Goal: Task Accomplishment & Management: Manage account settings

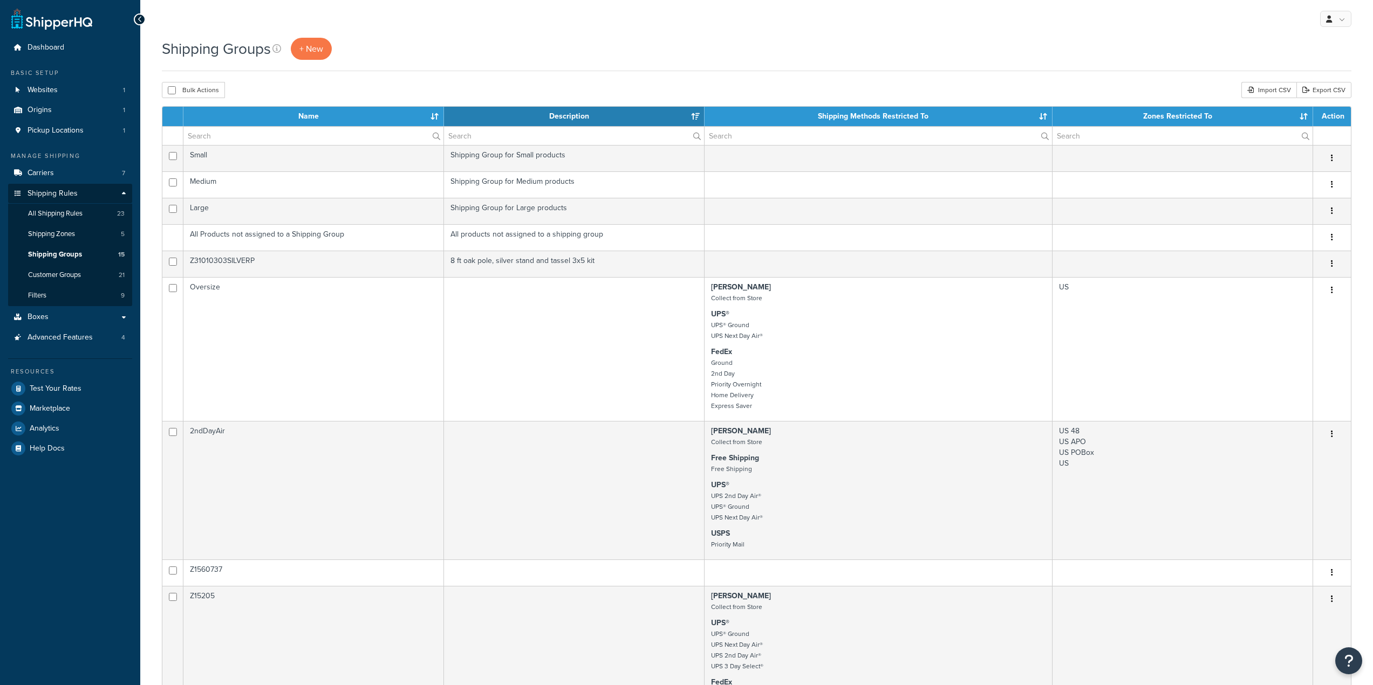
select select "15"
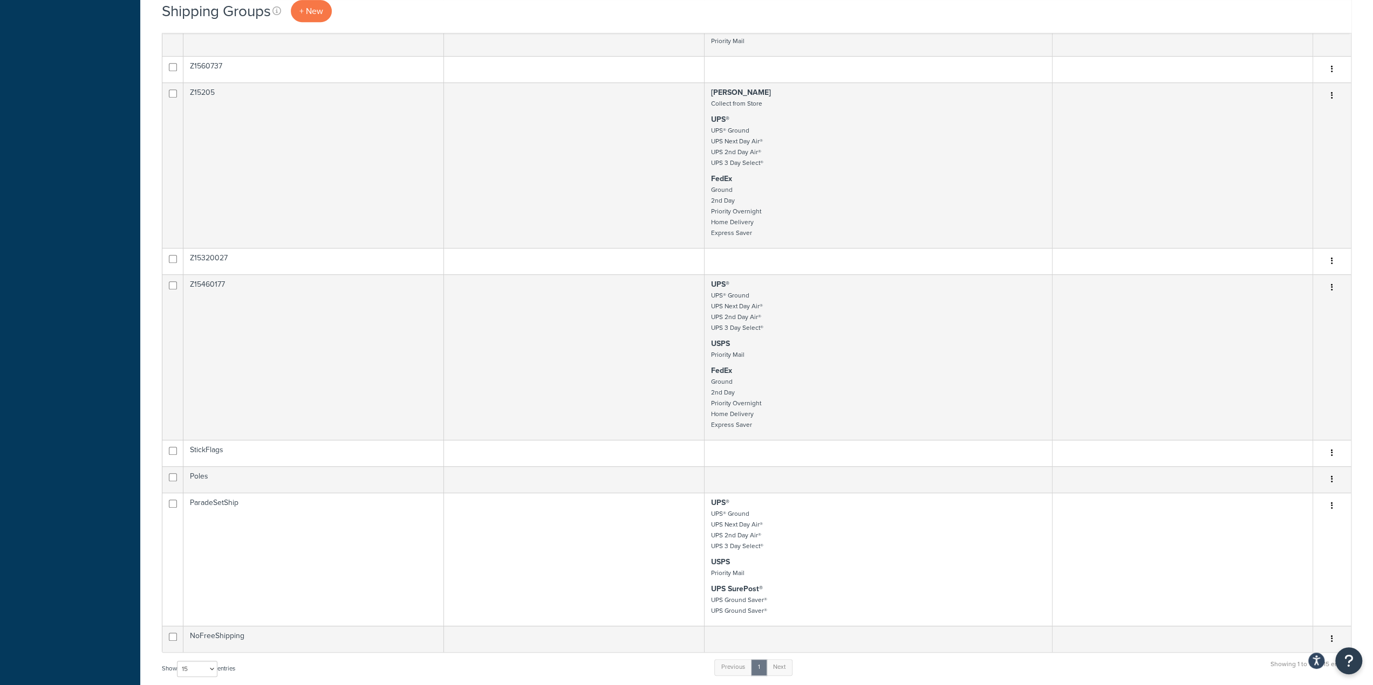
scroll to position [647, 0]
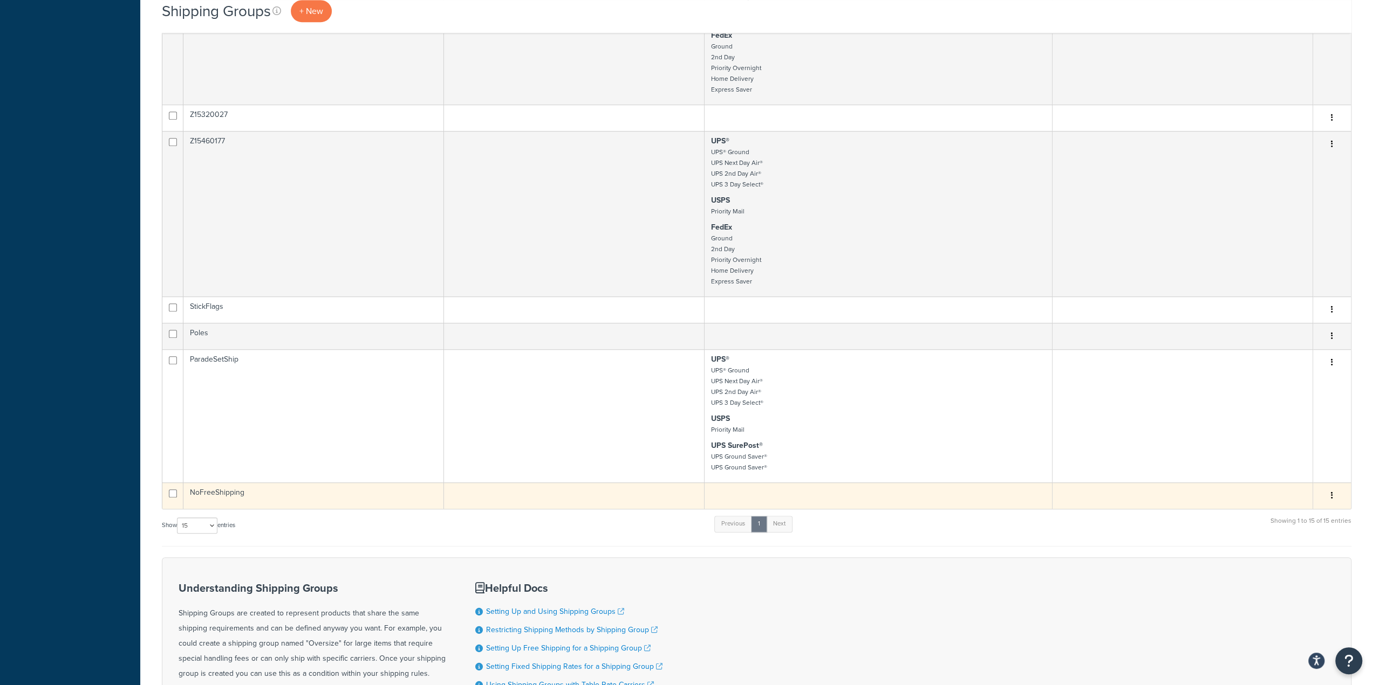
click at [246, 495] on td "NoFreeShipping" at bounding box center [313, 496] width 260 height 26
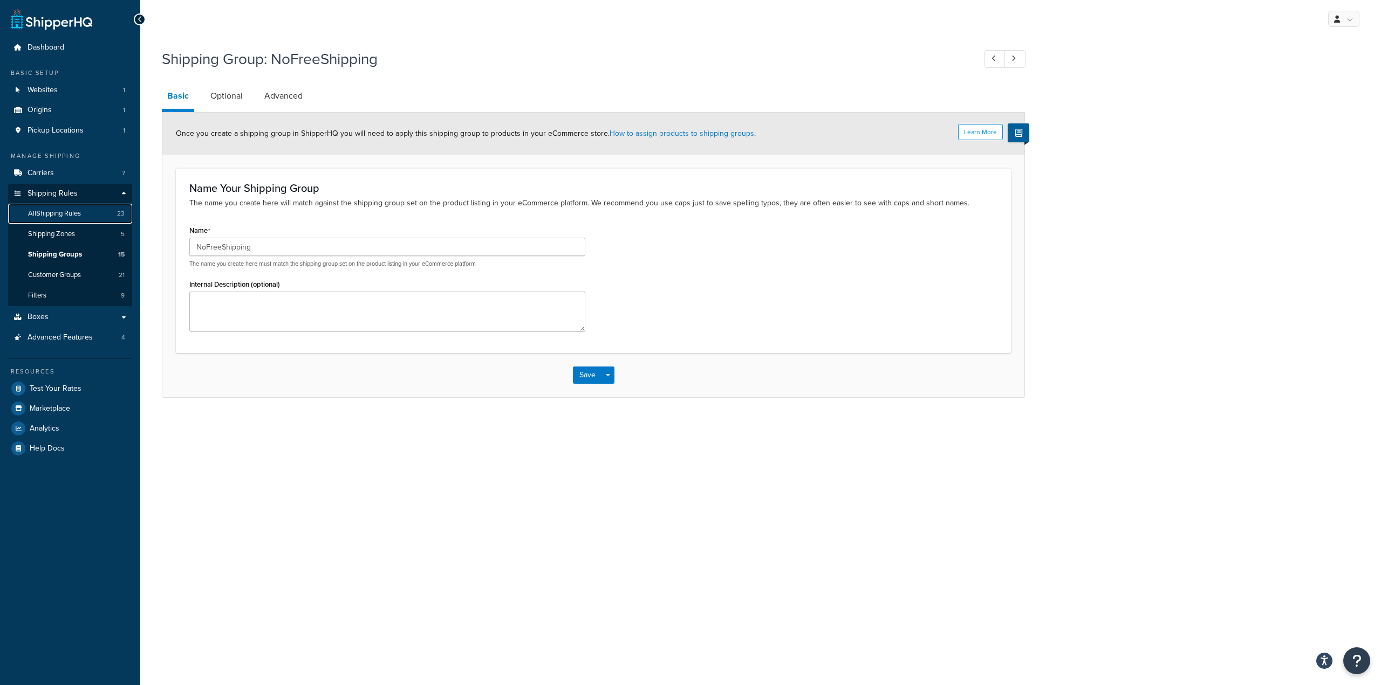
click at [67, 215] on span "All Shipping Rules" at bounding box center [54, 213] width 53 height 9
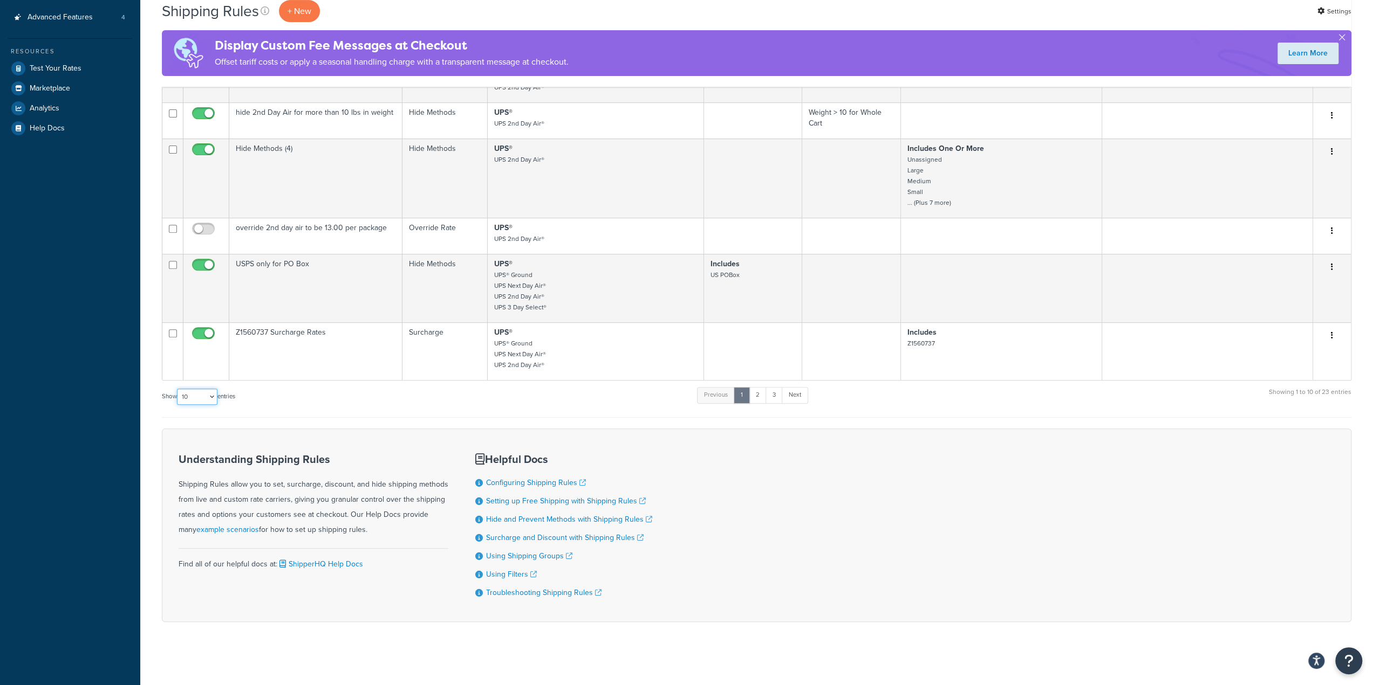
click at [198, 391] on select "10 15 25 50 100 1000" at bounding box center [197, 397] width 40 height 16
select select "1000"
click at [178, 389] on select "10 15 25 50 100 1000" at bounding box center [197, 397] width 40 height 16
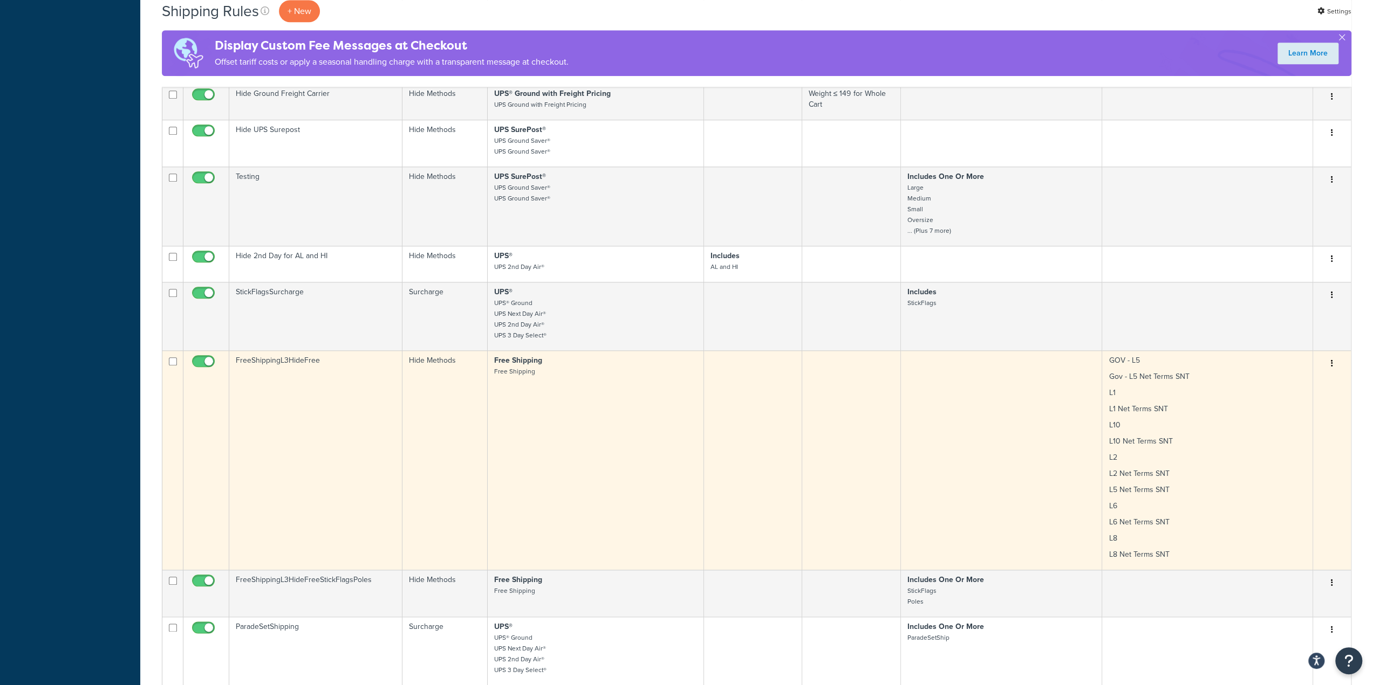
scroll to position [1290, 0]
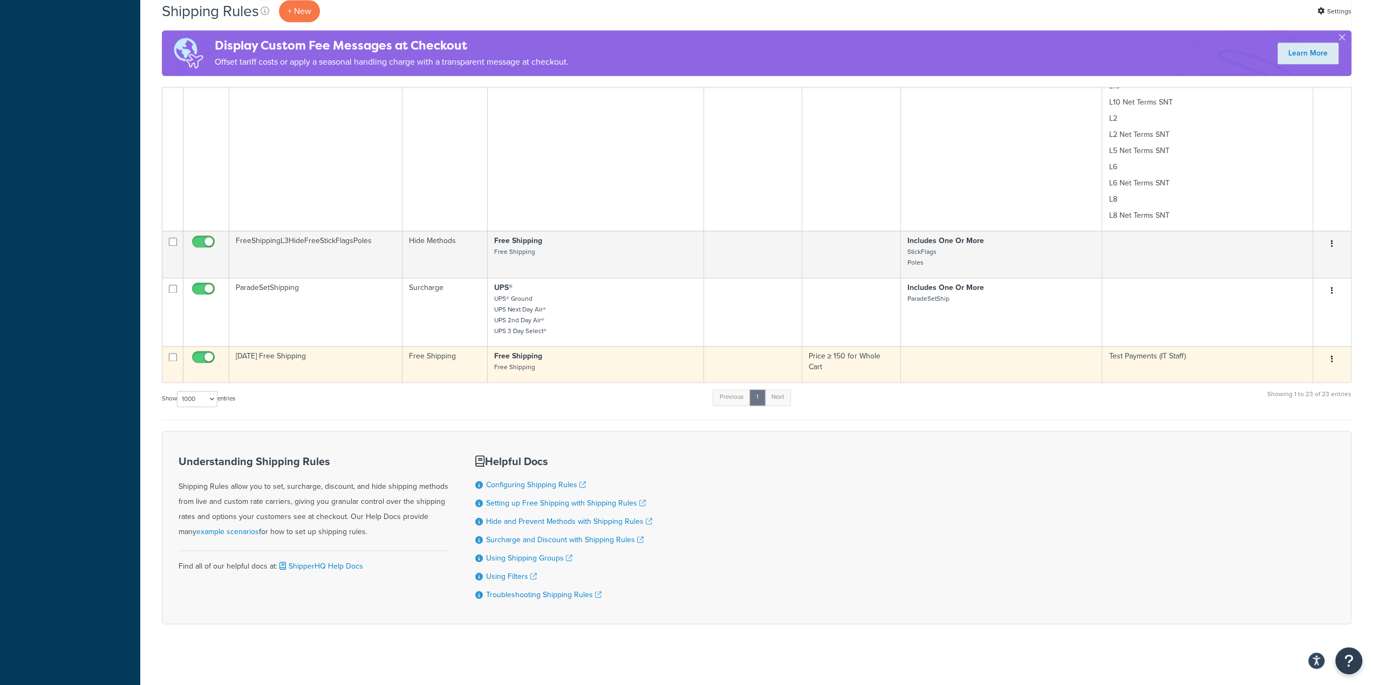
click at [270, 355] on td "Labor Day 2025 Free Shipping" at bounding box center [315, 364] width 173 height 36
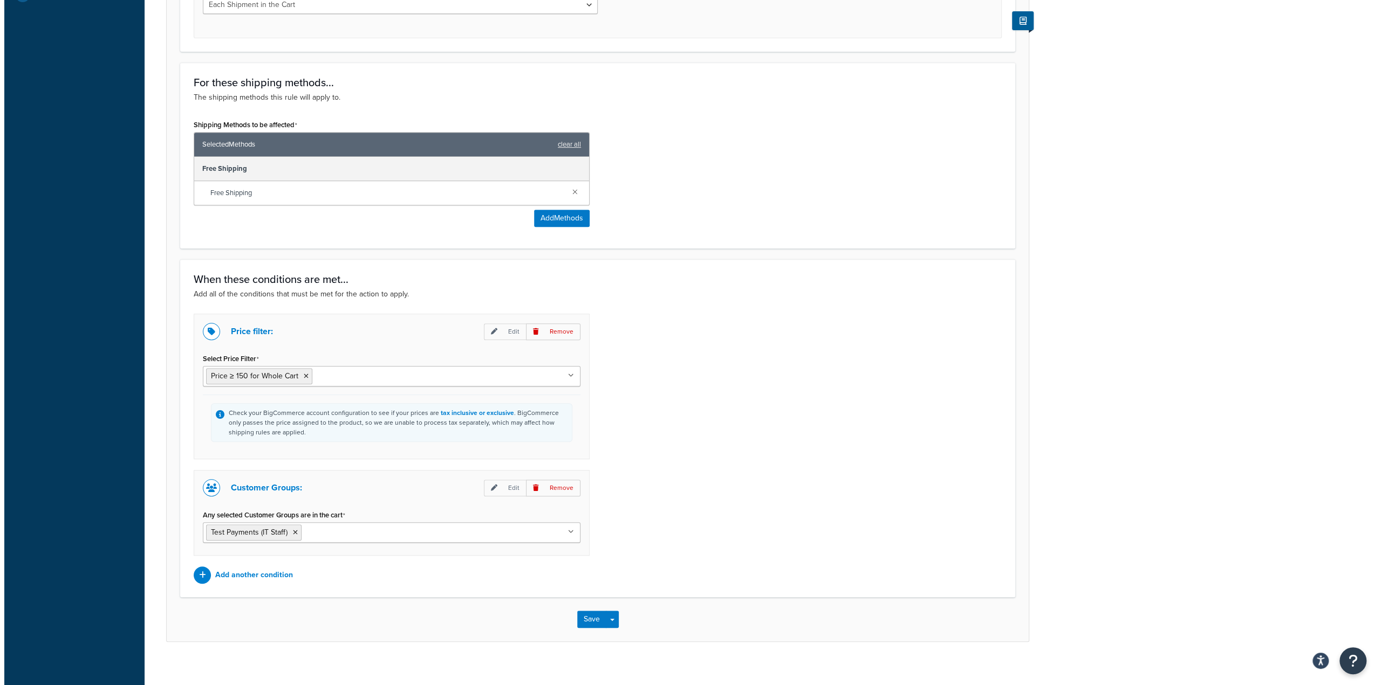
scroll to position [460, 0]
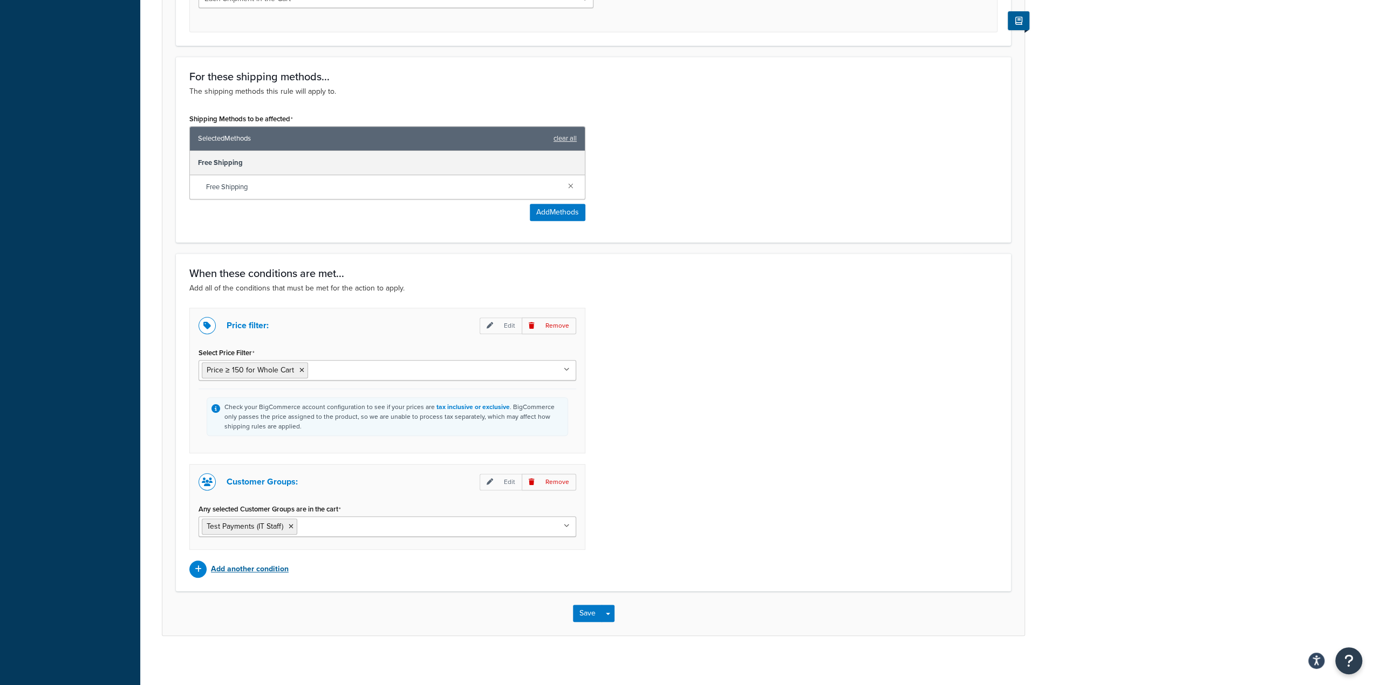
click at [272, 564] on p "Add another condition" at bounding box center [250, 569] width 78 height 15
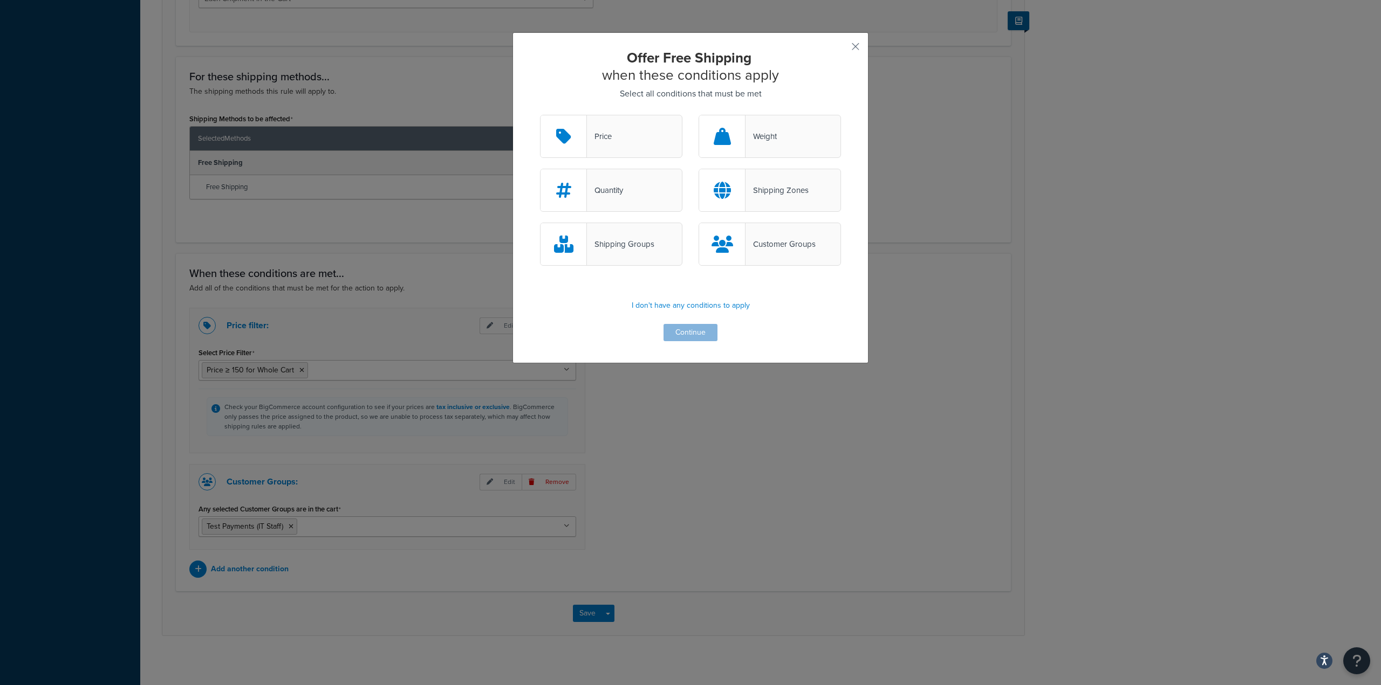
click at [637, 249] on div "Shipping Groups" at bounding box center [620, 244] width 67 height 15
click at [0, 0] on input "Shipping Groups" at bounding box center [0, 0] width 0 height 0
click at [693, 328] on button "Continue" at bounding box center [690, 332] width 54 height 17
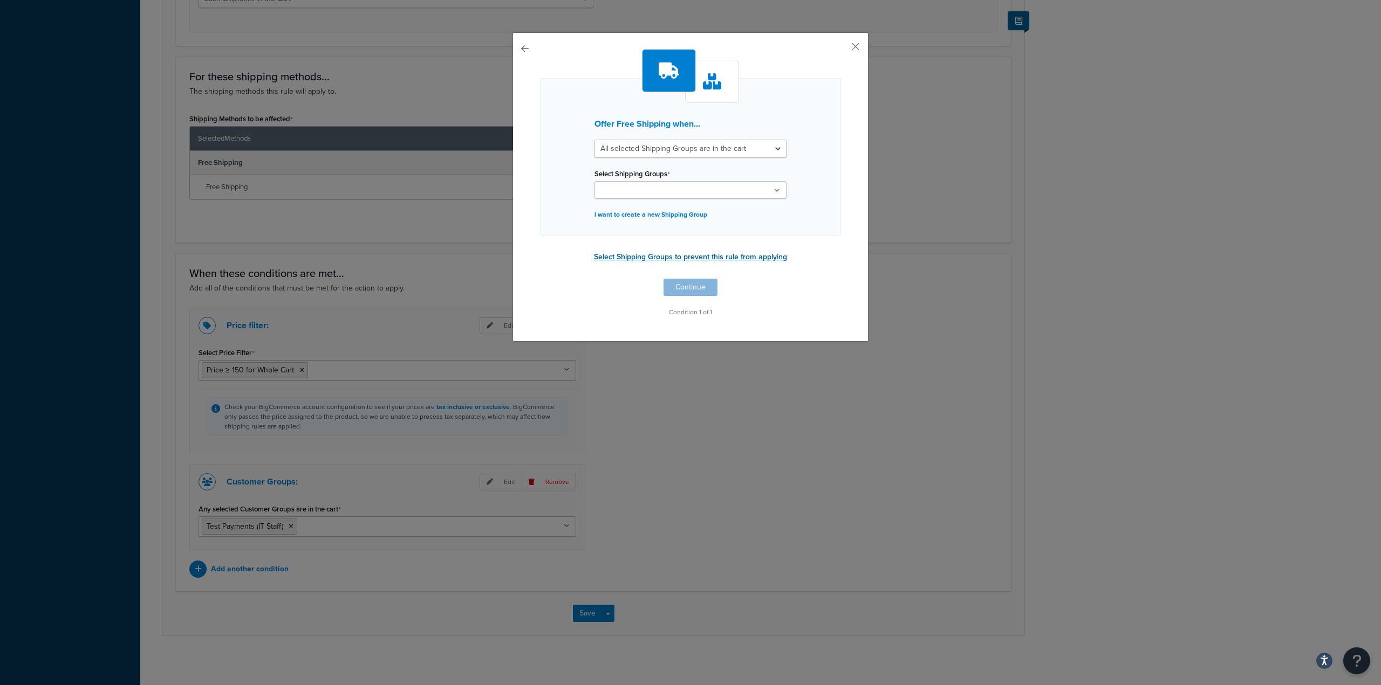
click at [685, 252] on button "Select Shipping Groups to prevent this rule from applying" at bounding box center [691, 257] width 200 height 16
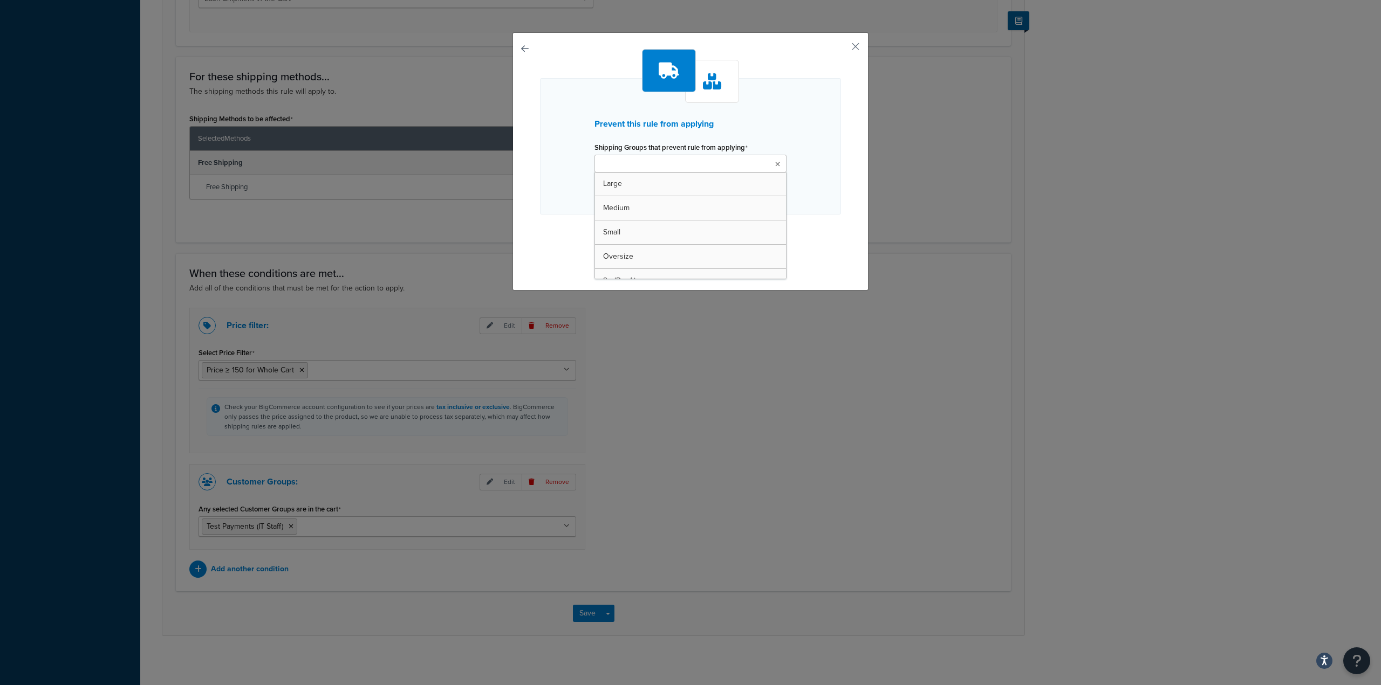
click at [670, 168] on input "Shipping Groups that prevent rule from applying" at bounding box center [645, 165] width 95 height 12
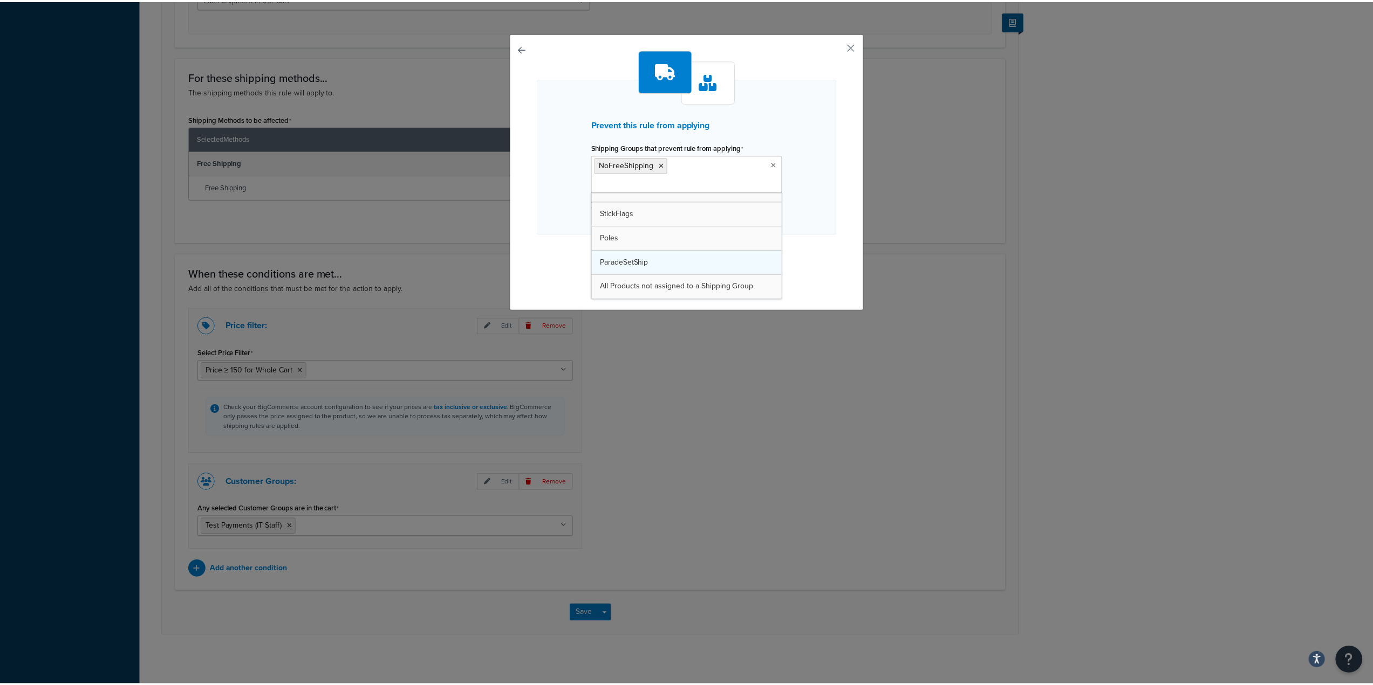
scroll to position [230, 0]
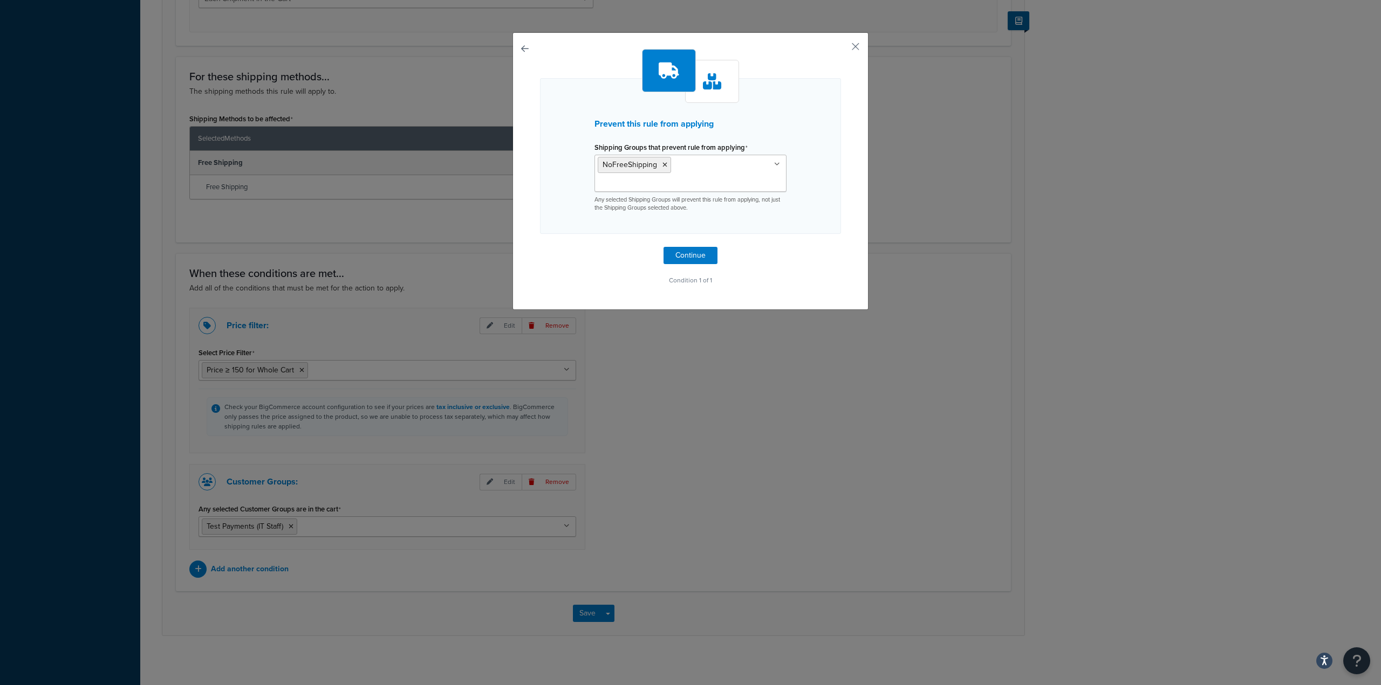
click at [436, 124] on div "Prevent this rule from applying Shipping Groups that prevent rule from applying…" at bounding box center [690, 342] width 1381 height 685
click at [688, 247] on button "Continue" at bounding box center [690, 255] width 54 height 17
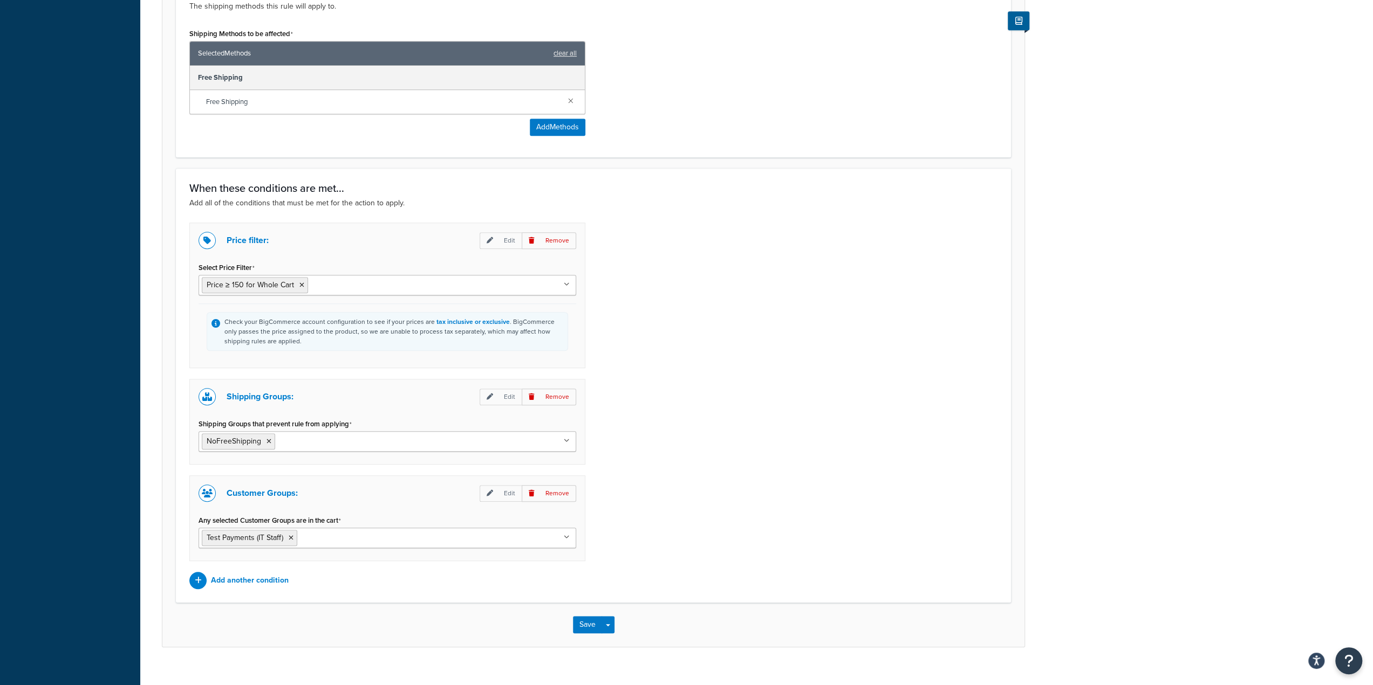
scroll to position [555, 0]
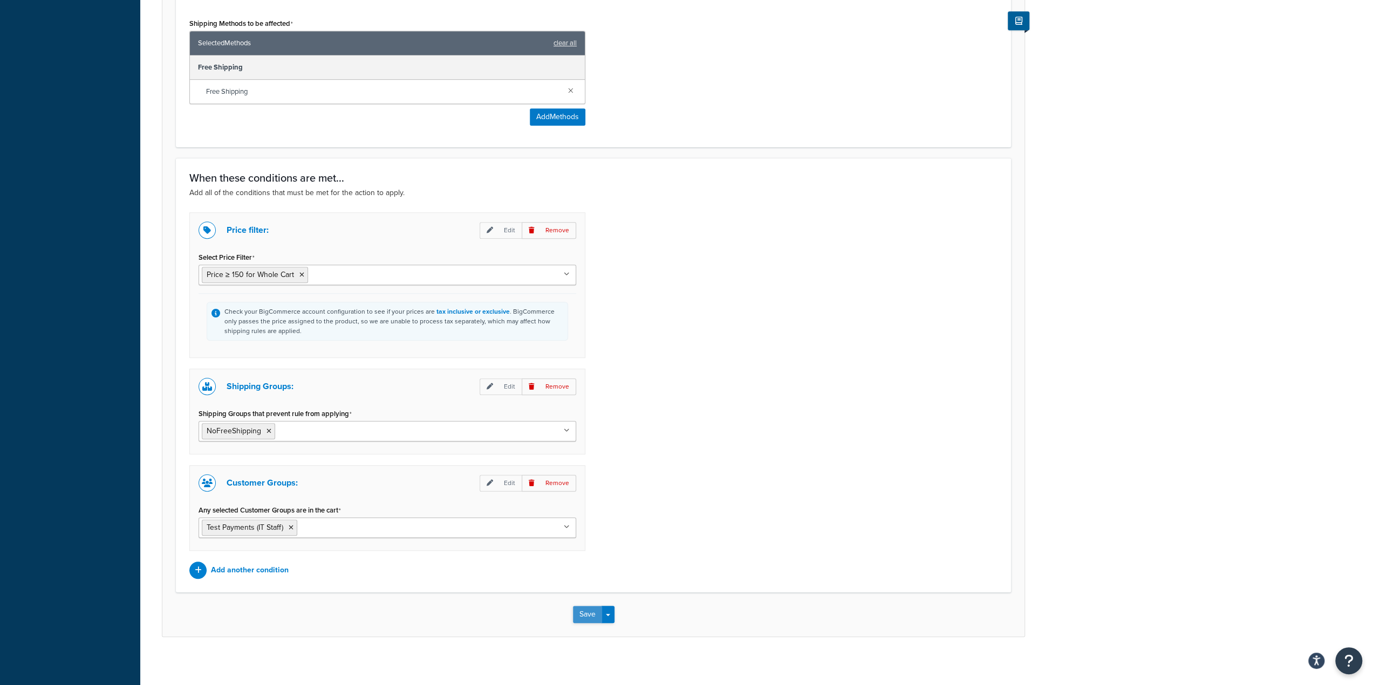
click at [585, 609] on button "Save" at bounding box center [587, 614] width 29 height 17
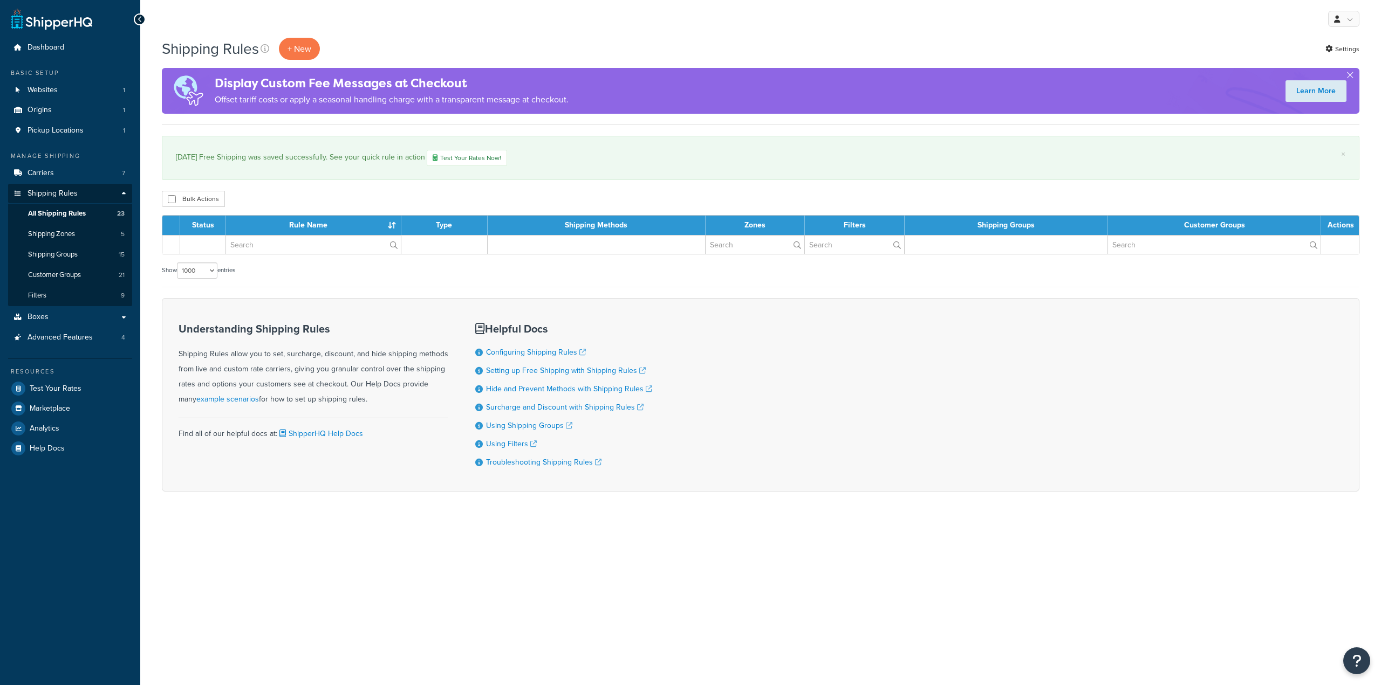
select select "1000"
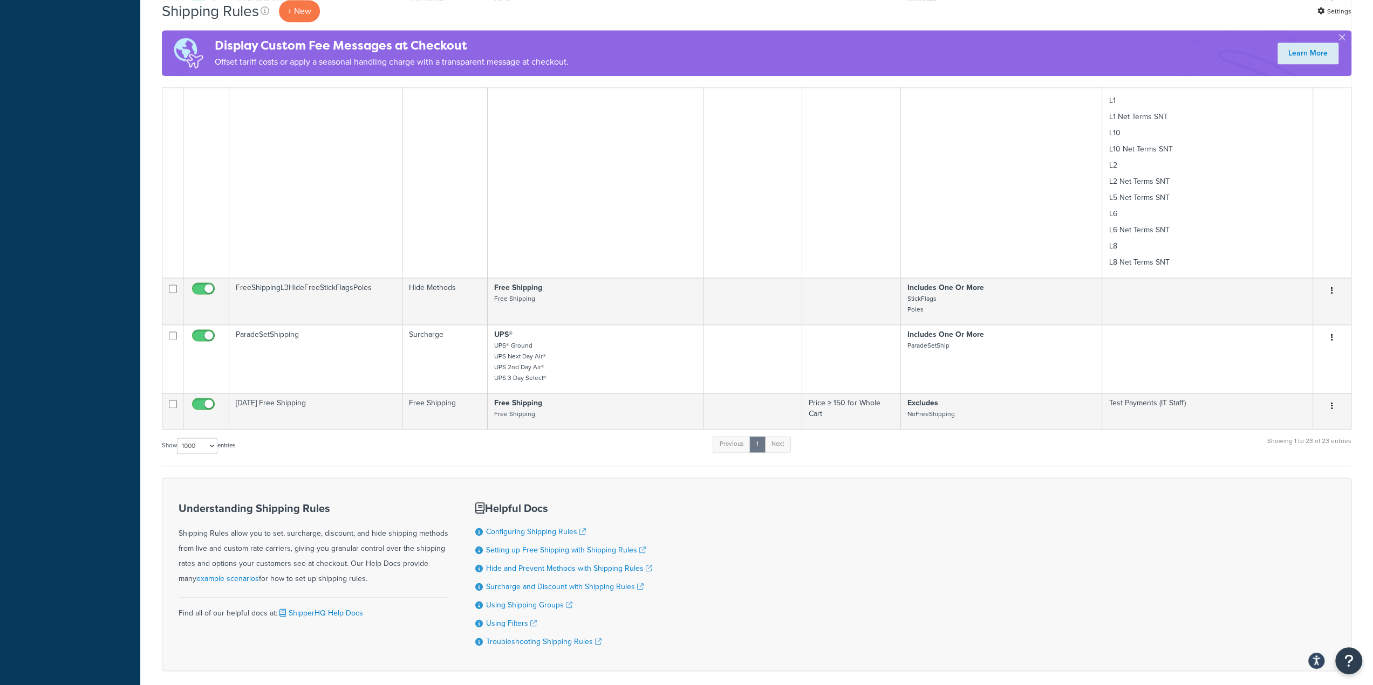
scroll to position [1344, 0]
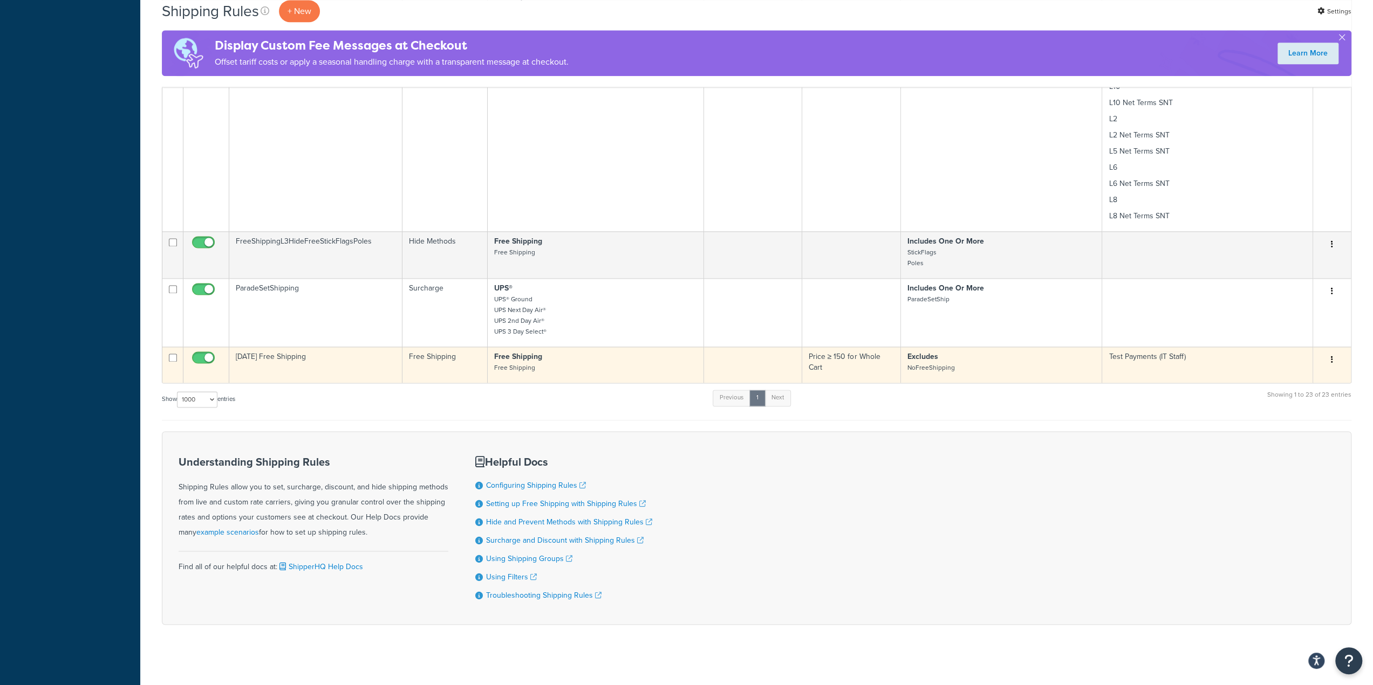
click at [518, 363] on small "Free Shipping" at bounding box center [514, 368] width 41 height 10
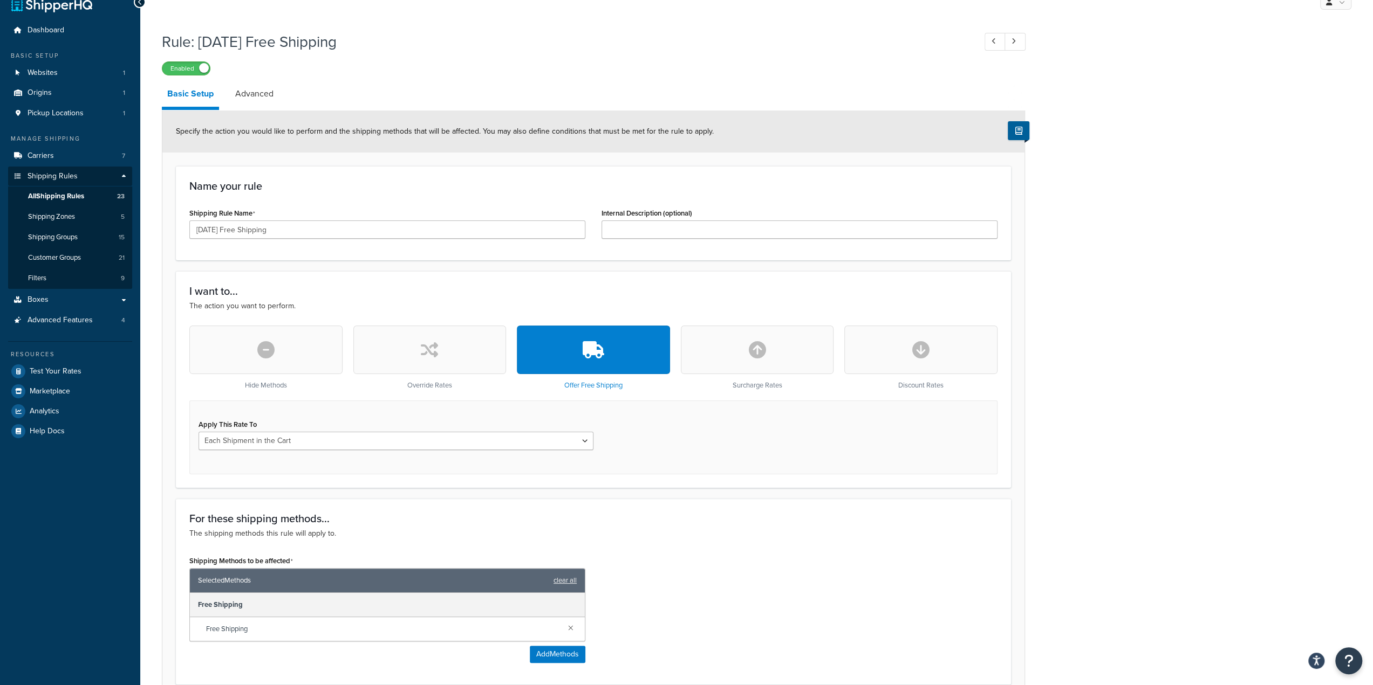
scroll to position [16, 0]
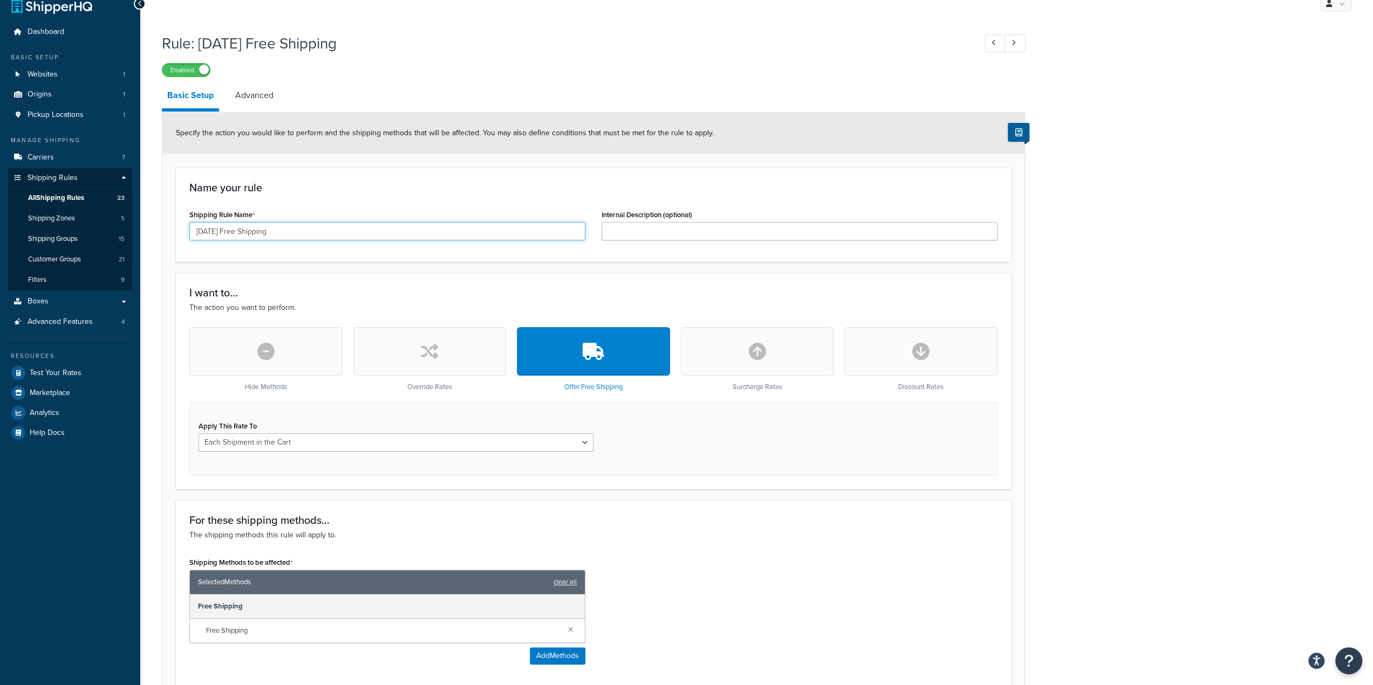
drag, startPoint x: 345, startPoint y: 230, endPoint x: 142, endPoint y: 222, distance: 203.0
click at [142, 222] on div "Rule: Labor Day 2025 Free Shipping Enabled Basic Setup Advanced Specify the act…" at bounding box center [756, 616] width 1232 height 1176
click at [683, 231] on input "Internal Description (optional)" at bounding box center [799, 231] width 396 height 18
paste input "[DATE] Free Shipping"
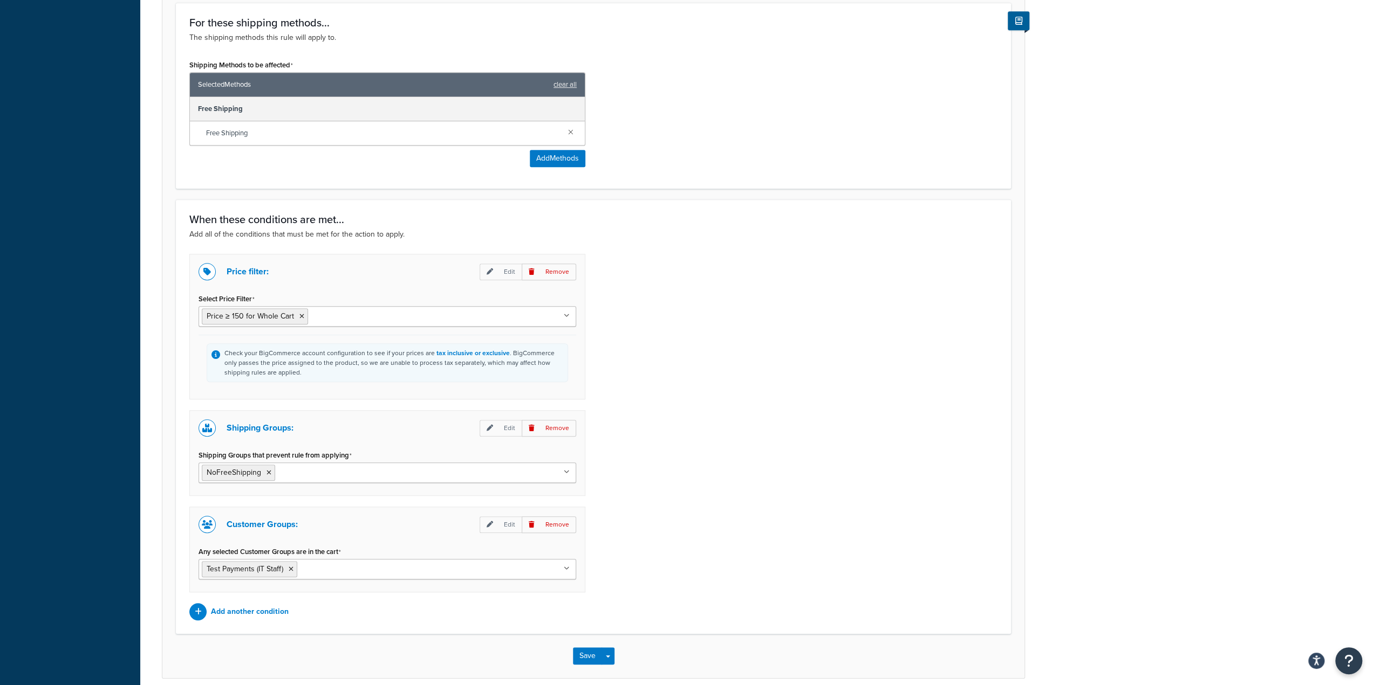
scroll to position [555, 0]
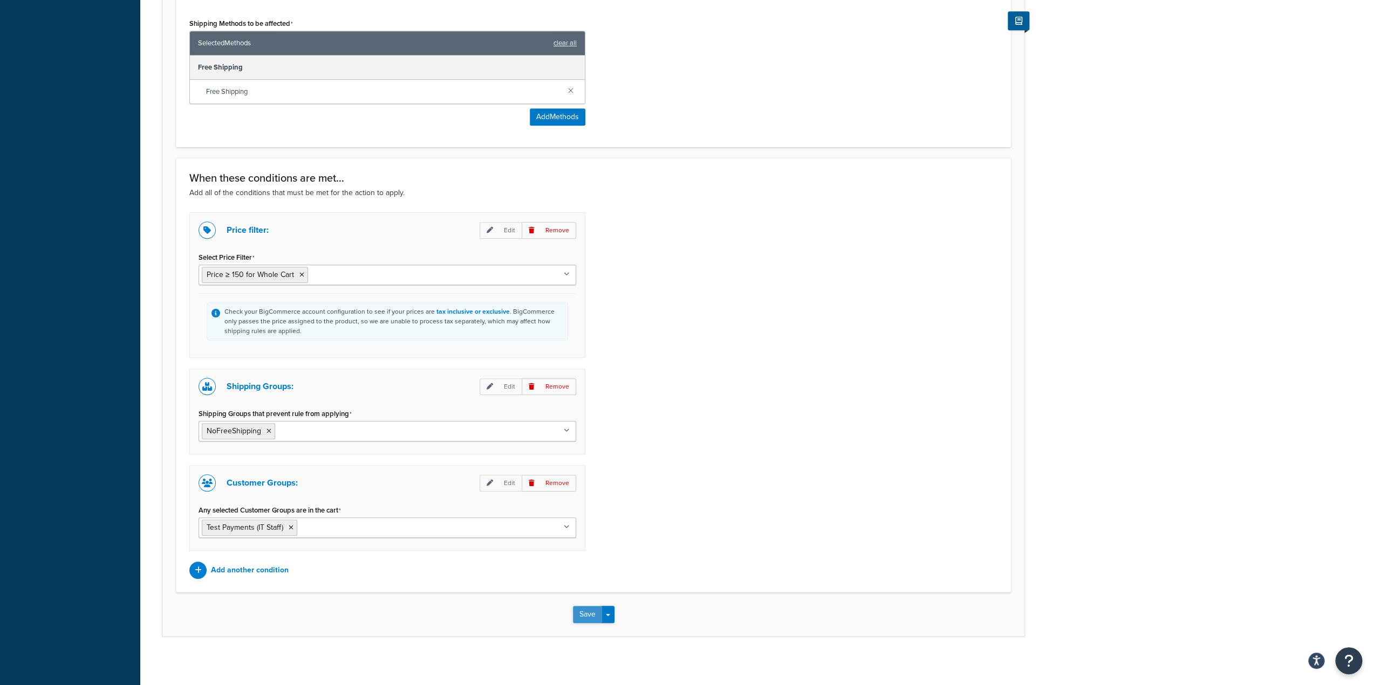
type input "[DATE] Free Shipping"
click at [594, 608] on button "Save" at bounding box center [587, 614] width 29 height 17
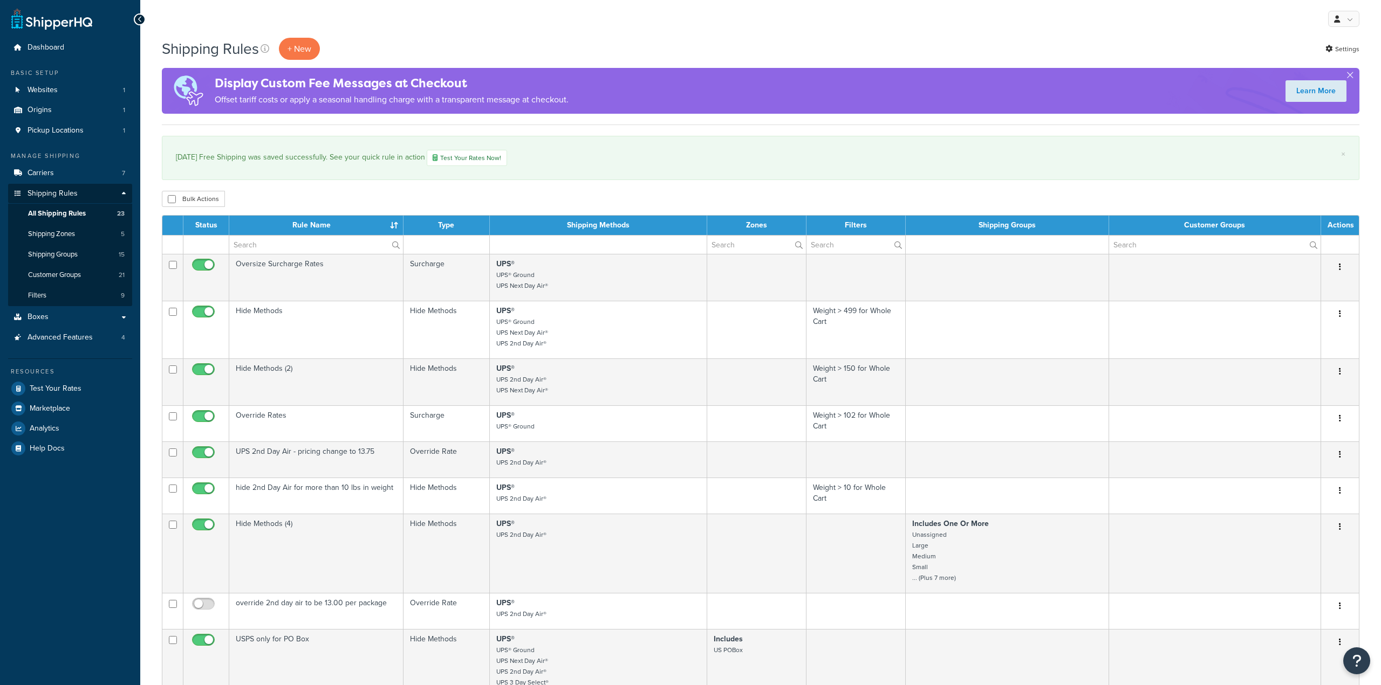
select select "1000"
click at [504, 158] on link "Test Your Rates Now!" at bounding box center [467, 158] width 80 height 16
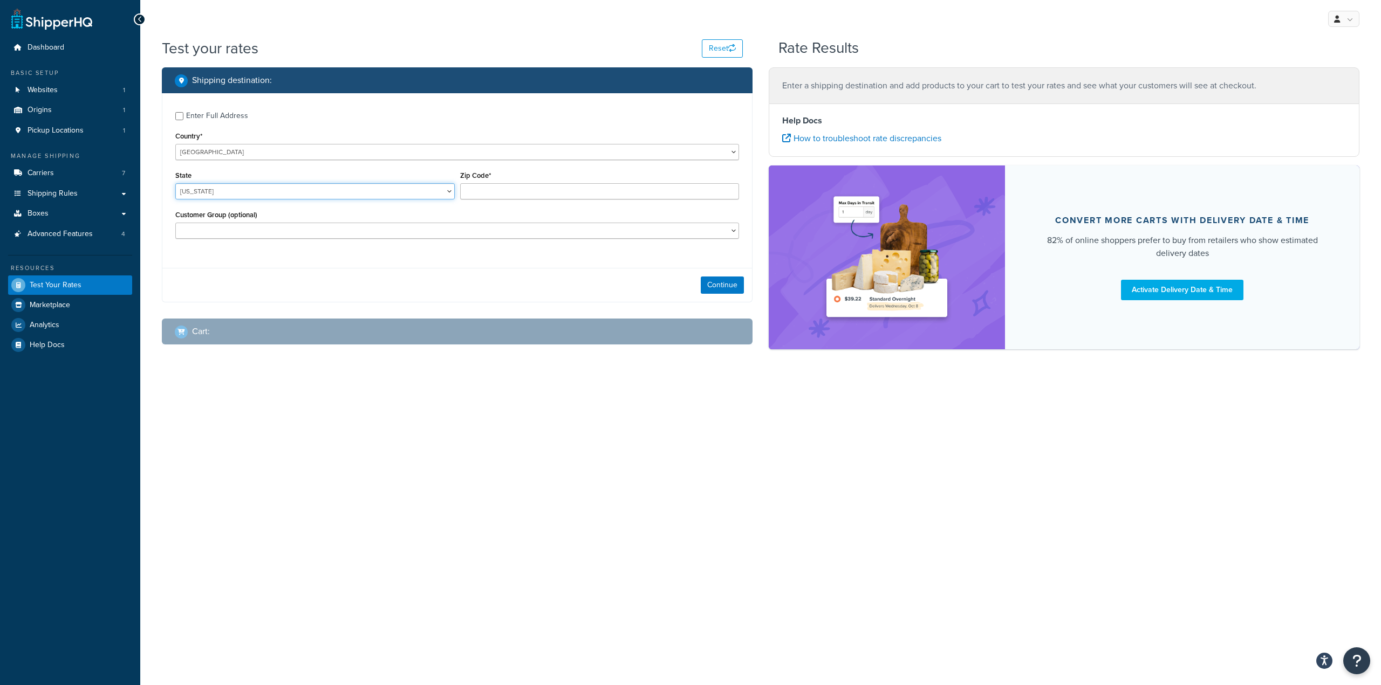
click at [271, 187] on select "Alabama Alaska American Samoa Arizona Arkansas Armed Forces Americas Armed Forc…" at bounding box center [314, 191] width 279 height 16
select select "IN"
click at [175, 183] on select "Alabama Alaska American Samoa Arizona Arkansas Armed Forces Americas Armed Forc…" at bounding box center [314, 191] width 279 height 16
click at [523, 182] on div "Zip Code*" at bounding box center [599, 183] width 279 height 31
click at [520, 195] on input "Zip Code*" at bounding box center [599, 191] width 279 height 16
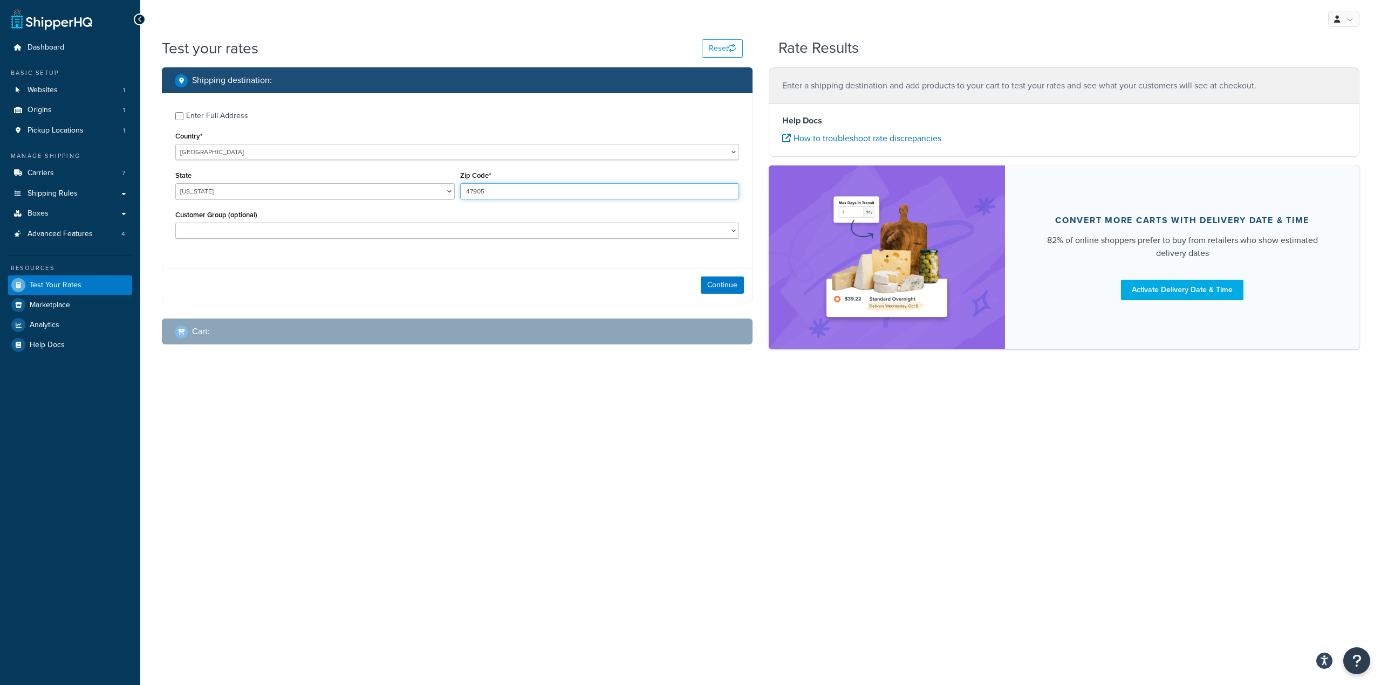
type input "47905"
click at [328, 230] on select "GOV - L5 Gov - L5 Net Terms SNT L1 L1 Net Terms SNT L10 L10 Net Terms SNT L2 L2…" at bounding box center [457, 231] width 564 height 16
select select "Test Payments (IT Staff)"
click at [175, 223] on select "GOV - L5 Gov - L5 Net Terms SNT L1 L1 Net Terms SNT L10 L10 Net Terms SNT L2 L2…" at bounding box center [457, 231] width 564 height 16
click at [725, 283] on button "Continue" at bounding box center [722, 285] width 43 height 17
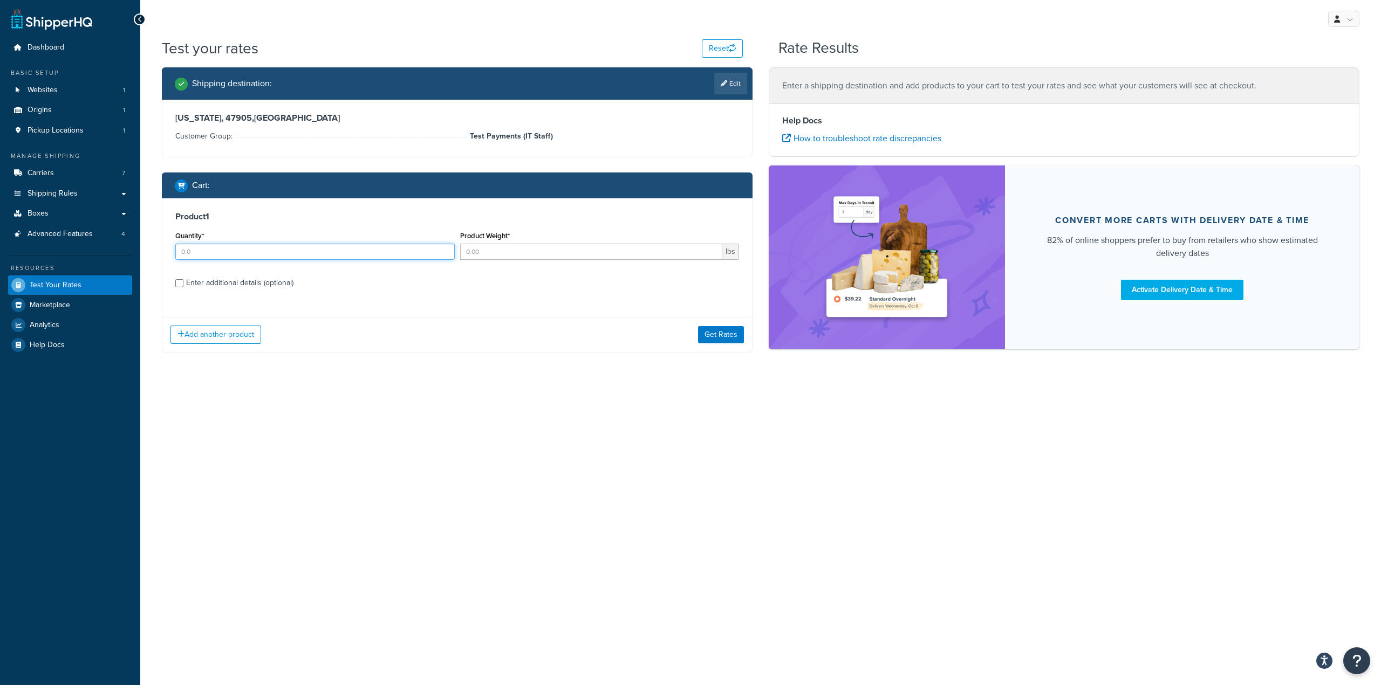
click at [319, 255] on input "Quantity*" at bounding box center [314, 252] width 279 height 16
type input "1"
click at [550, 256] on input "Product Weight*" at bounding box center [591, 252] width 263 height 16
type input "10"
click at [362, 299] on div "Product 1 Quantity* 1 Product Weight* 10 lbs Enter additional details (optional)" at bounding box center [456, 253] width 589 height 111
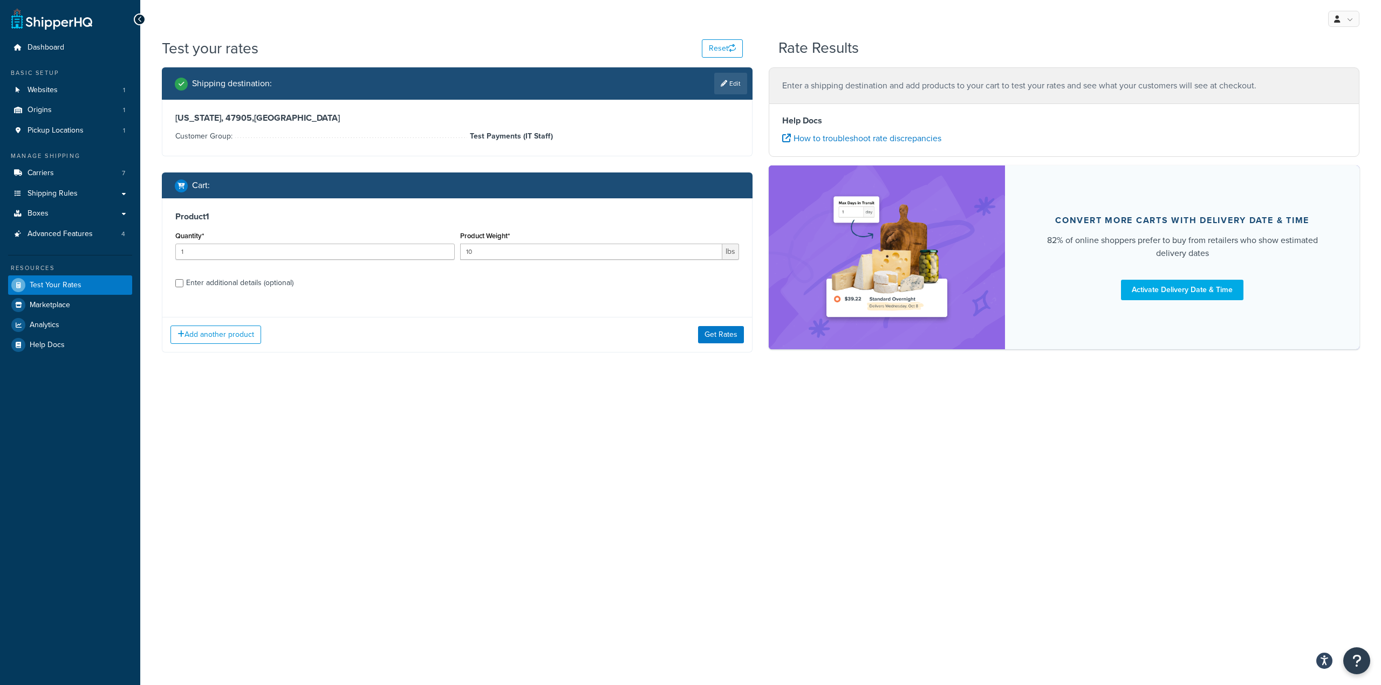
click at [271, 283] on div "Enter additional details (optional)" at bounding box center [239, 283] width 107 height 15
click at [183, 283] on input "Enter additional details (optional)" at bounding box center [179, 283] width 8 height 8
checkbox input "true"
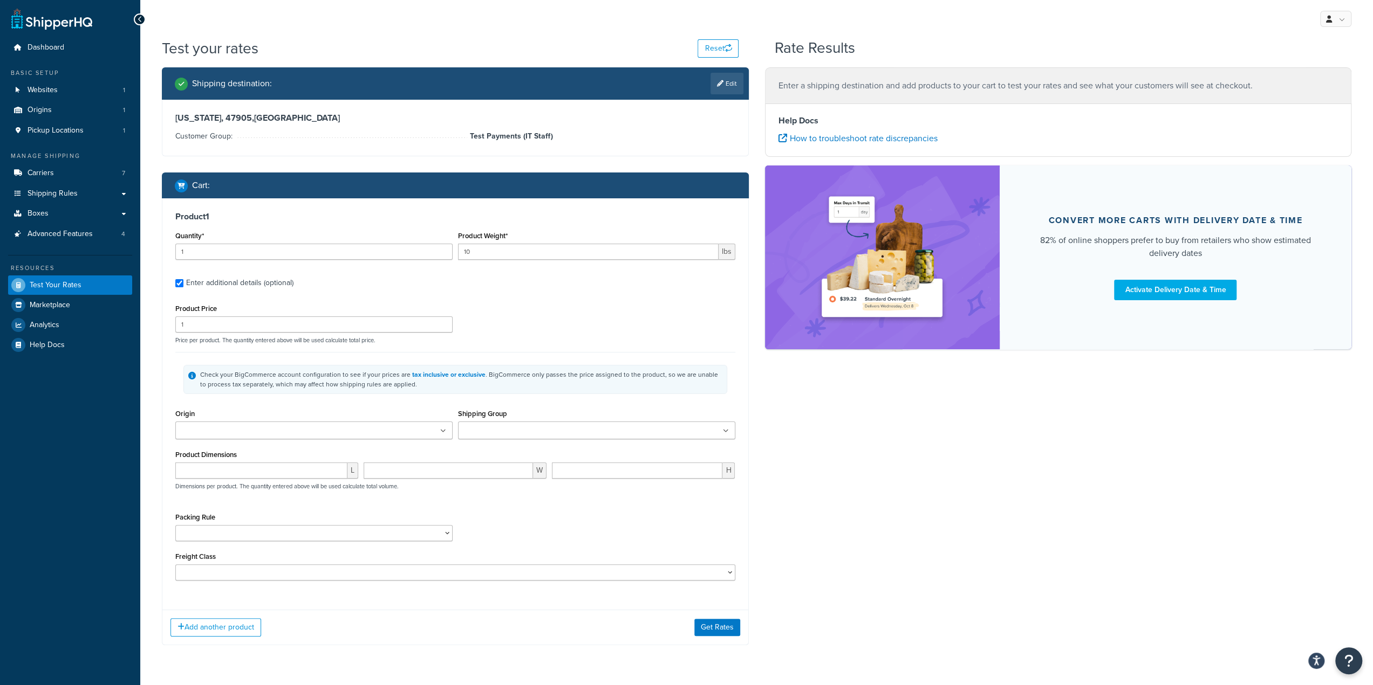
click at [273, 429] on ul at bounding box center [313, 431] width 277 height 18
click at [283, 474] on input "number" at bounding box center [261, 473] width 172 height 16
type input "10"
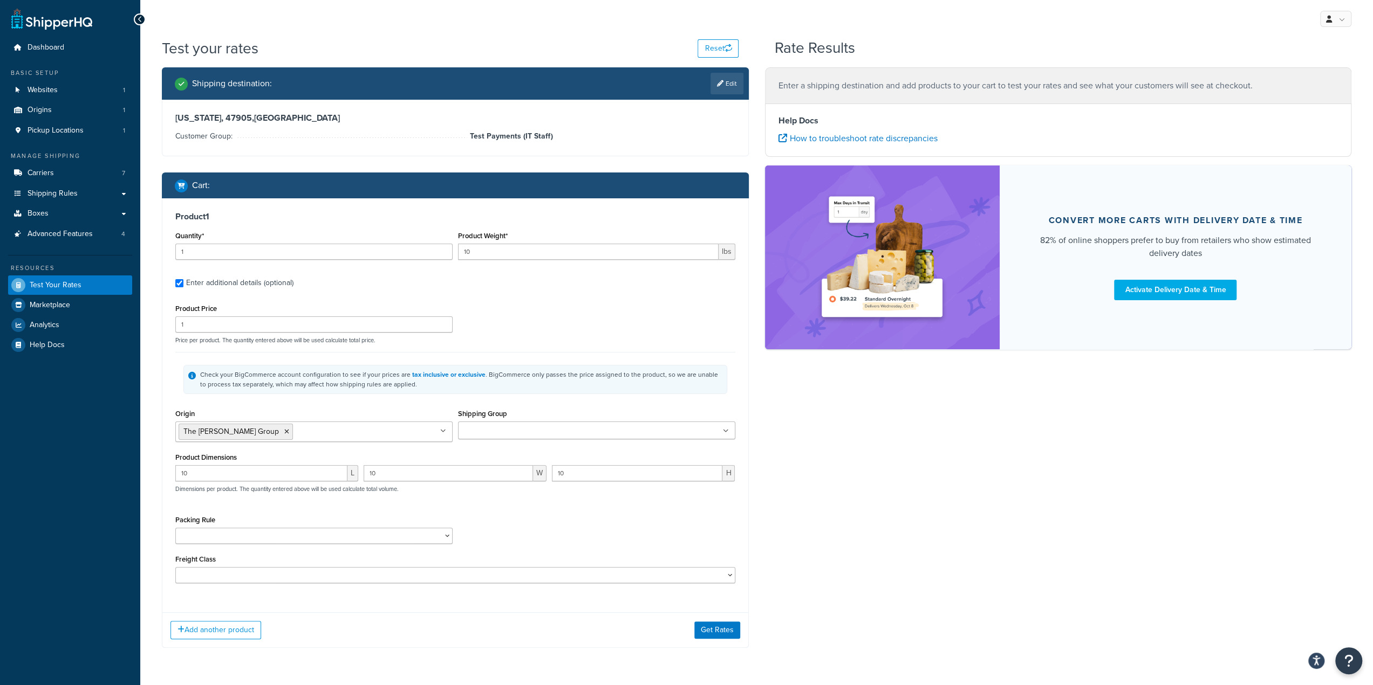
click at [632, 526] on div "Packing Rule Default ExpressPadPak ParadeSetPacking RemaxGiftBox Z010602081C Z0…" at bounding box center [455, 532] width 565 height 39
click at [717, 632] on button "Get Rates" at bounding box center [717, 630] width 46 height 17
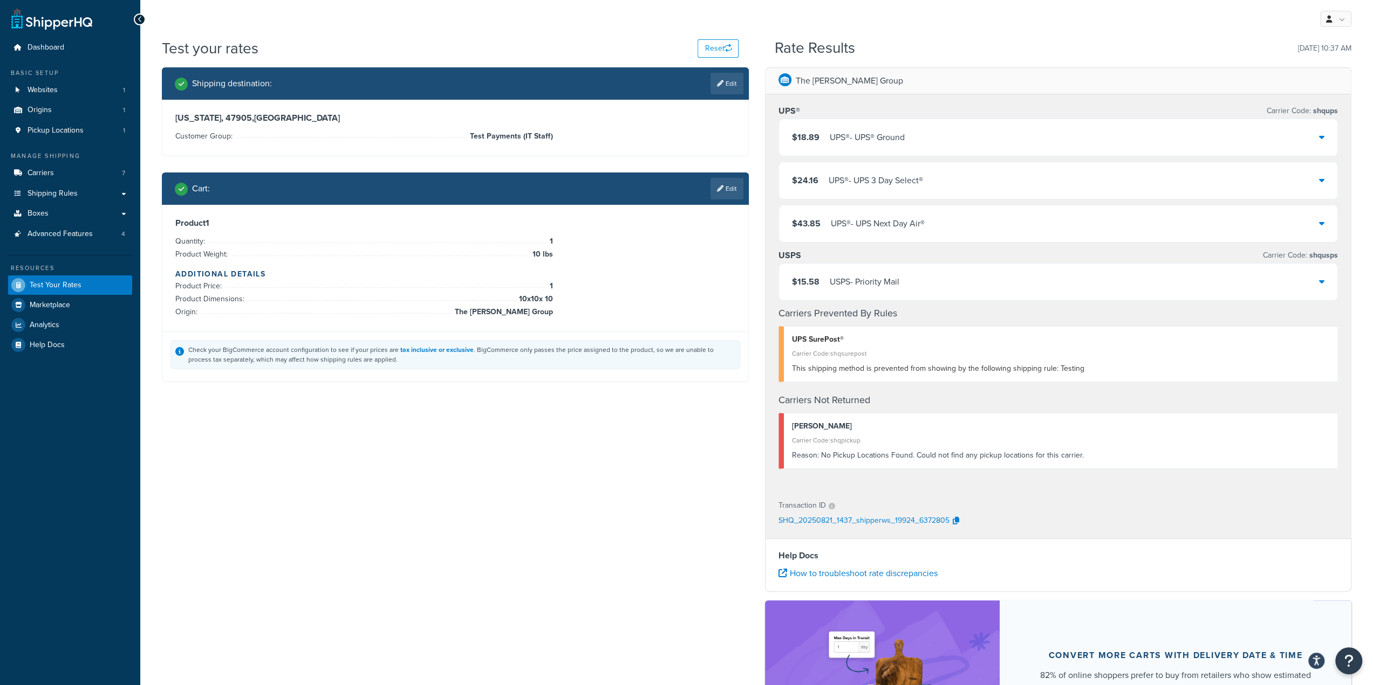
click at [871, 519] on p "SHQ_20250821_1437_shipperws_19924_6372805" at bounding box center [863, 521] width 171 height 16
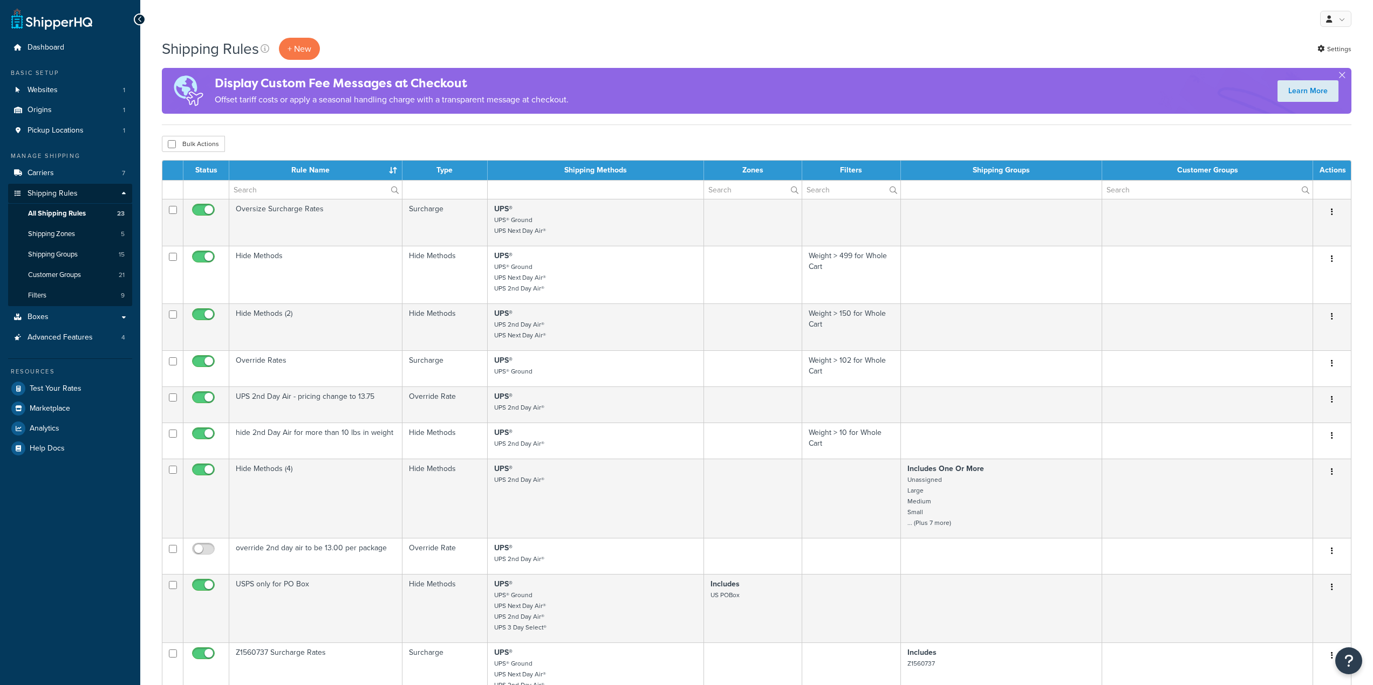
select select "1000"
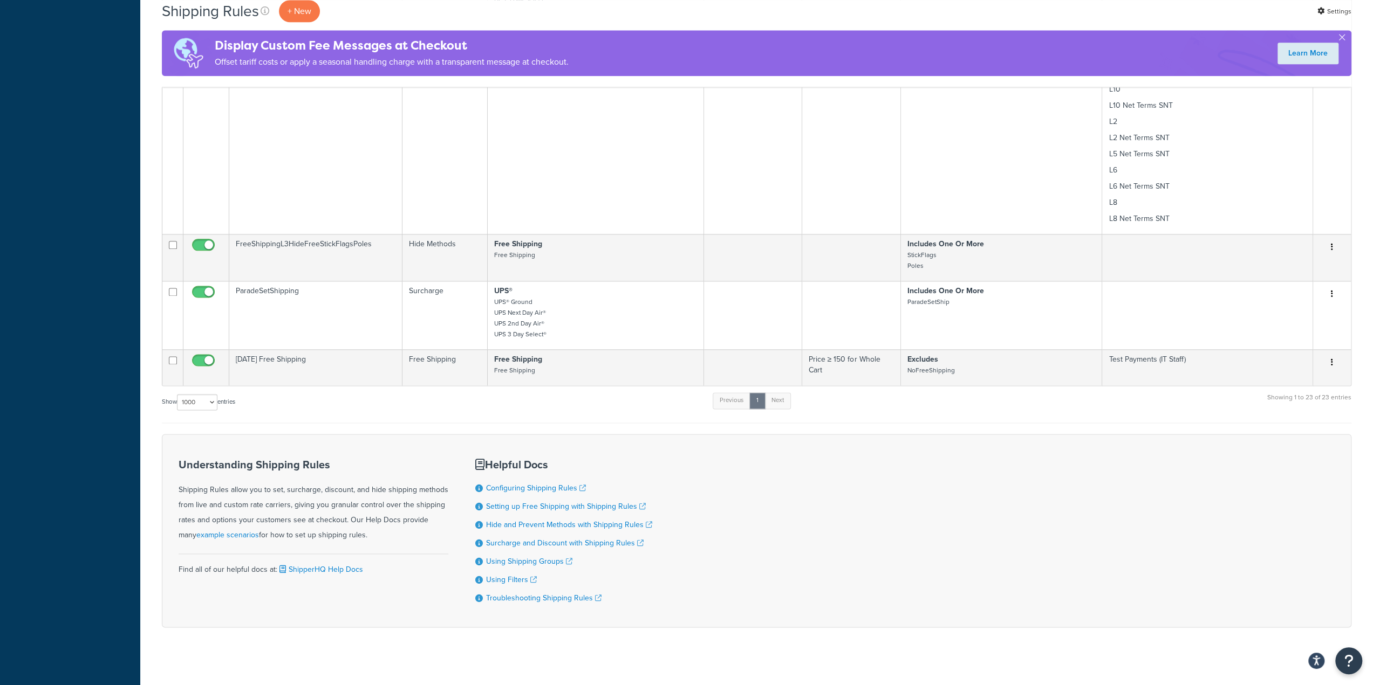
scroll to position [1290, 0]
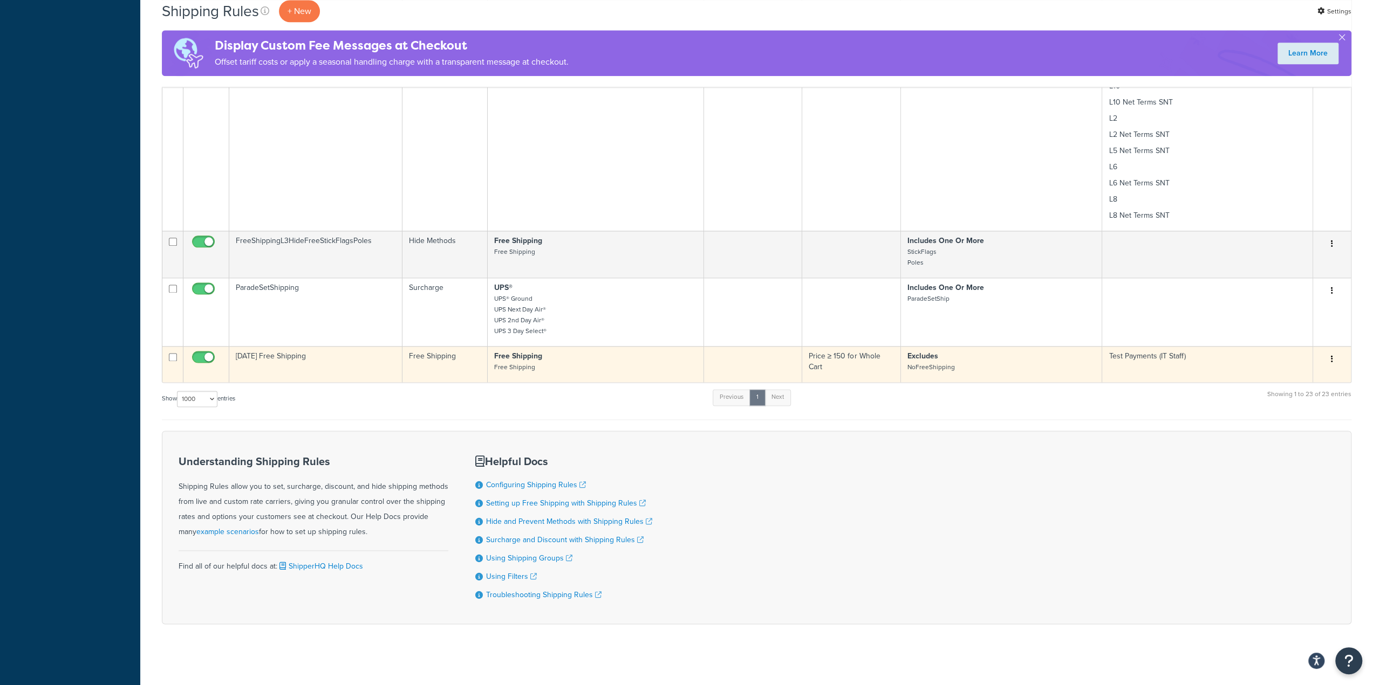
click at [368, 359] on td "[DATE] Free Shipping" at bounding box center [315, 364] width 173 height 36
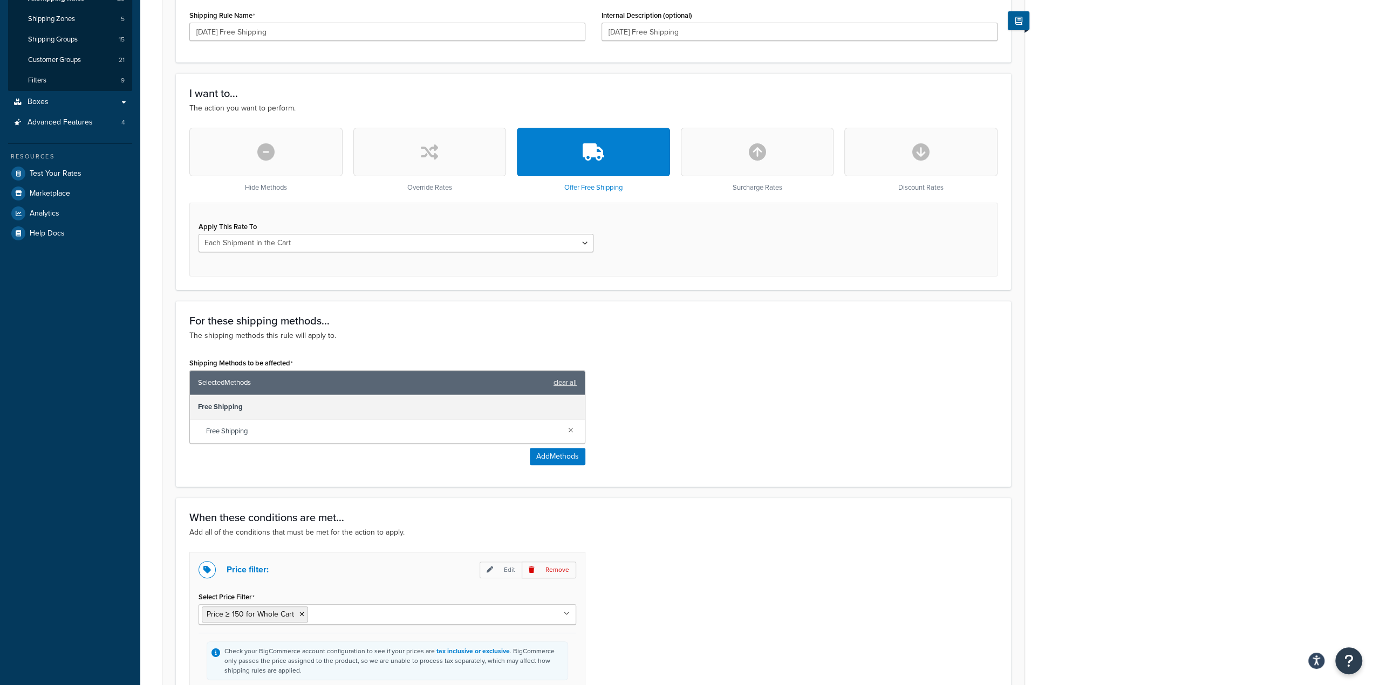
scroll to position [216, 0]
click at [380, 245] on select "Each Shipment in the Cart Each Shipping Group in the Cart Each Item within a Sh…" at bounding box center [395, 243] width 395 height 18
click at [392, 223] on div "Apply This Rate To Each Shipment in the Cart Each Shipping Group in the Cart Ea…" at bounding box center [395, 234] width 395 height 33
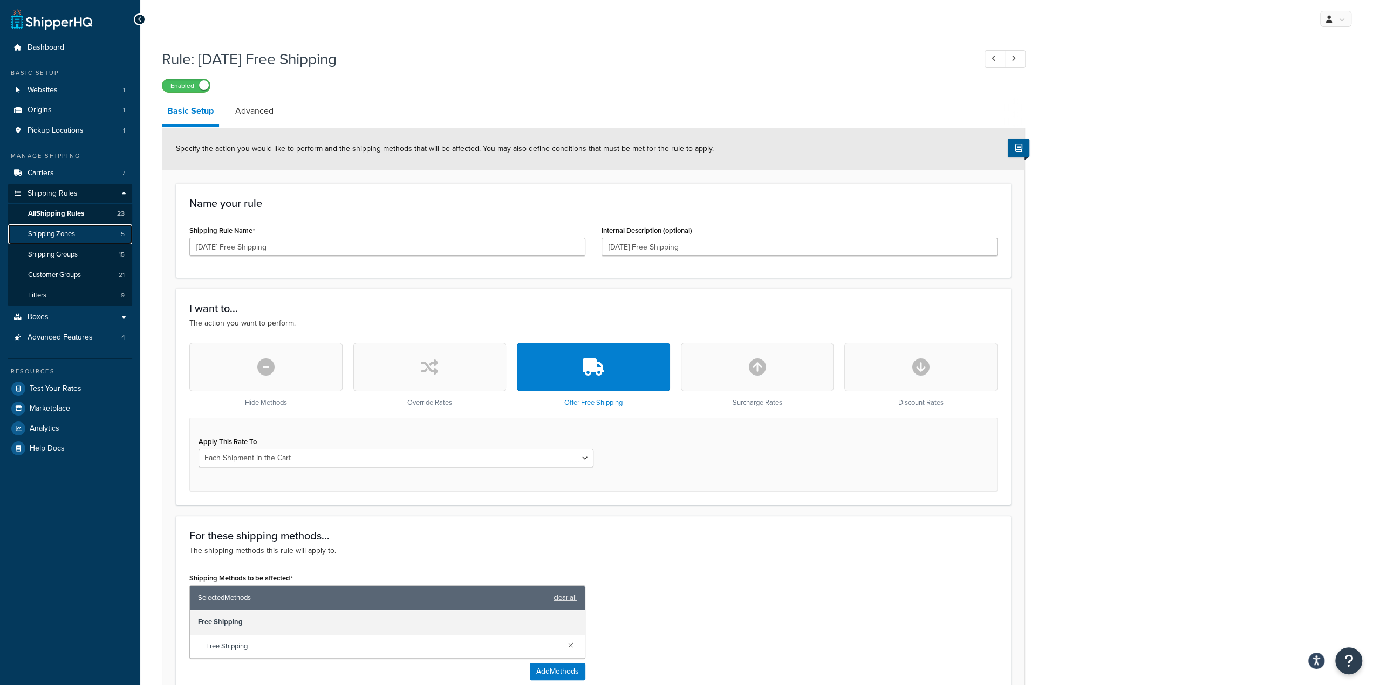
click at [44, 236] on span "Shipping Zones" at bounding box center [51, 234] width 47 height 9
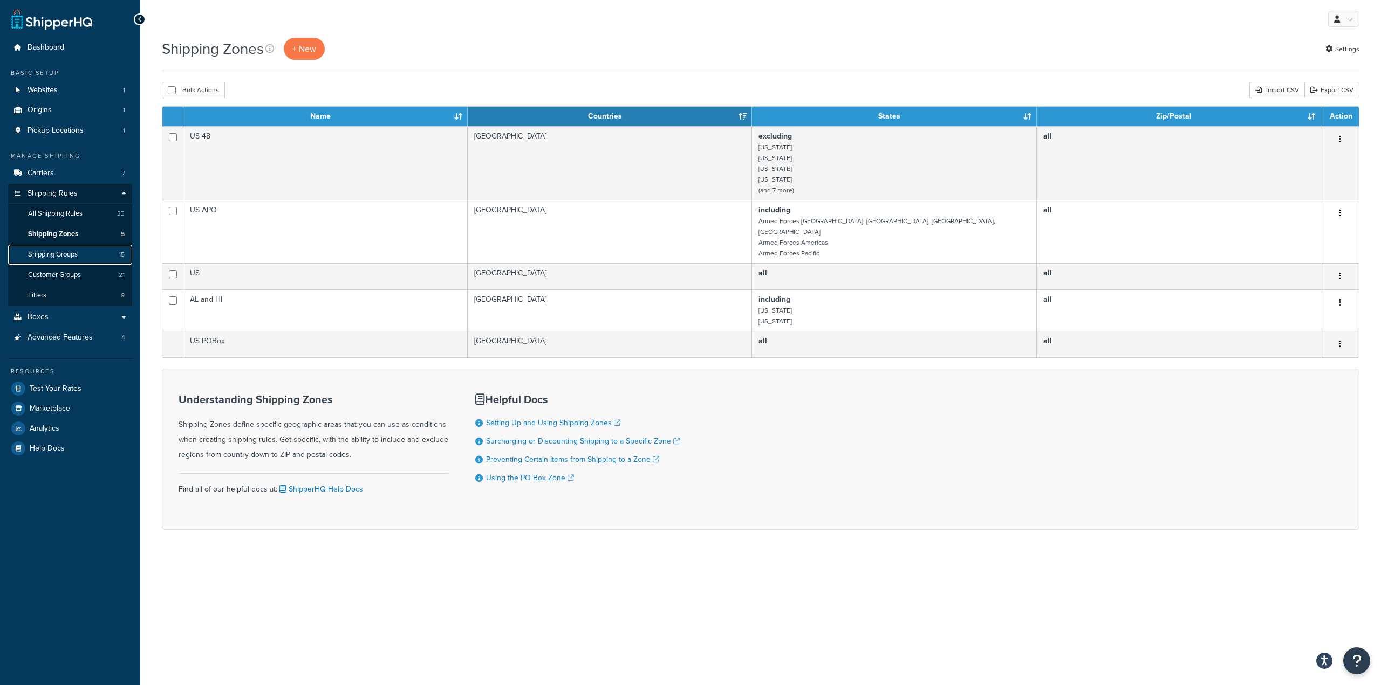
click at [72, 256] on span "Shipping Groups" at bounding box center [53, 254] width 50 height 9
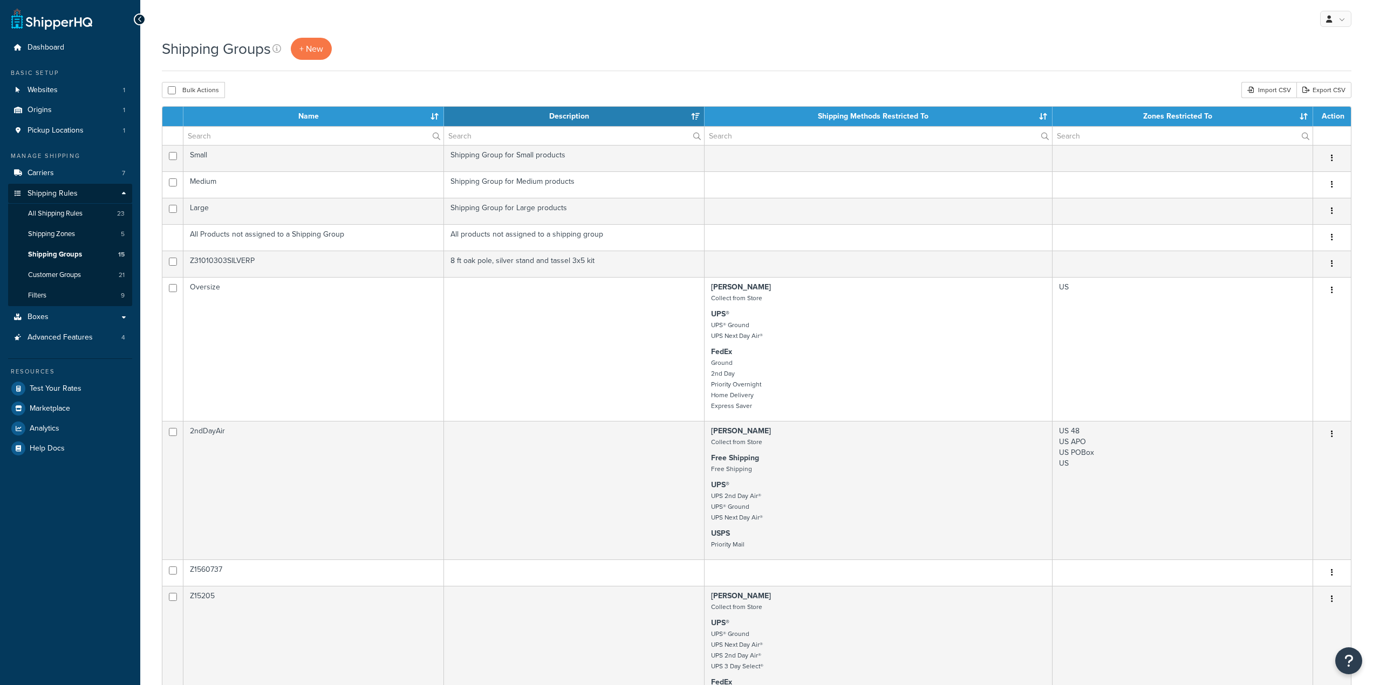
select select "15"
click at [57, 274] on span "Customer Groups" at bounding box center [54, 275] width 53 height 9
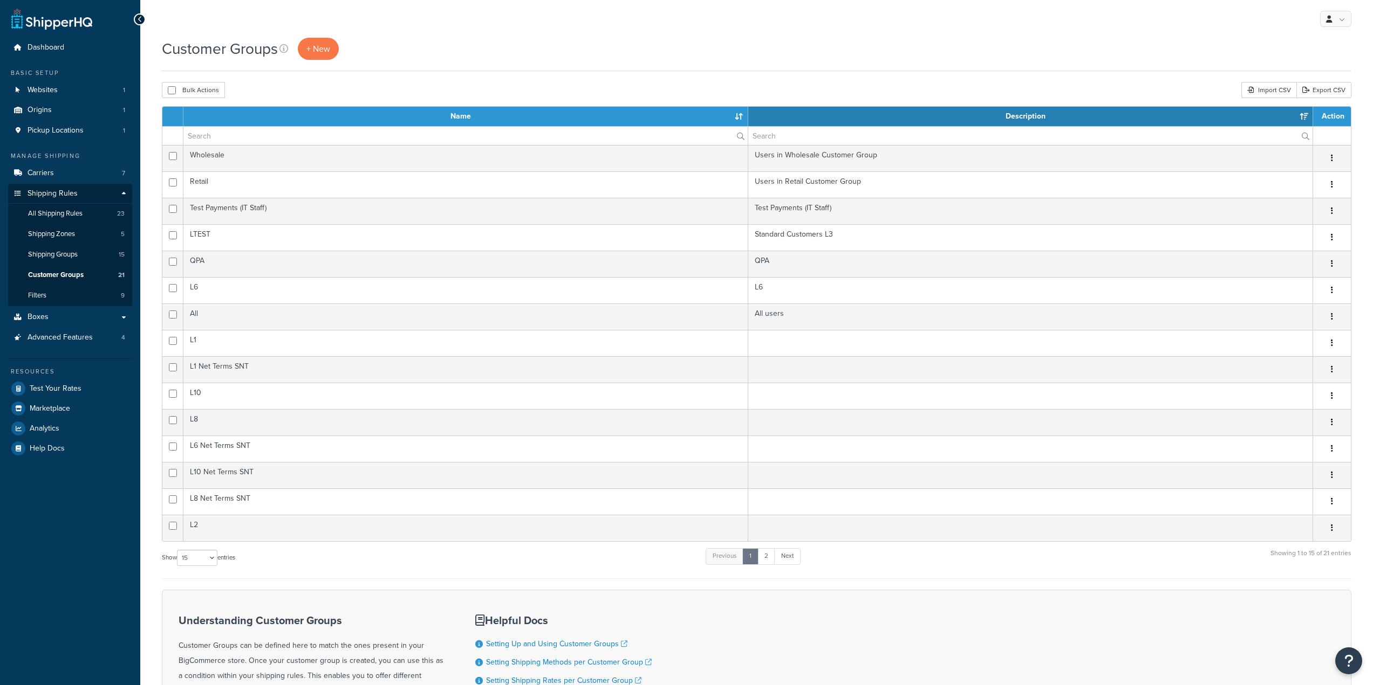
select select "15"
click at [47, 171] on span "Carriers" at bounding box center [41, 173] width 26 height 9
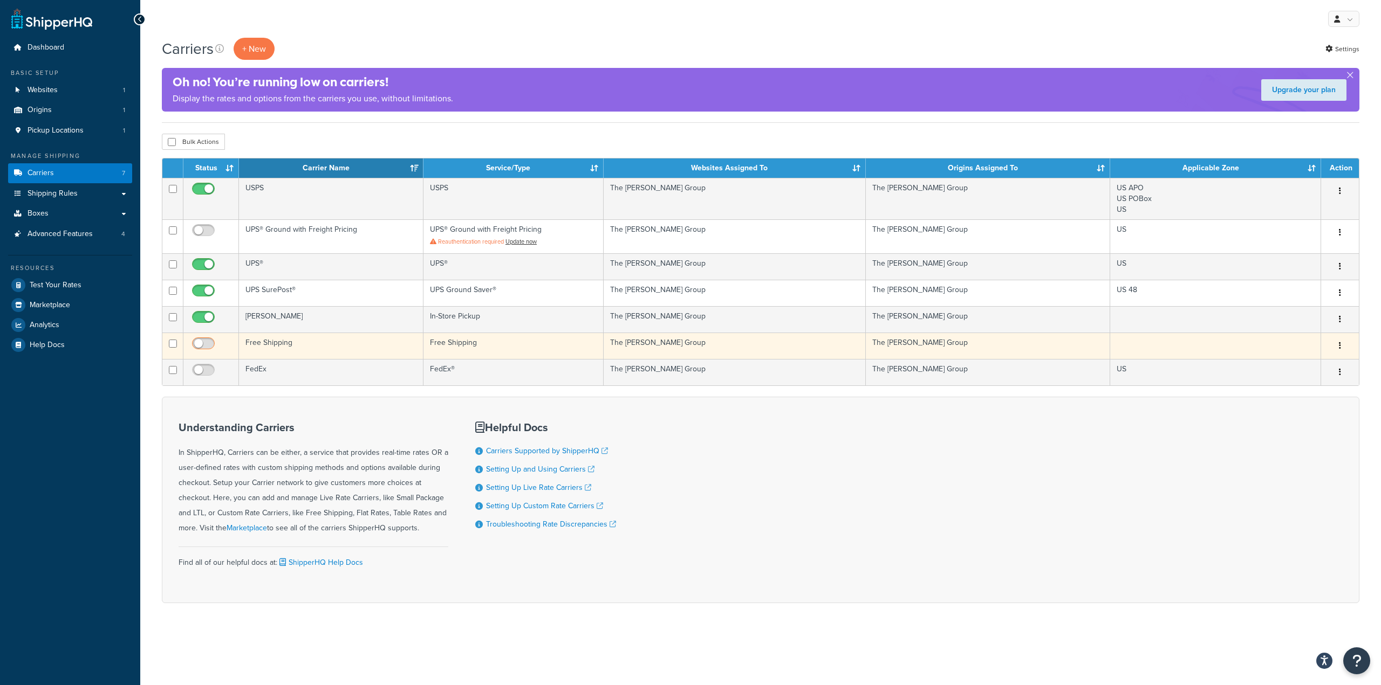
click at [208, 341] on input "checkbox" at bounding box center [205, 346] width 30 height 13
checkbox input "true"
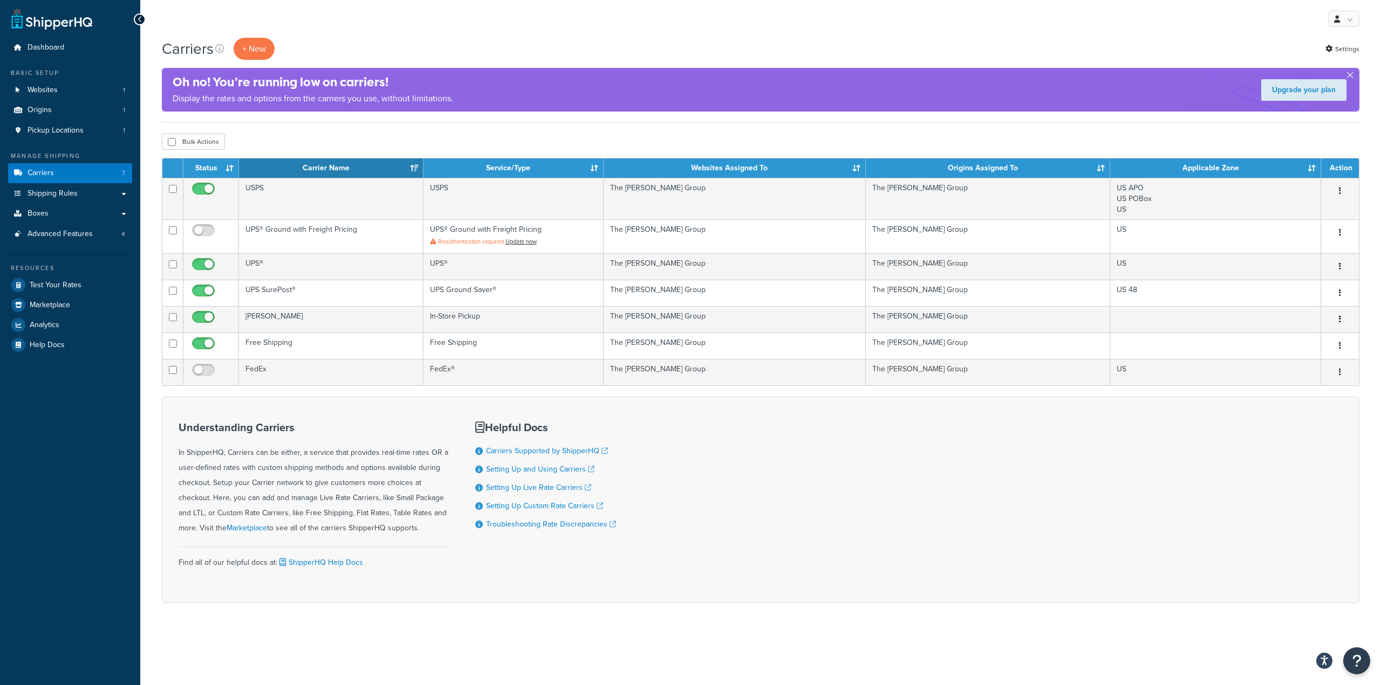
click at [387, 116] on div "Carriers + New Settings Oh no! You’re running low on carriers! Display the rate…" at bounding box center [760, 80] width 1197 height 85
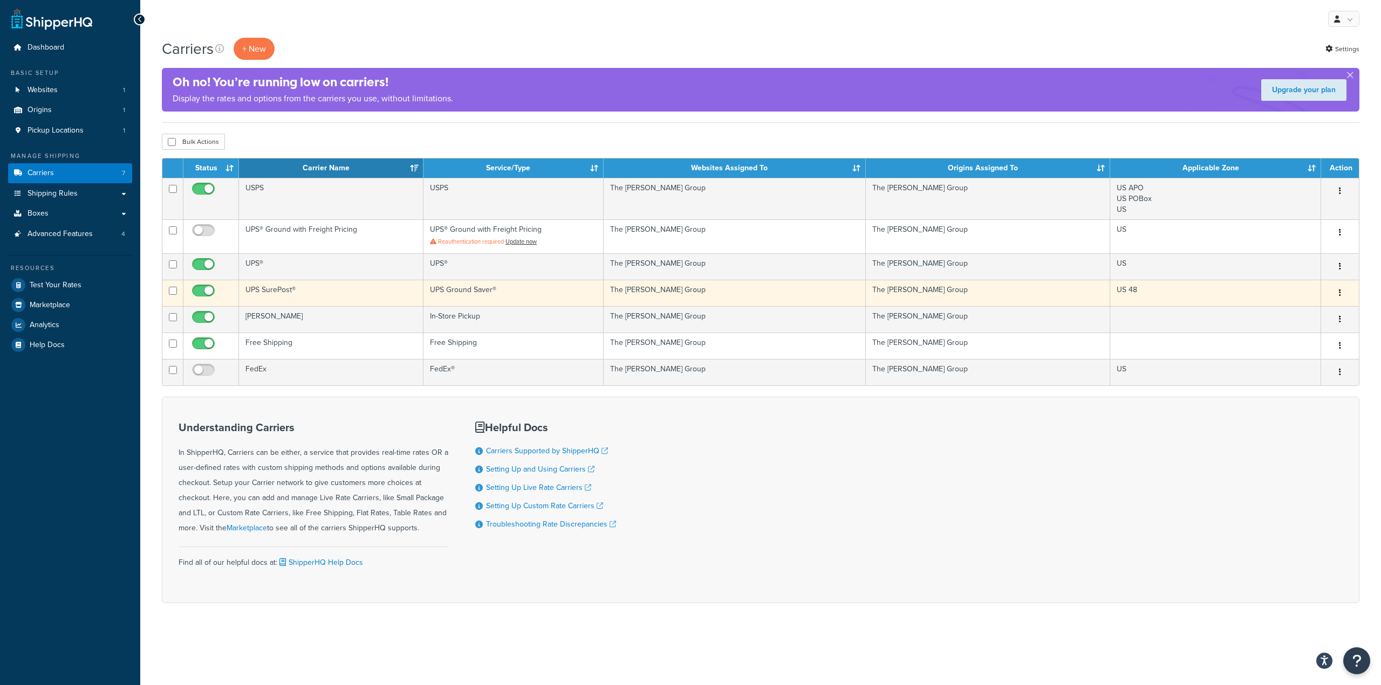
drag, startPoint x: 197, startPoint y: 313, endPoint x: 224, endPoint y: 288, distance: 36.6
click at [197, 313] on input "checkbox" at bounding box center [205, 319] width 30 height 13
checkbox input "false"
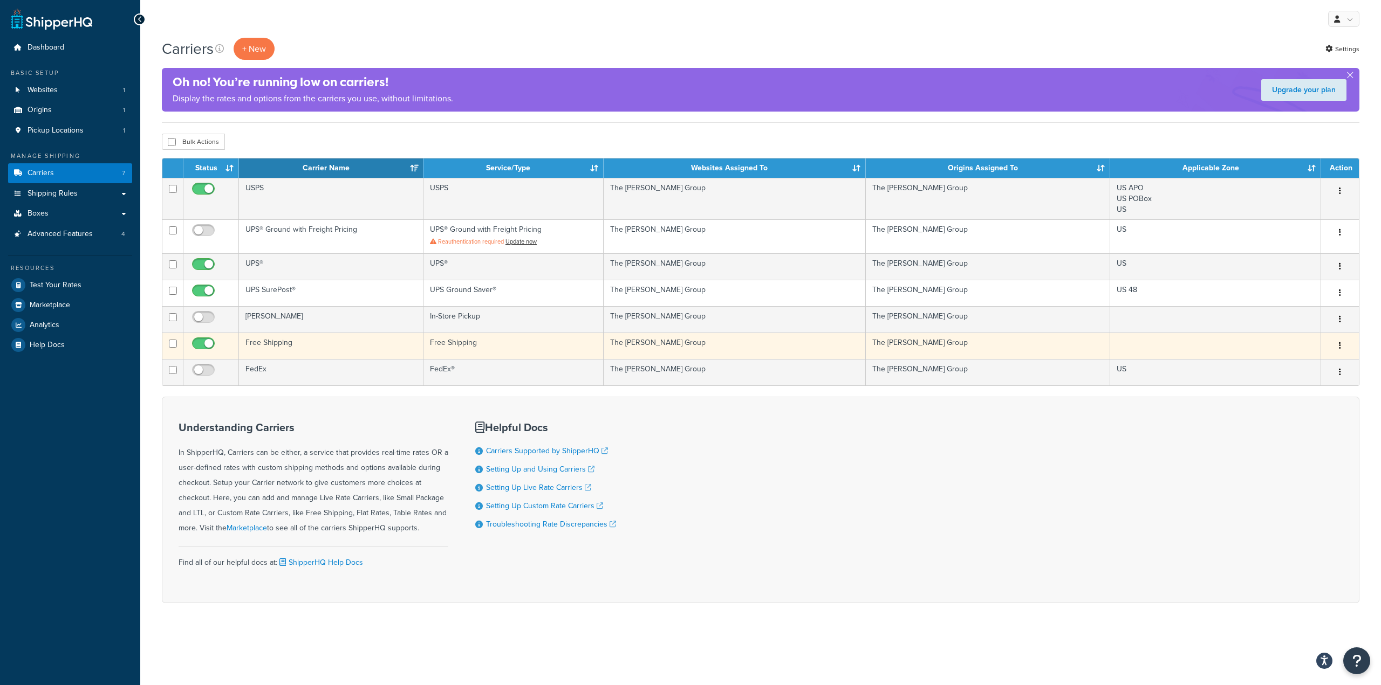
click at [209, 345] on input "checkbox" at bounding box center [205, 346] width 30 height 13
checkbox input "false"
click at [329, 349] on td "Free Shipping" at bounding box center [331, 346] width 184 height 26
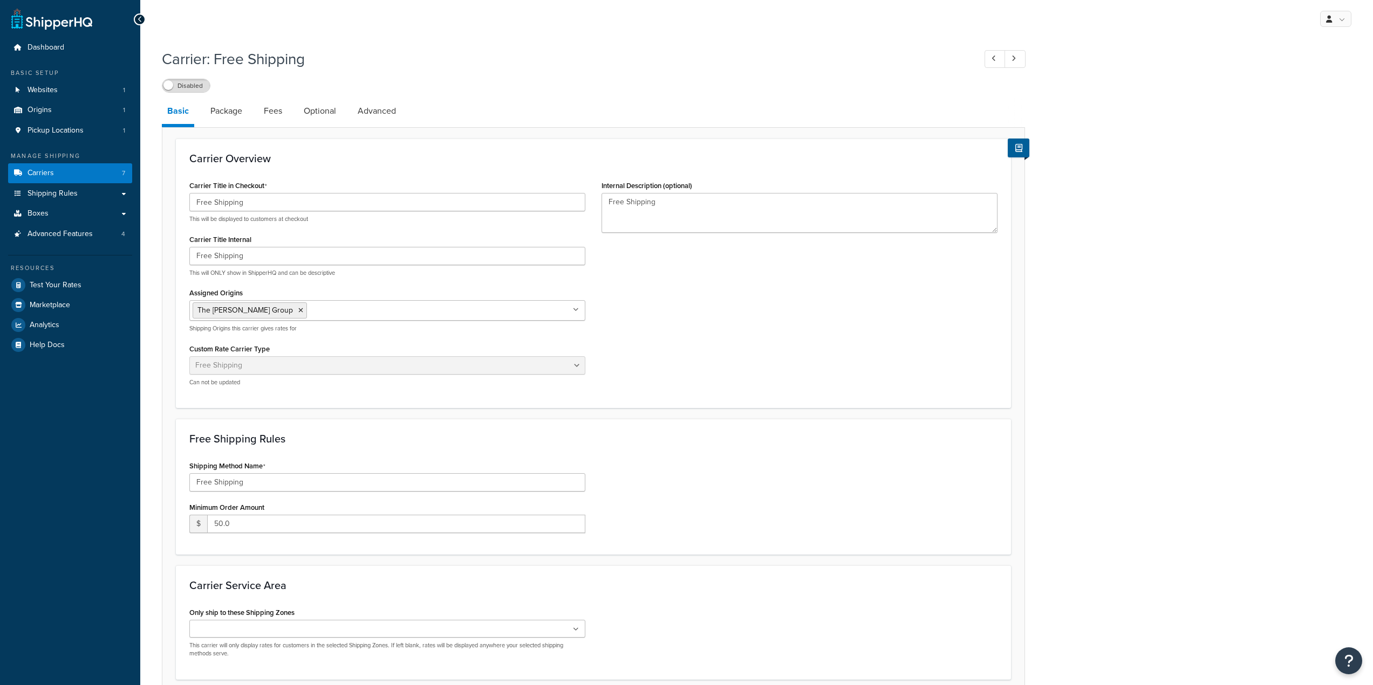
select select "free"
drag, startPoint x: 249, startPoint y: 520, endPoint x: 166, endPoint y: 516, distance: 82.6
click at [166, 516] on form "Carrier Overview Carrier Title in Checkout Free Shipping This will be displayed…" at bounding box center [593, 431] width 862 height 585
type input "150"
click at [229, 113] on link "Package" at bounding box center [226, 111] width 43 height 26
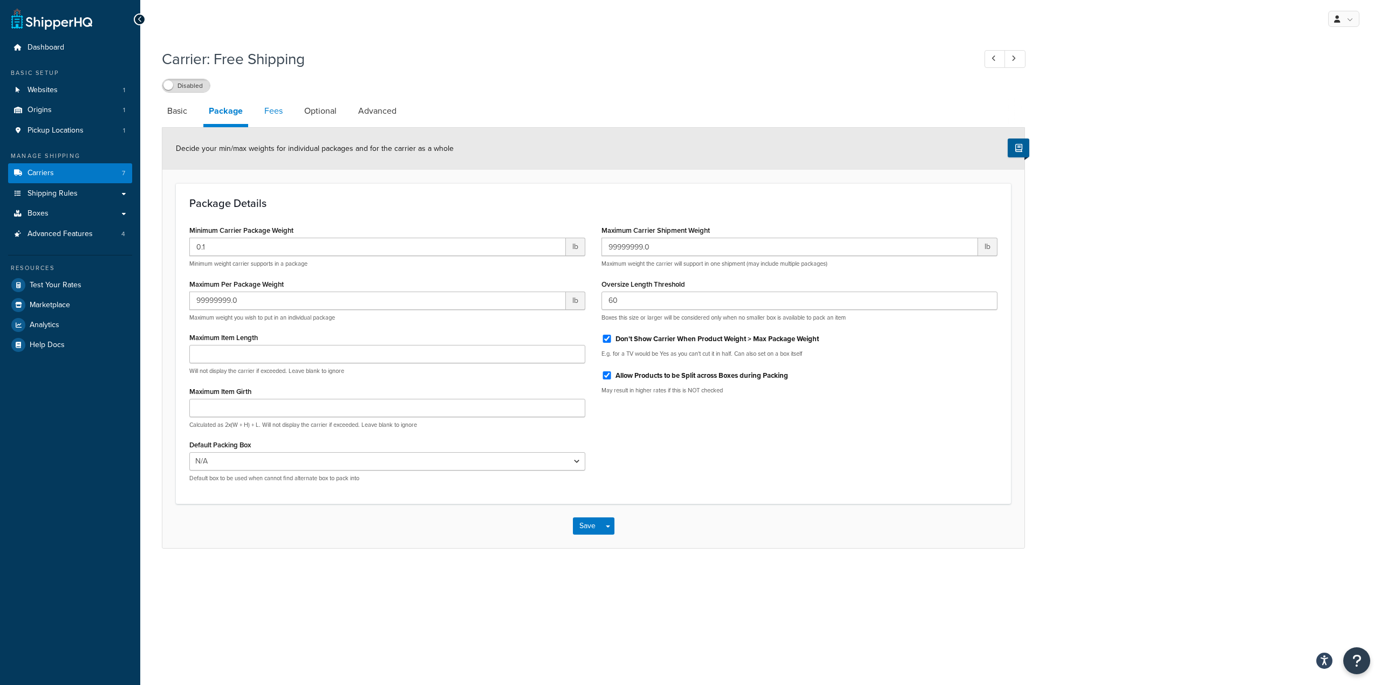
click at [273, 106] on link "Fees" at bounding box center [273, 111] width 29 height 26
select select "AFTER"
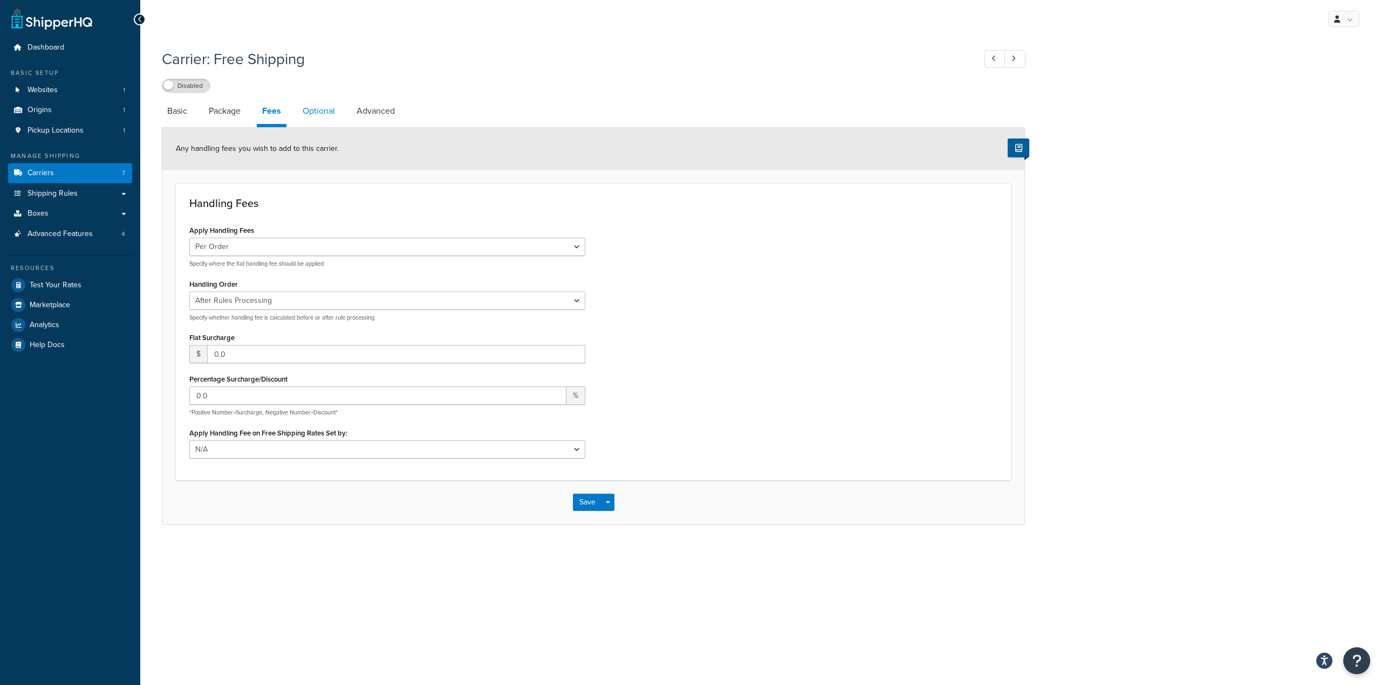
click at [325, 112] on link "Optional" at bounding box center [318, 111] width 43 height 26
select select "167672"
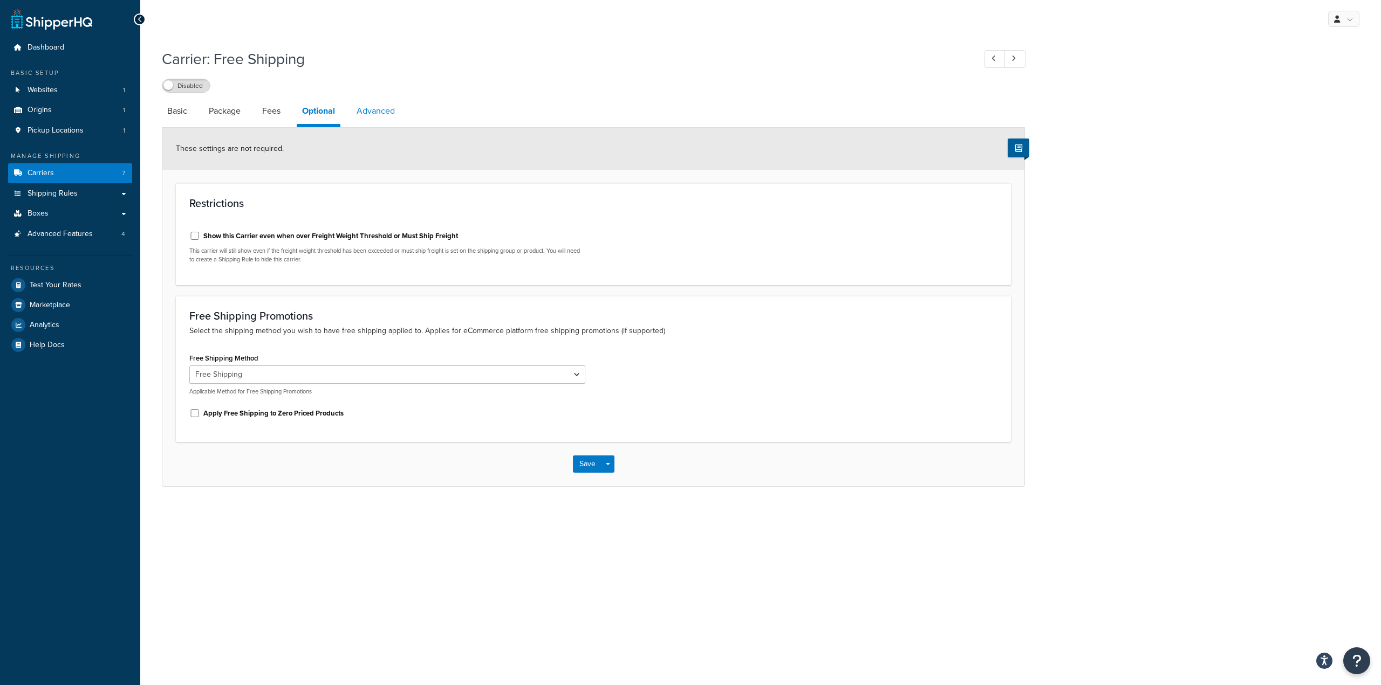
click at [361, 110] on link "Advanced" at bounding box center [375, 111] width 49 height 26
select select "false"
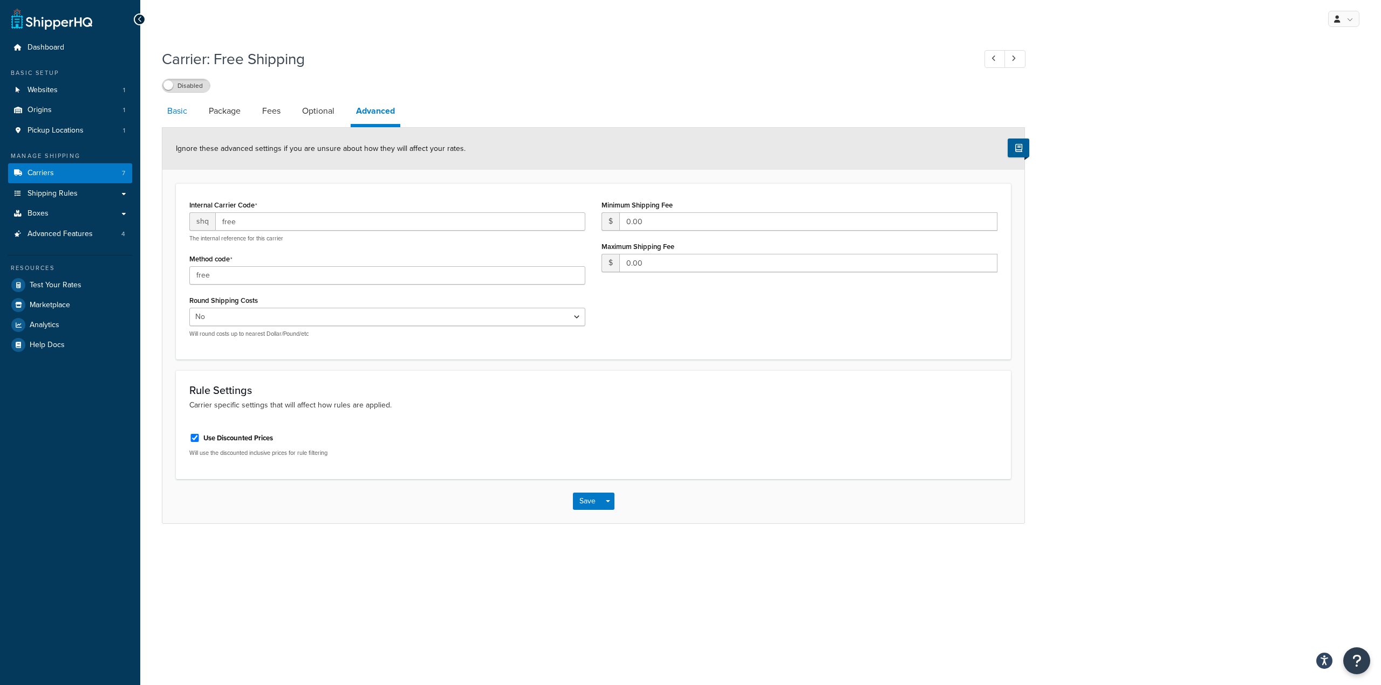
click at [177, 112] on link "Basic" at bounding box center [177, 111] width 31 height 26
select select "free"
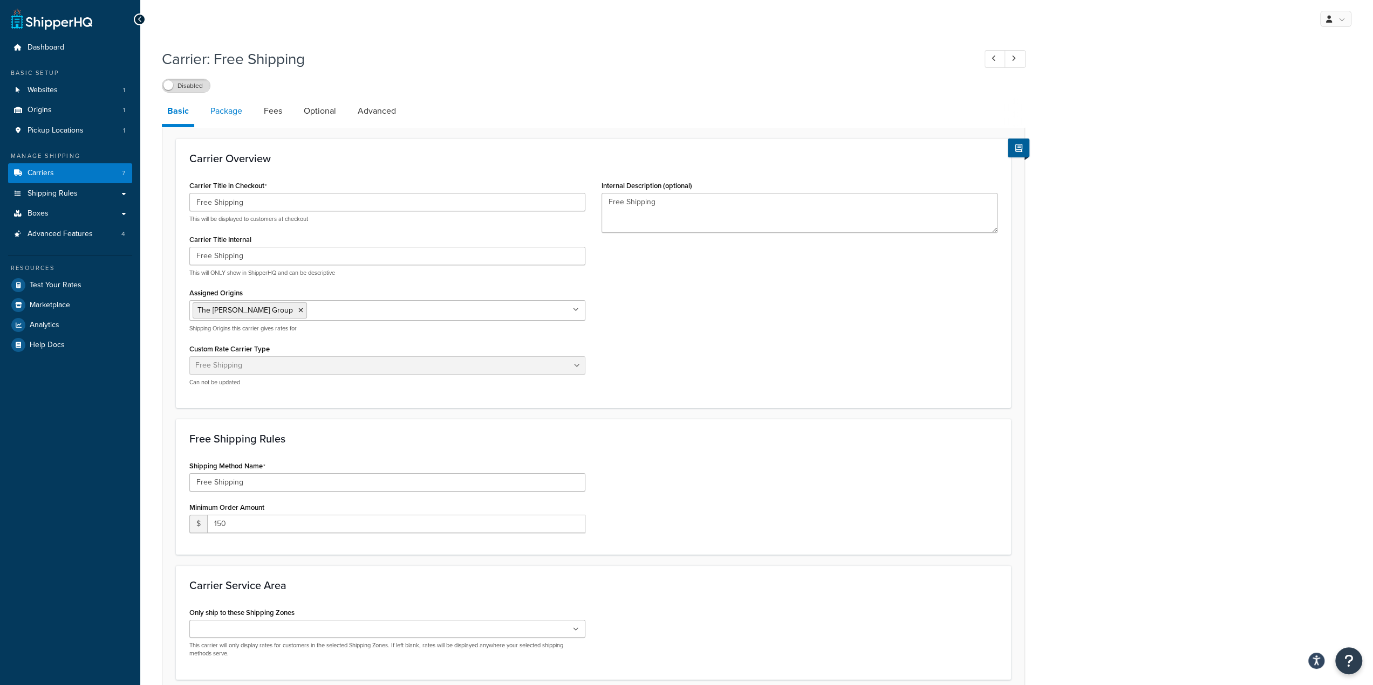
click at [236, 112] on link "Package" at bounding box center [226, 111] width 43 height 26
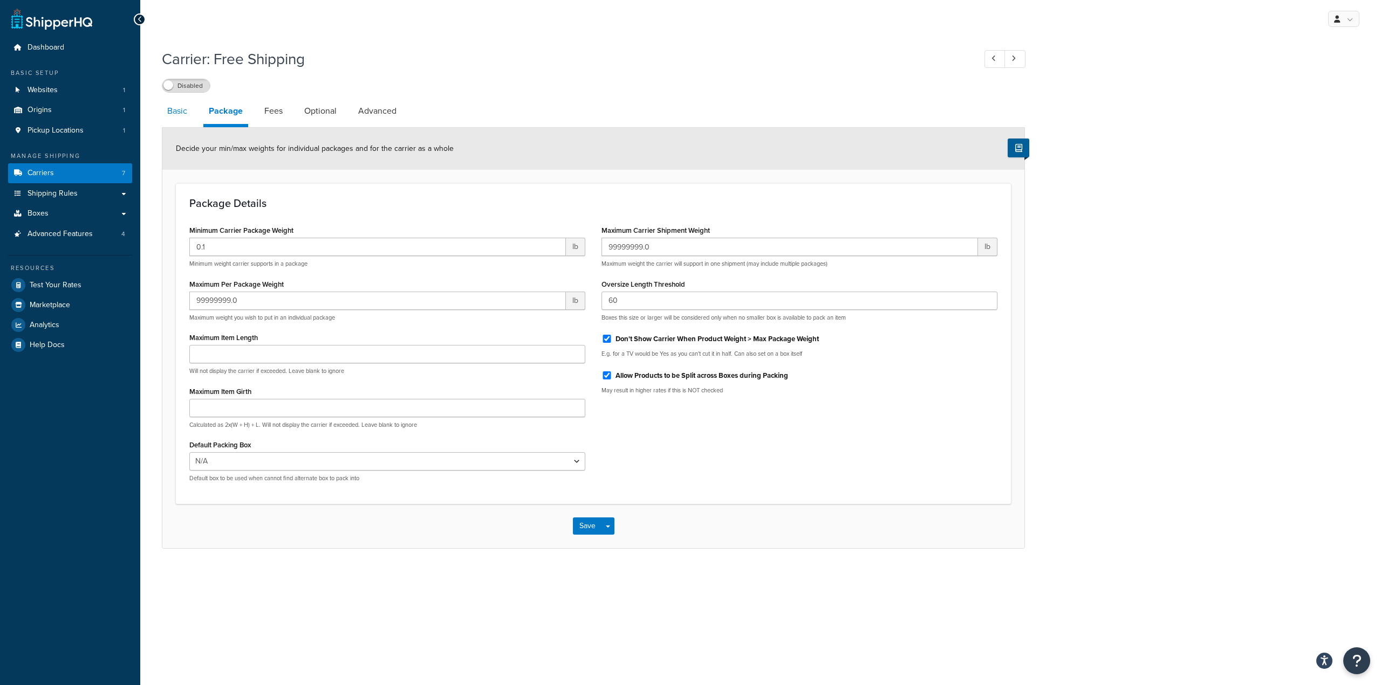
click at [180, 113] on link "Basic" at bounding box center [177, 111] width 31 height 26
select select "free"
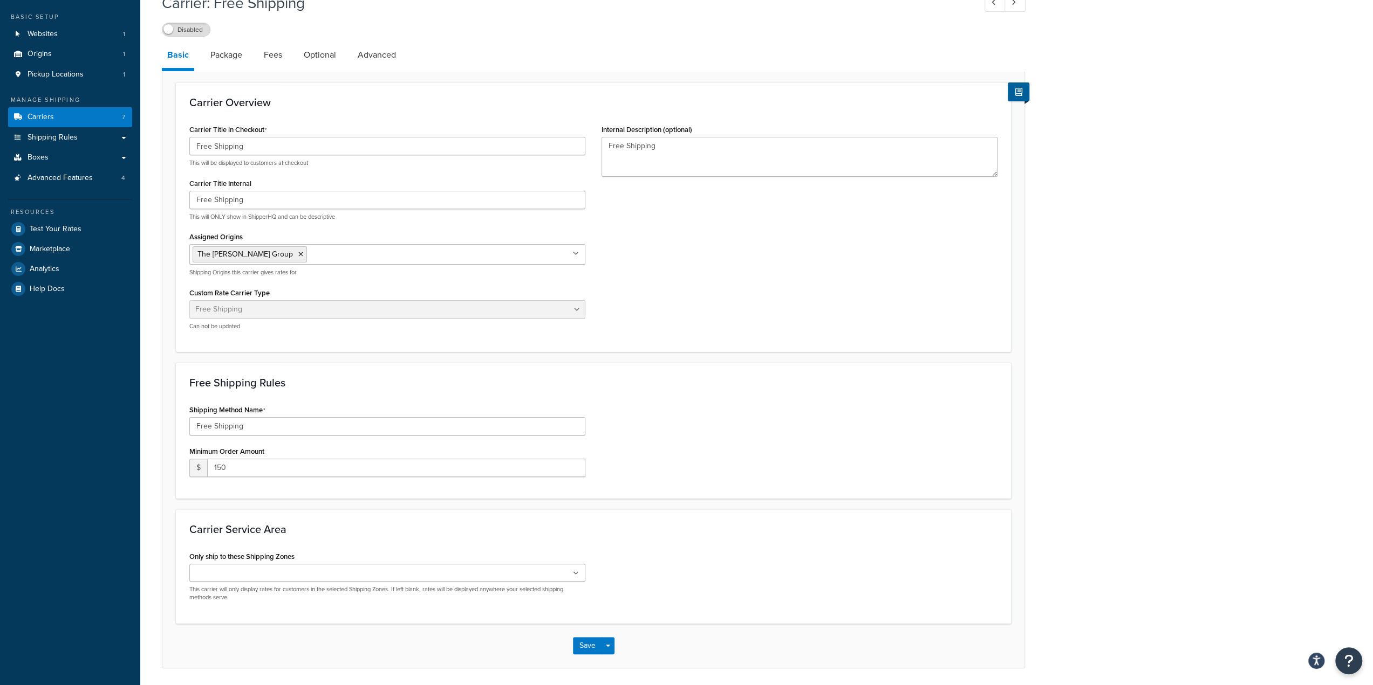
scroll to position [37, 0]
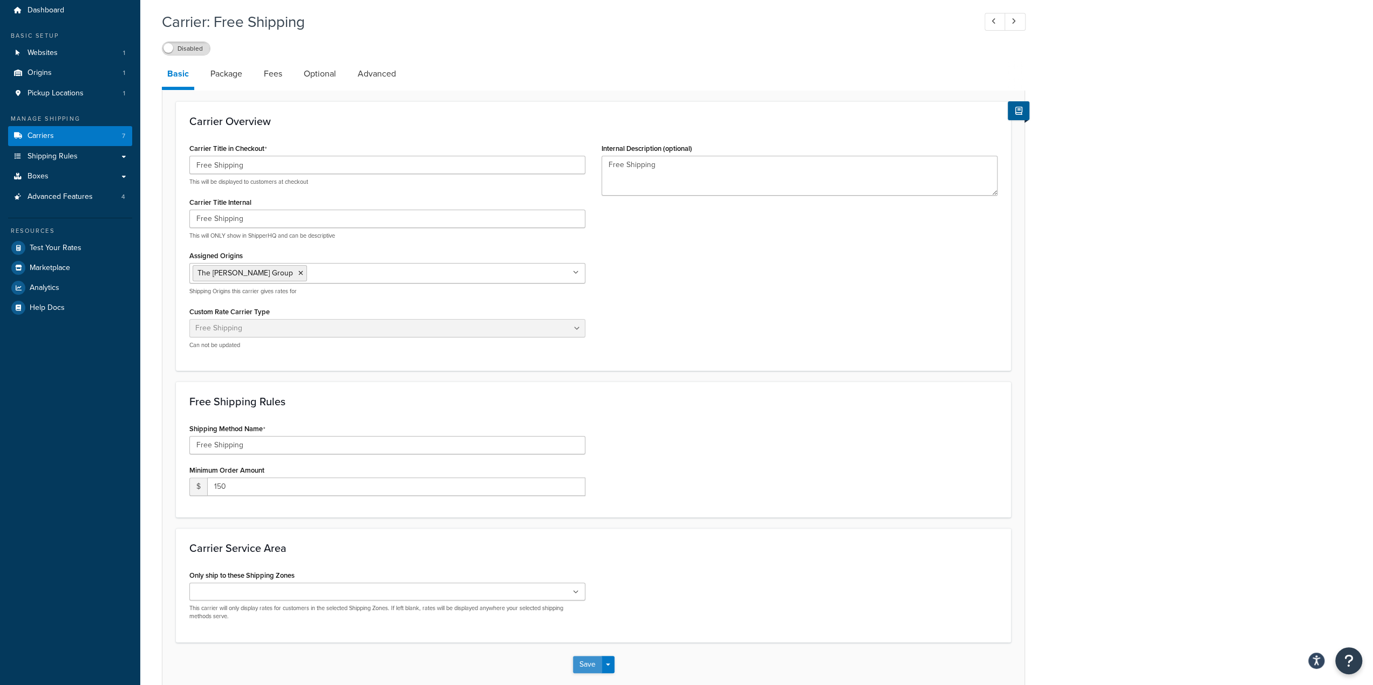
click at [580, 662] on button "Save" at bounding box center [587, 664] width 29 height 17
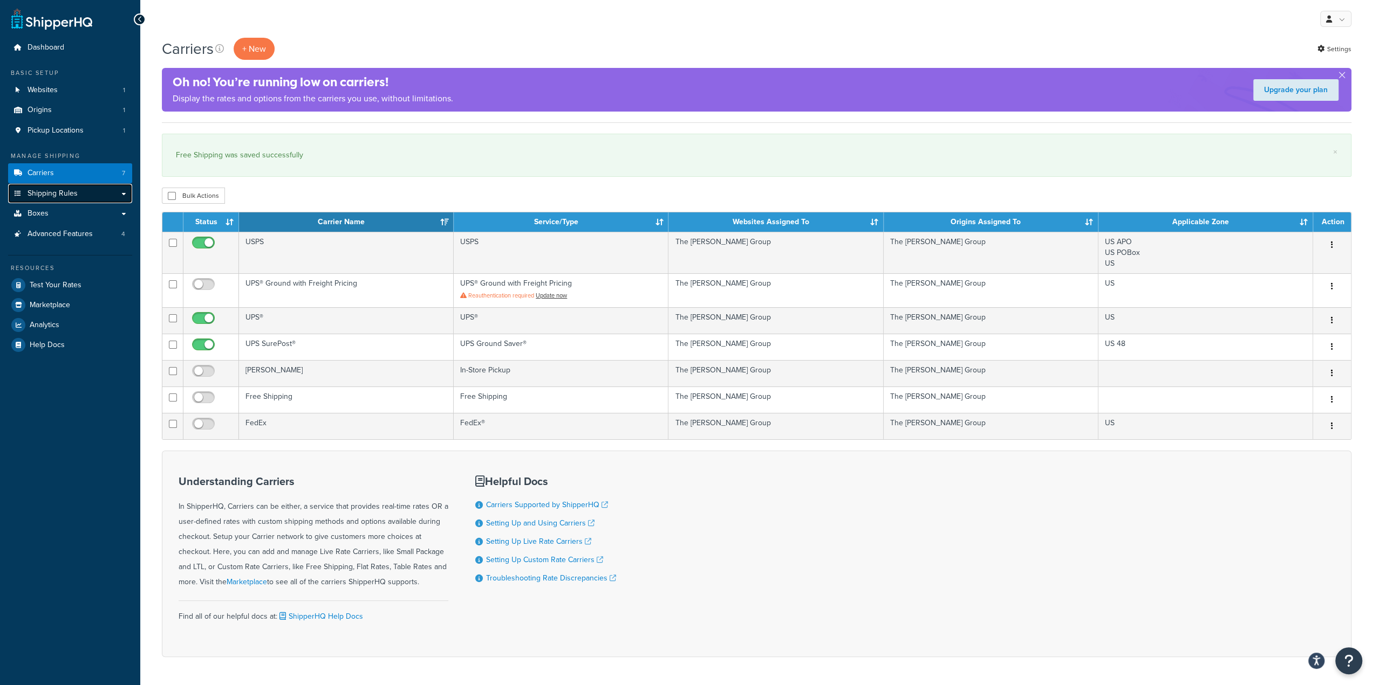
click at [62, 185] on link "Shipping Rules" at bounding box center [70, 194] width 124 height 20
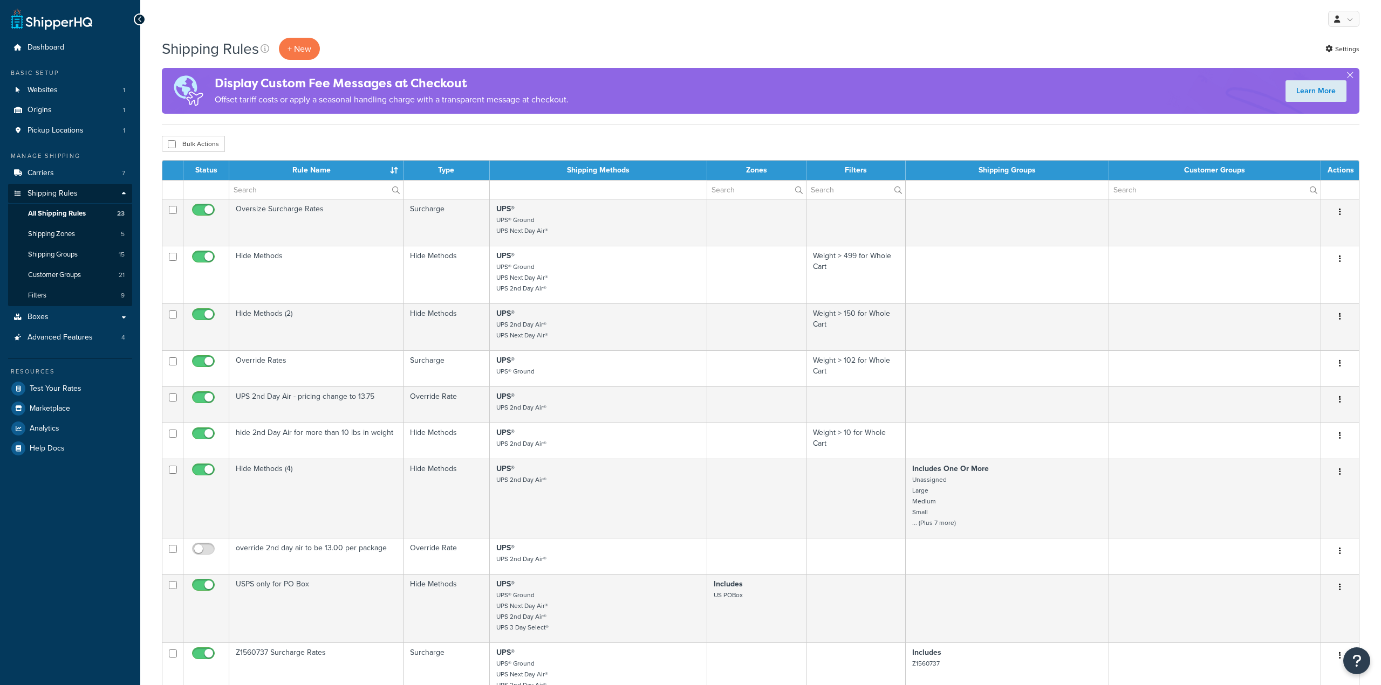
select select "1000"
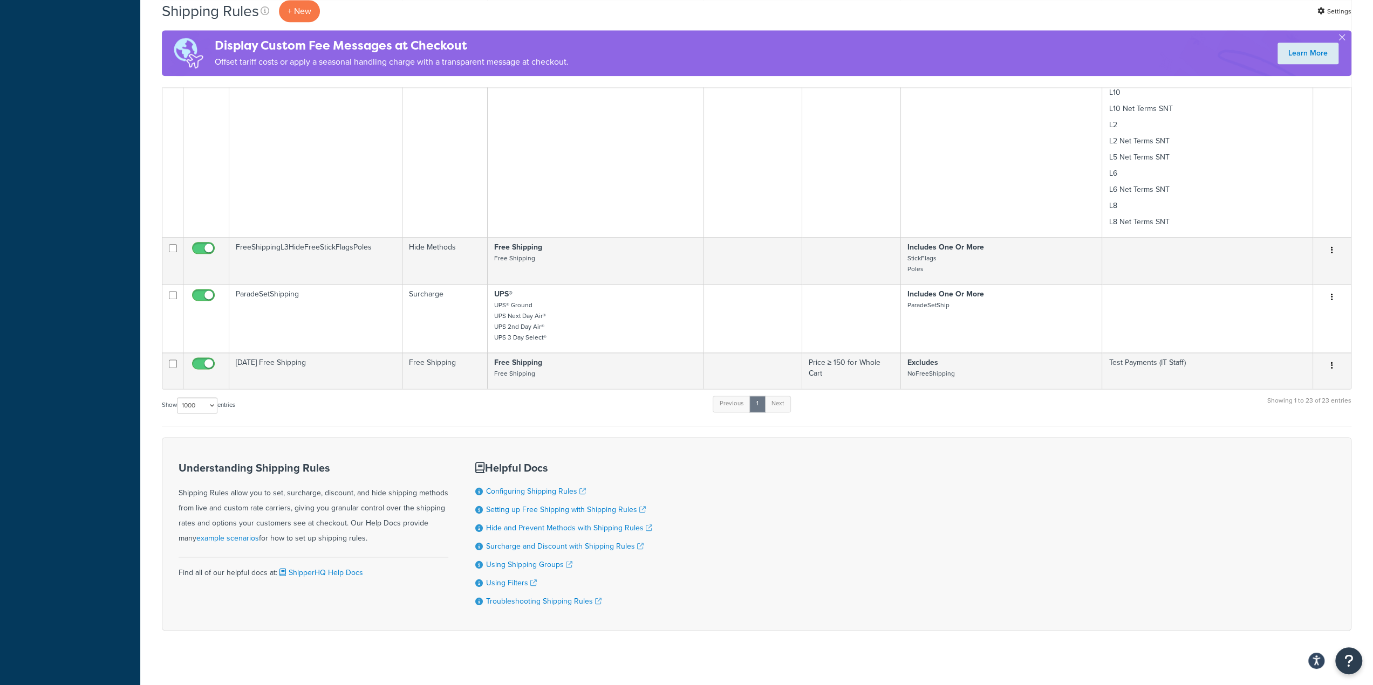
scroll to position [1290, 0]
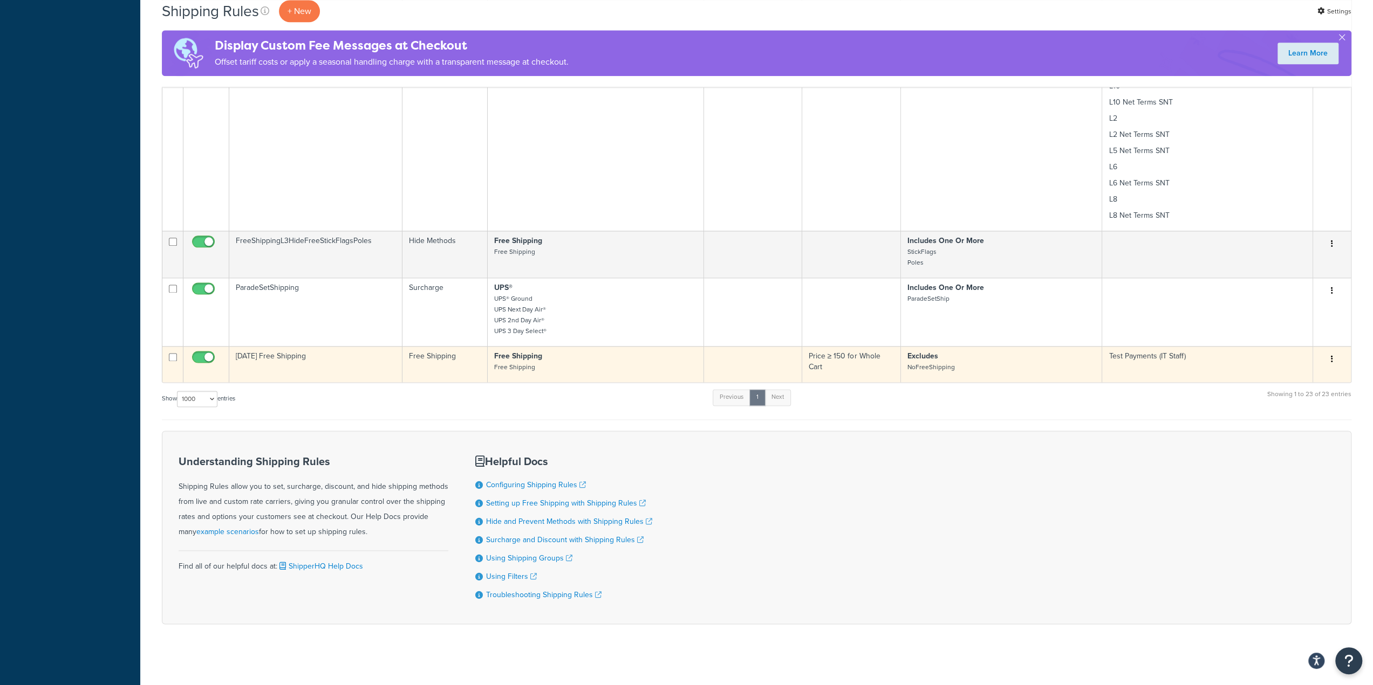
click at [346, 364] on td "[DATE] Free Shipping" at bounding box center [315, 364] width 173 height 36
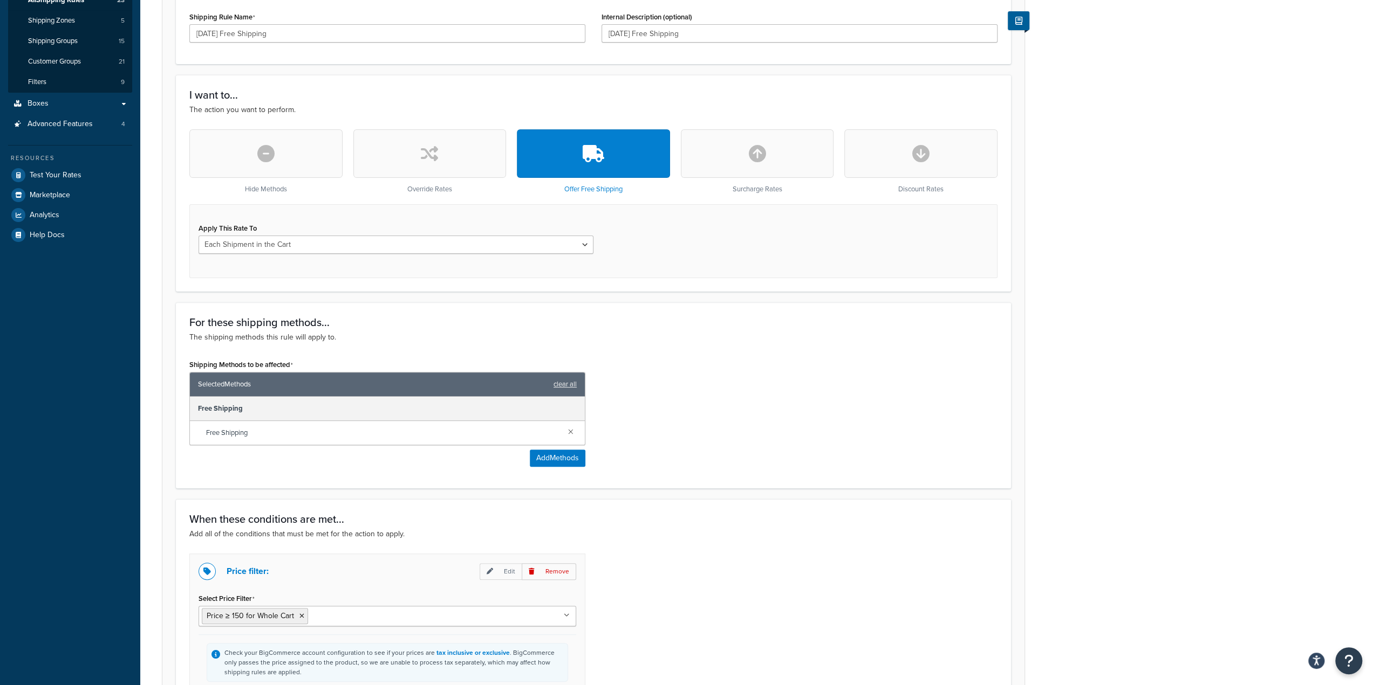
scroll to position [216, 0]
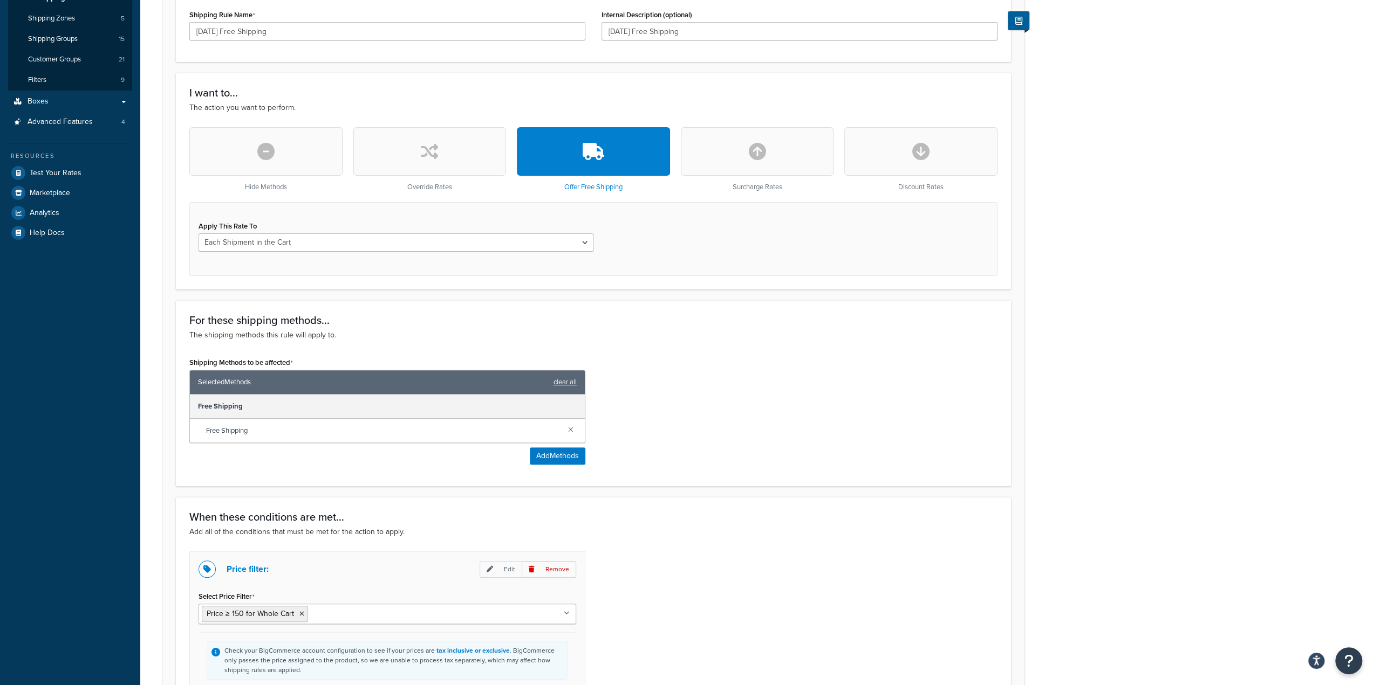
click at [313, 145] on button "button" at bounding box center [265, 151] width 153 height 49
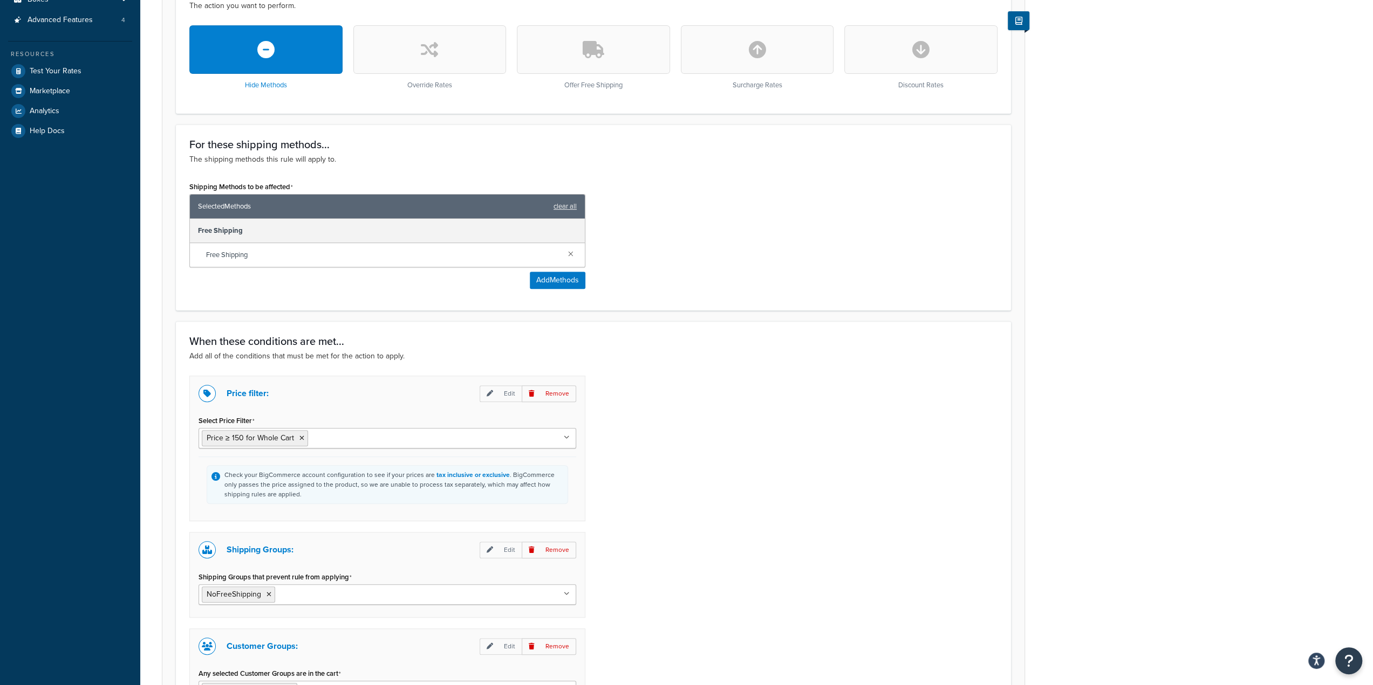
scroll to position [482, 0]
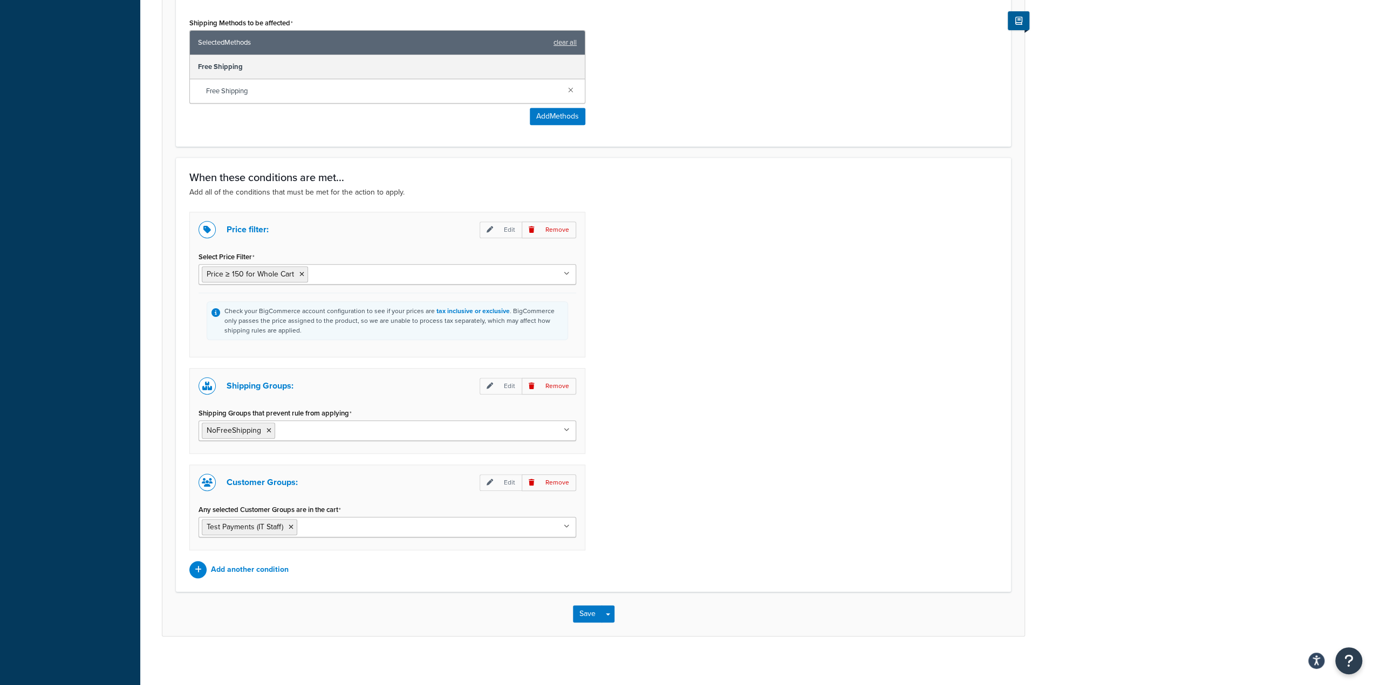
click at [342, 527] on input "Any selected Customer Groups are in the cart" at bounding box center [347, 527] width 95 height 12
click at [291, 524] on icon at bounding box center [291, 527] width 5 height 6
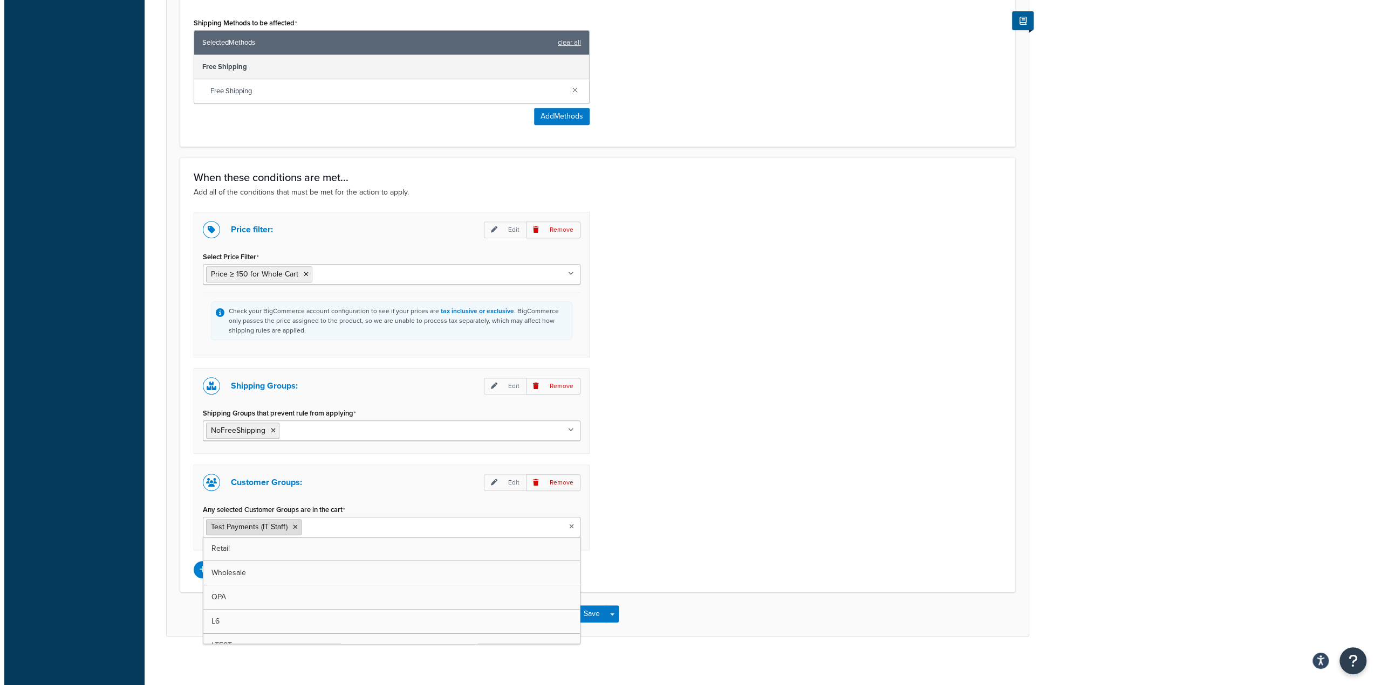
scroll to position [386, 0]
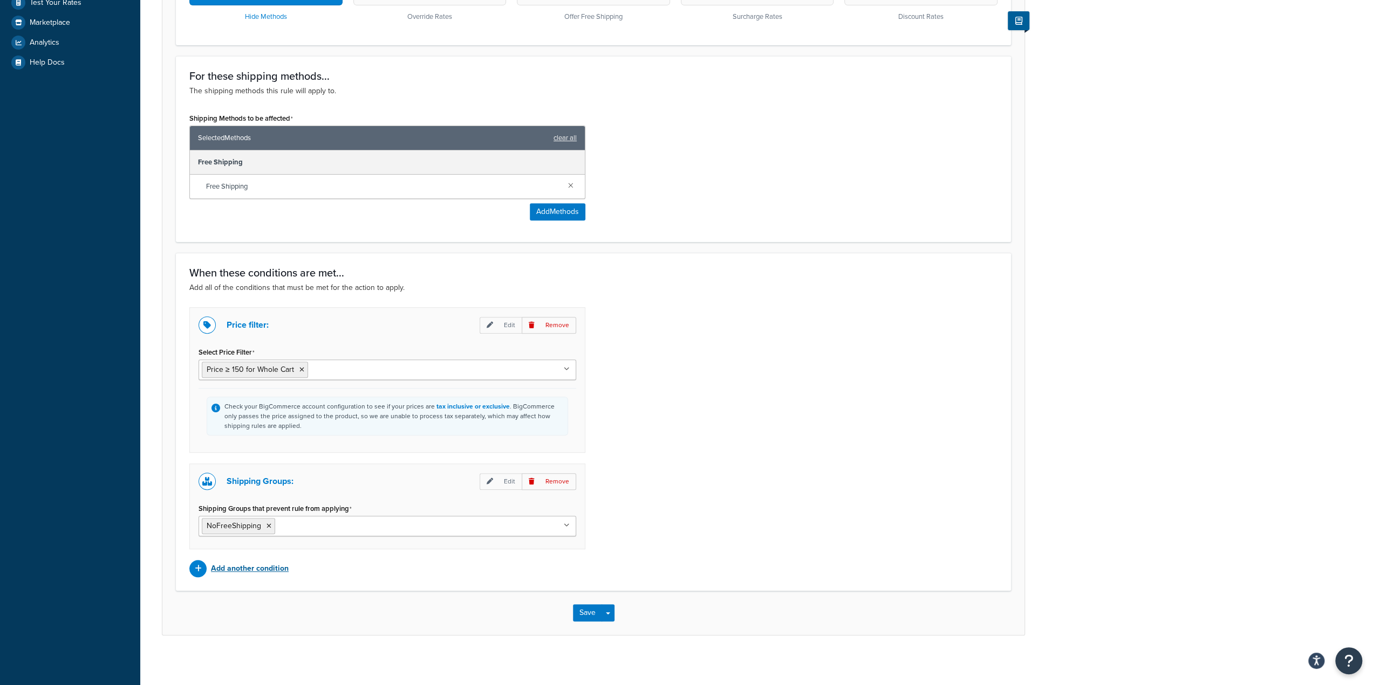
click at [249, 562] on p "Add another condition" at bounding box center [250, 568] width 78 height 15
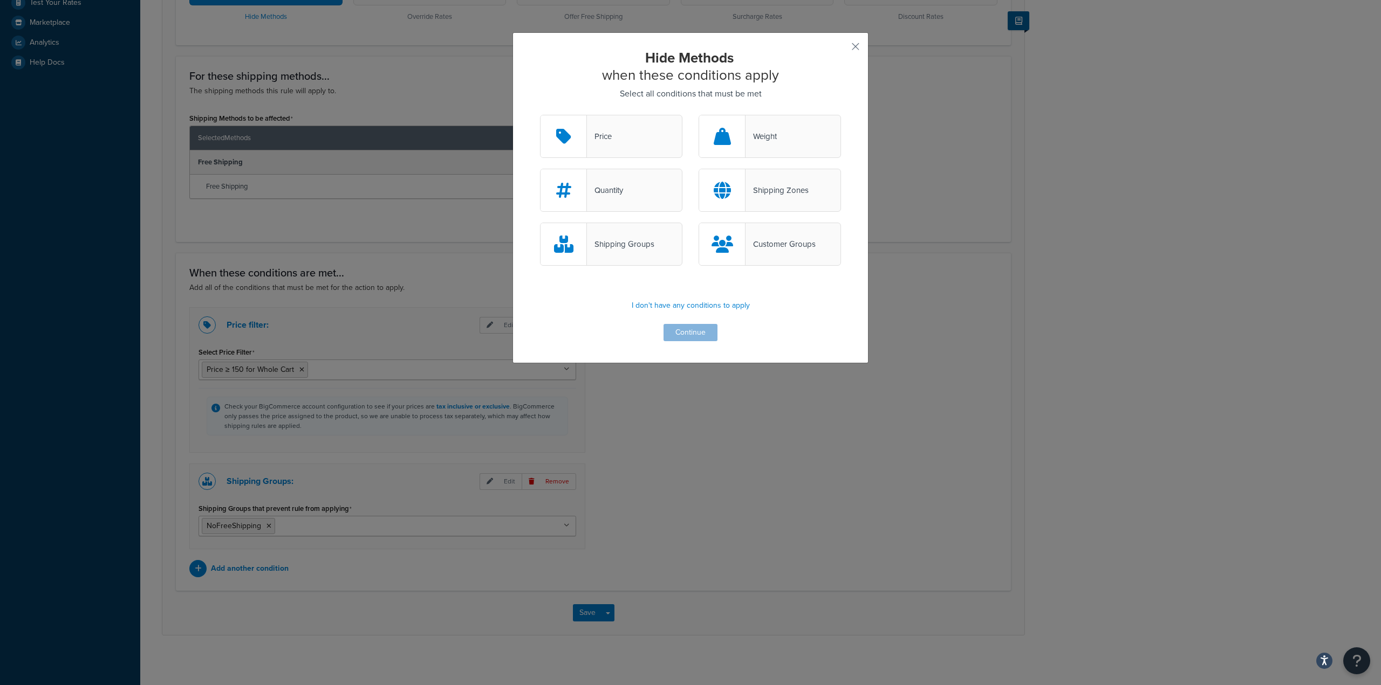
click at [808, 236] on div "Customer Groups" at bounding box center [769, 244] width 142 height 43
click at [0, 0] on input "Customer Groups" at bounding box center [0, 0] width 0 height 0
click at [699, 328] on button "Continue" at bounding box center [690, 332] width 54 height 17
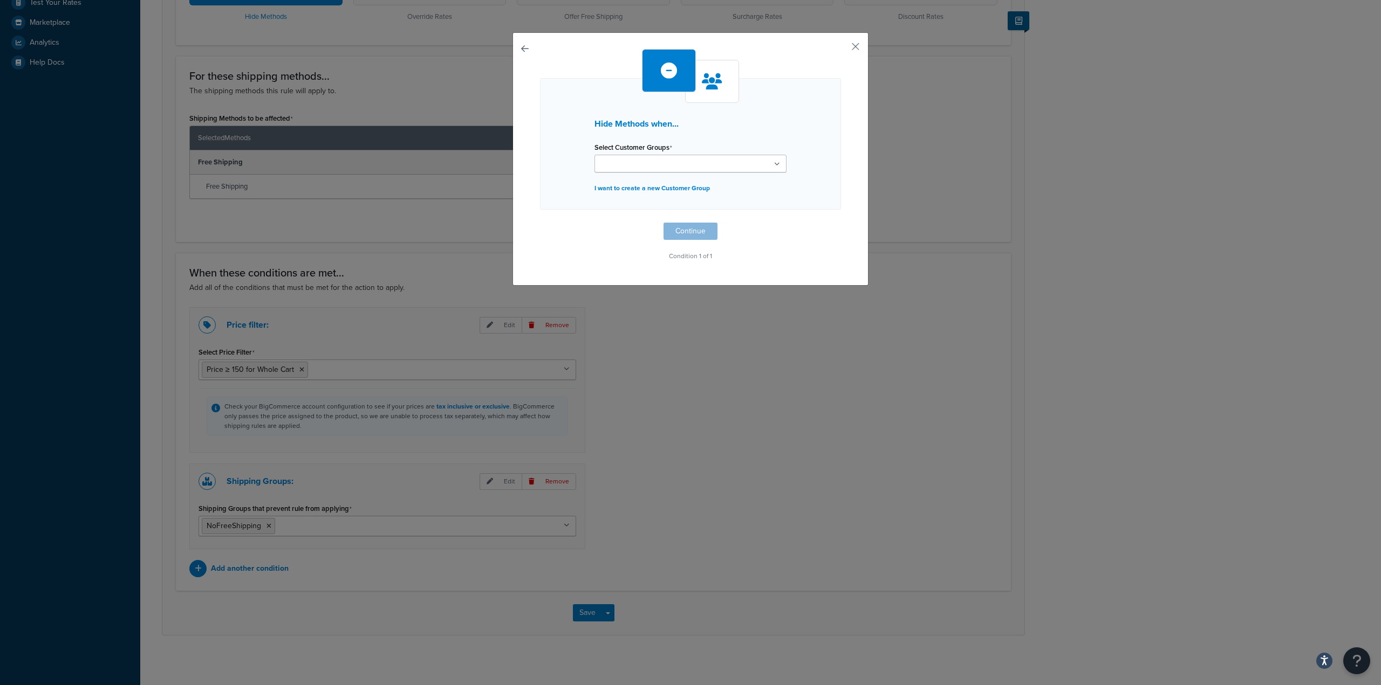
click at [671, 155] on ul at bounding box center [690, 164] width 192 height 18
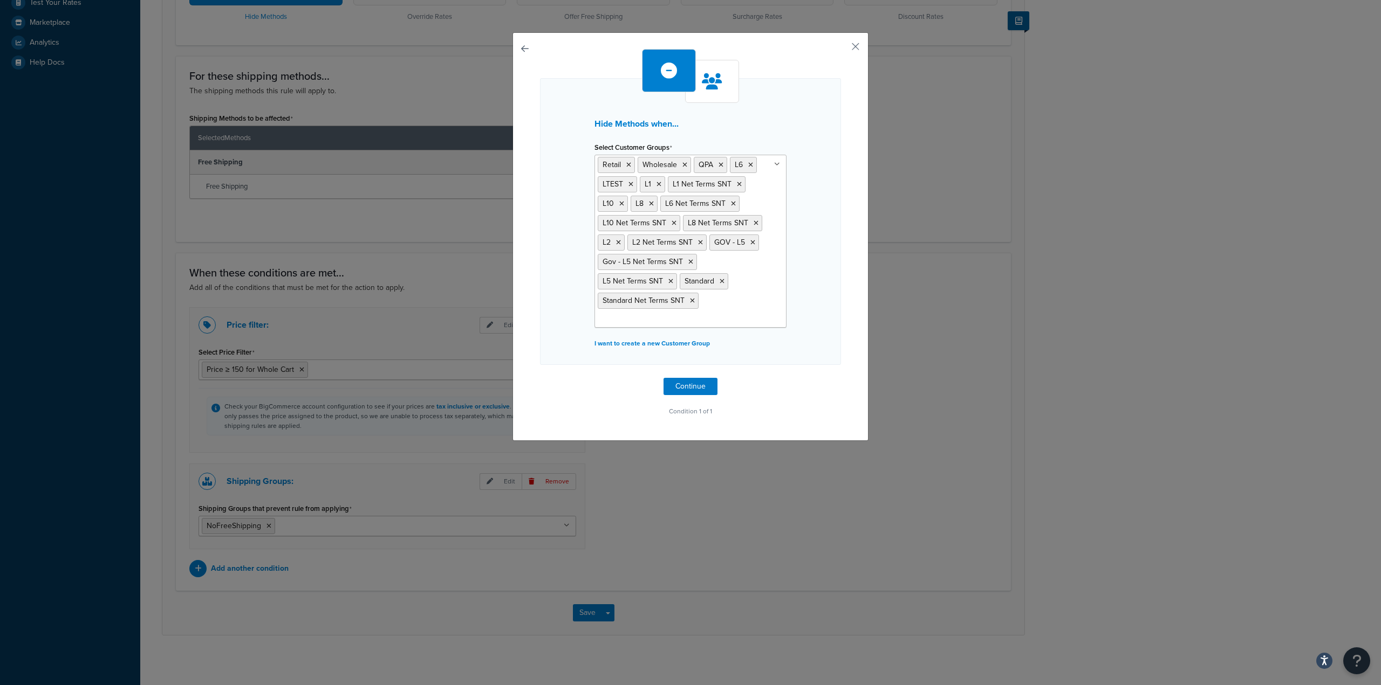
click at [804, 243] on div "Hide Methods when... Select Customer Groups Retail Wholesale QPA L6 LTEST L1 L1…" at bounding box center [690, 221] width 301 height 287
click at [680, 379] on button "Continue" at bounding box center [690, 386] width 54 height 17
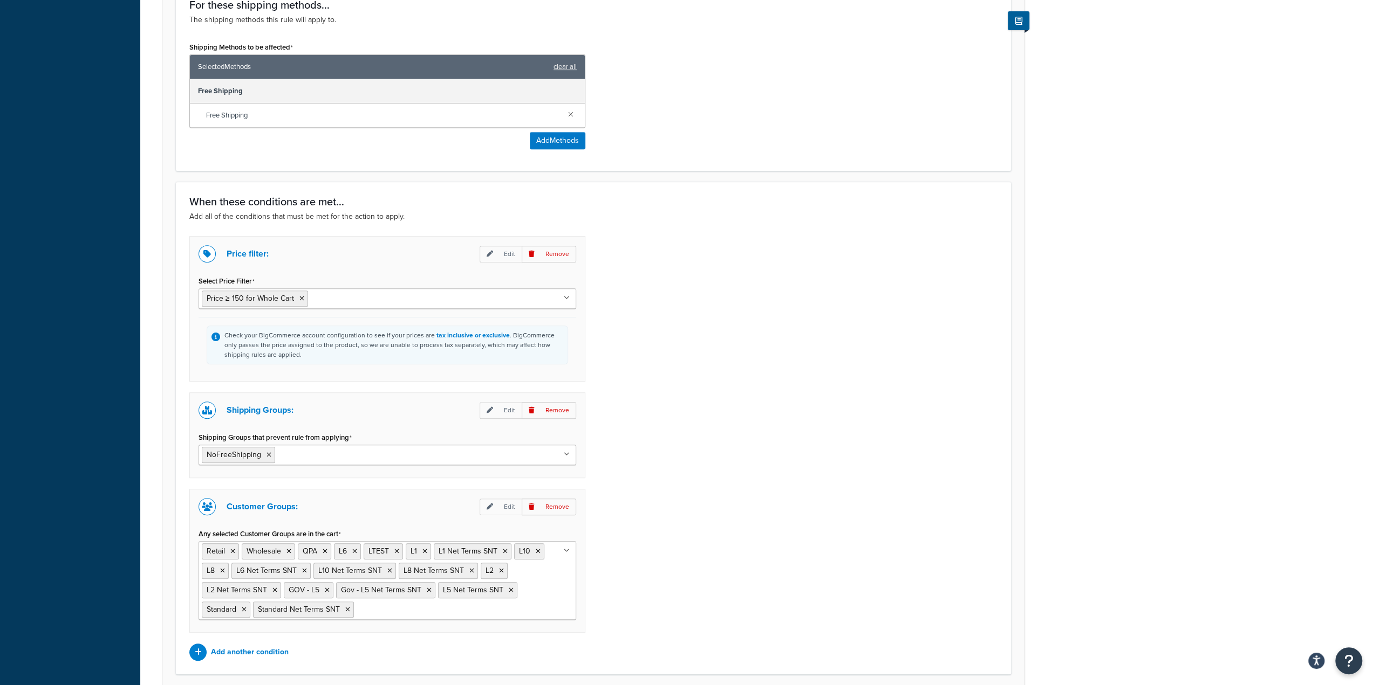
scroll to position [539, 0]
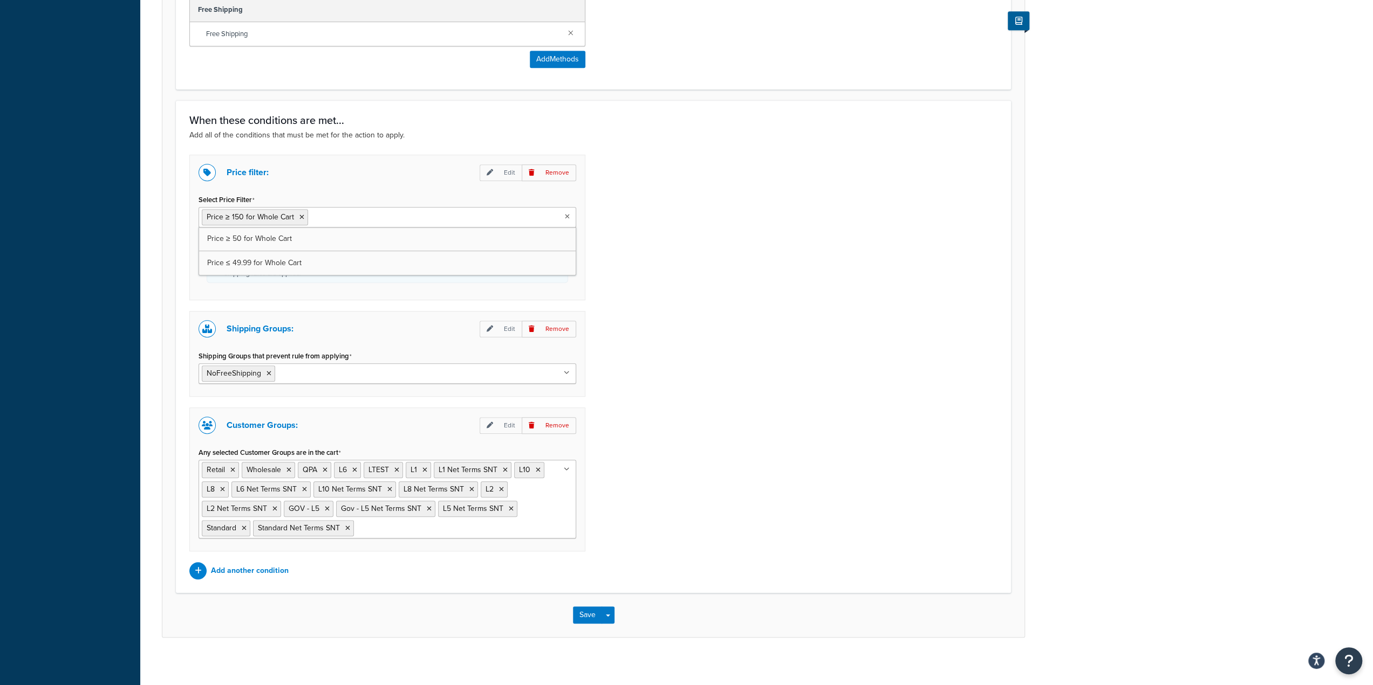
click at [394, 216] on ul "Price ≥ 150 for Whole Cart" at bounding box center [387, 217] width 378 height 20
click at [299, 215] on icon at bounding box center [301, 217] width 5 height 6
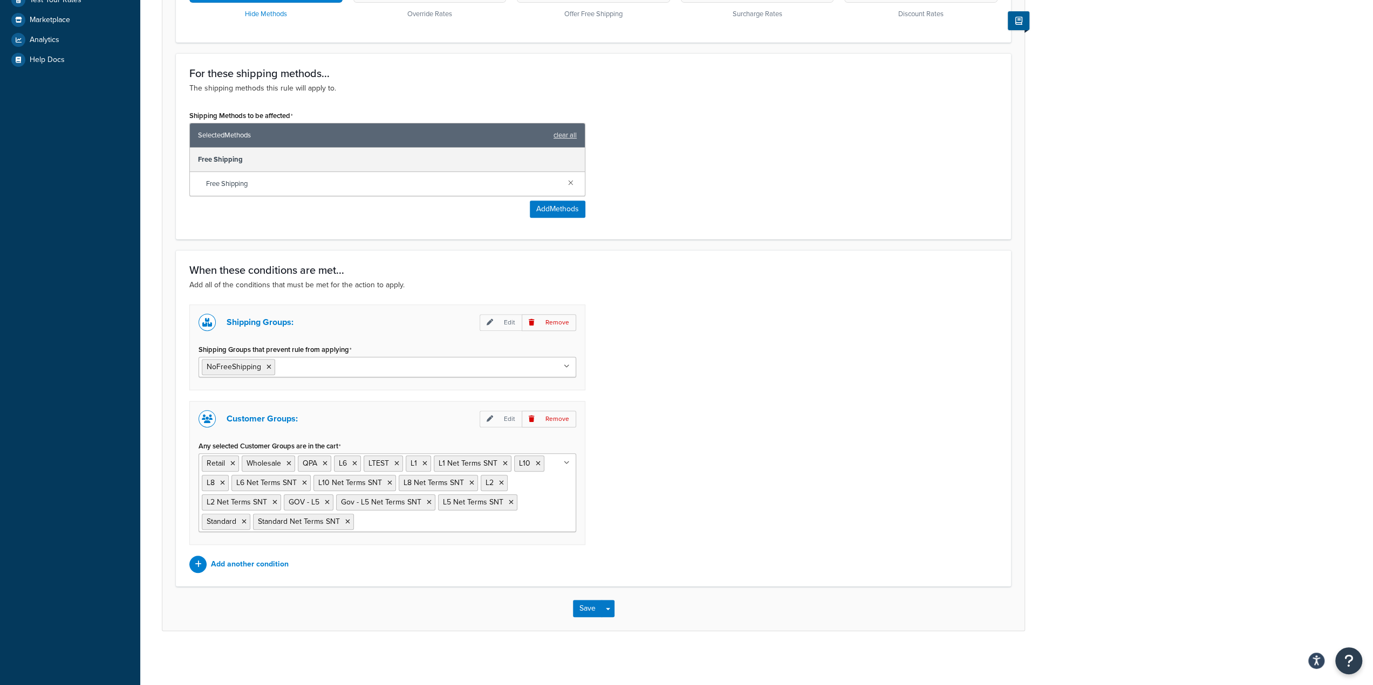
scroll to position [384, 0]
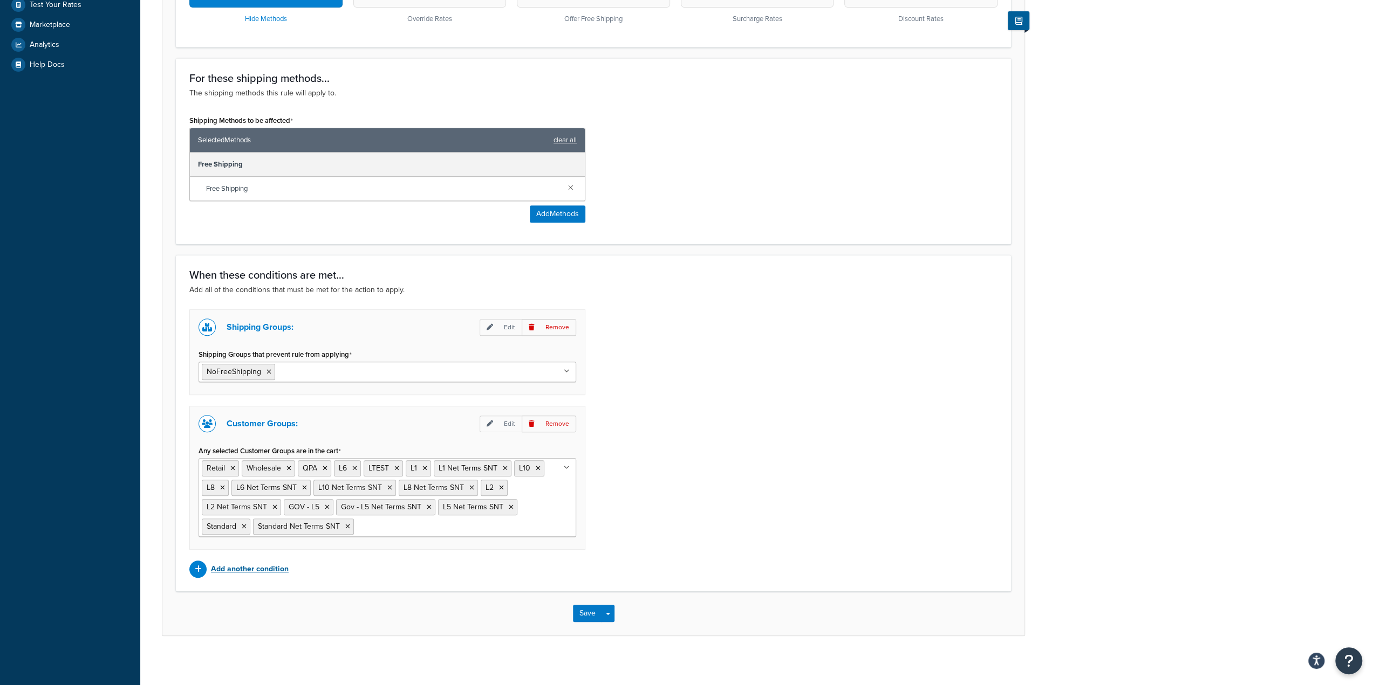
click at [265, 567] on p "Add another condition" at bounding box center [250, 569] width 78 height 15
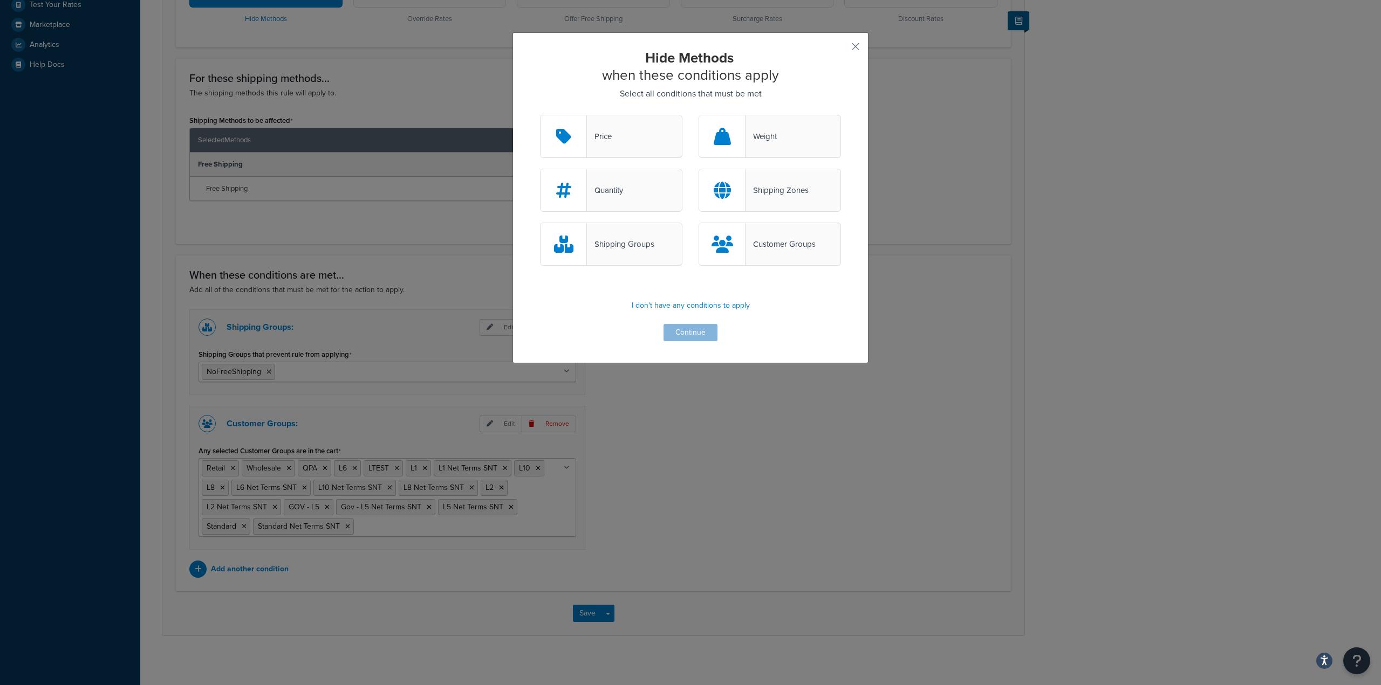
click at [572, 142] on div at bounding box center [563, 136] width 46 height 42
click at [0, 0] on input "Price" at bounding box center [0, 0] width 0 height 0
click at [679, 332] on button "Continue" at bounding box center [690, 332] width 54 height 17
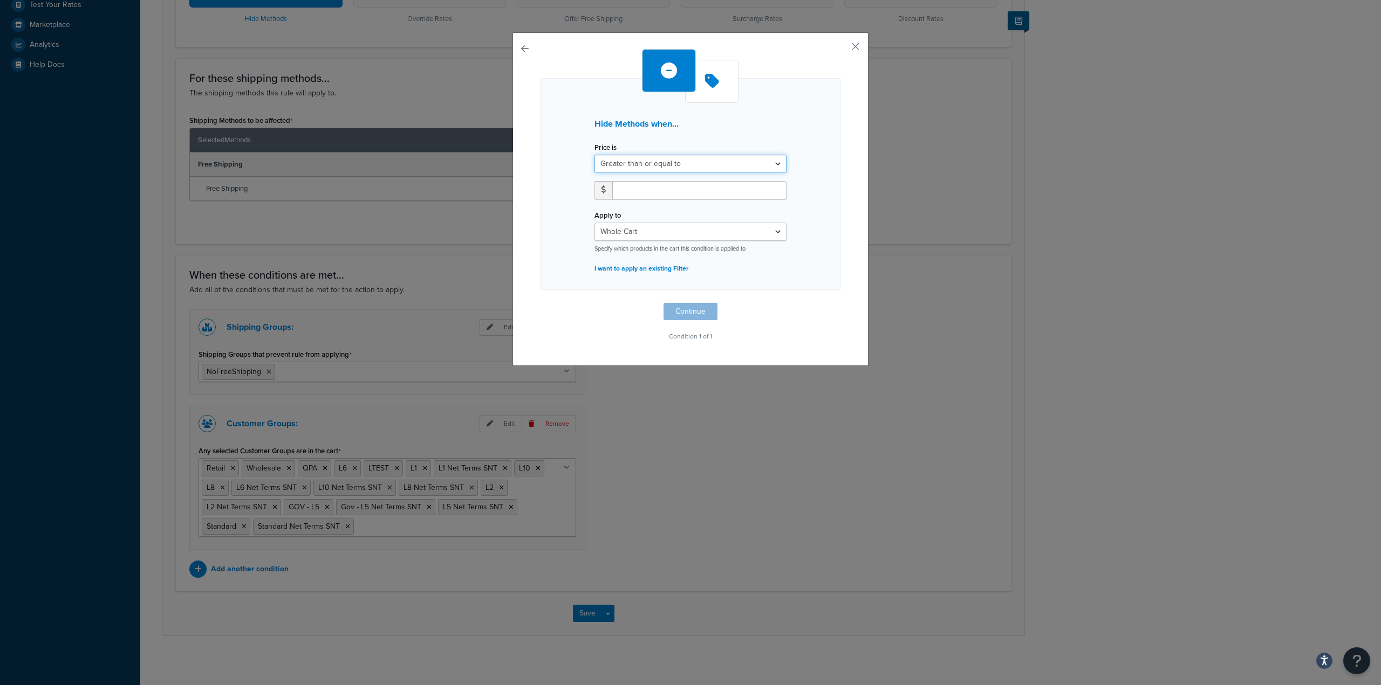
click at [653, 163] on select "Greater than or equal to Between or equal to Less than or equal to" at bounding box center [690, 164] width 192 height 18
select select "UNDER"
click at [594, 155] on select "Greater than or equal to Between or equal to Less than or equal to" at bounding box center [690, 164] width 192 height 18
click at [656, 194] on input "number" at bounding box center [699, 190] width 174 height 18
type input "149.99"
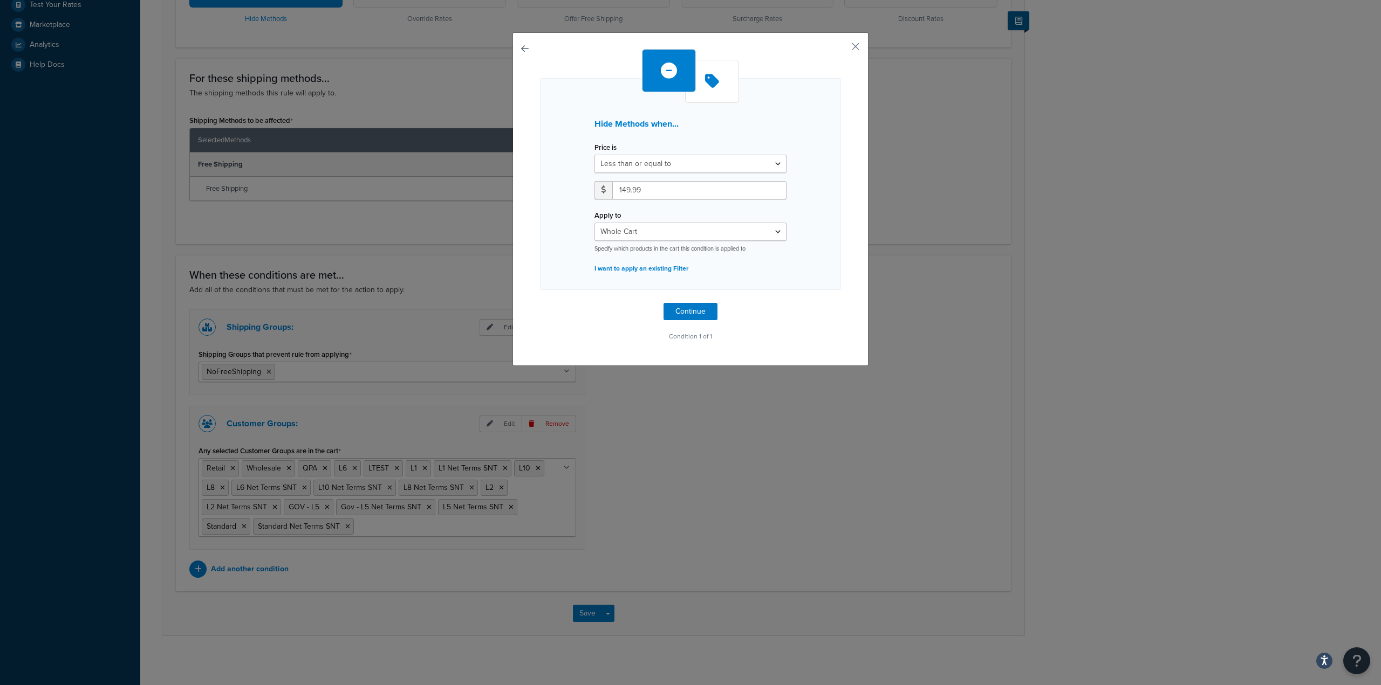
click at [530, 266] on div "Hide Methods when... Price is Greater than or equal to Between or equal to Less…" at bounding box center [690, 199] width 356 height 334
click at [693, 308] on button "Continue" at bounding box center [690, 311] width 54 height 17
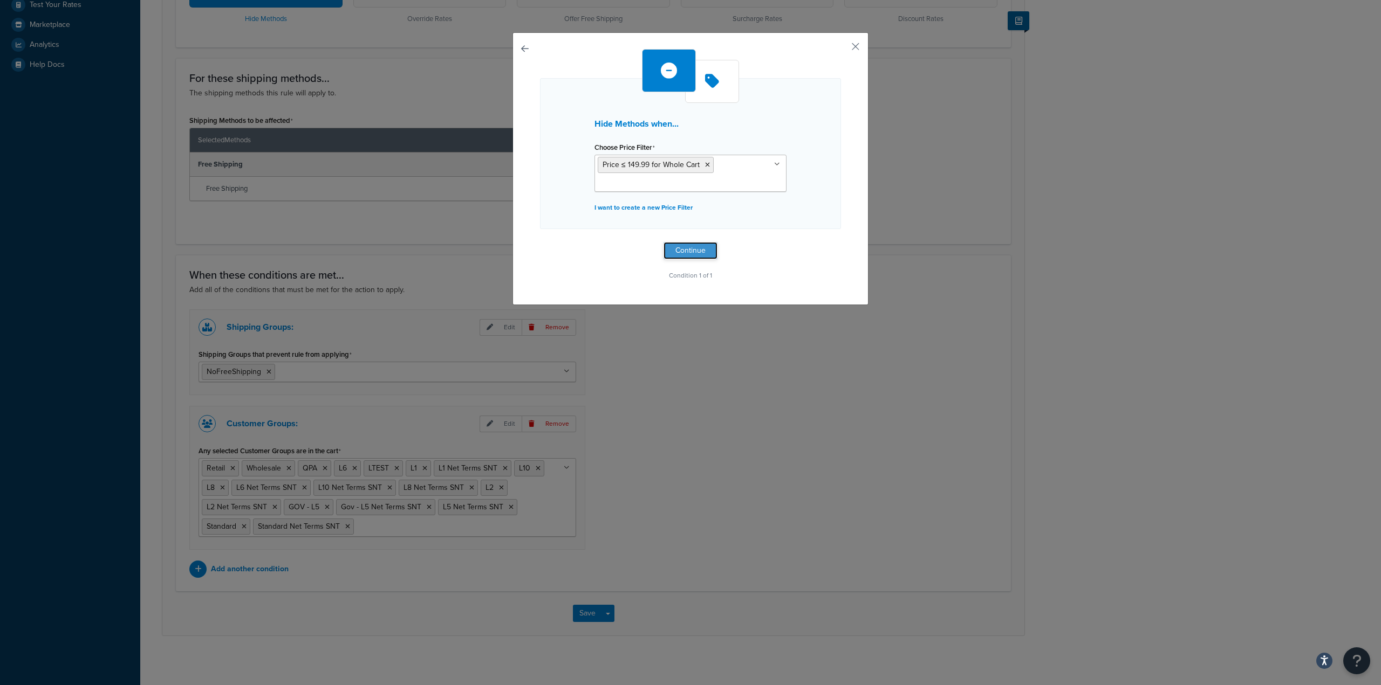
click at [686, 242] on button "Continue" at bounding box center [690, 250] width 54 height 17
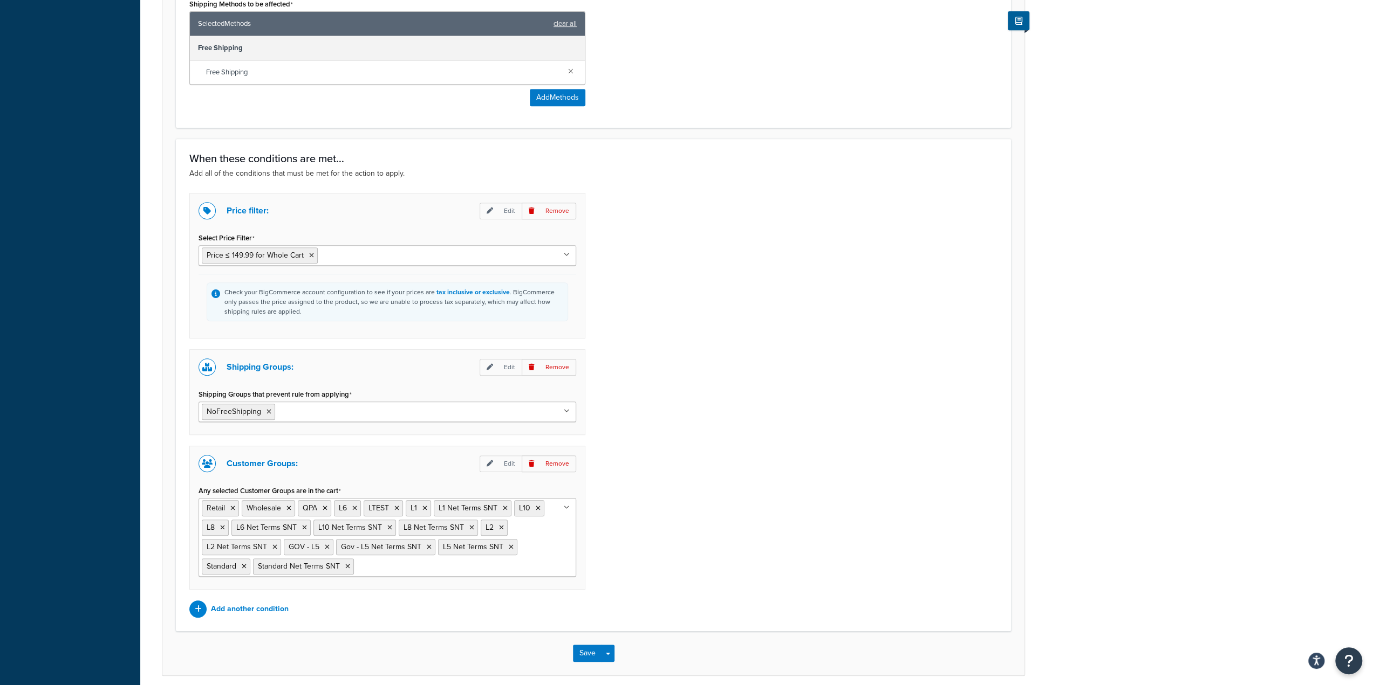
scroll to position [539, 0]
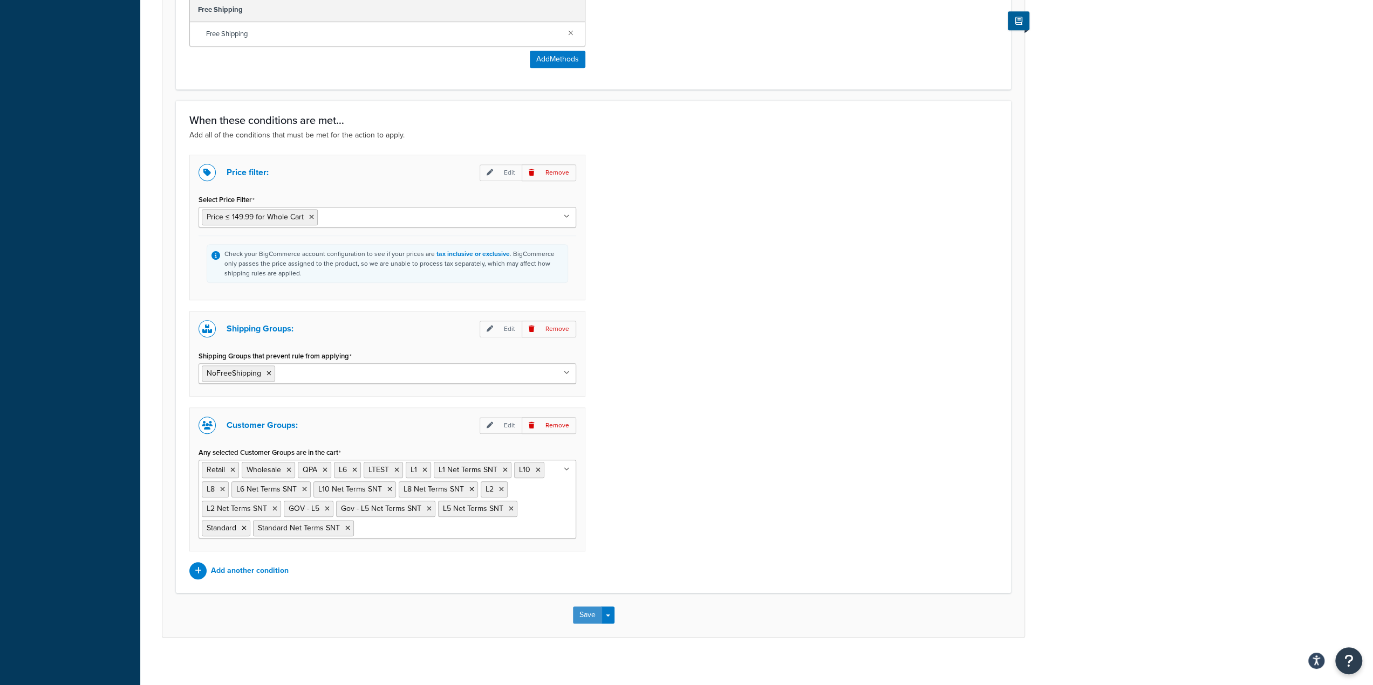
click at [574, 607] on button "Save" at bounding box center [587, 615] width 29 height 17
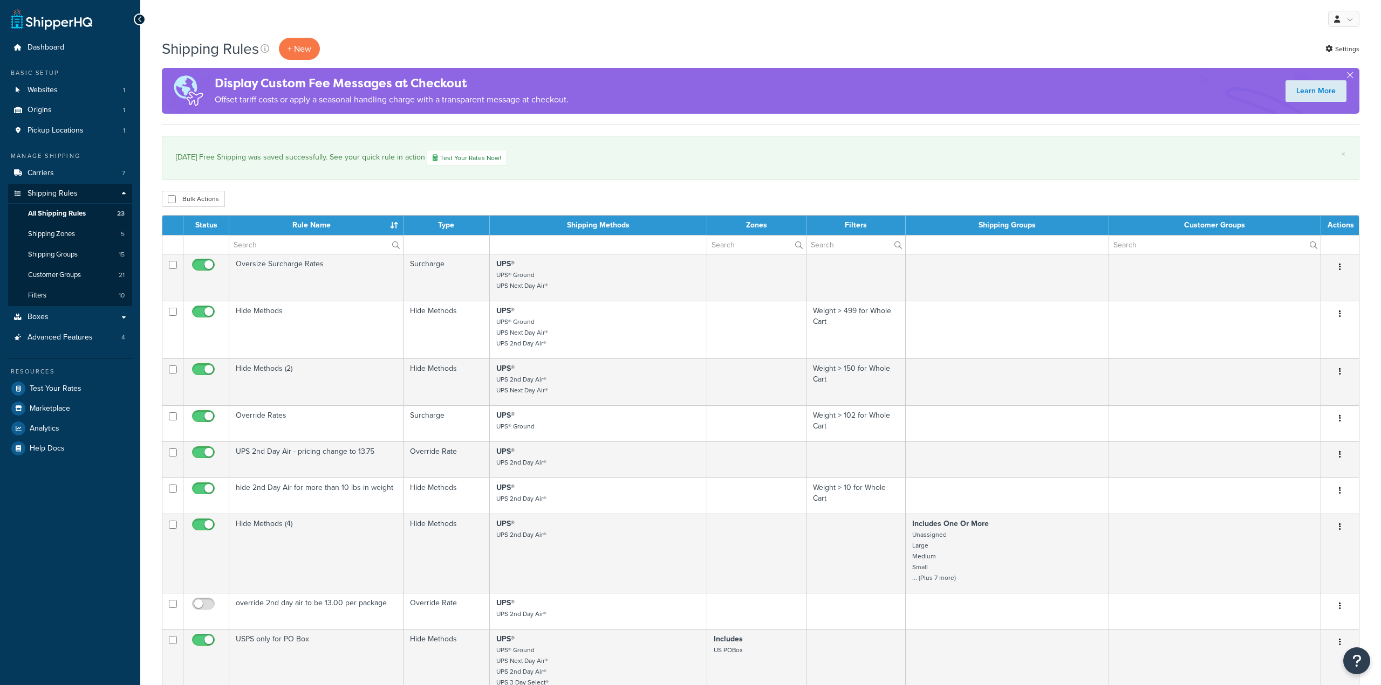
select select "1000"
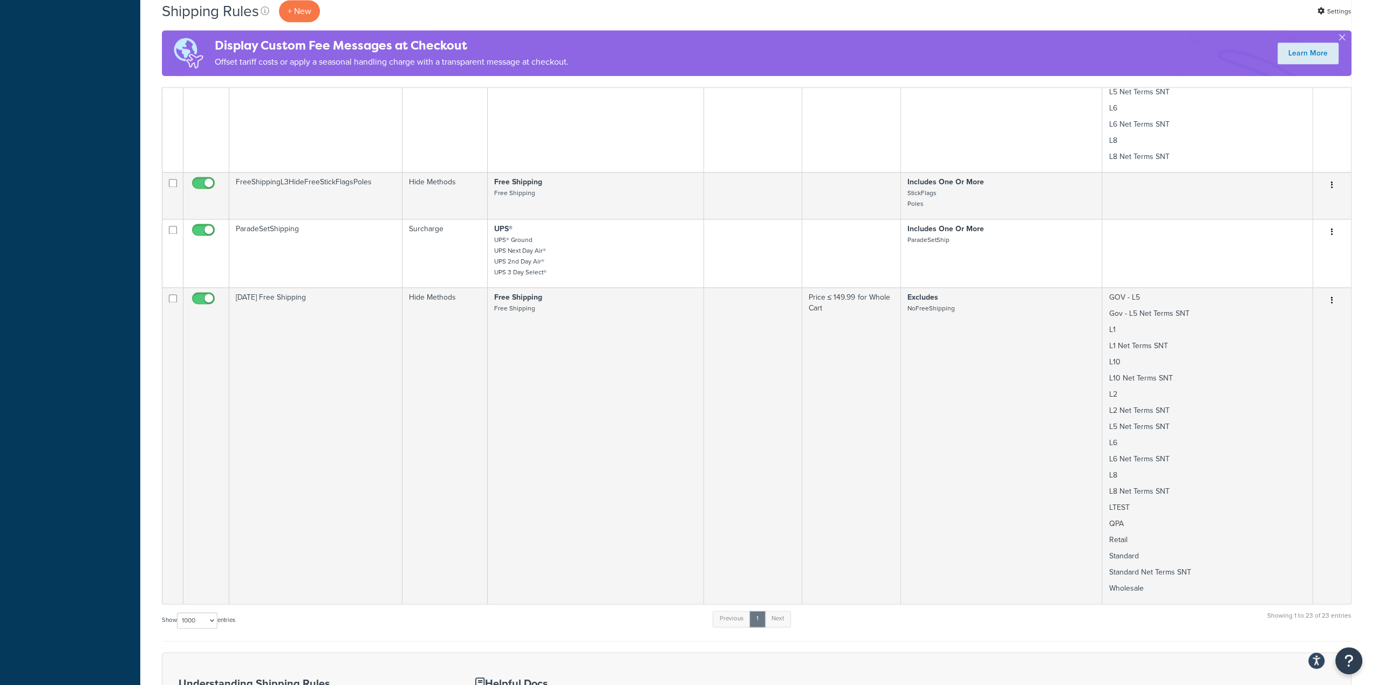
scroll to position [1402, 0]
click at [585, 325] on td "Free Shipping Free Shipping" at bounding box center [596, 447] width 216 height 317
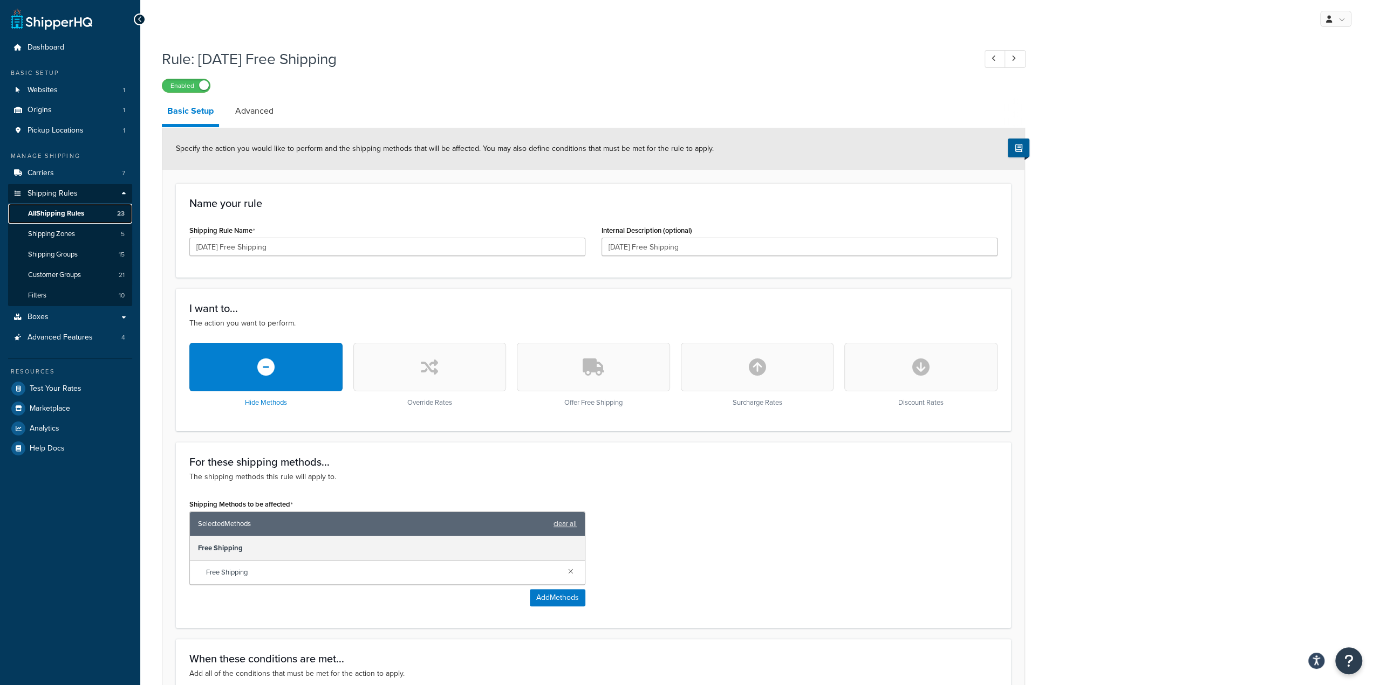
click at [51, 212] on span "All Shipping Rules" at bounding box center [56, 213] width 56 height 9
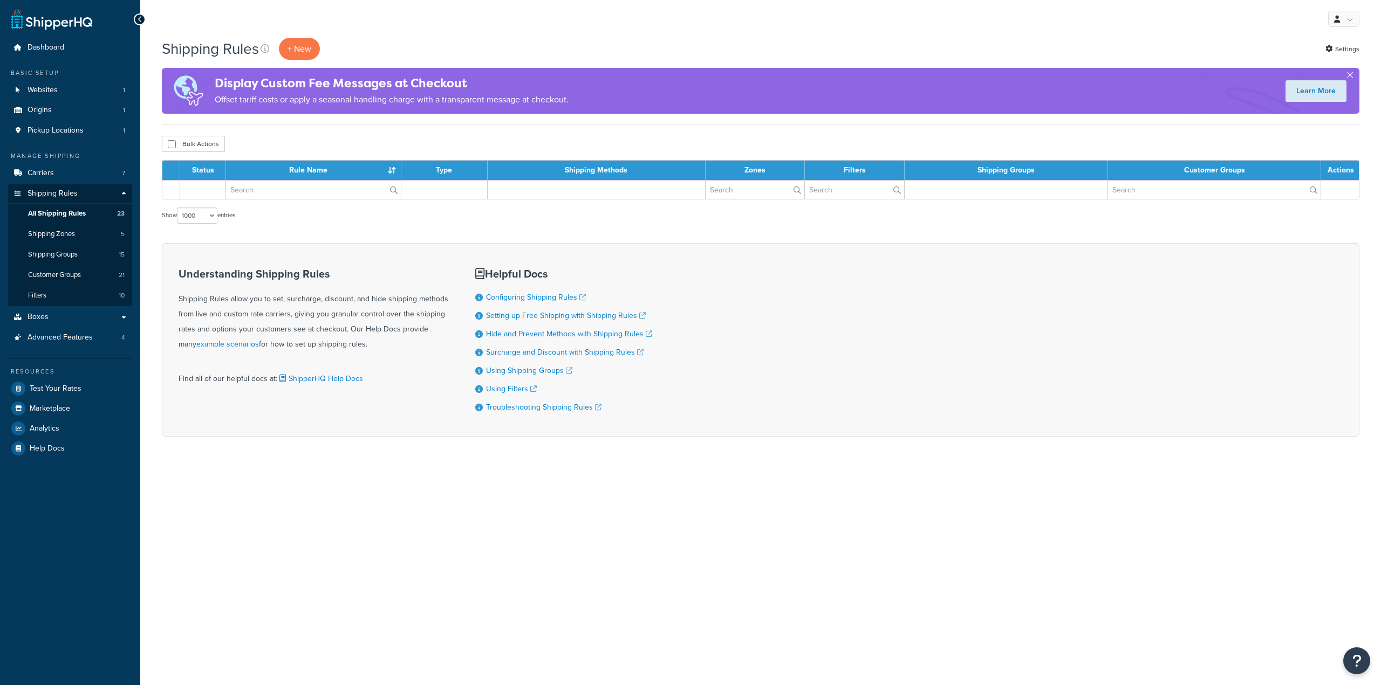
select select "1000"
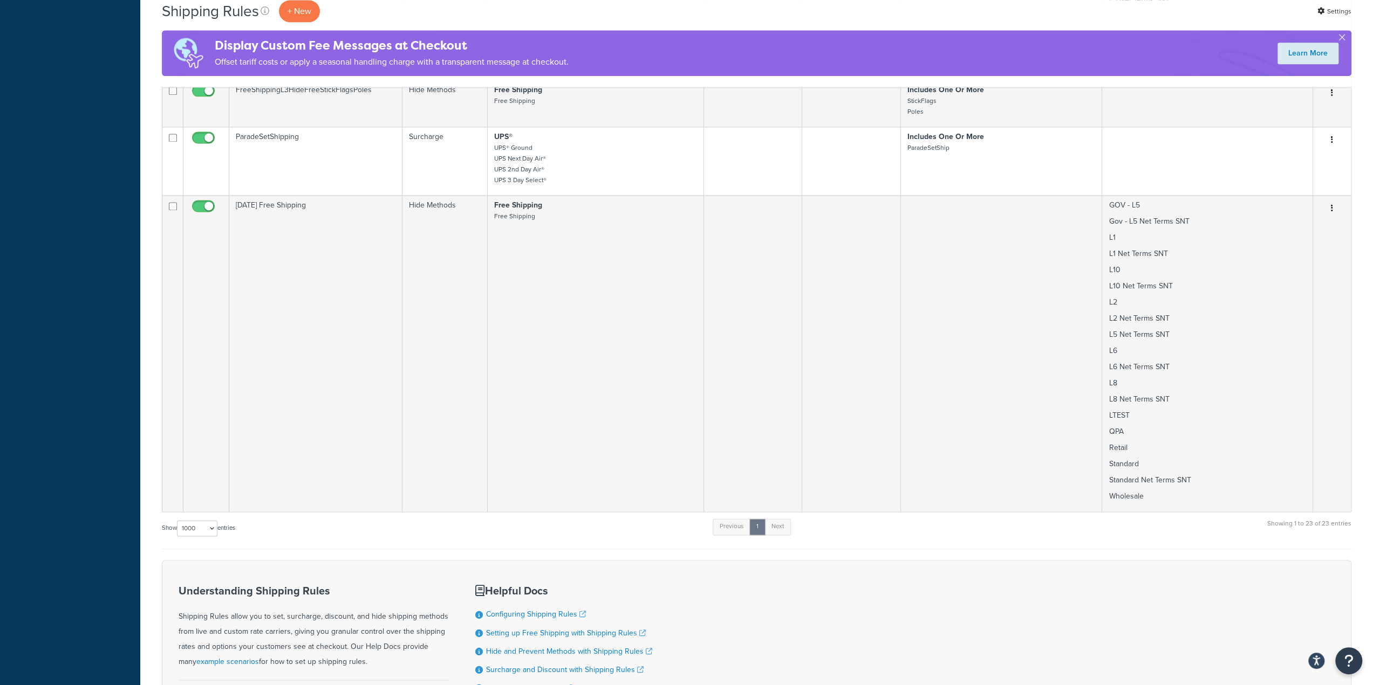
scroll to position [1300, 0]
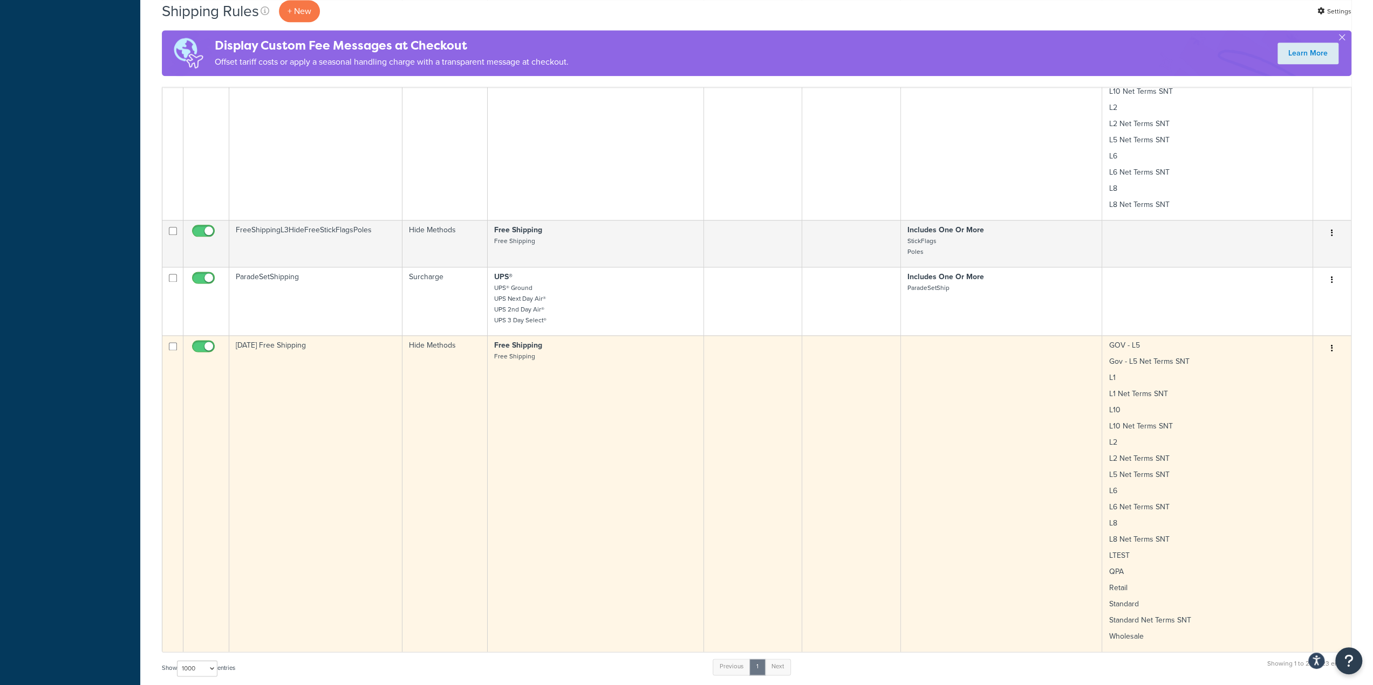
click at [1331, 345] on icon "button" at bounding box center [1332, 349] width 2 height 8
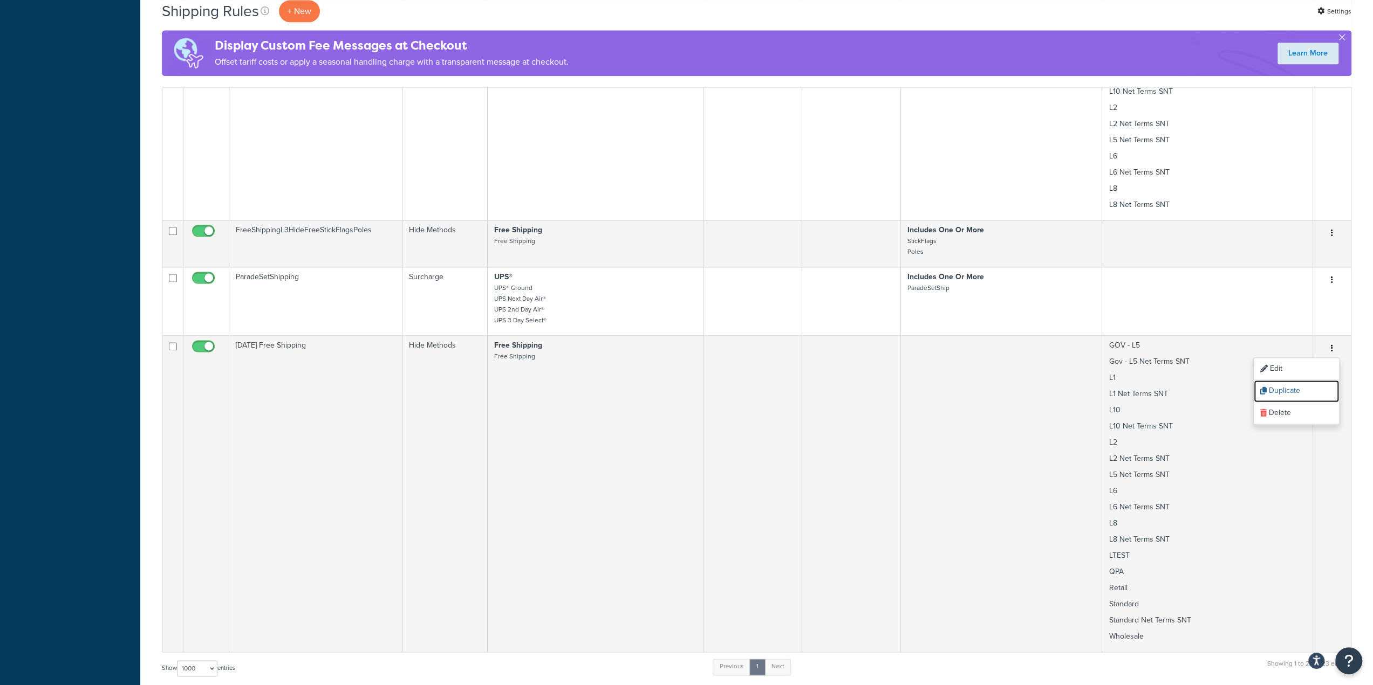
drag, startPoint x: 1295, startPoint y: 384, endPoint x: 743, endPoint y: 46, distance: 647.6
click at [1295, 384] on link "Duplicate" at bounding box center [1295, 391] width 85 height 22
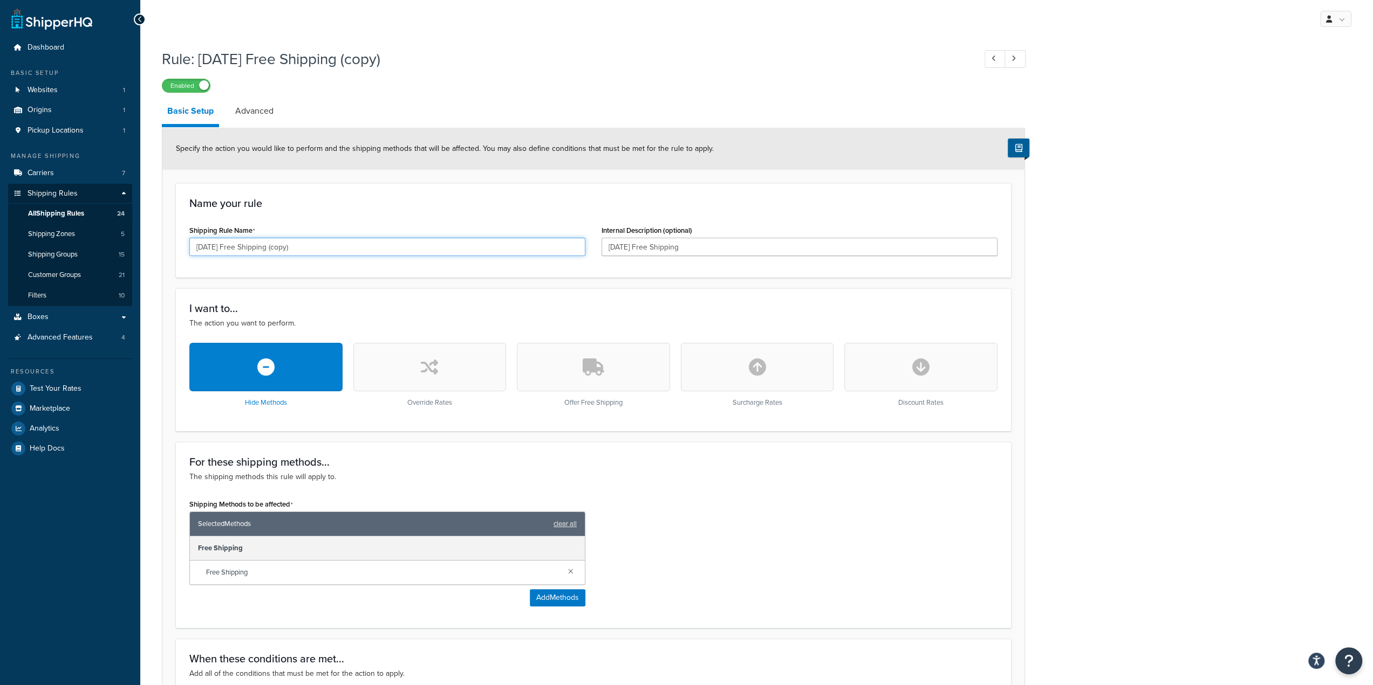
drag, startPoint x: 326, startPoint y: 246, endPoint x: 299, endPoint y: 245, distance: 27.0
click at [299, 245] on input "[DATE] Free Shipping (copy)" at bounding box center [387, 247] width 396 height 18
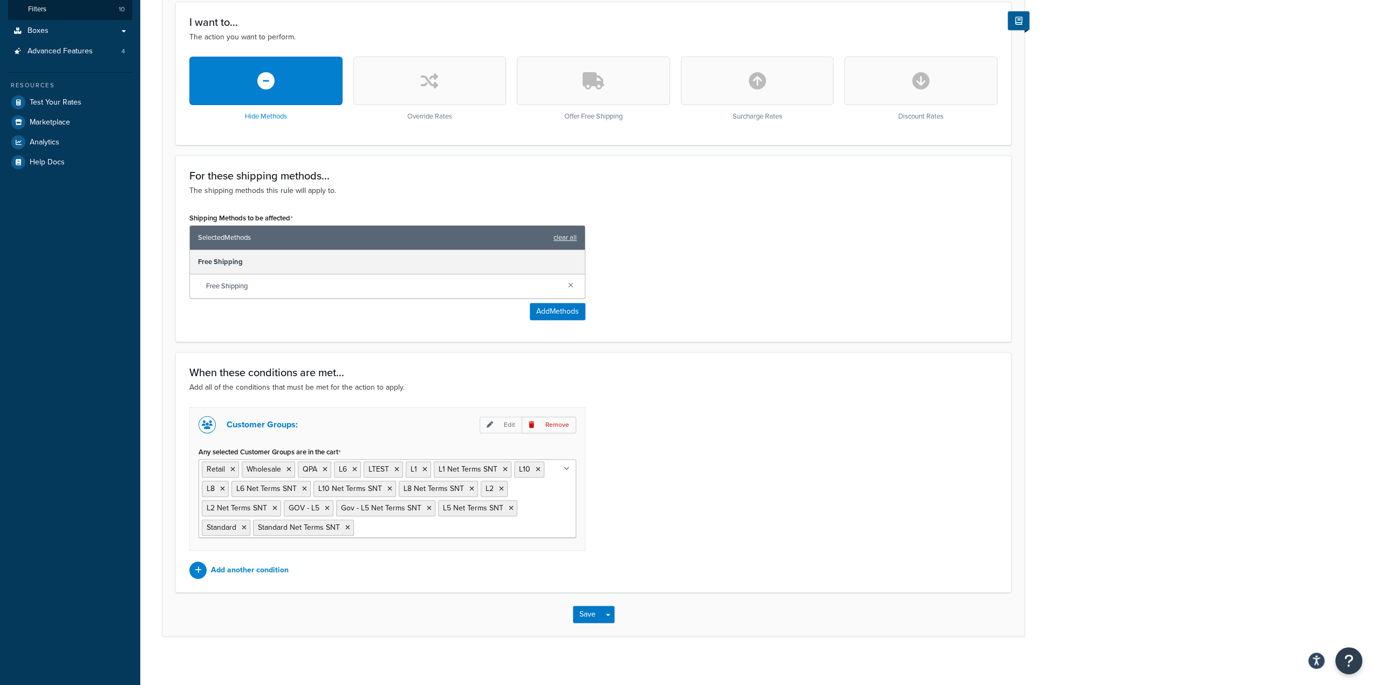
scroll to position [289, 0]
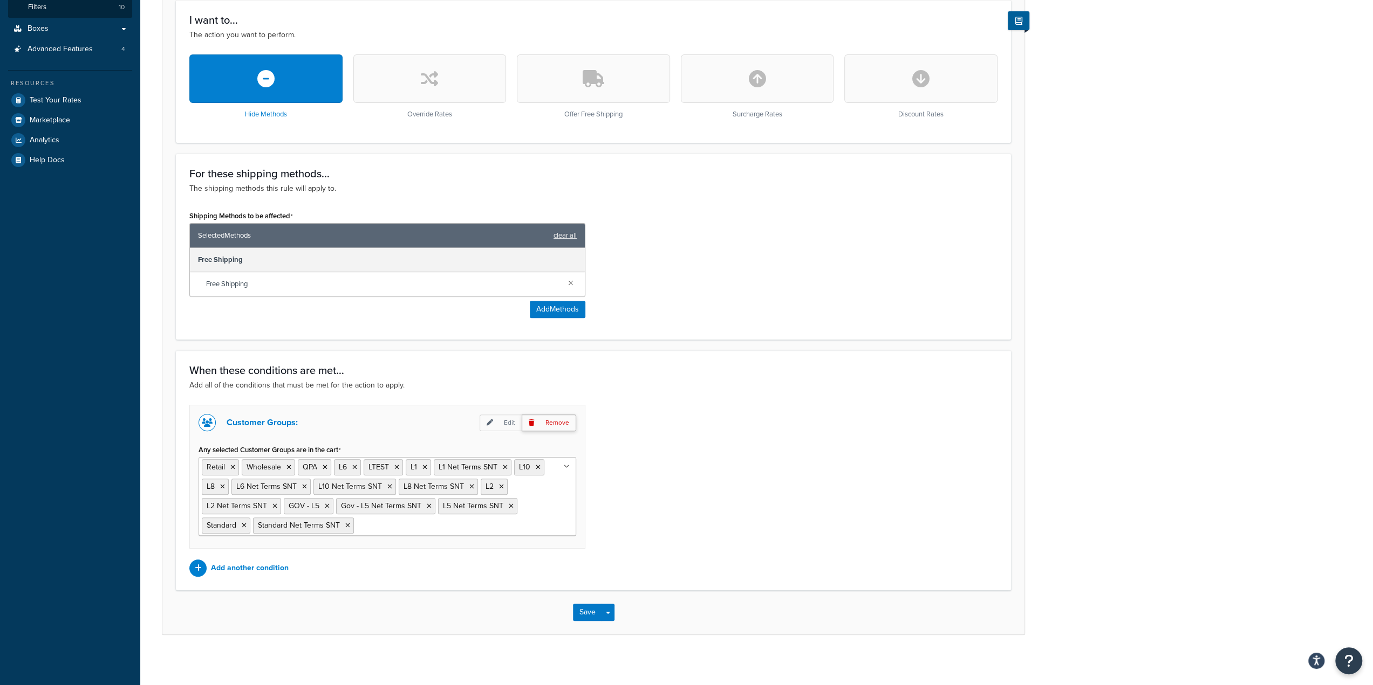
type input "[DATE] Free Shipping 2"
click at [557, 417] on p "Remove" at bounding box center [549, 423] width 54 height 17
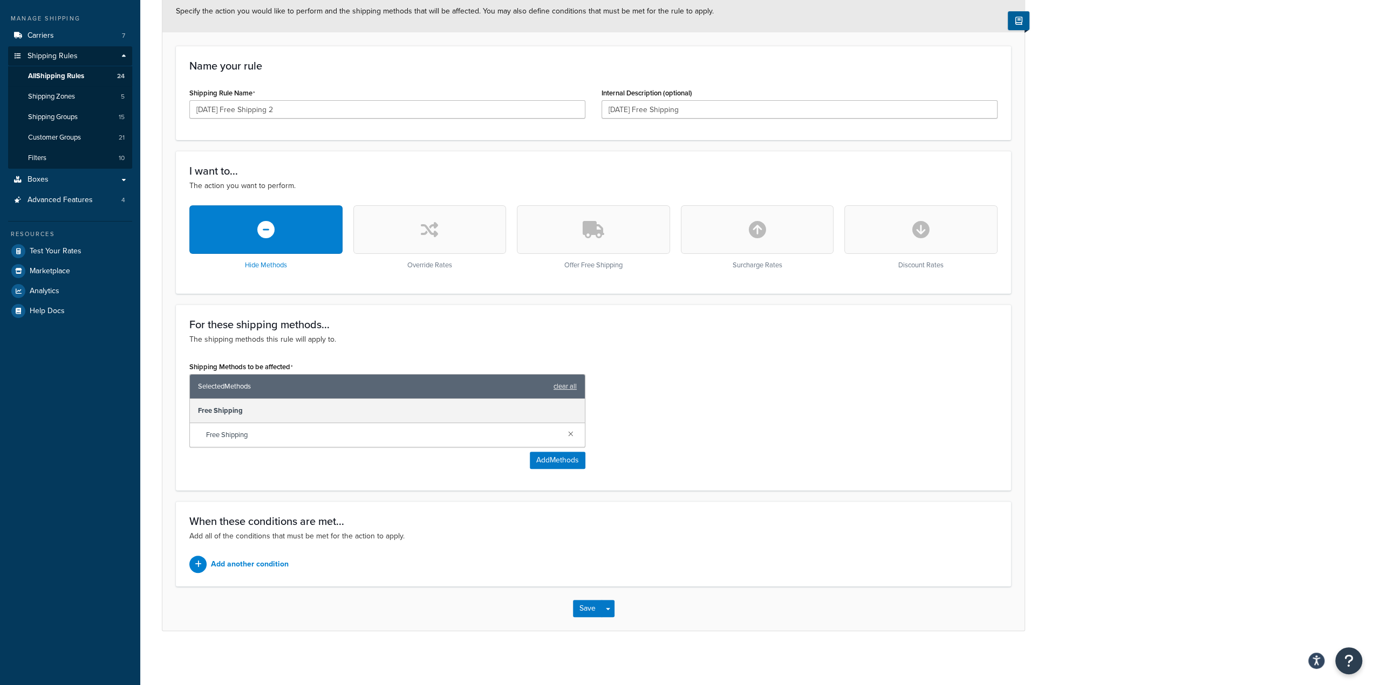
scroll to position [136, 0]
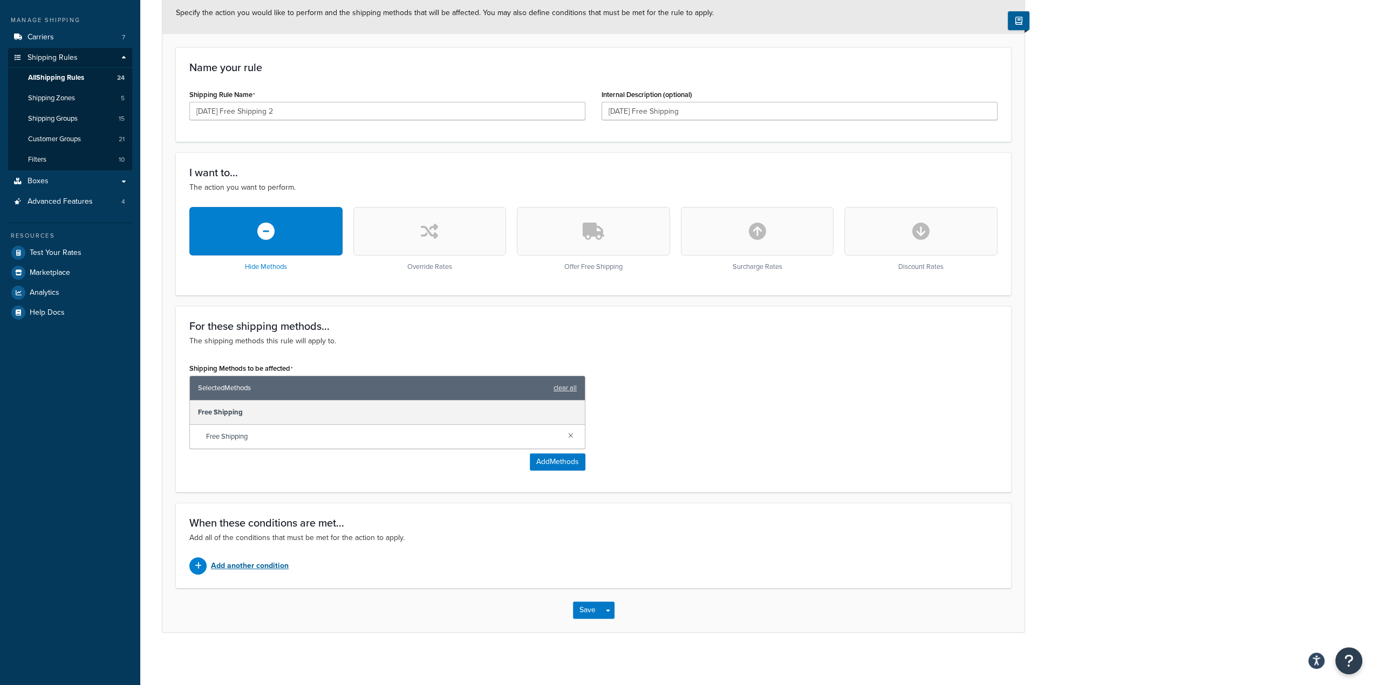
click at [252, 564] on p "Add another condition" at bounding box center [250, 566] width 78 height 15
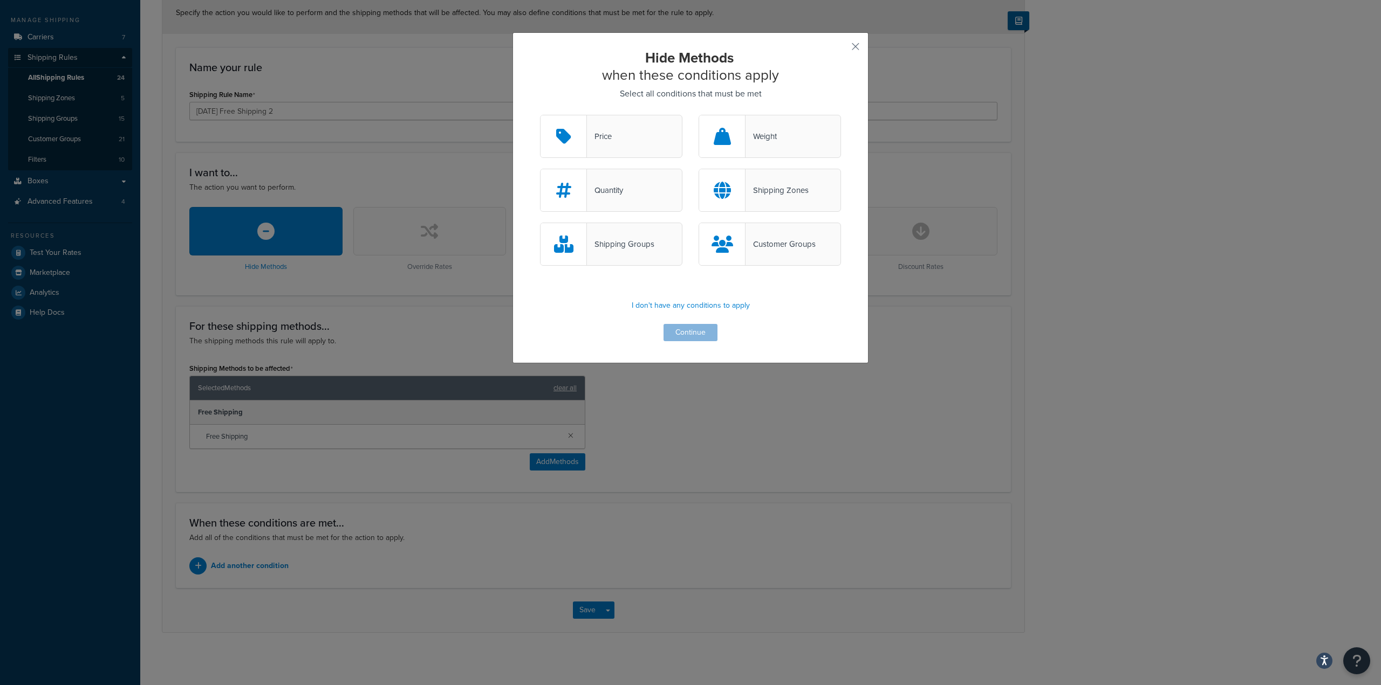
click at [627, 109] on div "Hide Methods when these conditions apply Select all conditions that must be met…" at bounding box center [690, 195] width 301 height 292
click at [620, 132] on div "Price" at bounding box center [611, 136] width 142 height 43
click at [0, 0] on input "Price" at bounding box center [0, 0] width 0 height 0
click at [688, 332] on button "Continue" at bounding box center [690, 332] width 54 height 17
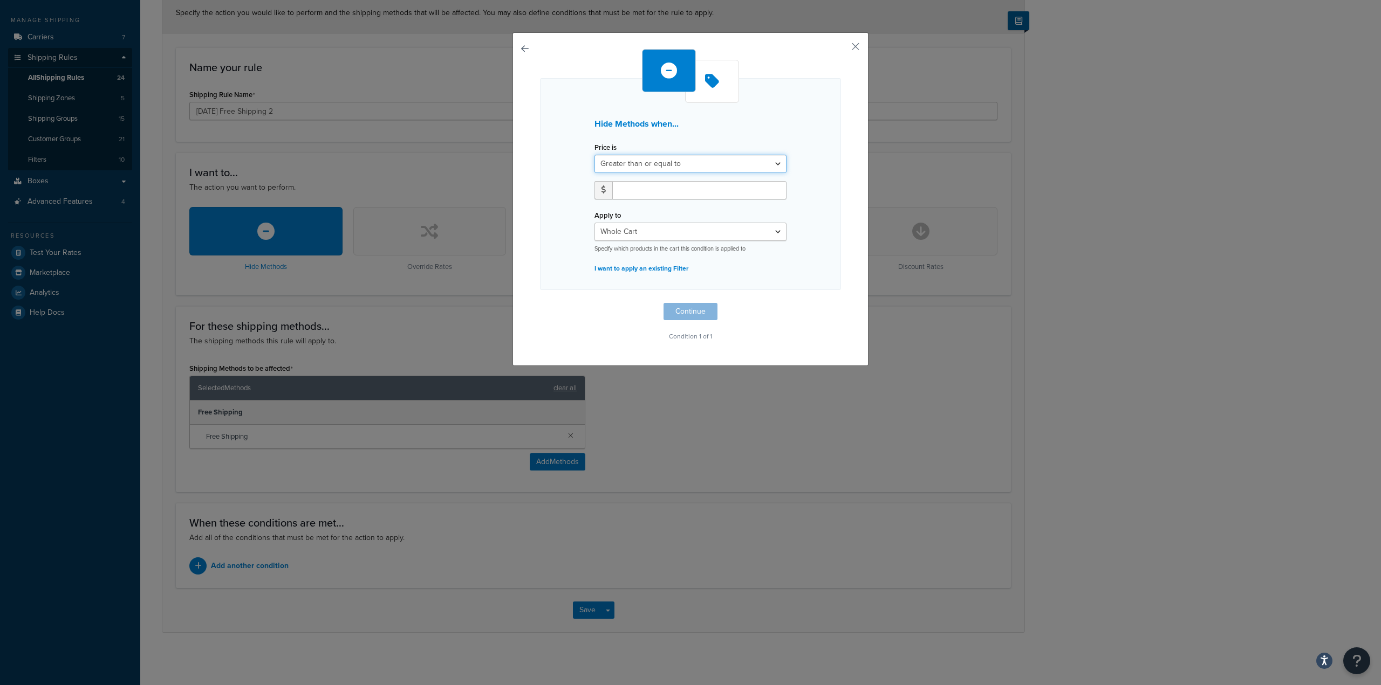
click at [682, 171] on select "Greater than or equal to Between or equal to Less than or equal to" at bounding box center [690, 164] width 192 height 18
click at [594, 155] on select "Greater than or equal to Between or equal to Less than or equal to" at bounding box center [690, 164] width 192 height 18
click at [669, 163] on select "Greater than or equal to Between or equal to Less than or equal to" at bounding box center [690, 164] width 192 height 18
select select "UNDER"
click at [594, 155] on select "Greater than or equal to Between or equal to Less than or equal to" at bounding box center [690, 164] width 192 height 18
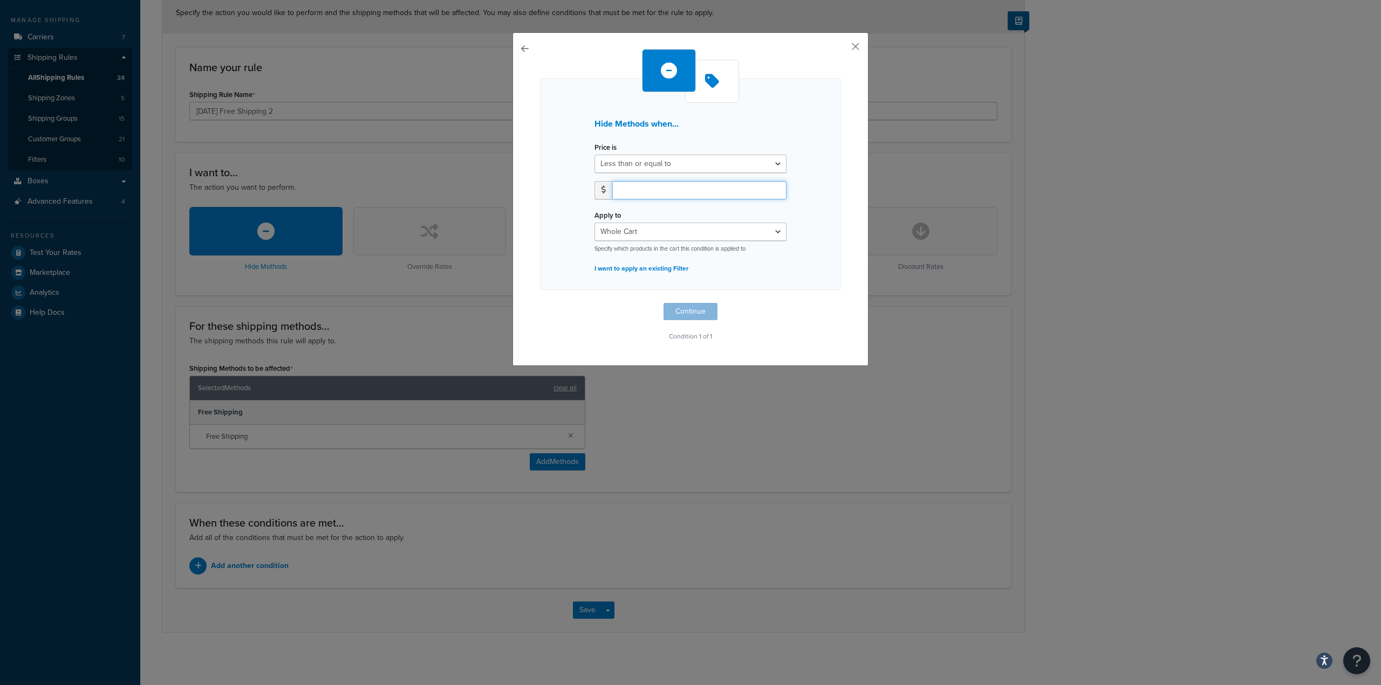
click at [641, 189] on input "number" at bounding box center [699, 190] width 174 height 18
type input "149.99"
click at [579, 318] on div "Hide Methods when... Price is Greater than or equal to Between or equal to Less…" at bounding box center [690, 196] width 301 height 295
click at [680, 316] on button "Continue" at bounding box center [690, 311] width 54 height 17
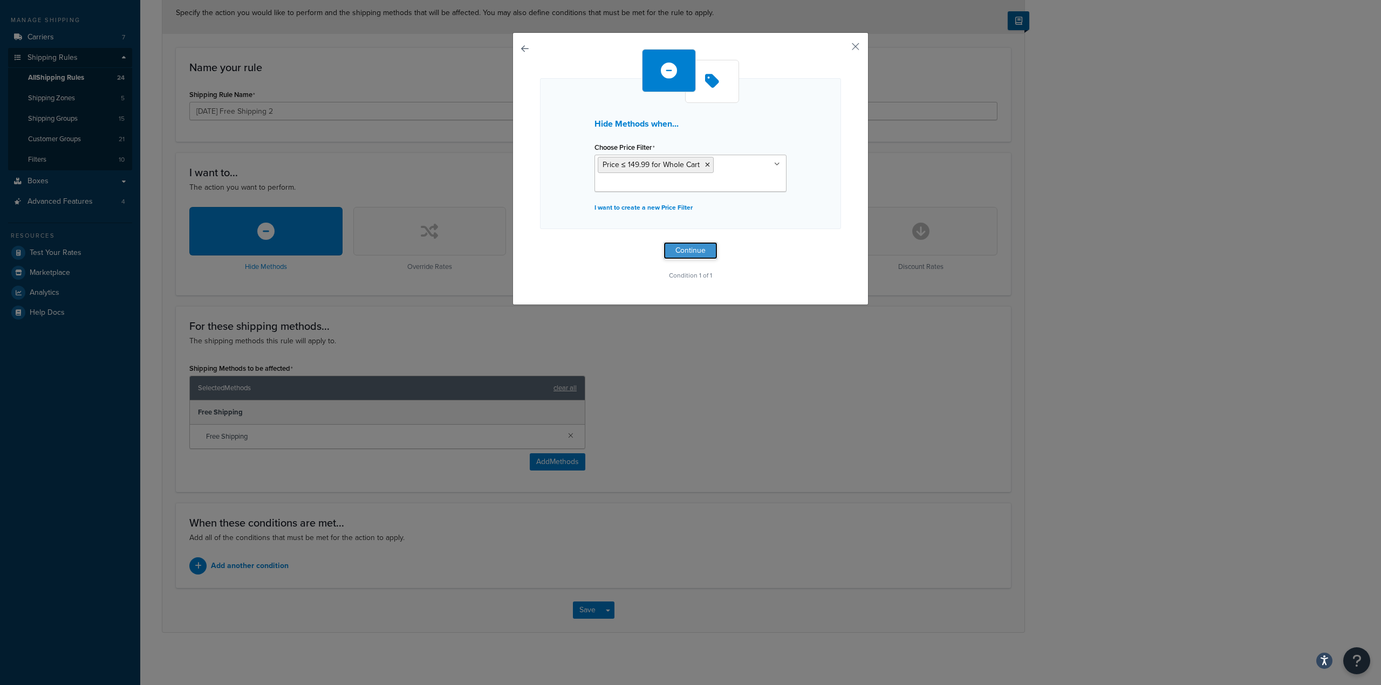
click at [689, 252] on button "Continue" at bounding box center [690, 250] width 54 height 17
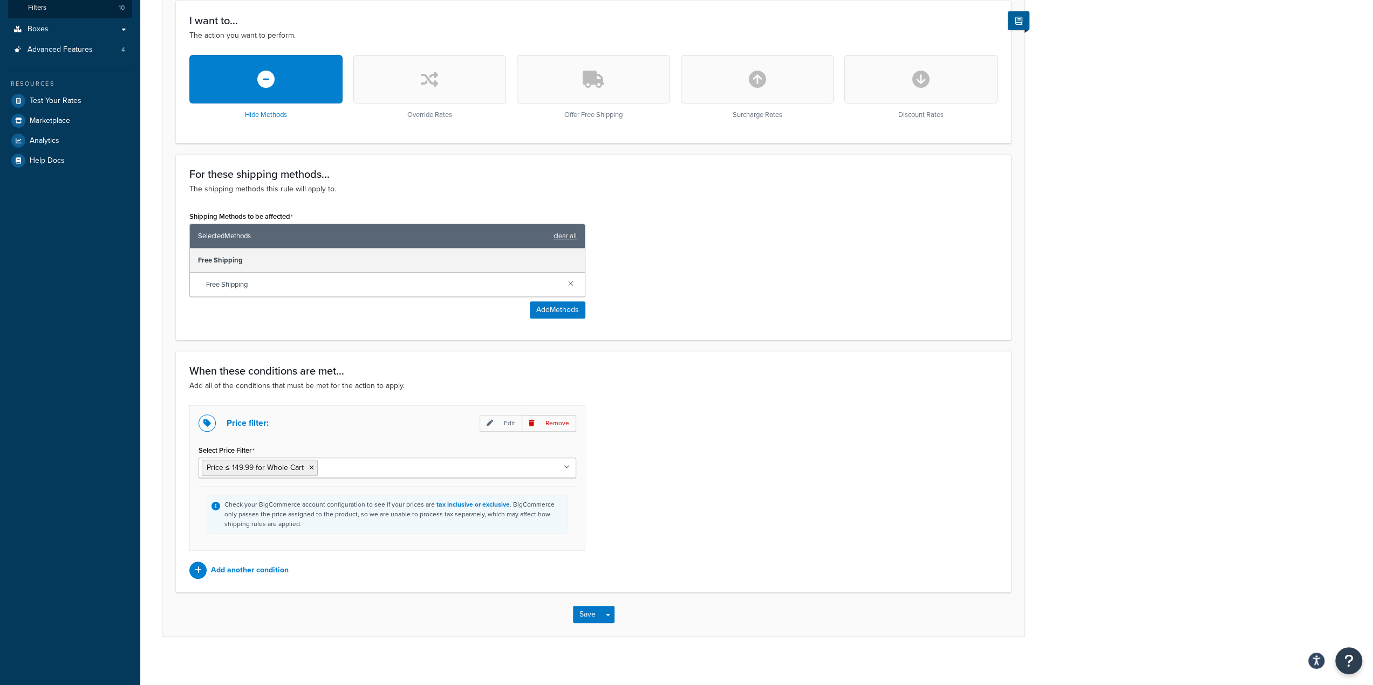
scroll to position [291, 0]
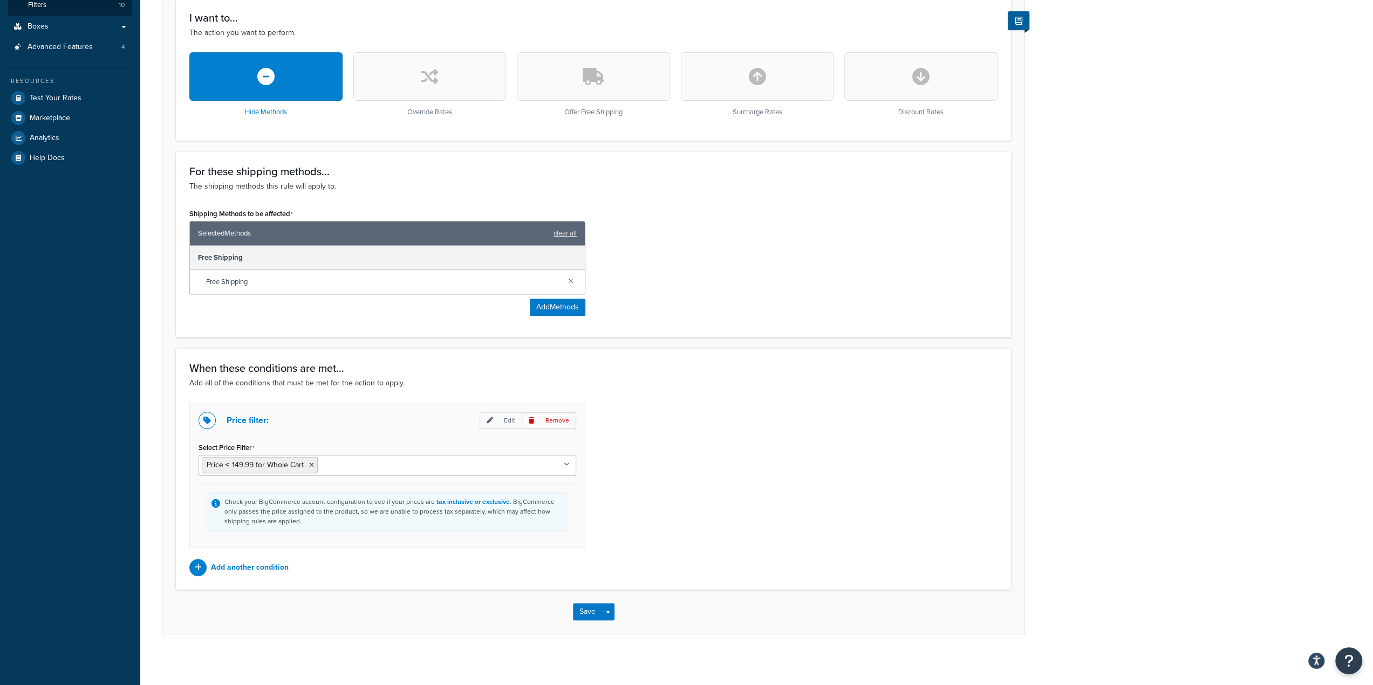
click at [612, 389] on div "When these conditions are met... Add all of the conditions that must be met for…" at bounding box center [593, 469] width 835 height 242
click at [644, 430] on div "Price filter: Edit Remove Select Price Filter Price ≤ 149.99 for Whole Cart Pri…" at bounding box center [593, 490] width 824 height 174
click at [581, 607] on button "Save" at bounding box center [587, 612] width 29 height 17
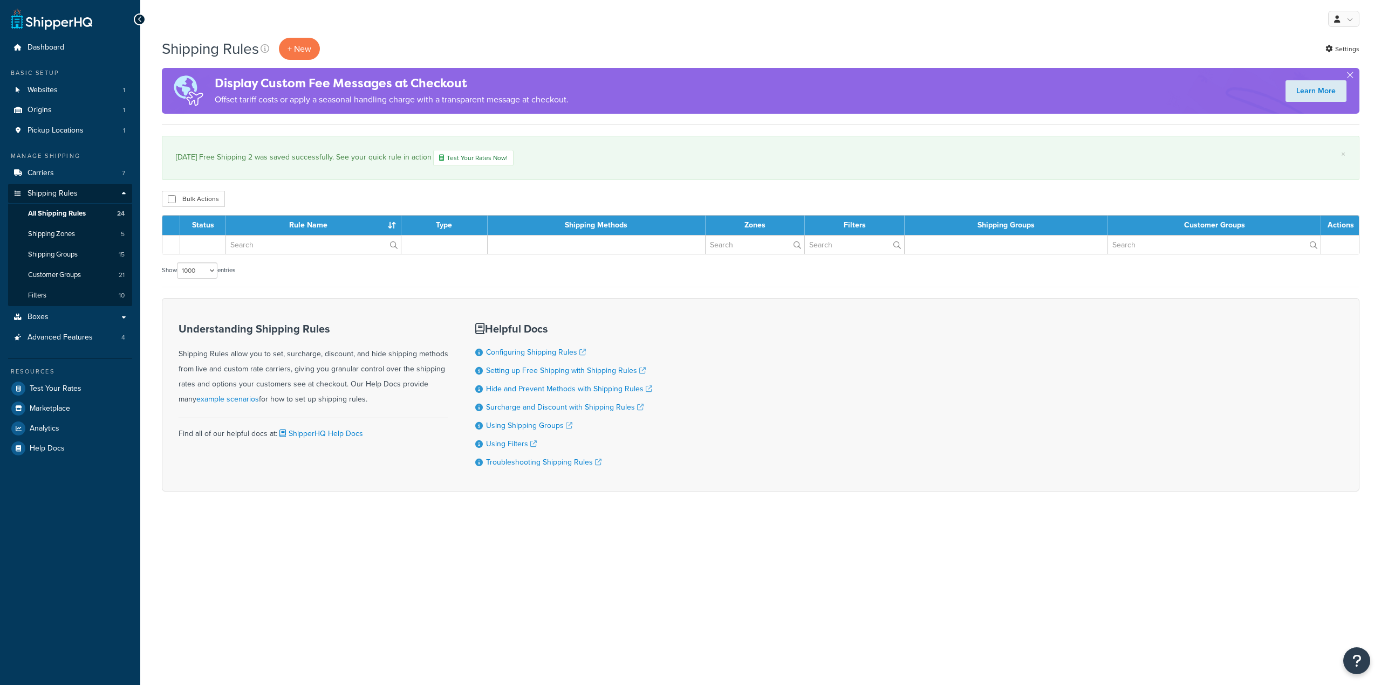
select select "1000"
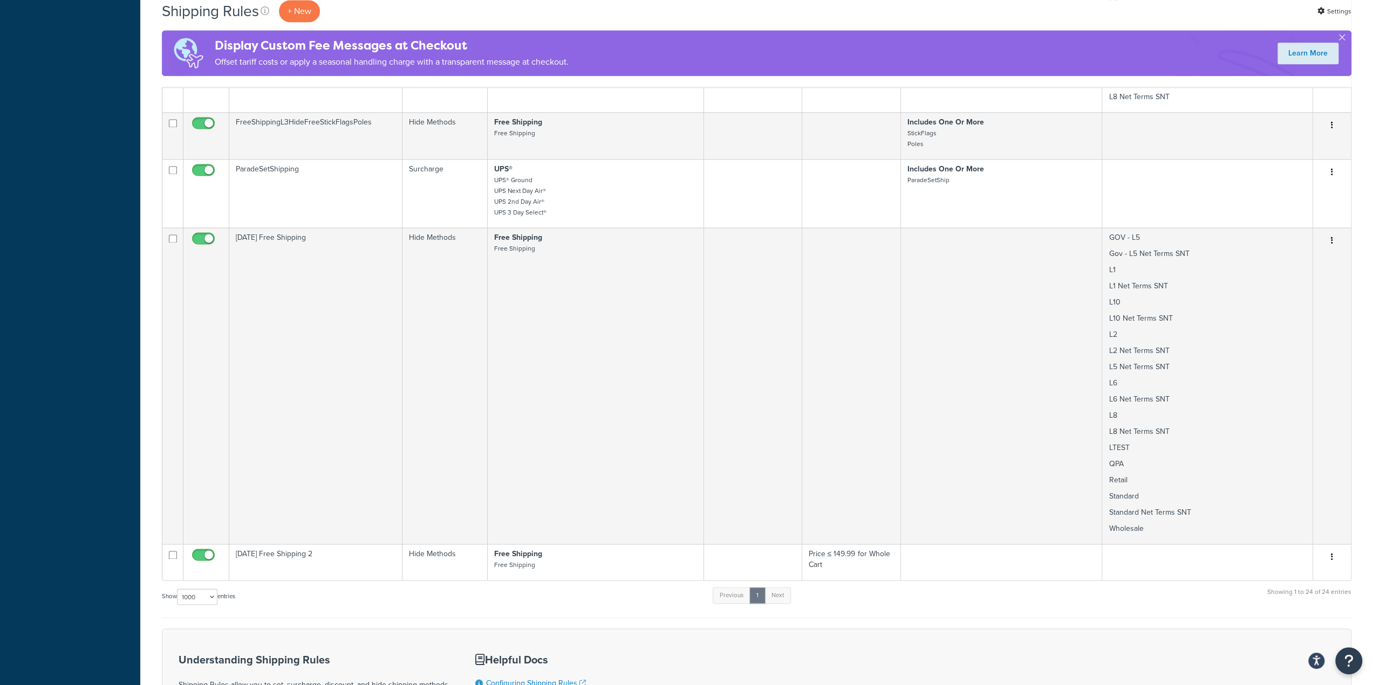
scroll to position [1445, 0]
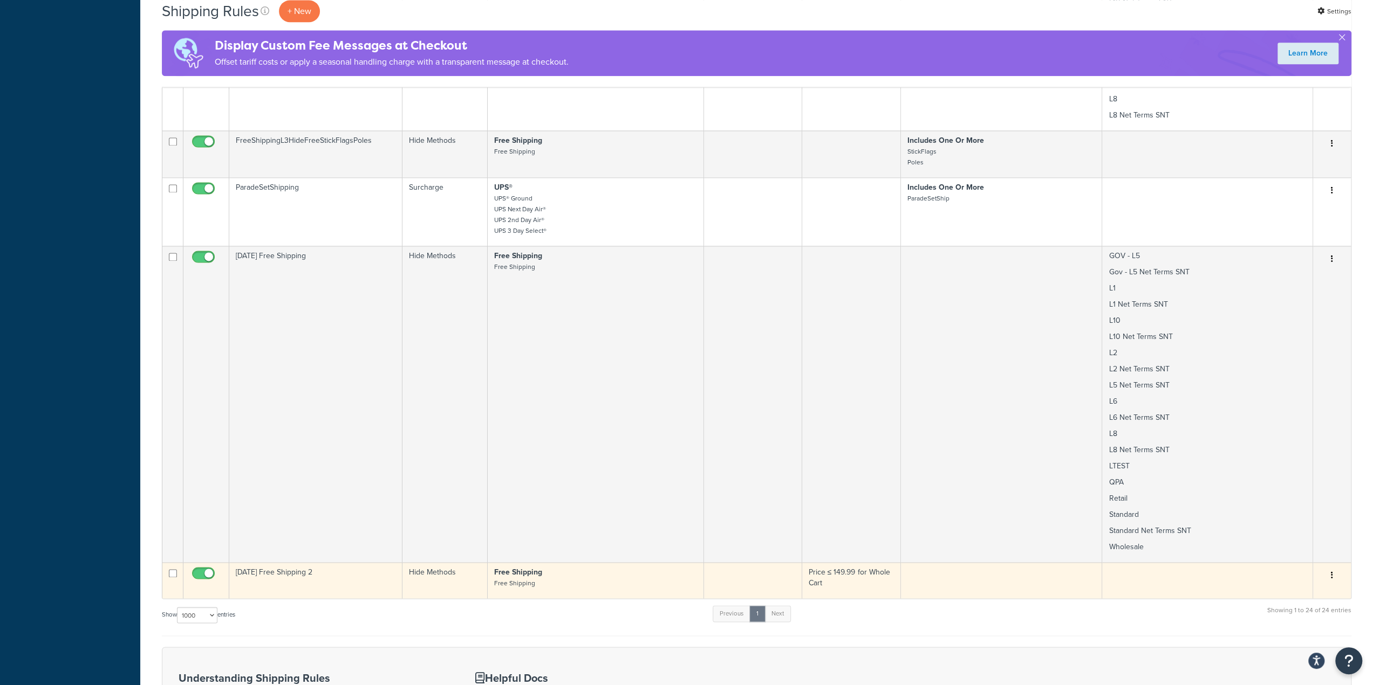
click at [1332, 572] on icon "button" at bounding box center [1332, 576] width 2 height 8
click at [1286, 613] on link "Duplicate" at bounding box center [1295, 618] width 85 height 22
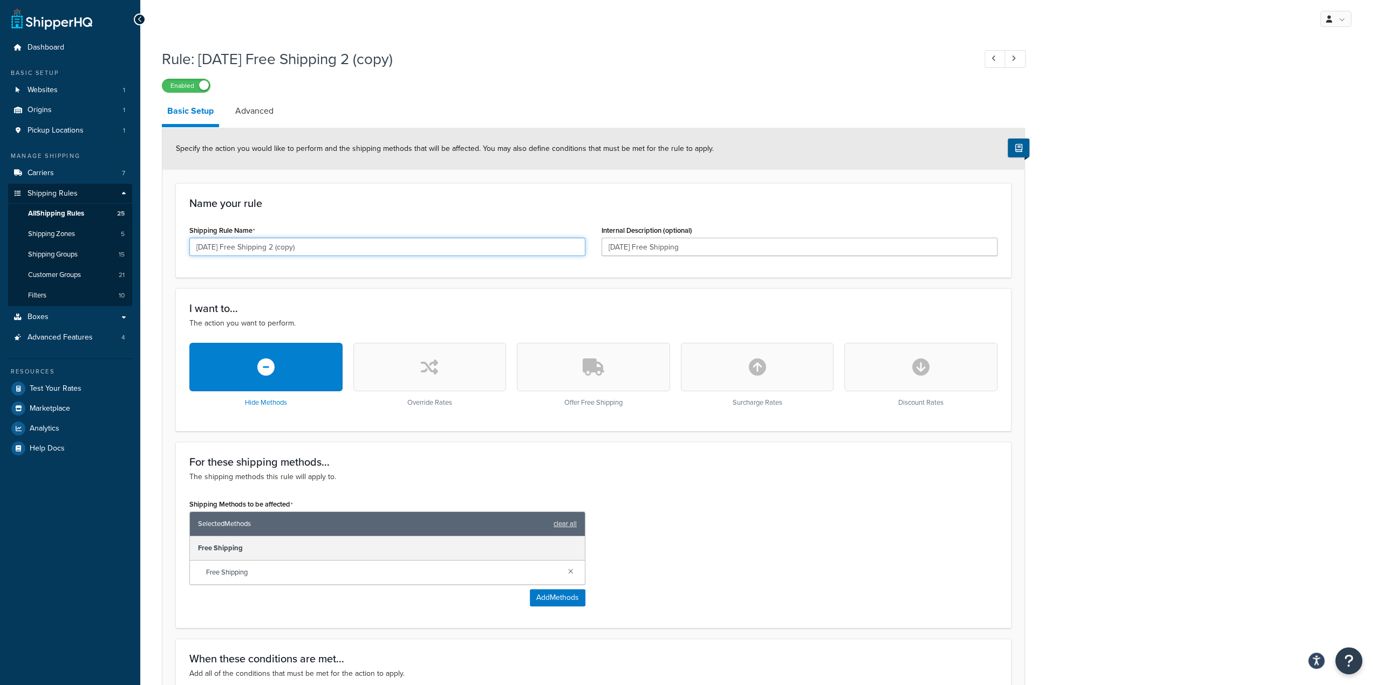
drag, startPoint x: 363, startPoint y: 256, endPoint x: 298, endPoint y: 252, distance: 65.4
click at [298, 252] on input "[DATE] Free Shipping 2 (copy)" at bounding box center [387, 247] width 396 height 18
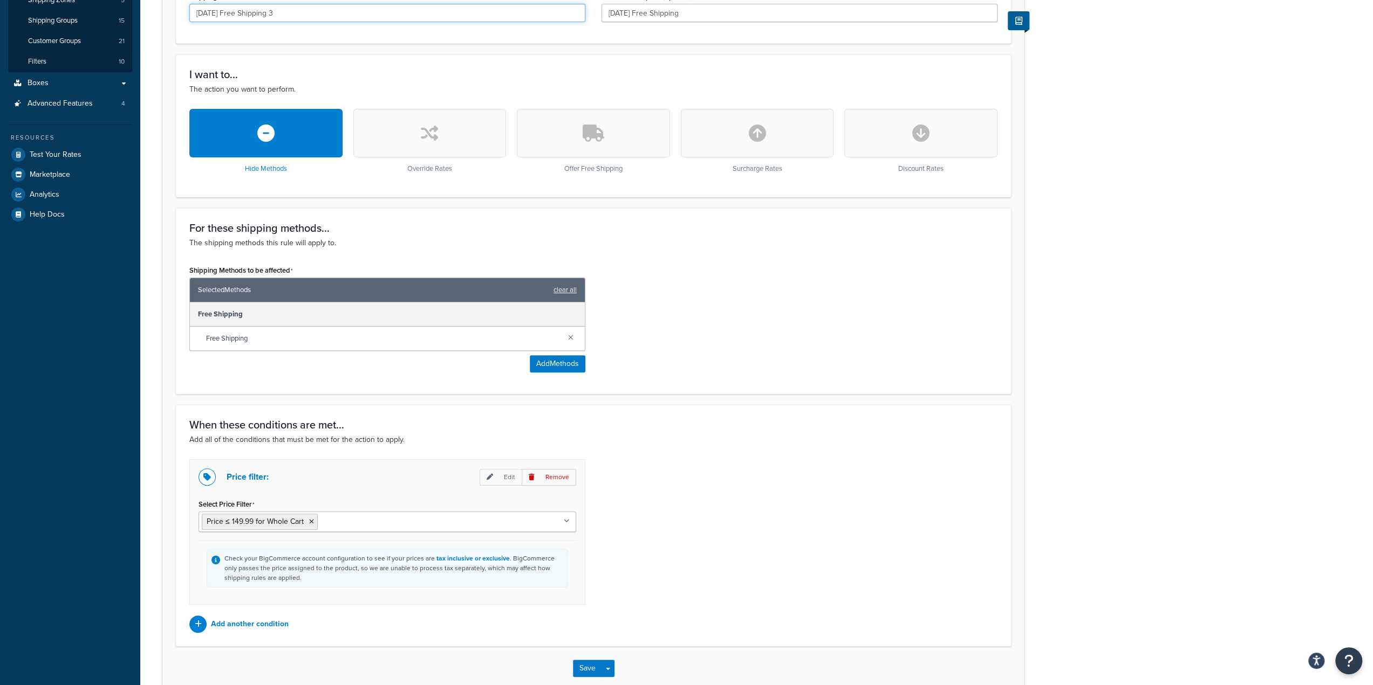
scroll to position [291, 0]
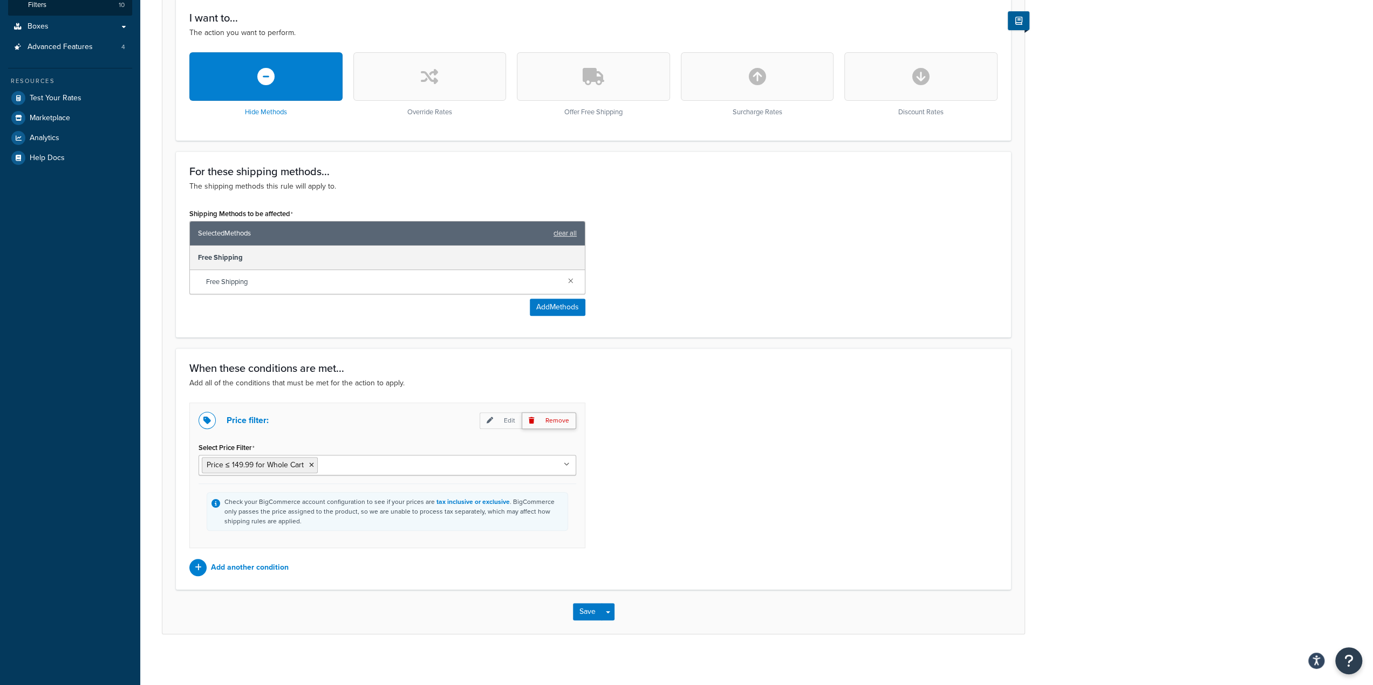
type input "[DATE] Free Shipping 3"
click at [568, 418] on p "Remove" at bounding box center [549, 421] width 54 height 17
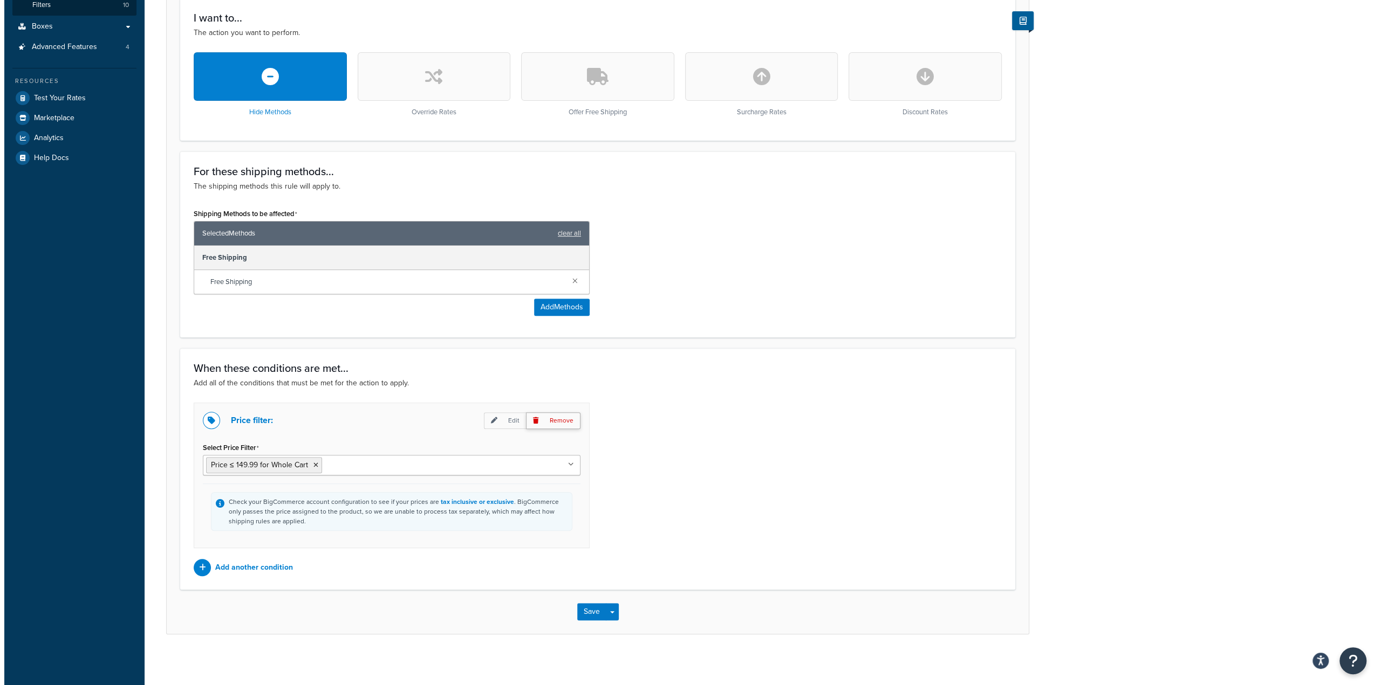
scroll to position [136, 0]
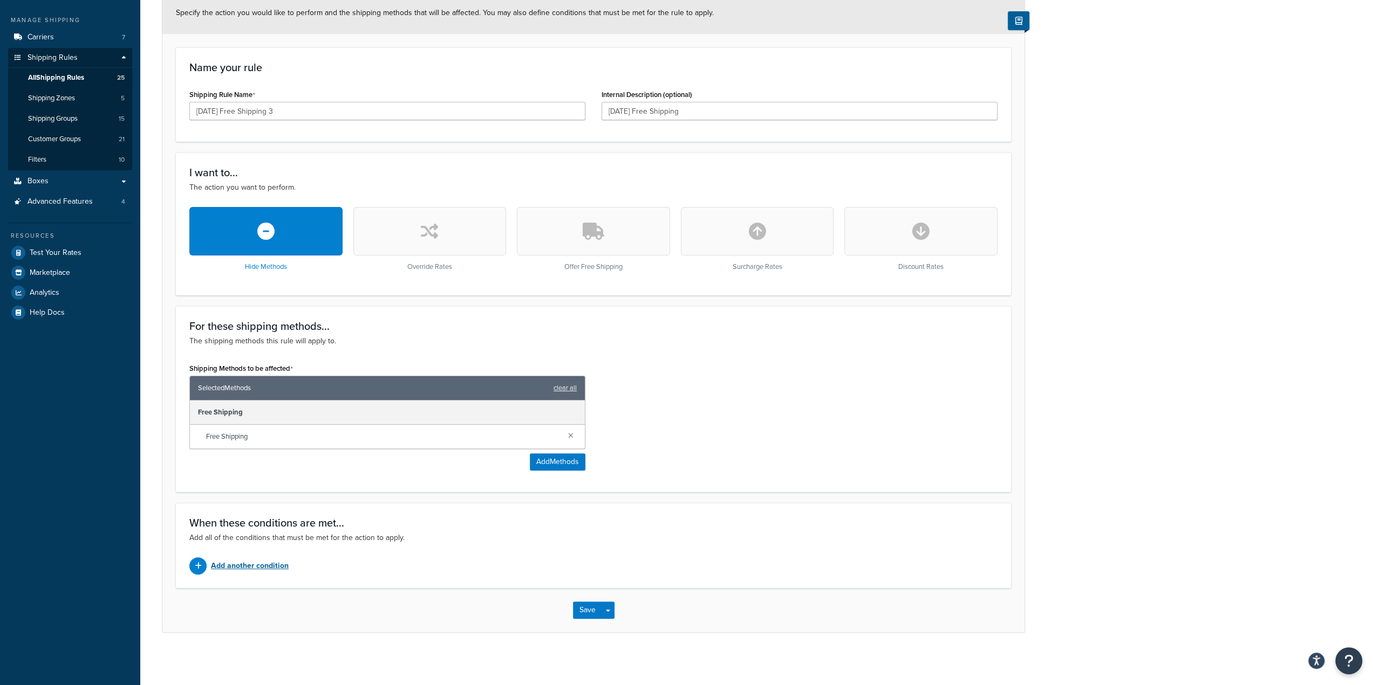
click at [263, 567] on p "Add another condition" at bounding box center [250, 566] width 78 height 15
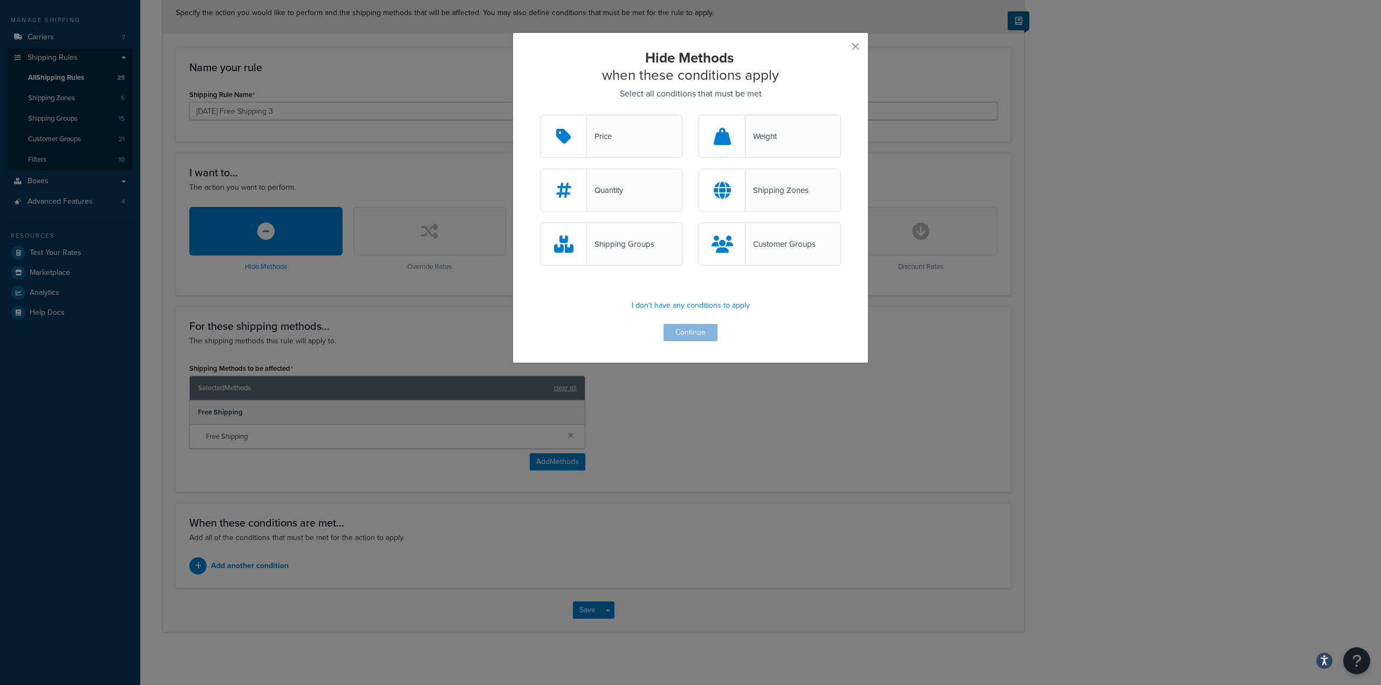
click at [627, 245] on div "Shipping Groups" at bounding box center [620, 244] width 67 height 15
click at [0, 0] on input "Shipping Groups" at bounding box center [0, 0] width 0 height 0
click at [694, 322] on div "Hide Methods when these conditions apply Select all conditions that must be met…" at bounding box center [690, 195] width 301 height 292
click at [691, 331] on button "Continue" at bounding box center [690, 332] width 54 height 17
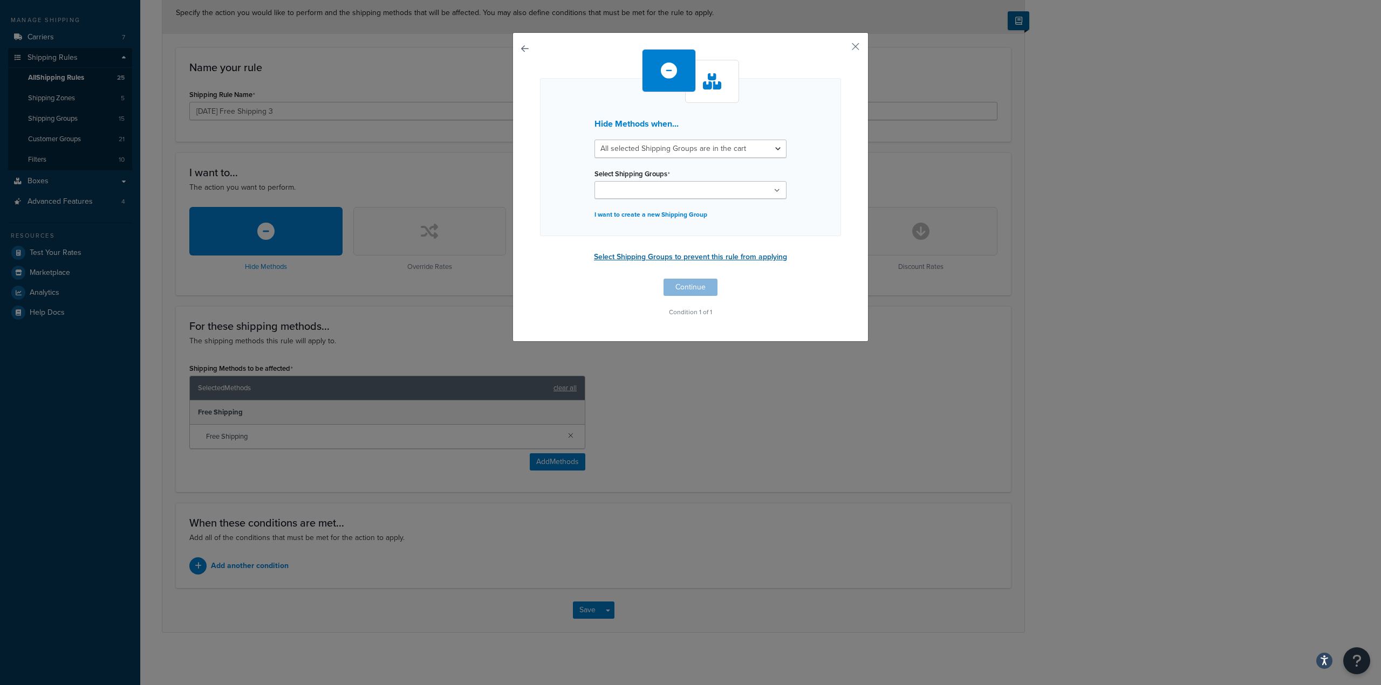
click at [637, 253] on button "Select Shipping Groups to prevent this rule from applying" at bounding box center [691, 257] width 200 height 16
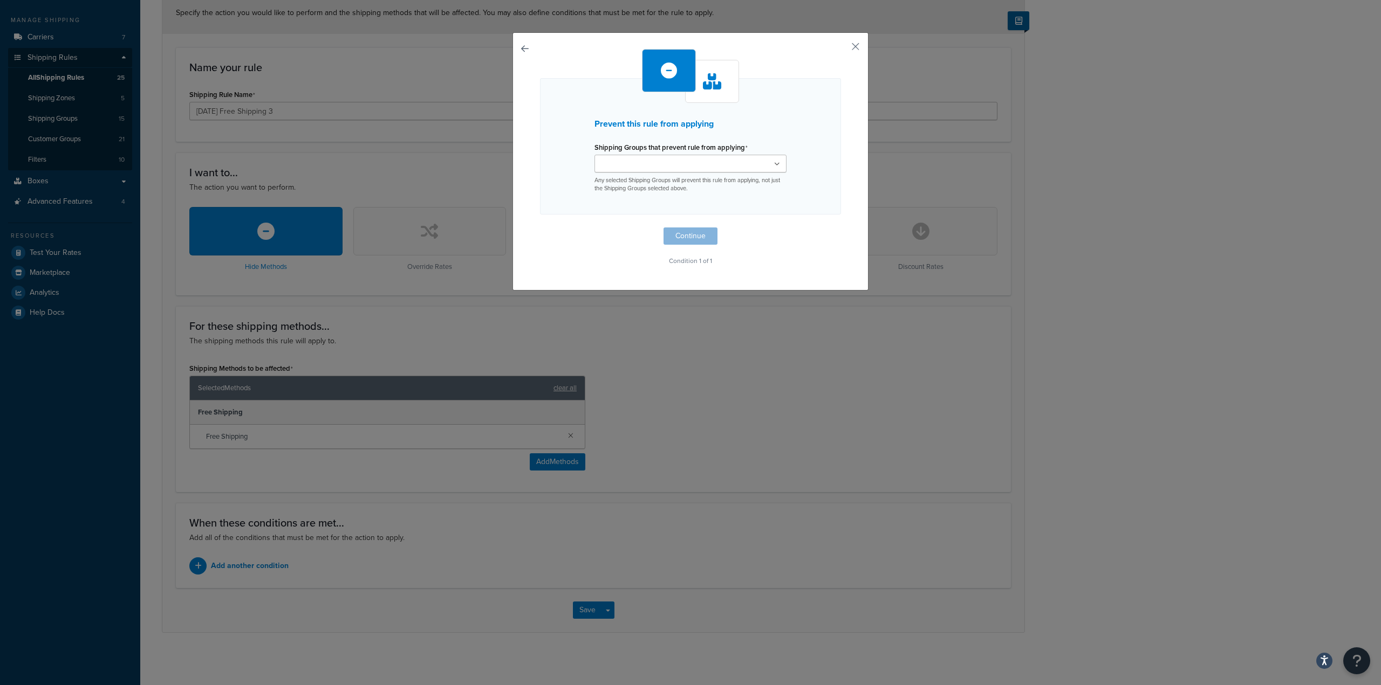
click at [657, 161] on input "Shipping Groups that prevent rule from applying" at bounding box center [645, 165] width 95 height 12
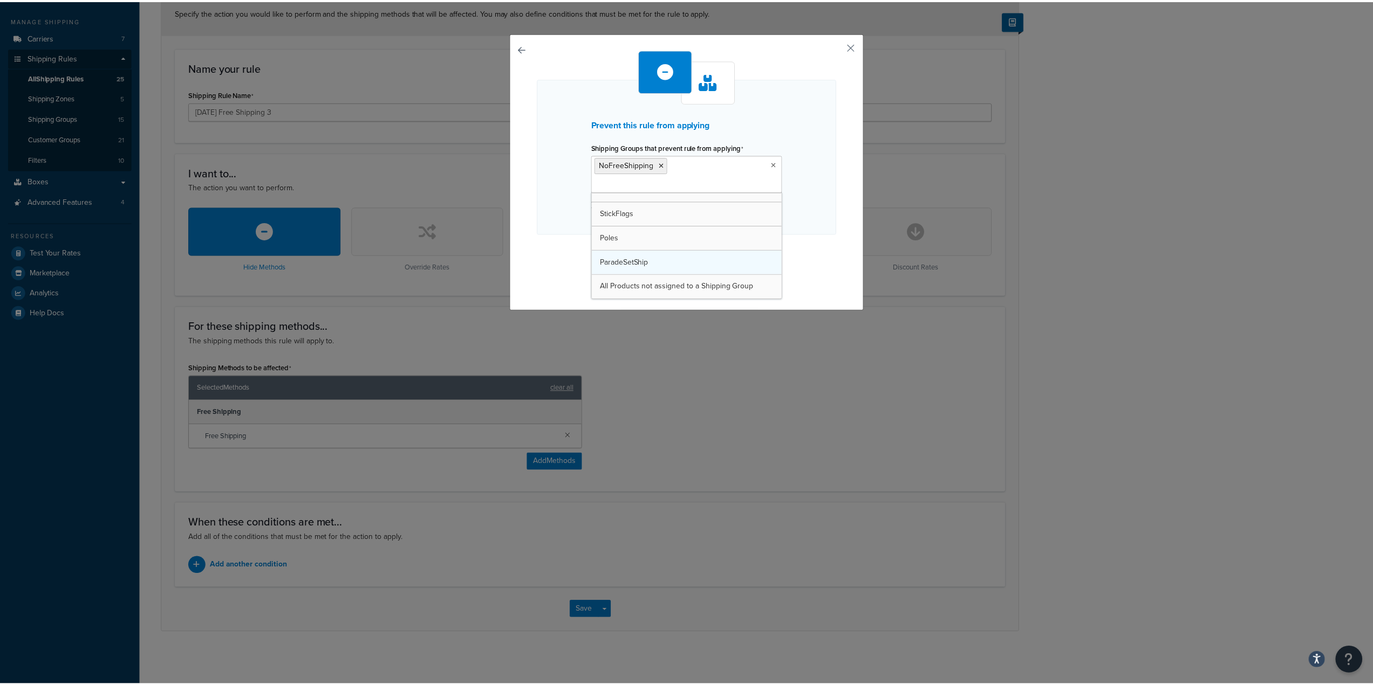
scroll to position [230, 0]
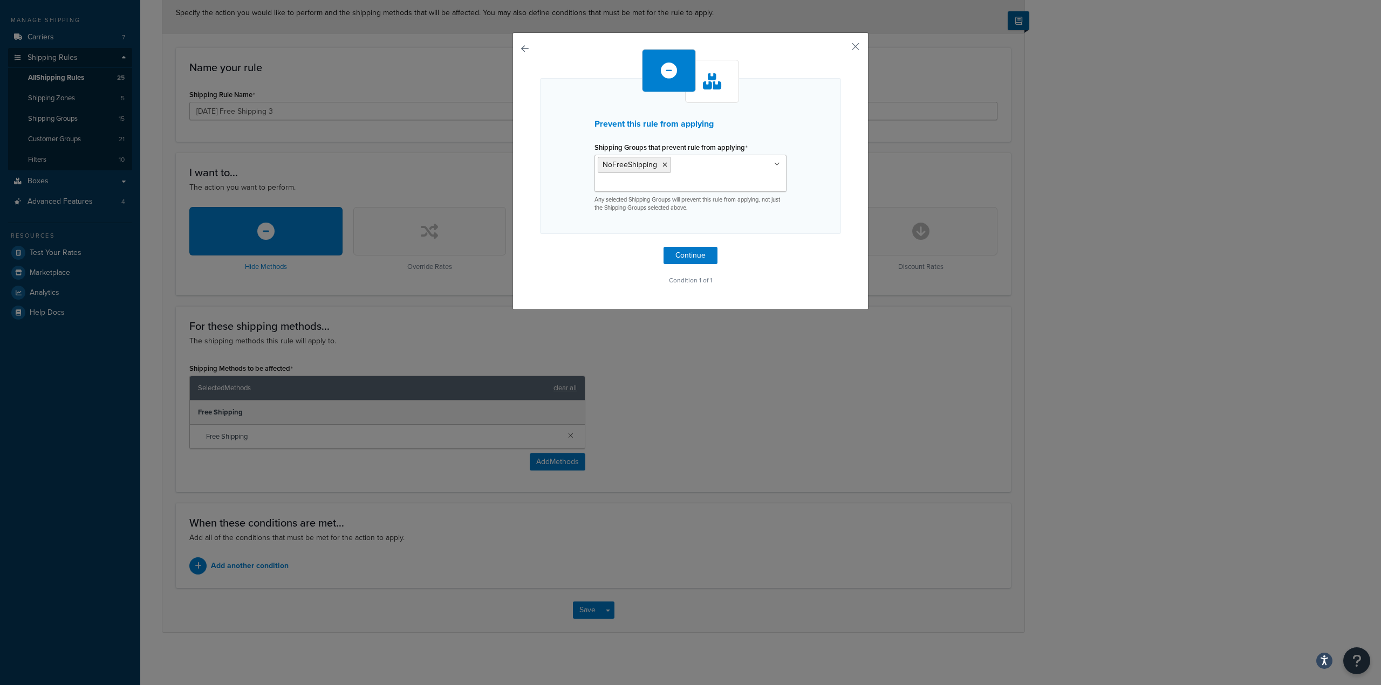
click at [557, 224] on div "Prevent this rule from applying Shipping Groups that prevent rule from applying…" at bounding box center [690, 168] width 301 height 239
click at [668, 247] on button "Continue" at bounding box center [690, 255] width 54 height 17
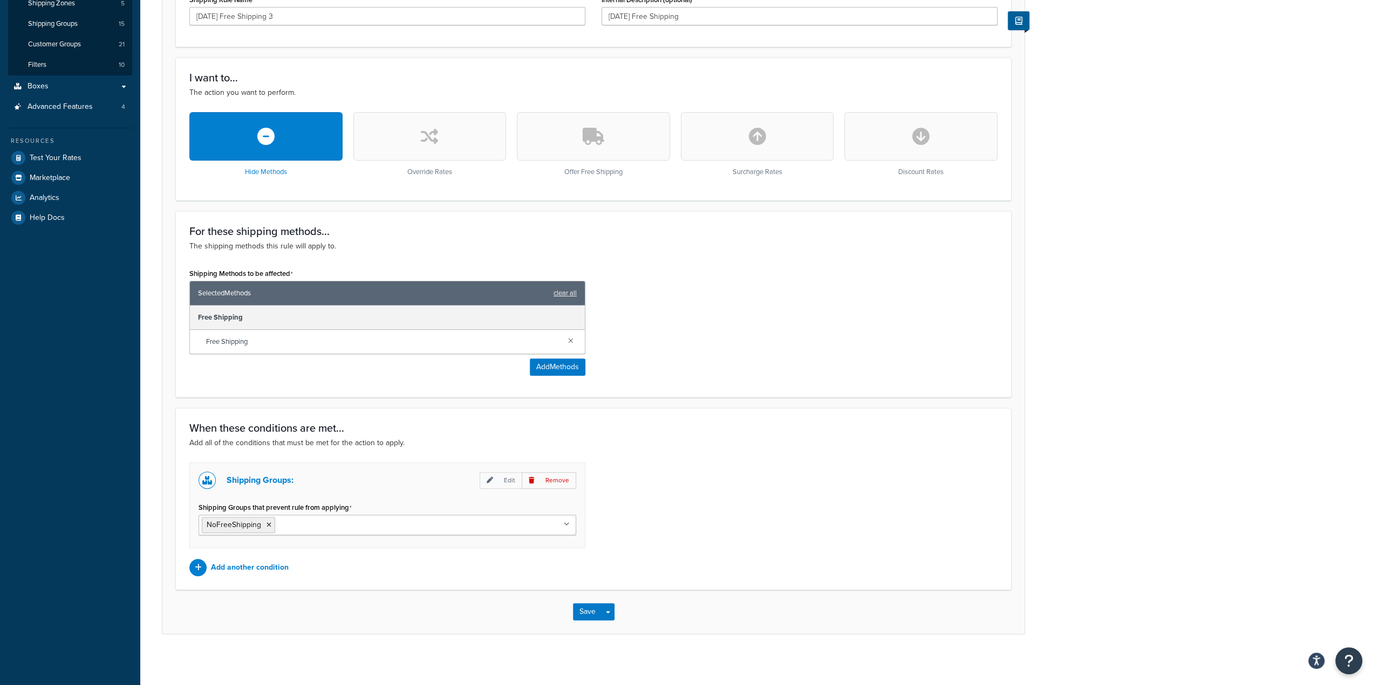
scroll to position [231, 0]
click at [582, 616] on button "Save" at bounding box center [587, 611] width 29 height 17
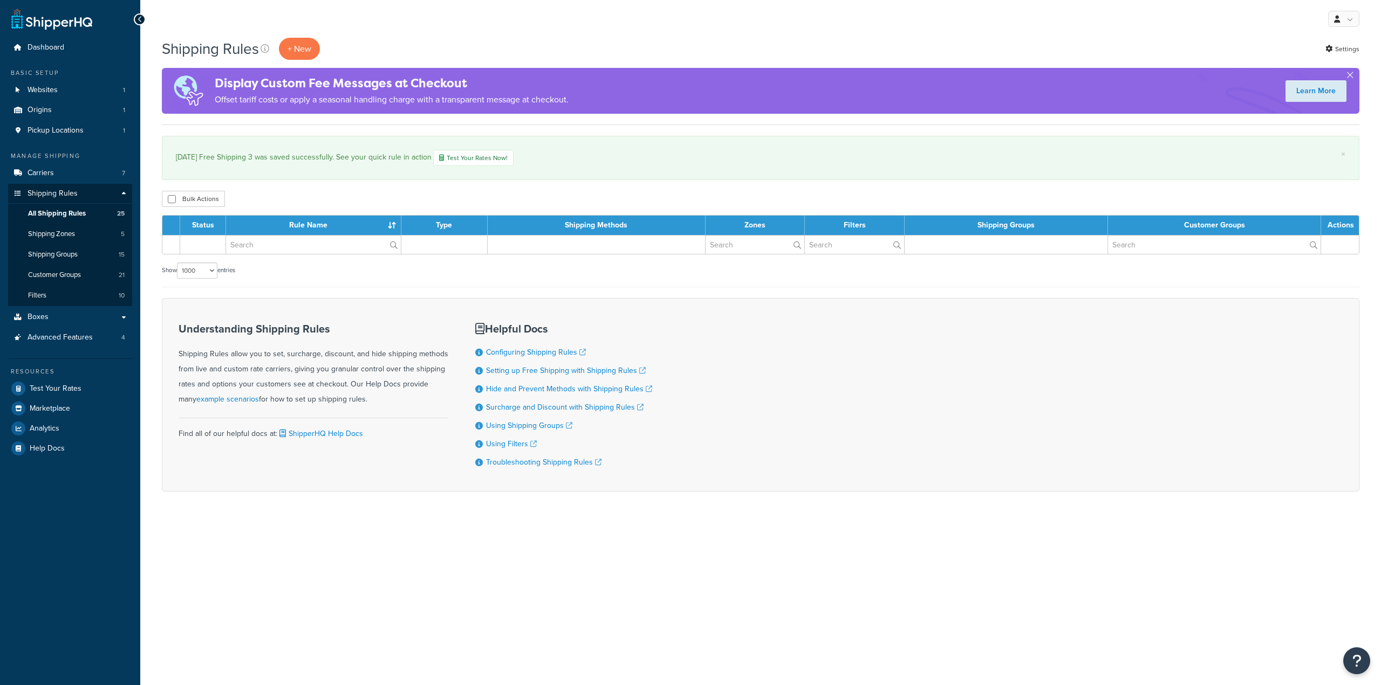
select select "1000"
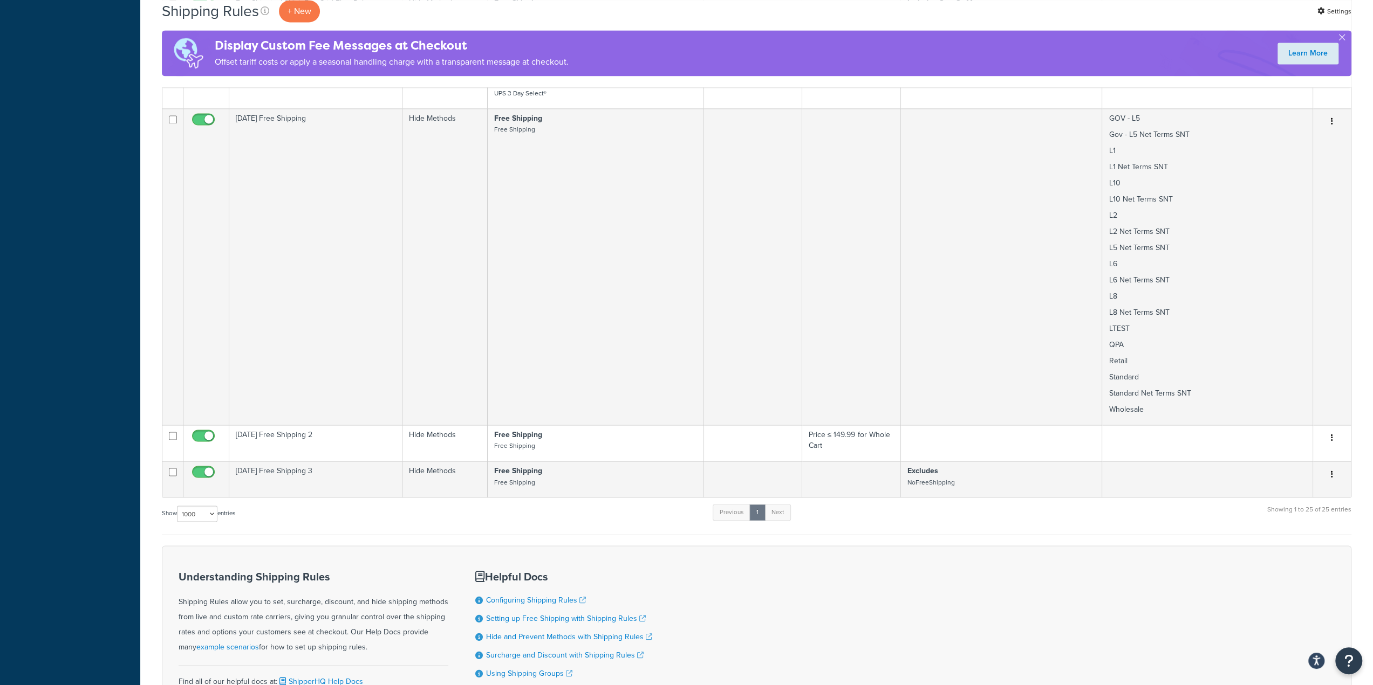
scroll to position [1481, 0]
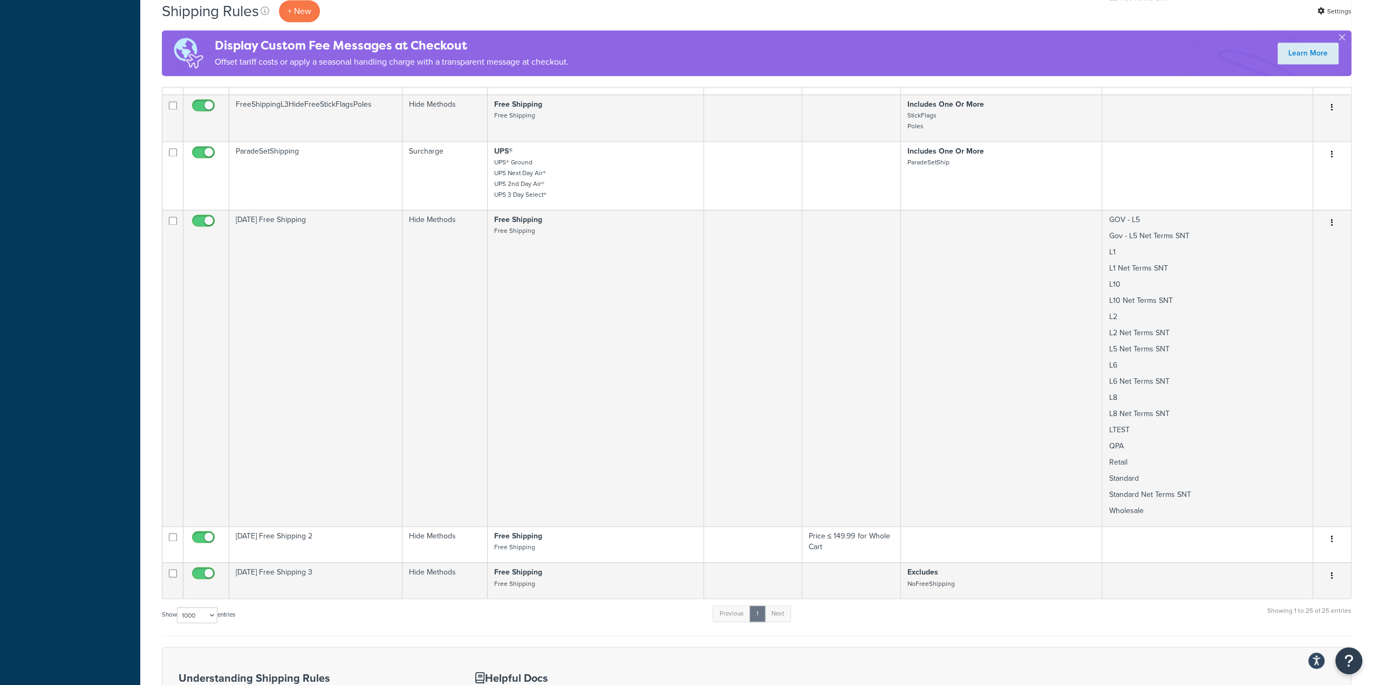
click at [972, 26] on div "Shipping Rules + New Settings Display Custom Fee Messages at Checkout Offset ta…" at bounding box center [756, 43] width 1189 height 87
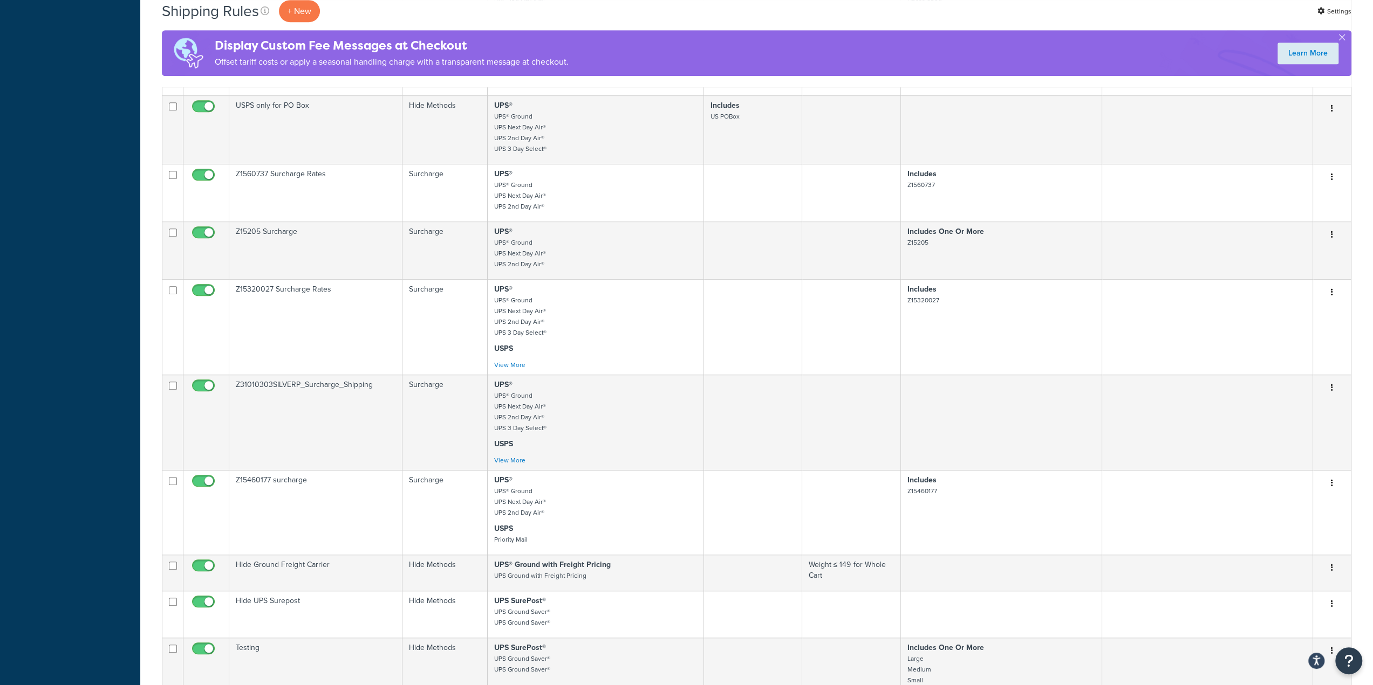
scroll to position [0, 0]
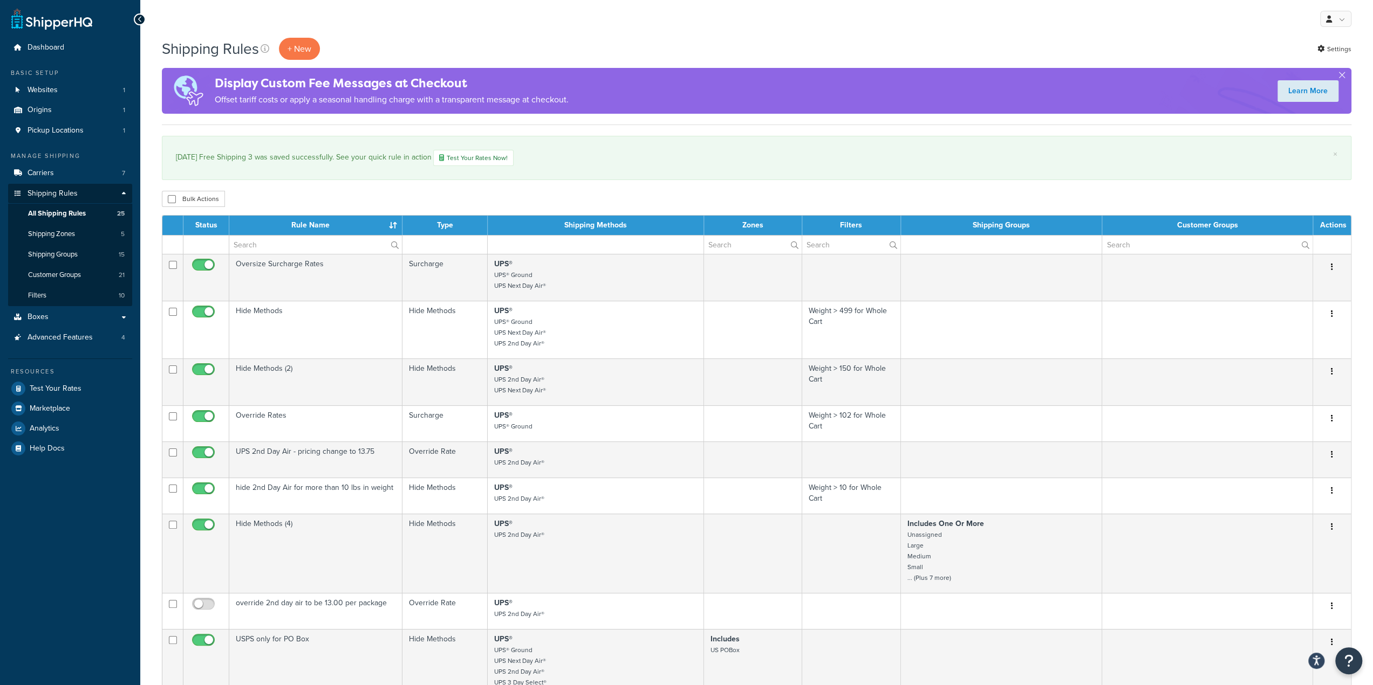
click at [44, 161] on div "Manage Shipping Carriers 7 Shipping Rules Shipping Rules All Shipping Rules 25 …" at bounding box center [70, 250] width 124 height 196
click at [33, 174] on span "Carriers" at bounding box center [41, 173] width 26 height 9
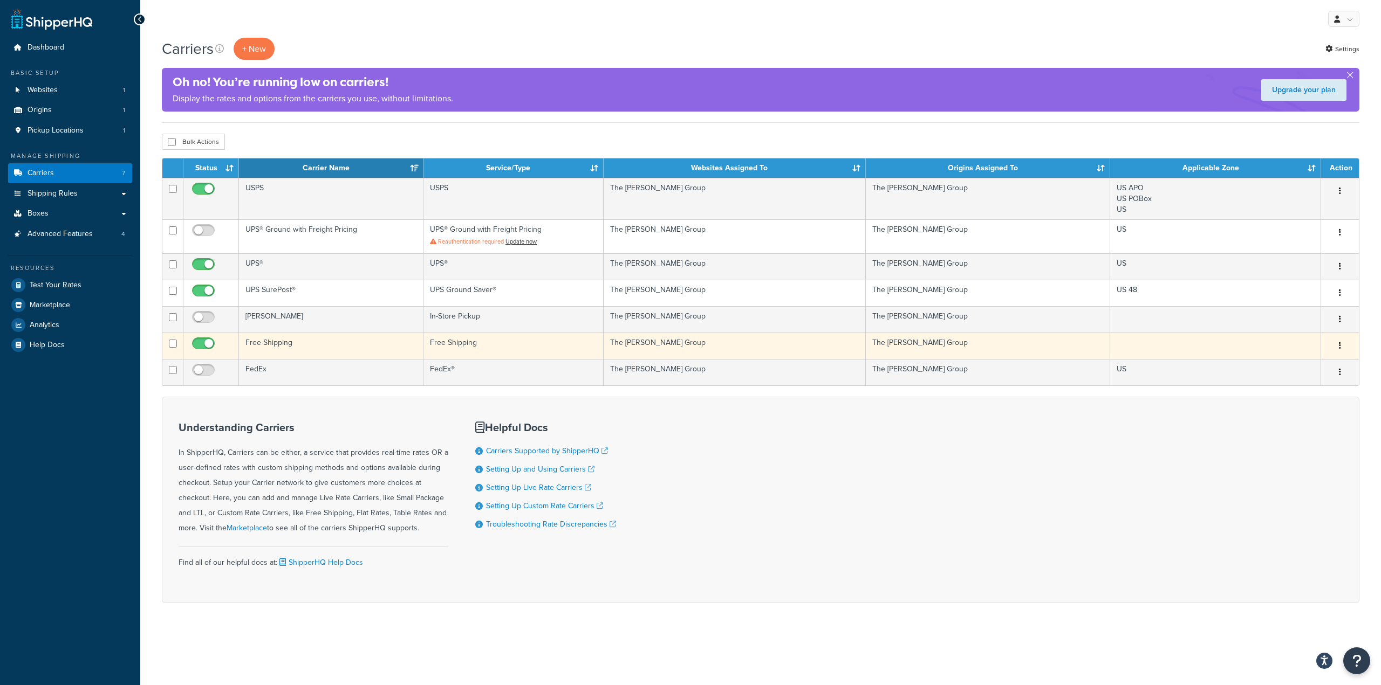
click at [291, 340] on td "Free Shipping" at bounding box center [331, 346] width 184 height 26
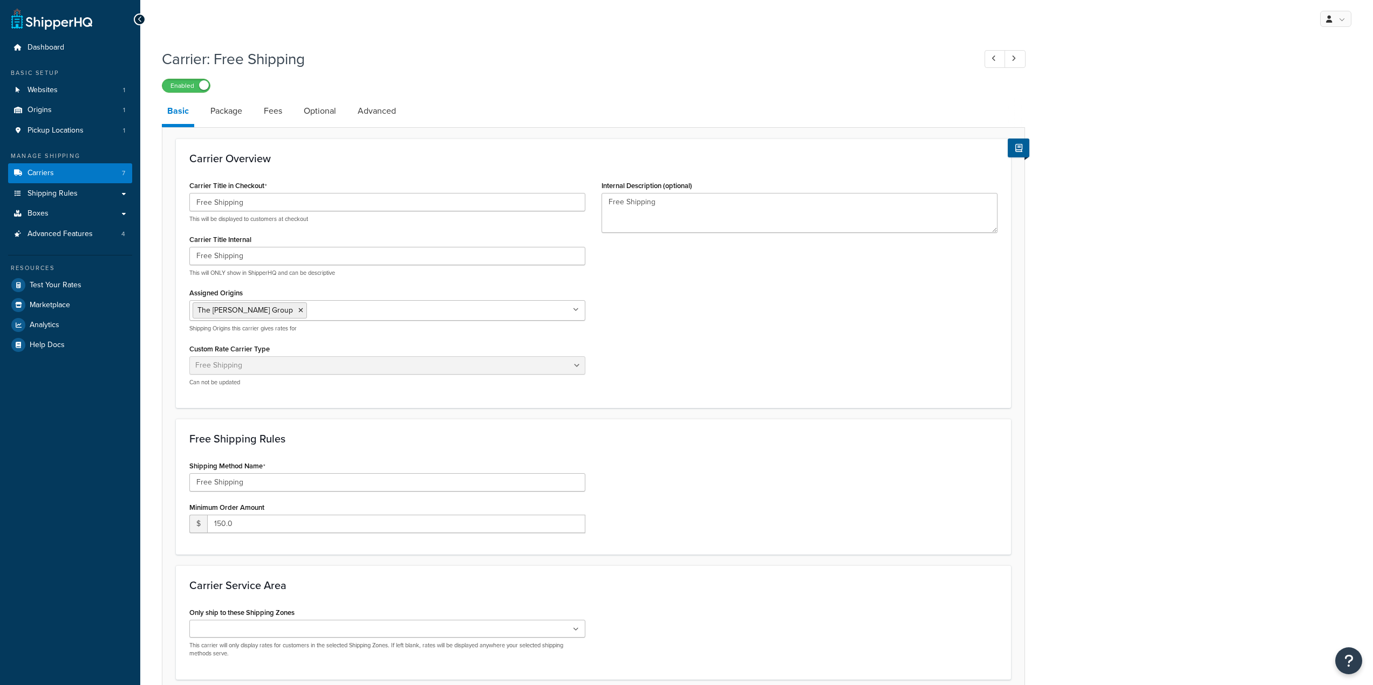
select select "free"
drag, startPoint x: 259, startPoint y: 260, endPoint x: 176, endPoint y: 256, distance: 83.7
click at [176, 256] on div "Carrier Overview Carrier Title in Checkout Free Shipping This will be displayed…" at bounding box center [593, 274] width 835 height 270
drag, startPoint x: 661, startPoint y: 200, endPoint x: 514, endPoint y: 200, distance: 147.2
click at [514, 200] on div "Carrier Title in Checkout Free Shipping This will be displayed to customers at …" at bounding box center [593, 286] width 824 height 217
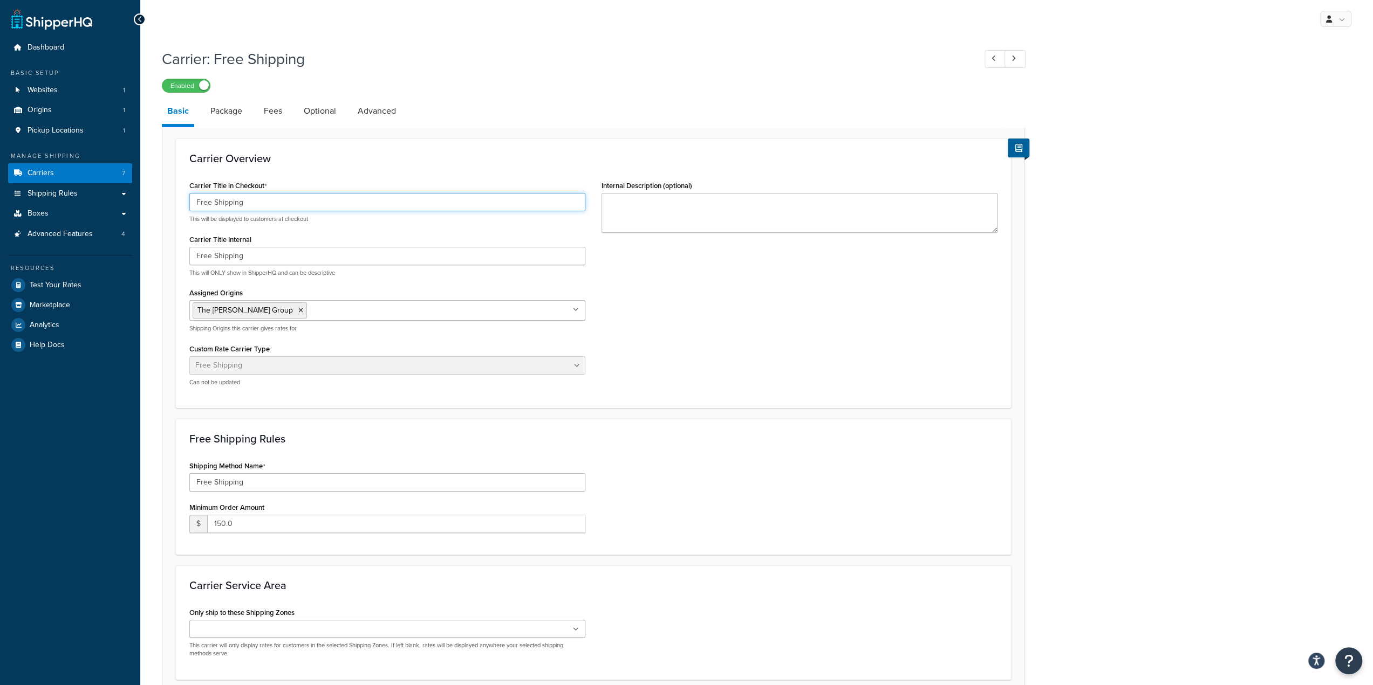
click at [379, 210] on input "Free Shipping" at bounding box center [387, 202] width 396 height 18
type input "Free Shipping [DATE]"
click at [284, 481] on input "Free Shipping" at bounding box center [387, 483] width 396 height 18
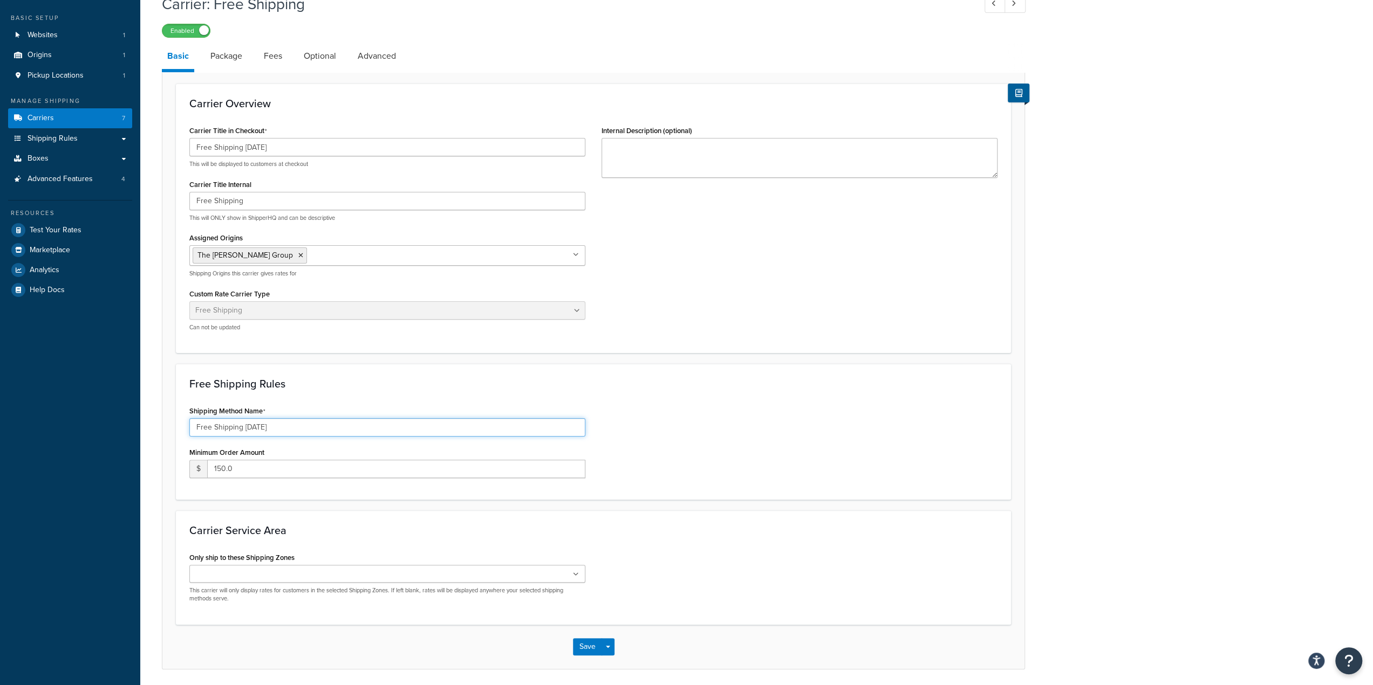
scroll to position [91, 0]
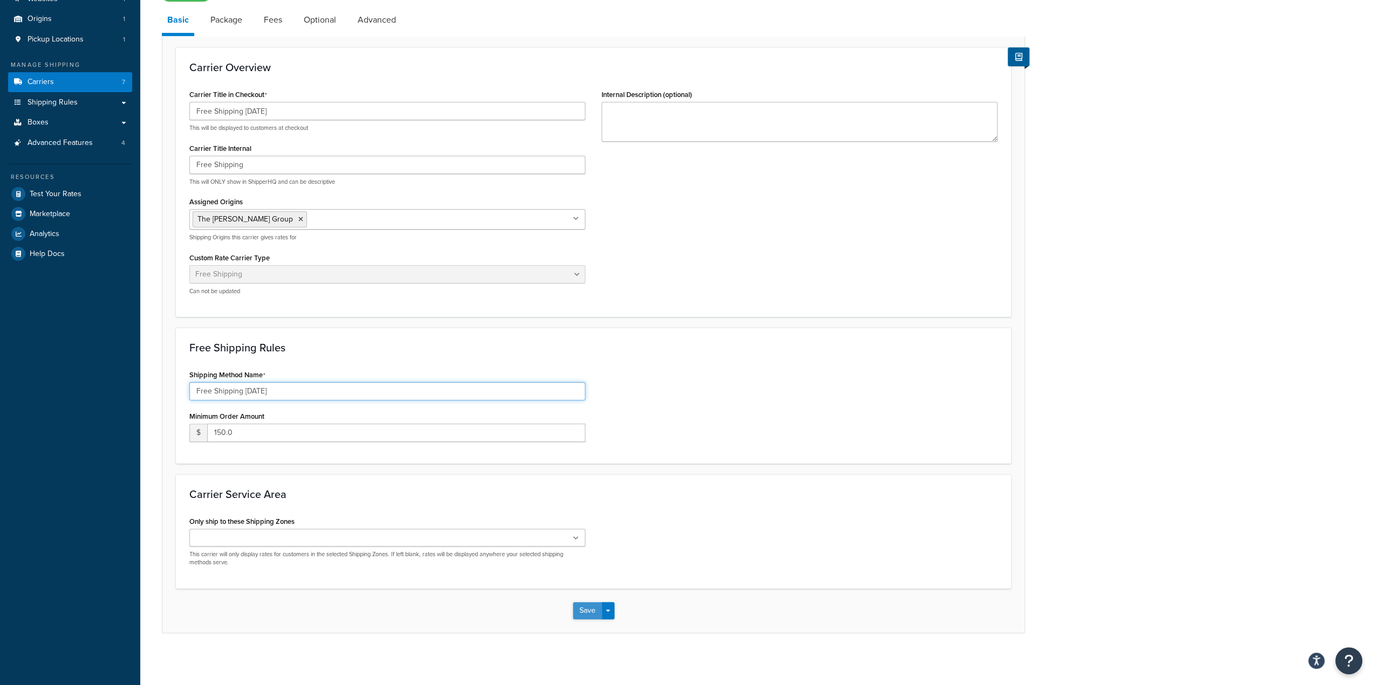
type input "Free Shipping [DATE]"
click at [587, 613] on button "Save" at bounding box center [587, 610] width 29 height 17
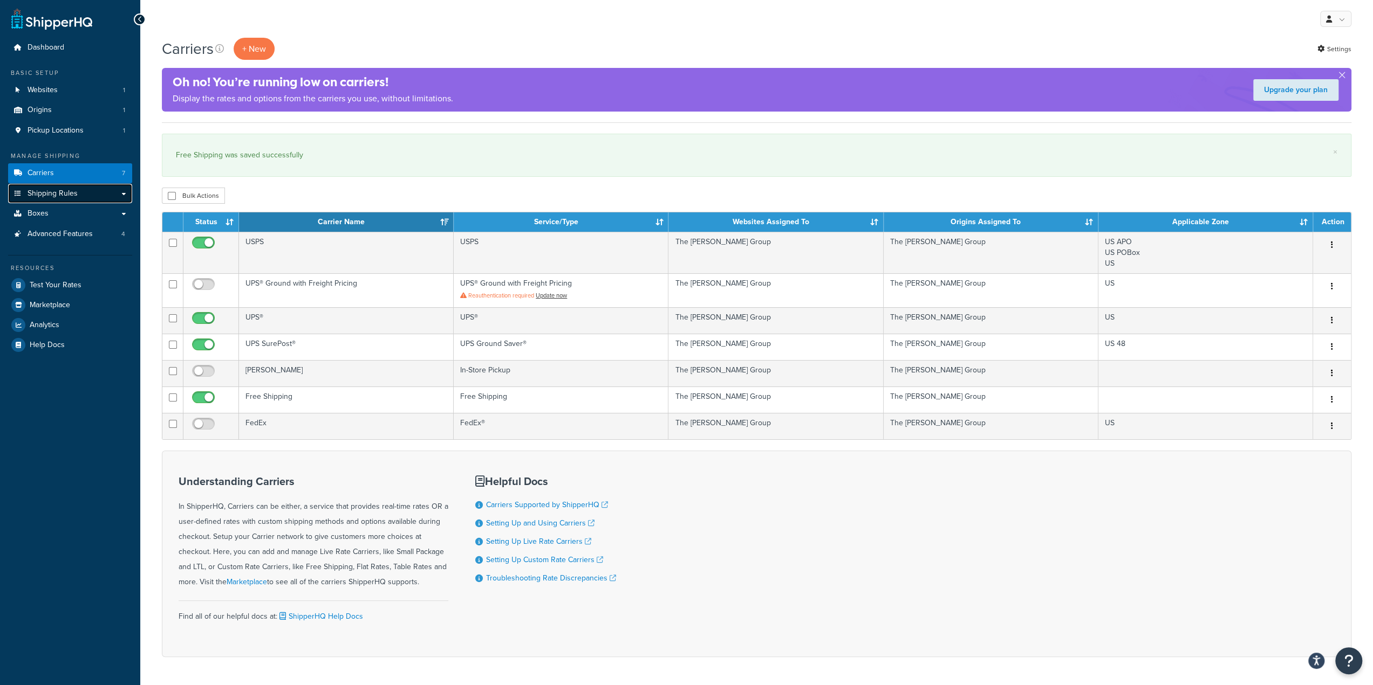
click at [58, 193] on span "Shipping Rules" at bounding box center [53, 193] width 50 height 9
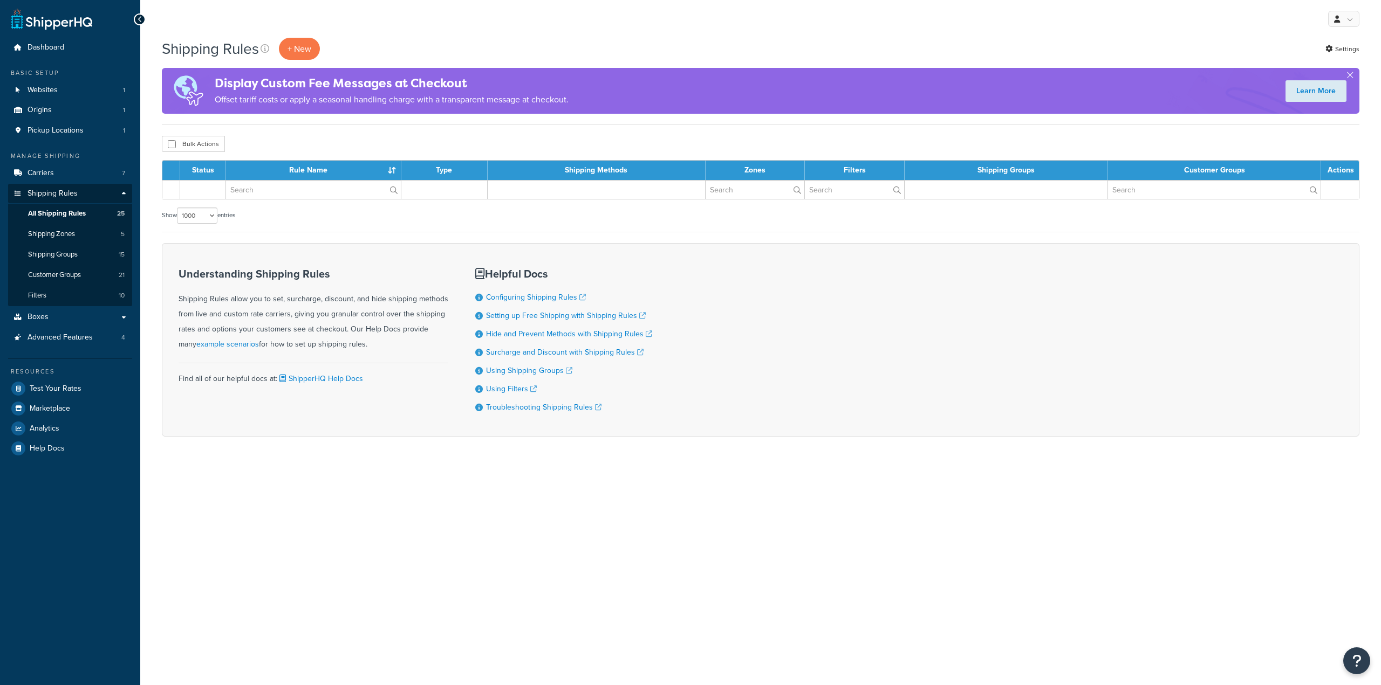
select select "1000"
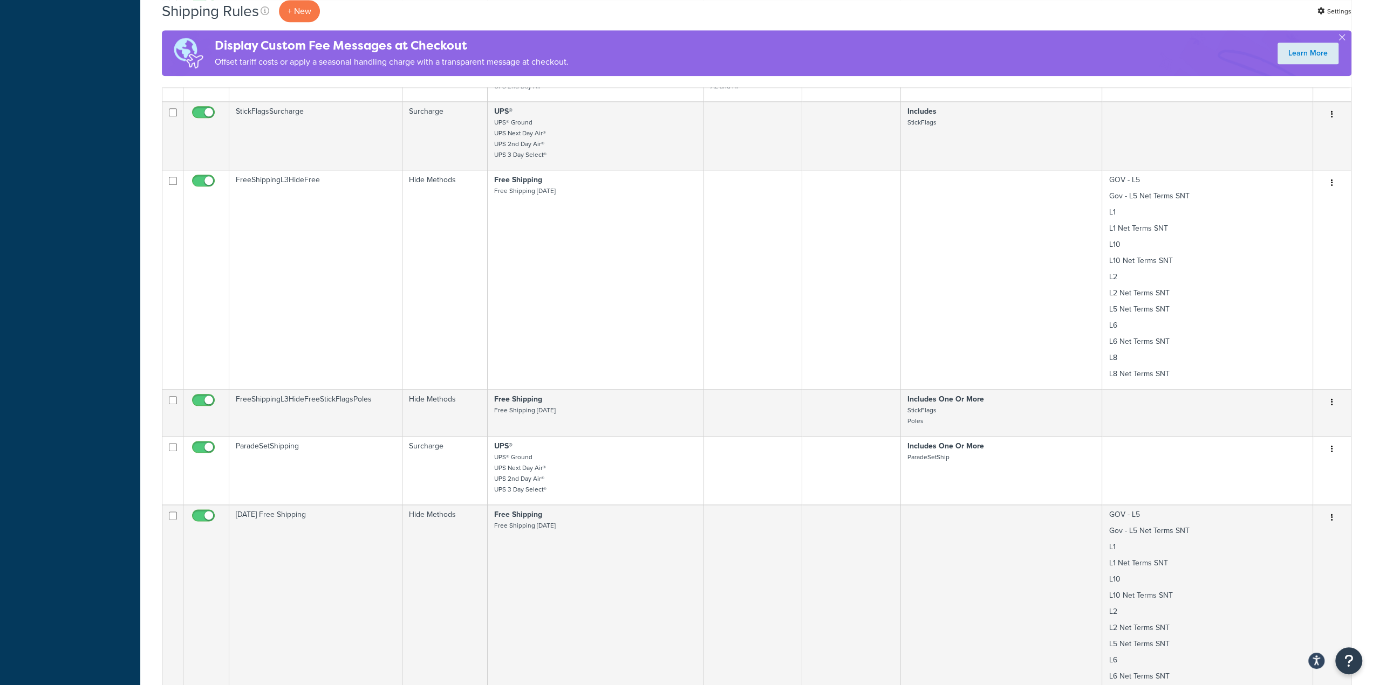
scroll to position [1133, 0]
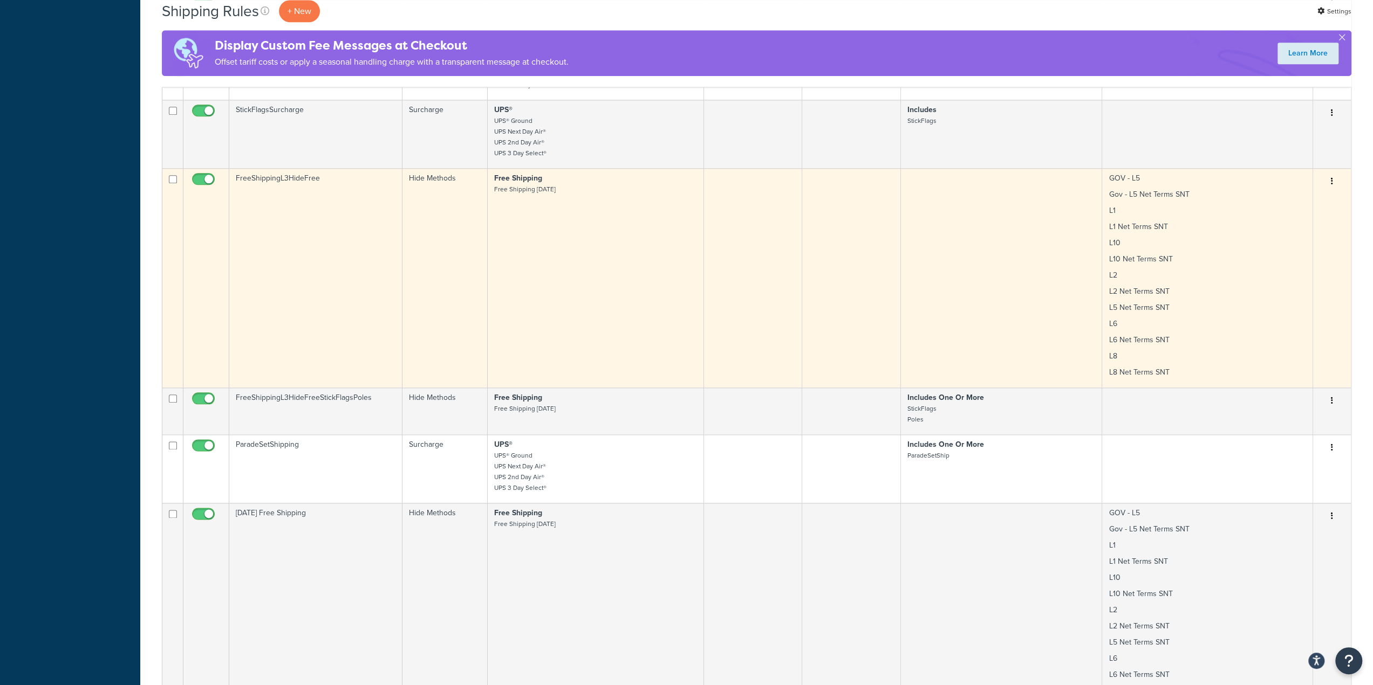
click at [196, 175] on input "checkbox" at bounding box center [205, 181] width 30 height 13
checkbox input "false"
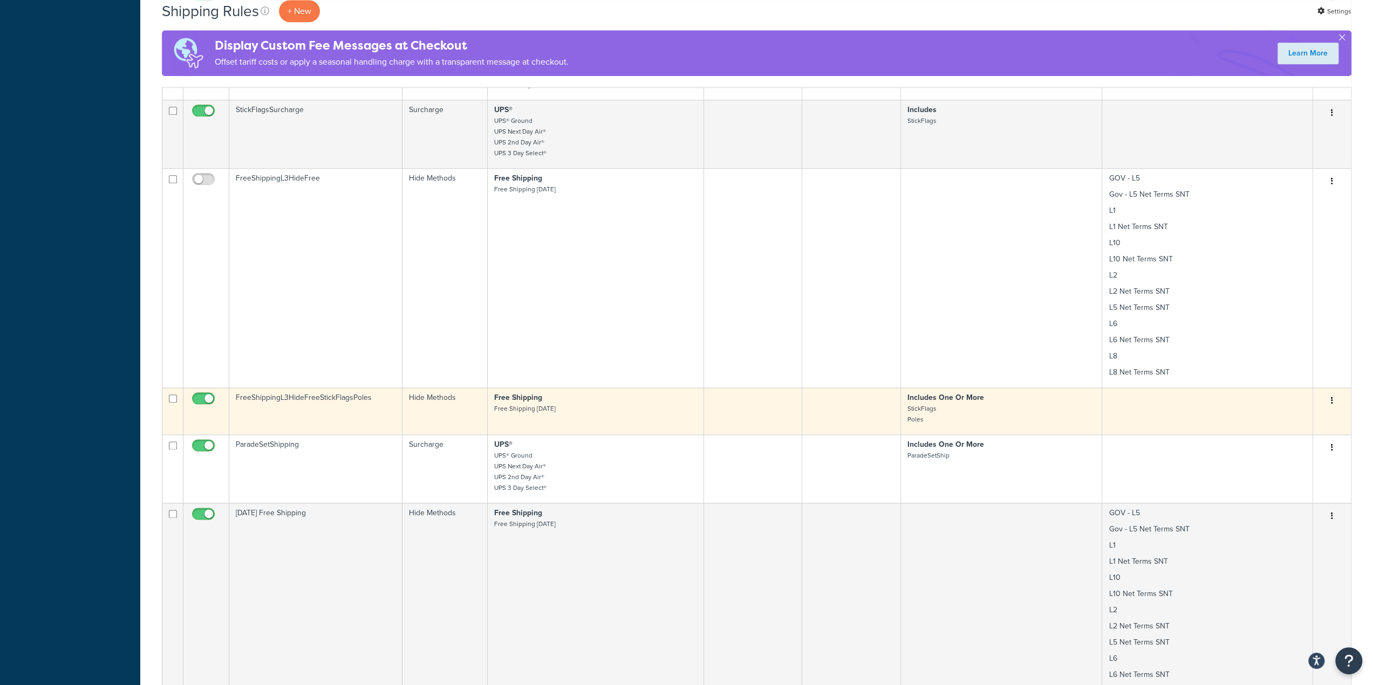
click at [209, 395] on input "checkbox" at bounding box center [205, 401] width 30 height 13
checkbox input "false"
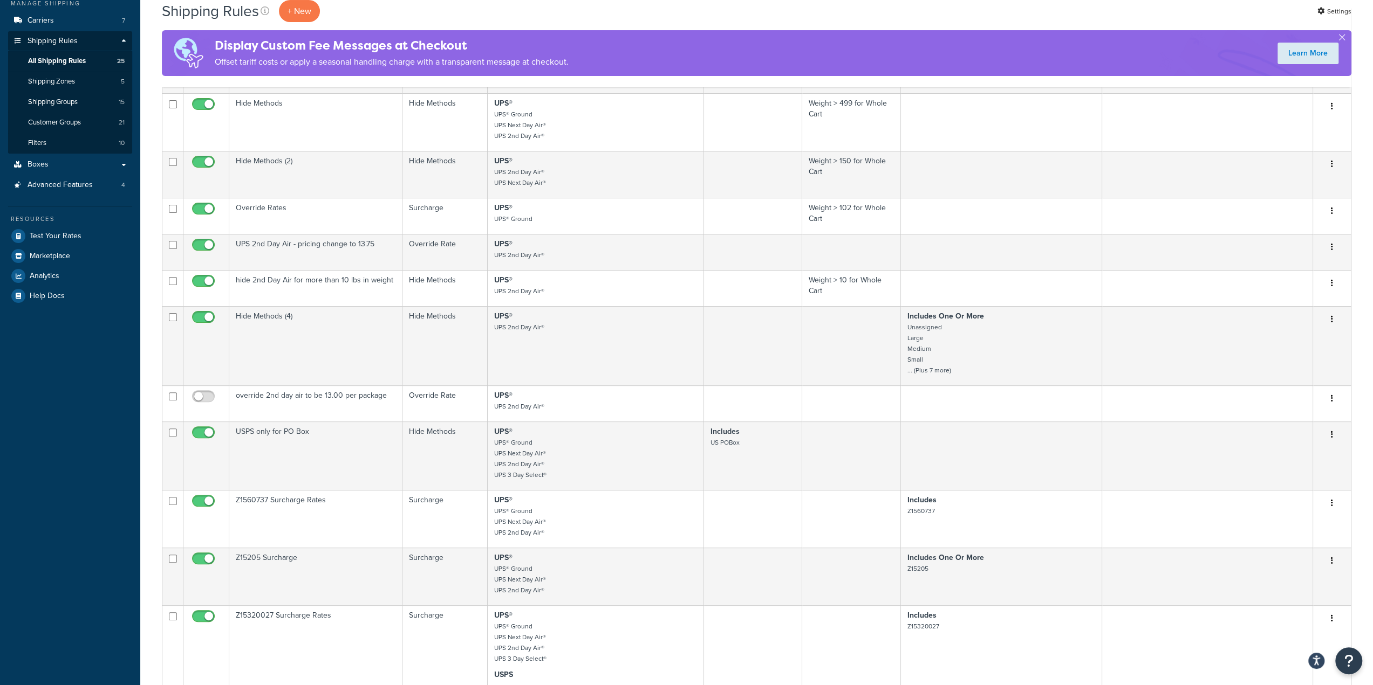
scroll to position [216, 0]
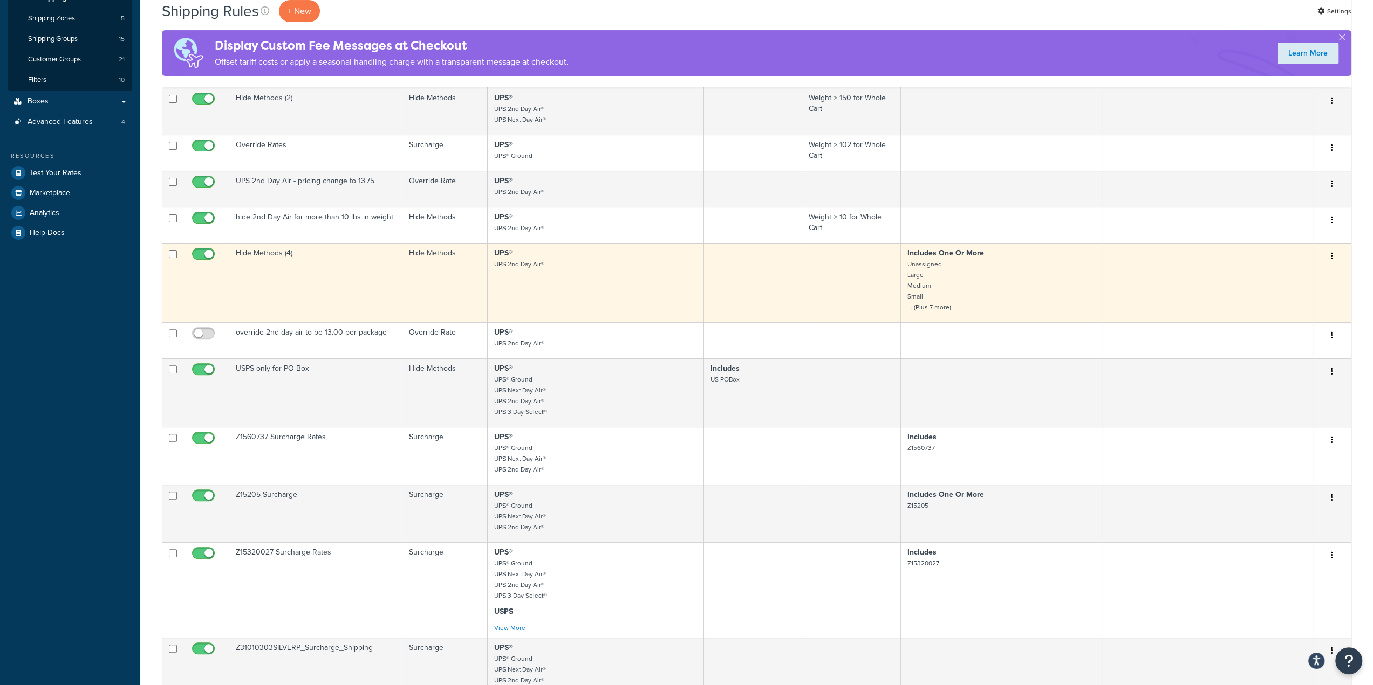
click at [957, 278] on p "Includes One Or More Unassigned Large Medium Small ... (Plus 7 more)" at bounding box center [1001, 280] width 188 height 65
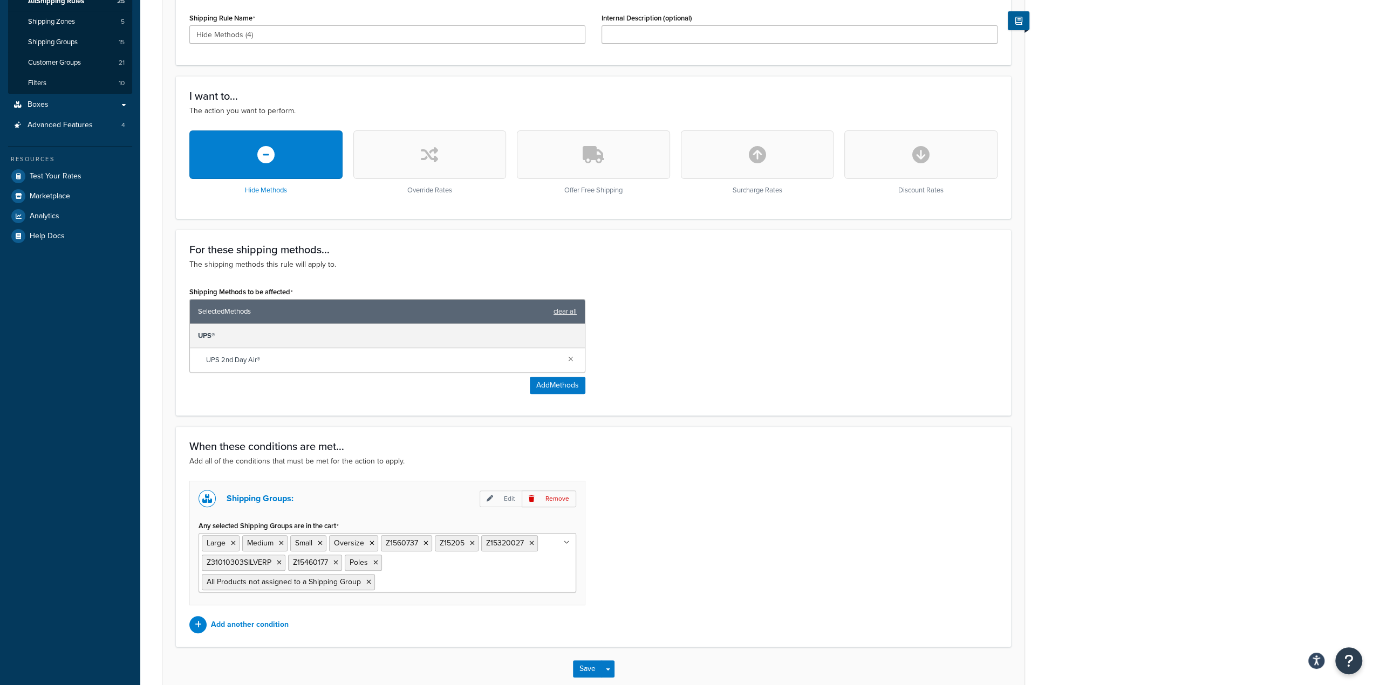
scroll to position [267, 0]
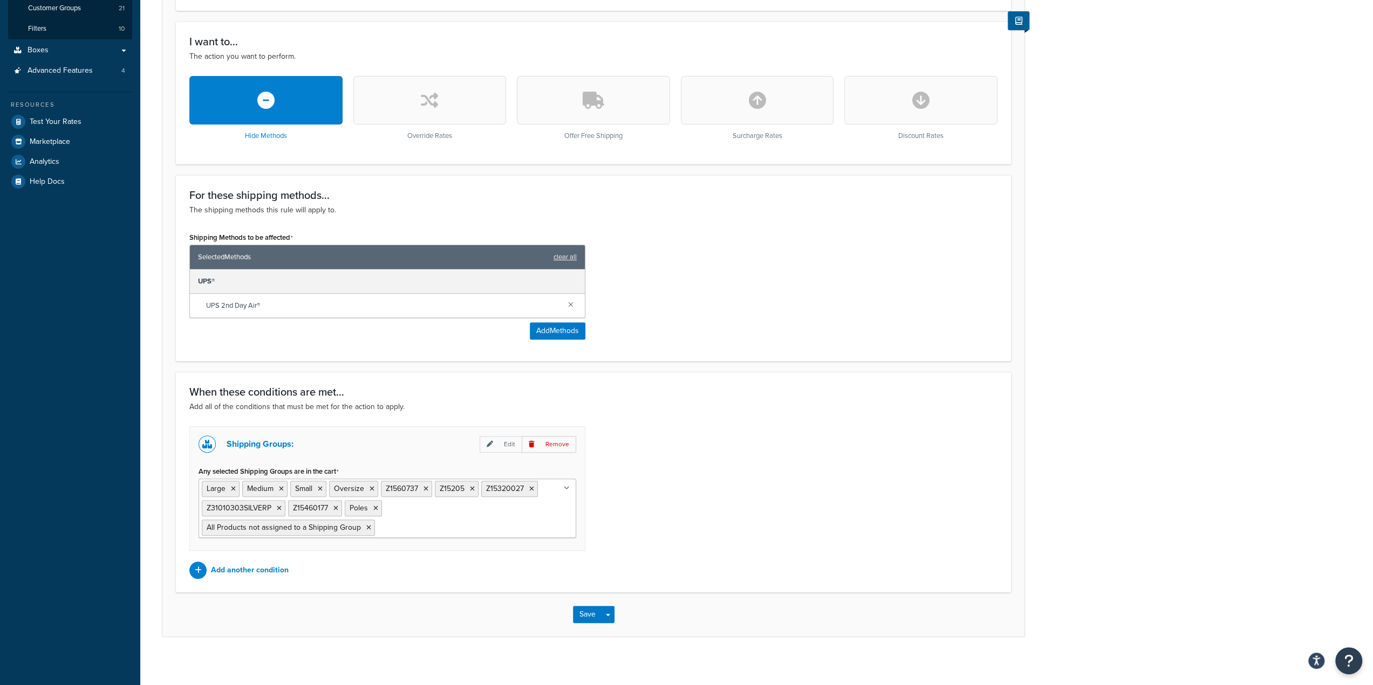
click at [452, 526] on ul "Large Medium Small Oversize Z1560737 Z15205 Z15320027 Z31010303SILVERP Z1546017…" at bounding box center [387, 508] width 378 height 59
click at [675, 483] on div "Shipping Groups: Edit Remove Any selected Shipping Groups are in the cart Large…" at bounding box center [593, 503] width 824 height 153
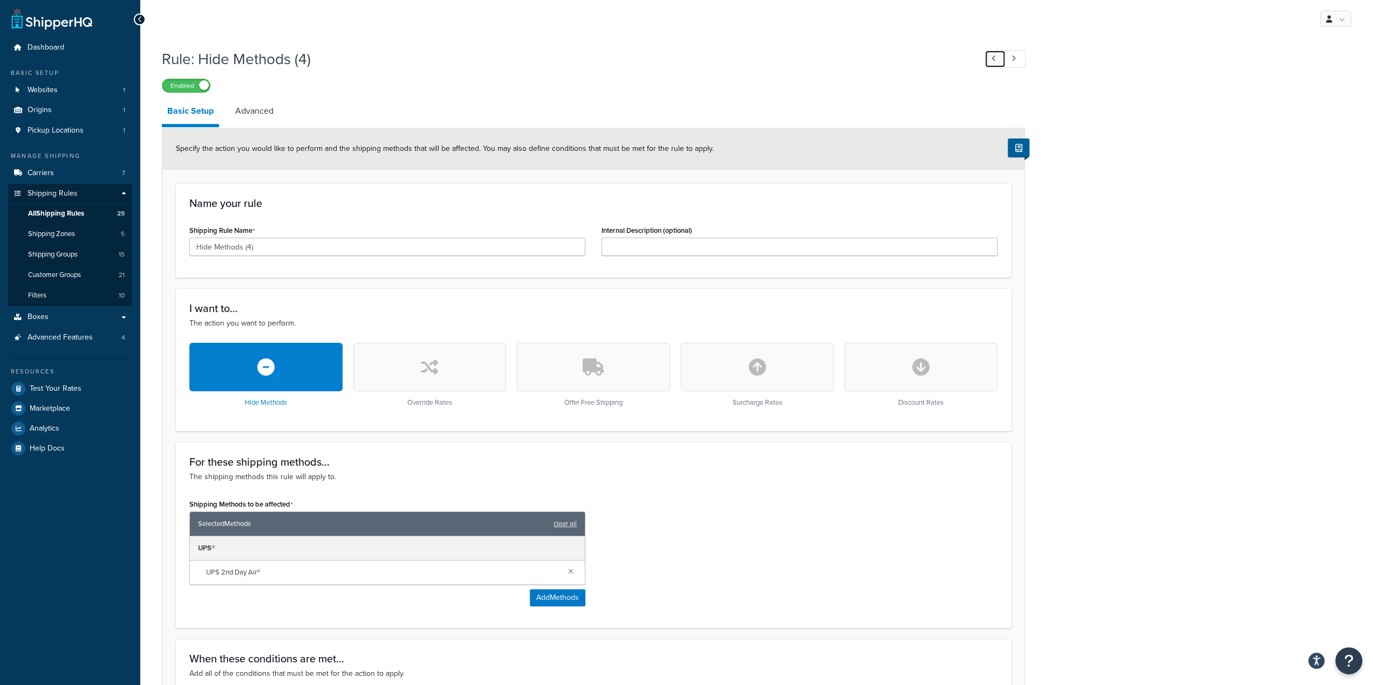
click at [989, 59] on link at bounding box center [994, 59] width 21 height 18
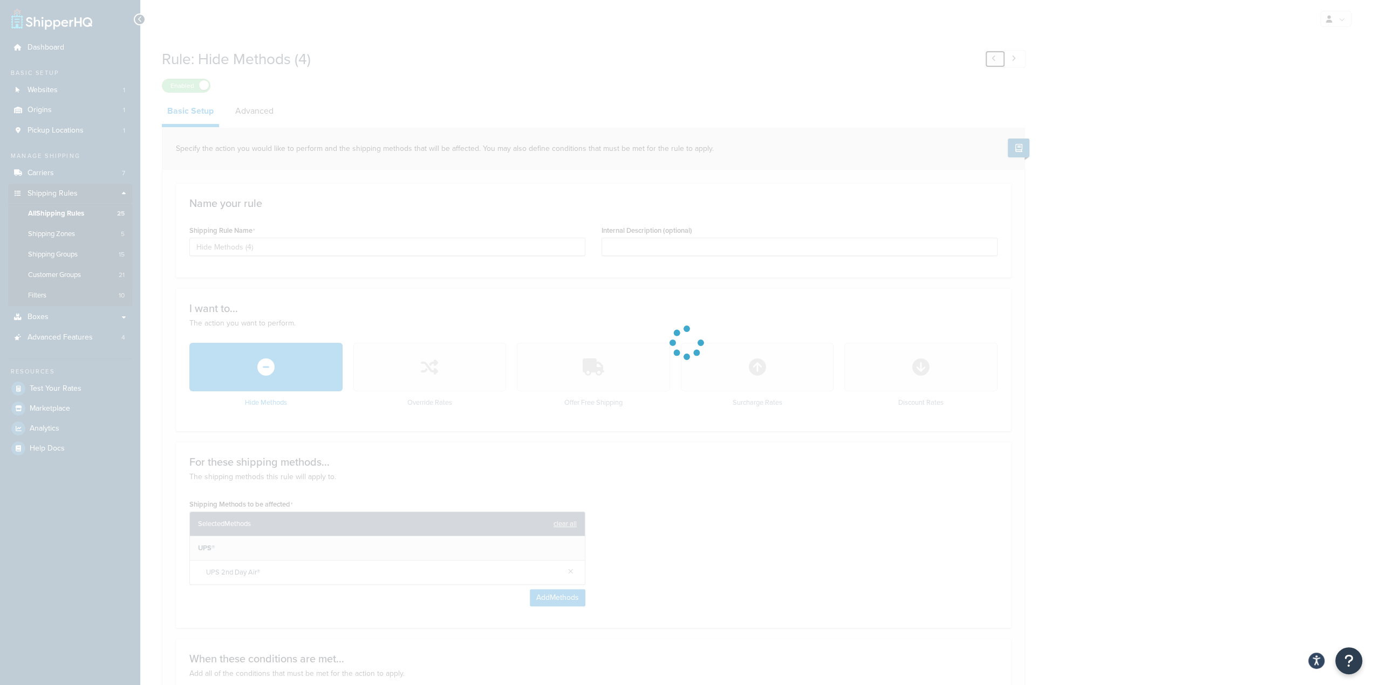
type input "hide 2nd Day Air for more than 10 lbs in weight"
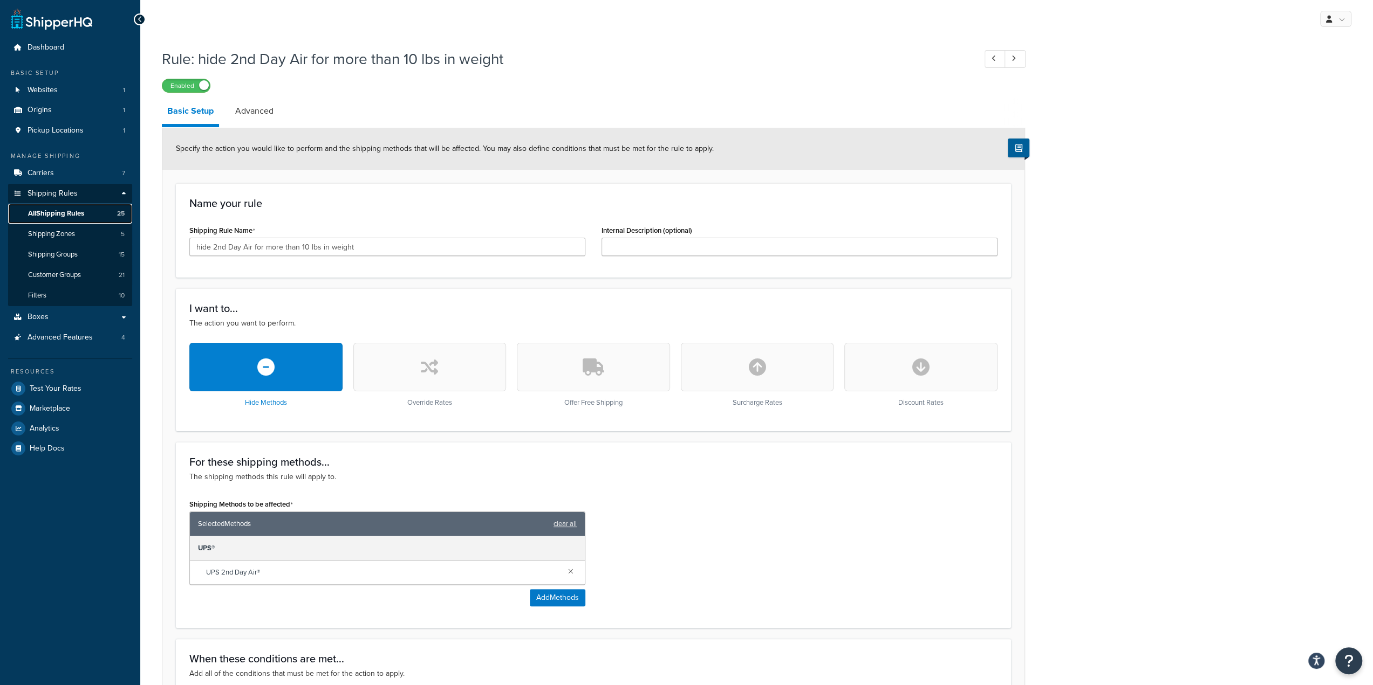
click at [72, 212] on span "All Shipping Rules" at bounding box center [56, 213] width 56 height 9
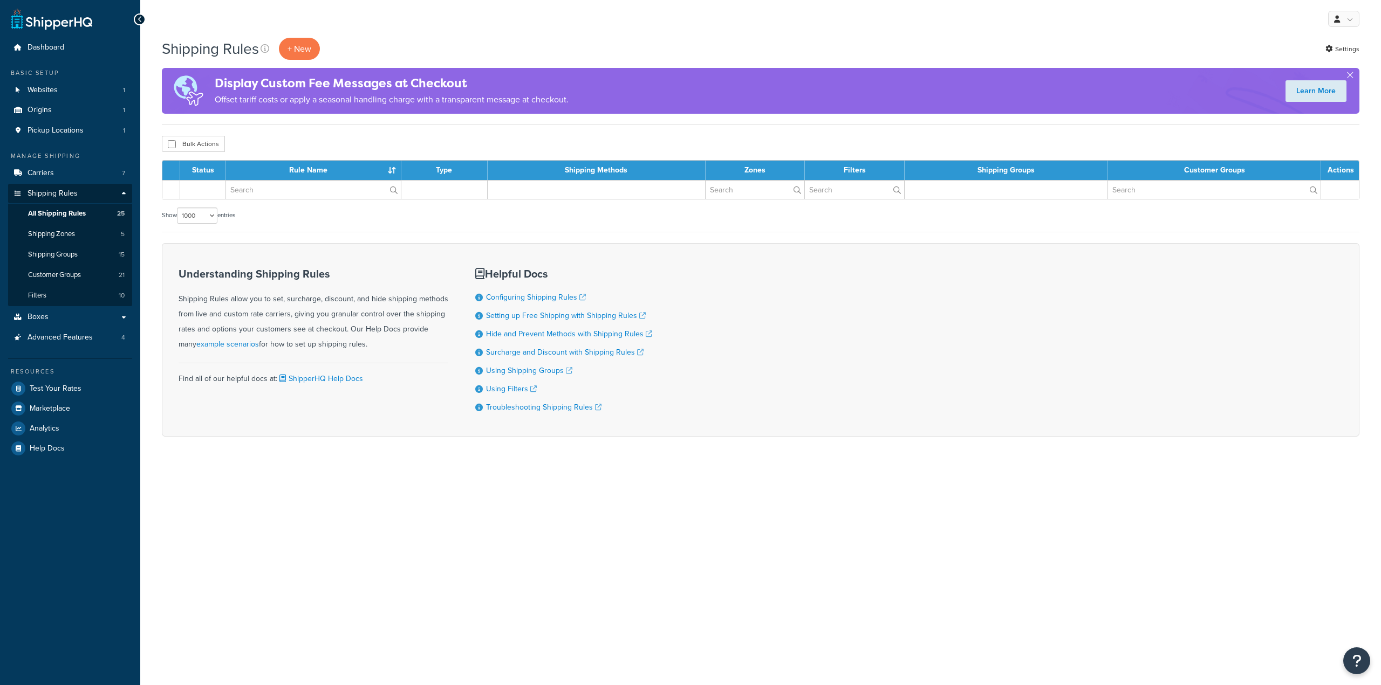
select select "1000"
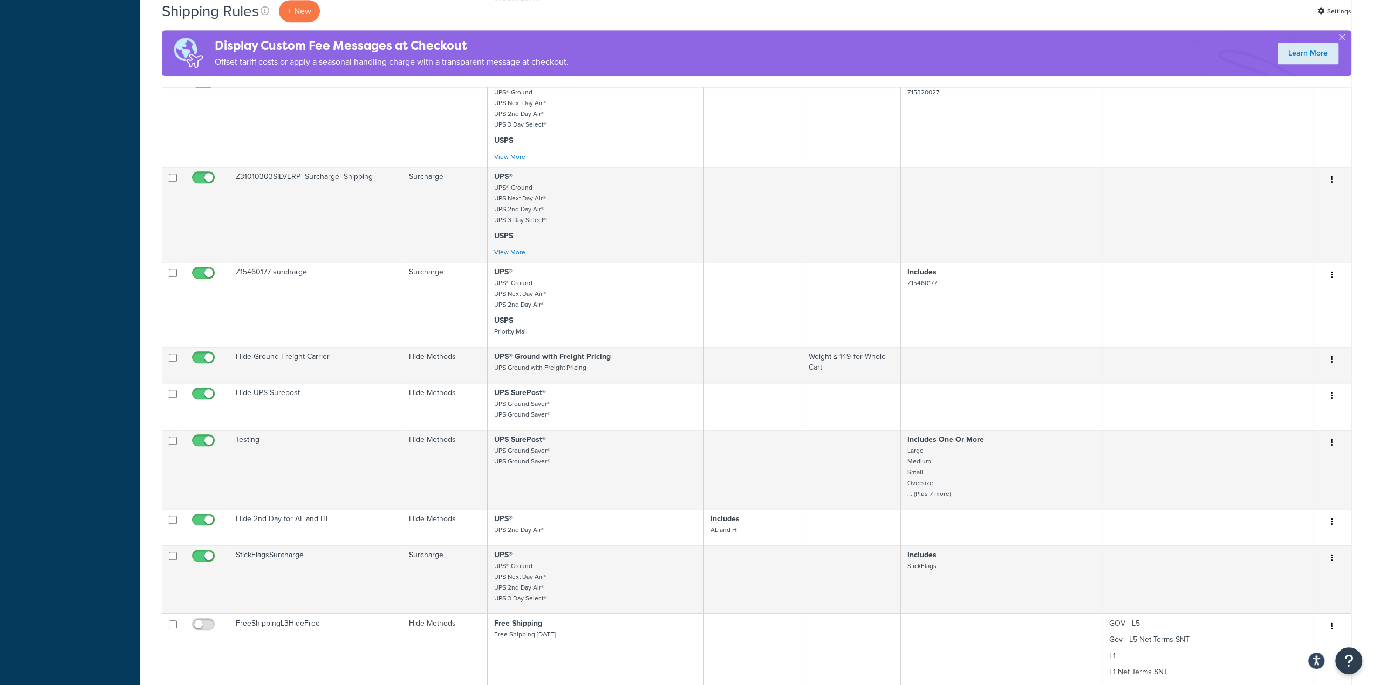
scroll to position [701, 0]
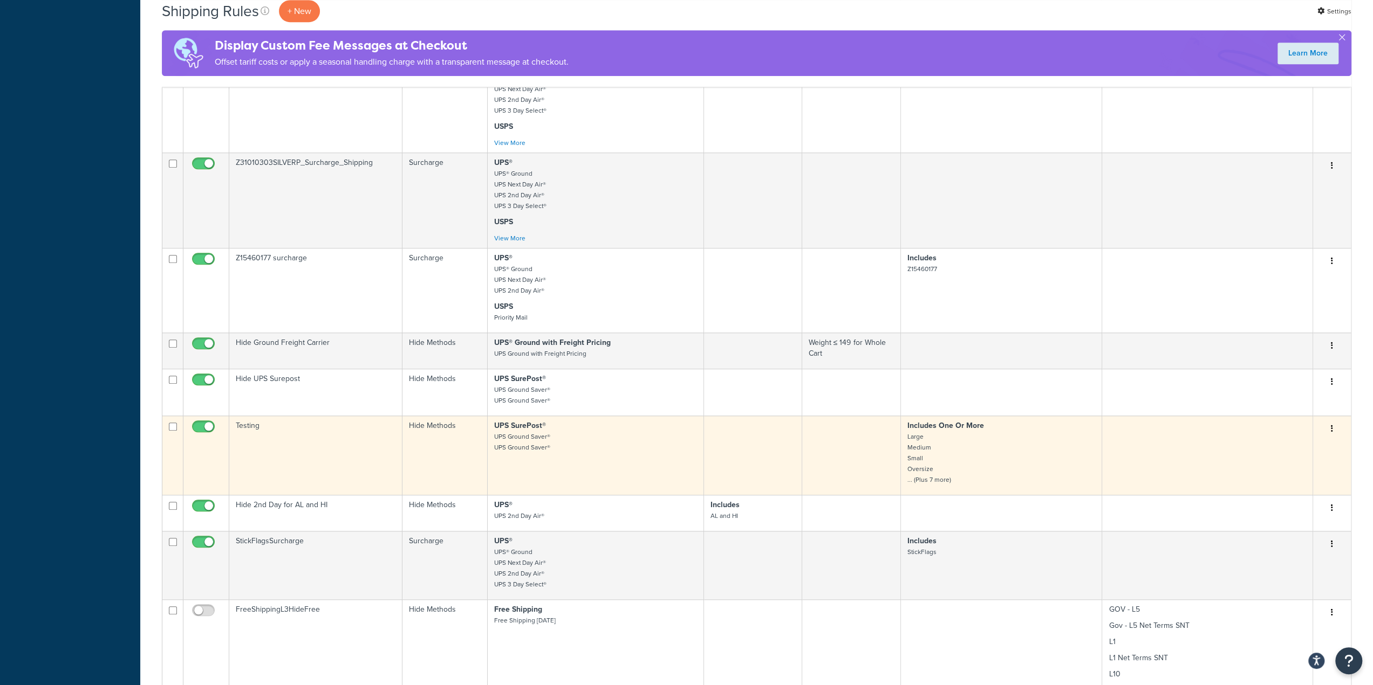
click at [190, 423] on input "checkbox" at bounding box center [205, 429] width 30 height 13
checkbox input "false"
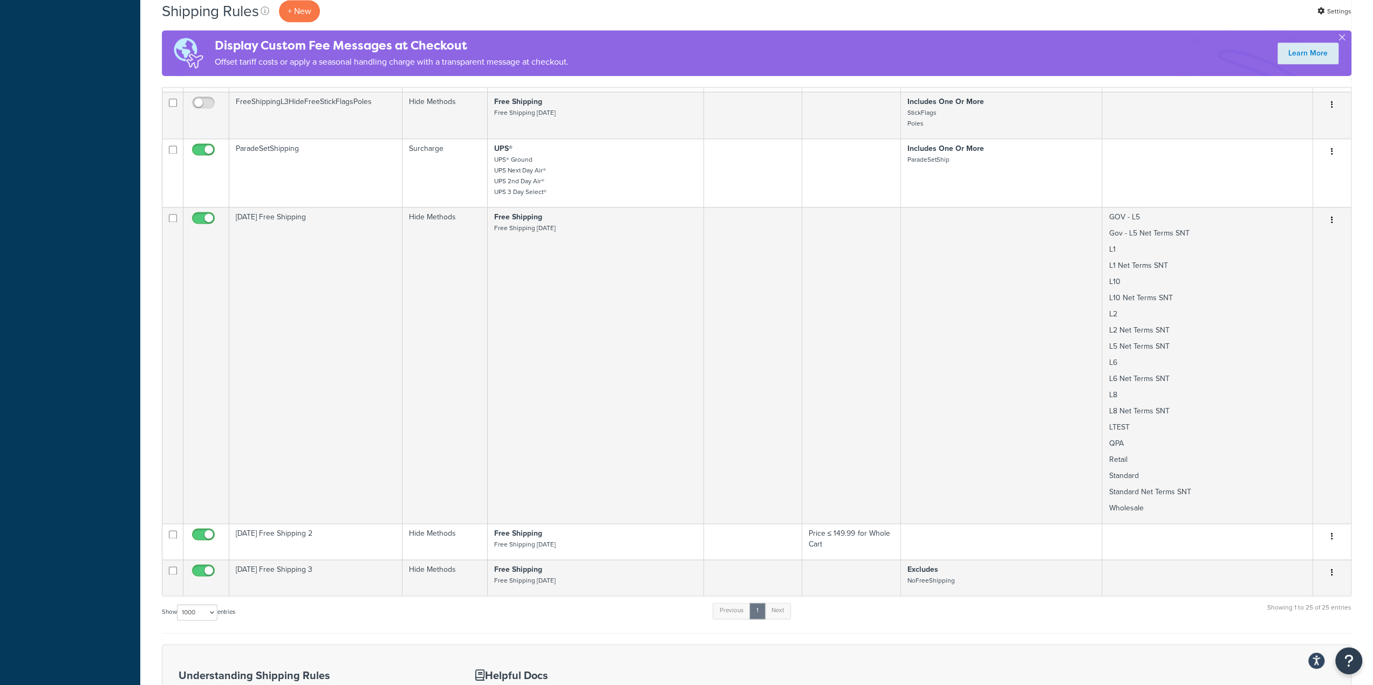
scroll to position [1402, 0]
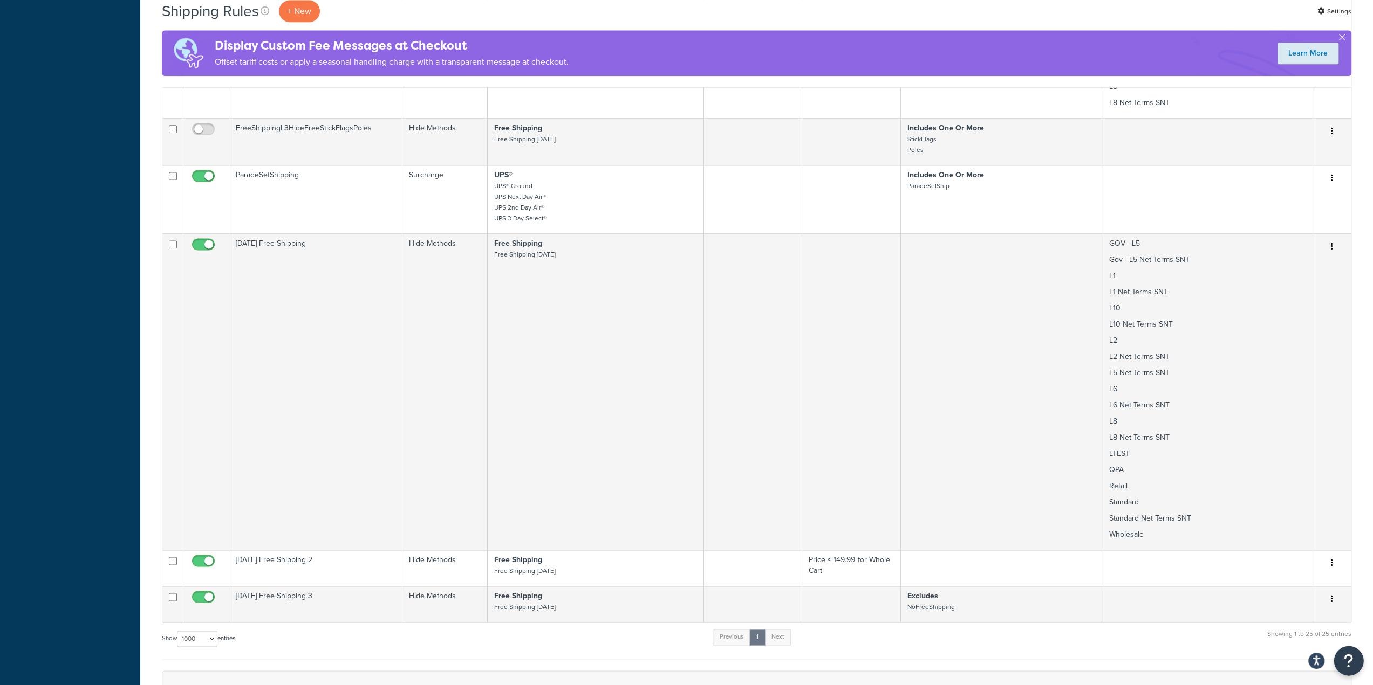
click at [1345, 660] on icon "Open Resource Center" at bounding box center [1348, 661] width 10 height 15
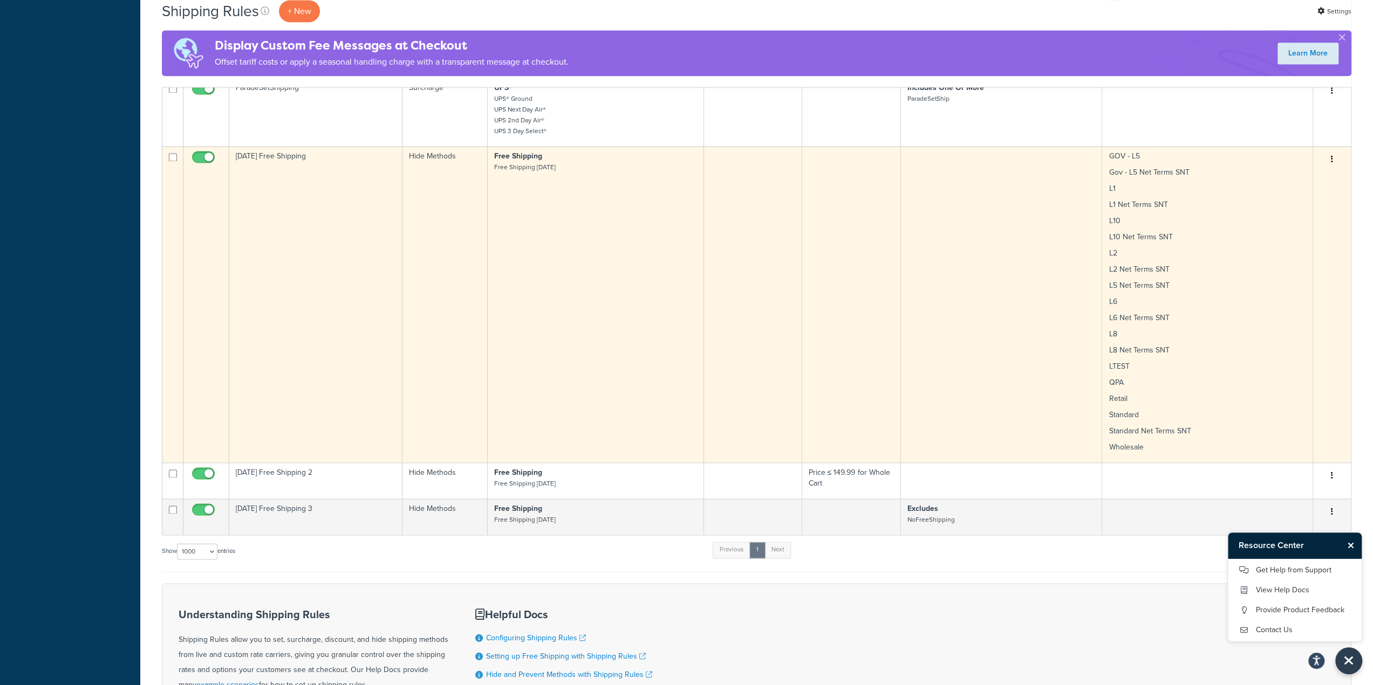
scroll to position [1510, 0]
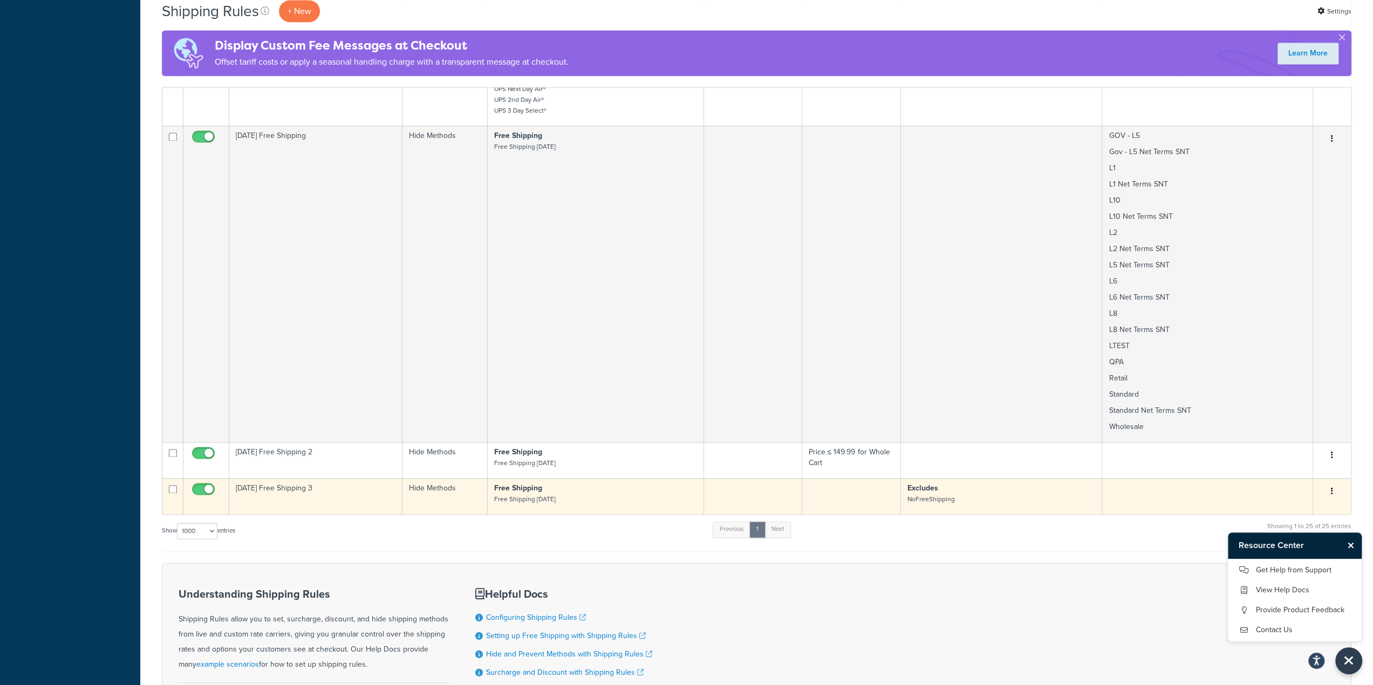
click at [561, 486] on p "Free Shipping Free Shipping Labor Day" at bounding box center [595, 494] width 202 height 22
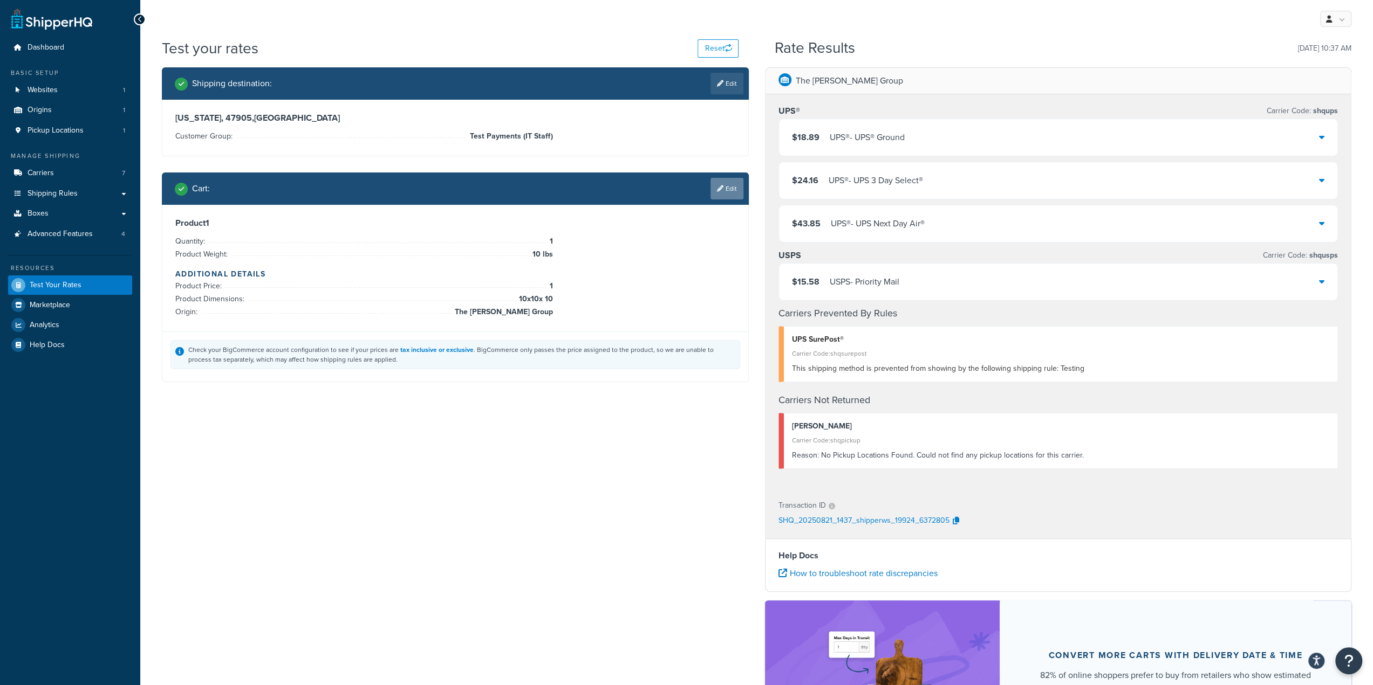
click at [728, 193] on link "Edit" at bounding box center [726, 189] width 33 height 22
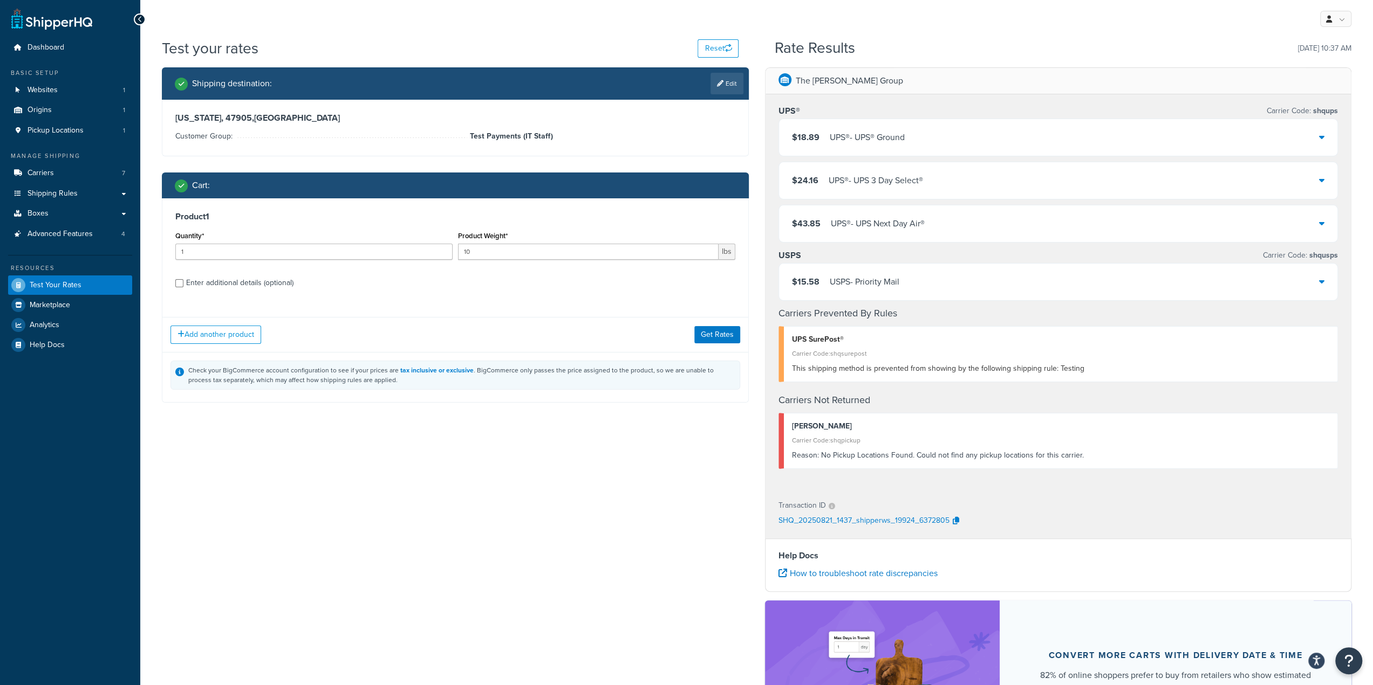
click at [233, 283] on div "Enter additional details (optional)" at bounding box center [239, 283] width 107 height 15
click at [183, 283] on input "Enter additional details (optional)" at bounding box center [179, 283] width 8 height 8
checkbox input "true"
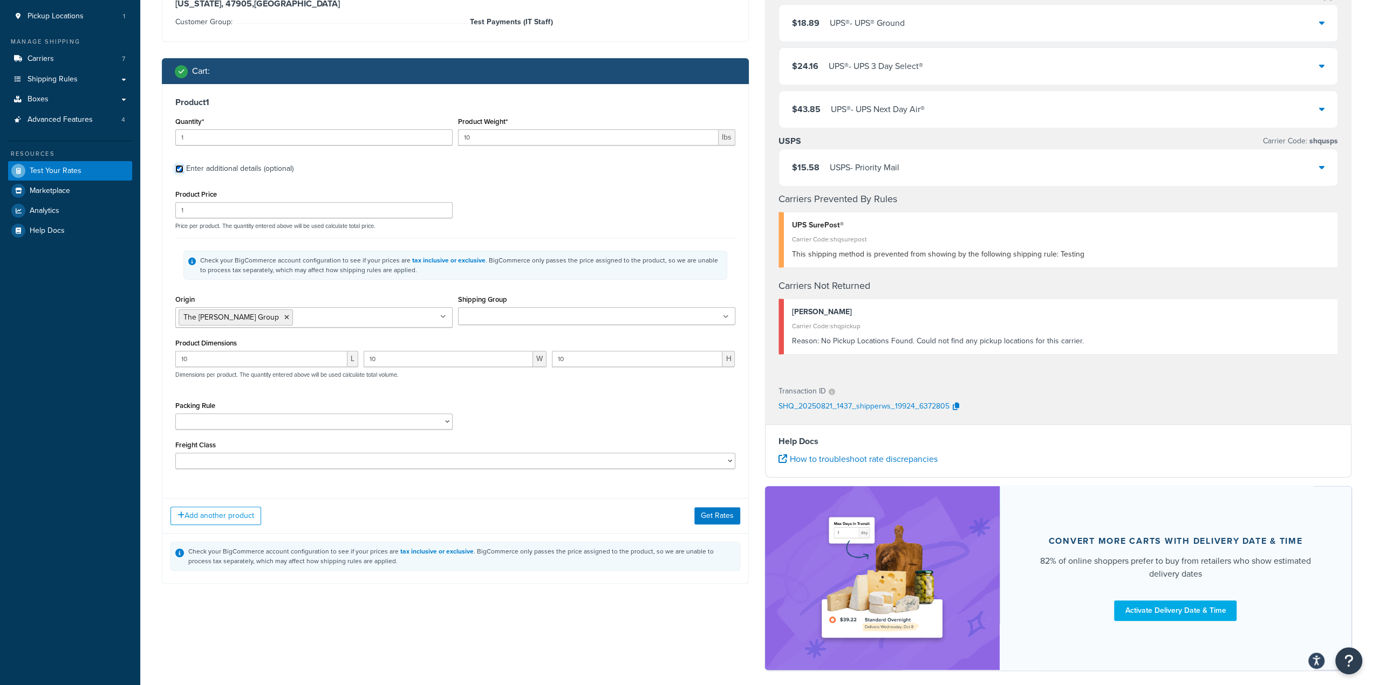
scroll to position [161, 0]
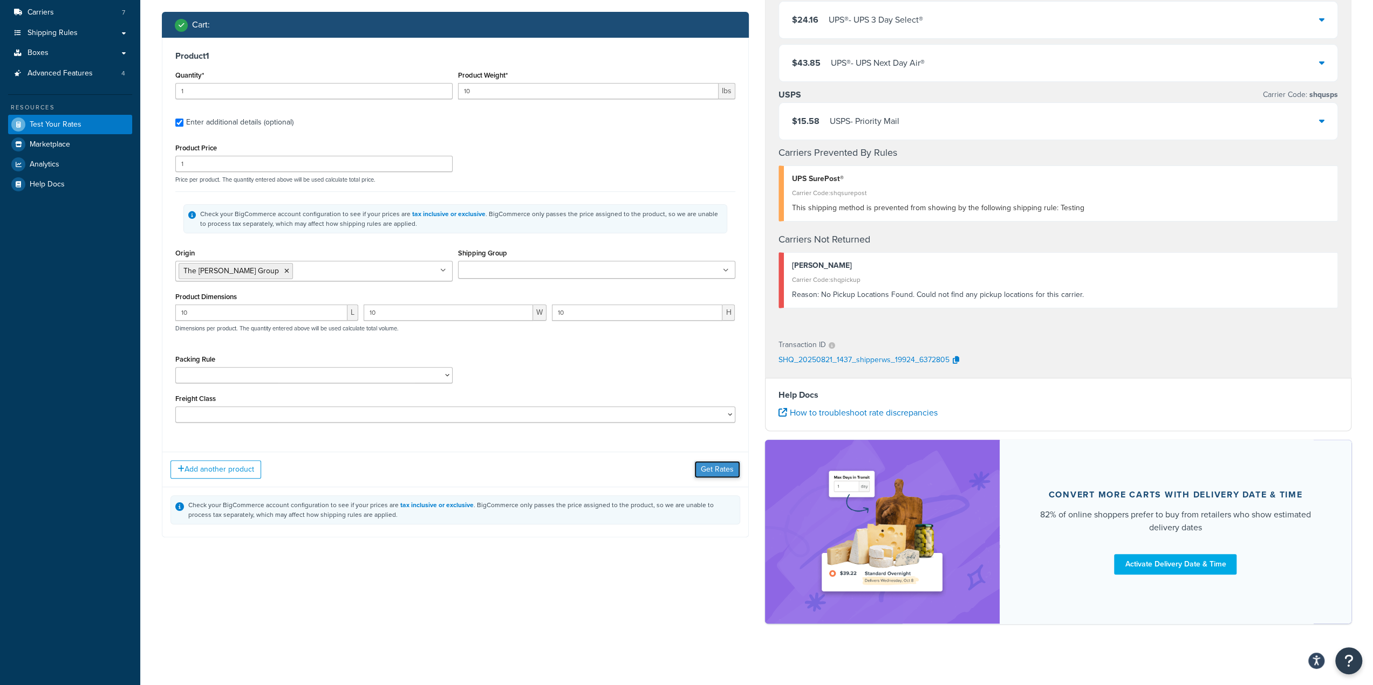
click at [714, 468] on button "Get Rates" at bounding box center [717, 469] width 46 height 17
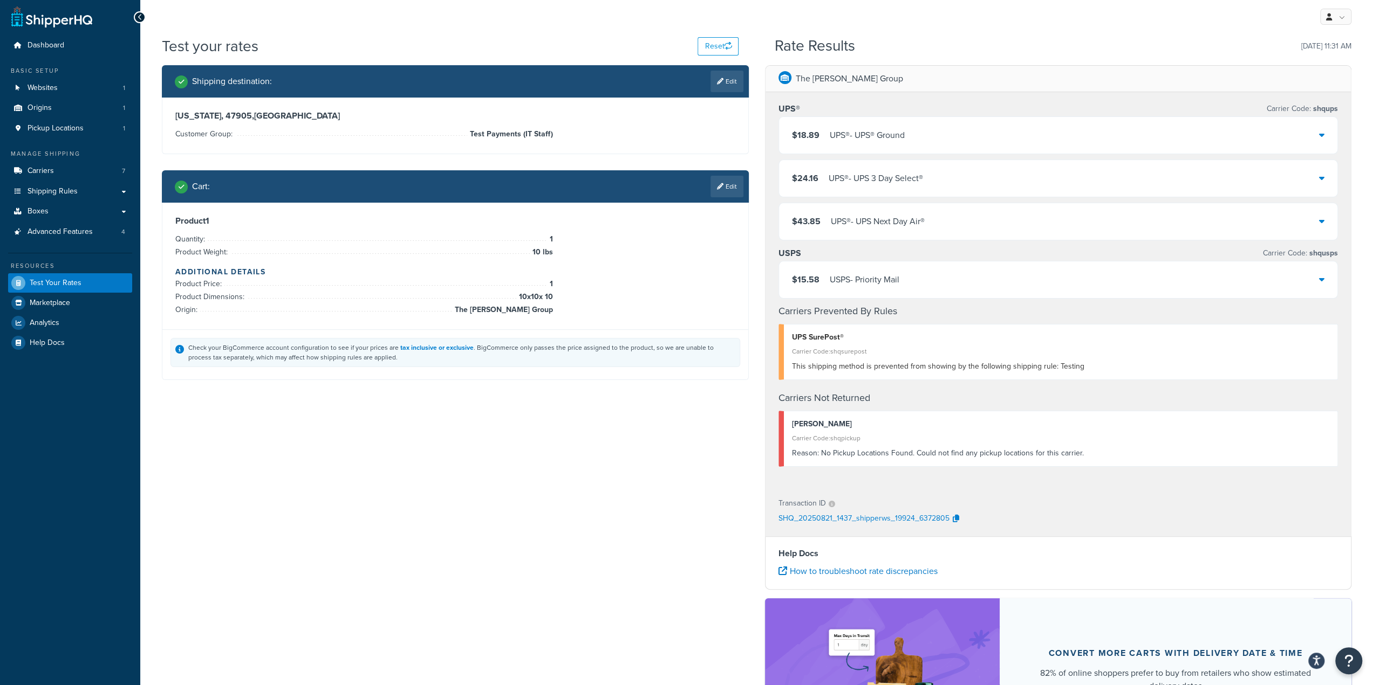
scroll to position [0, 0]
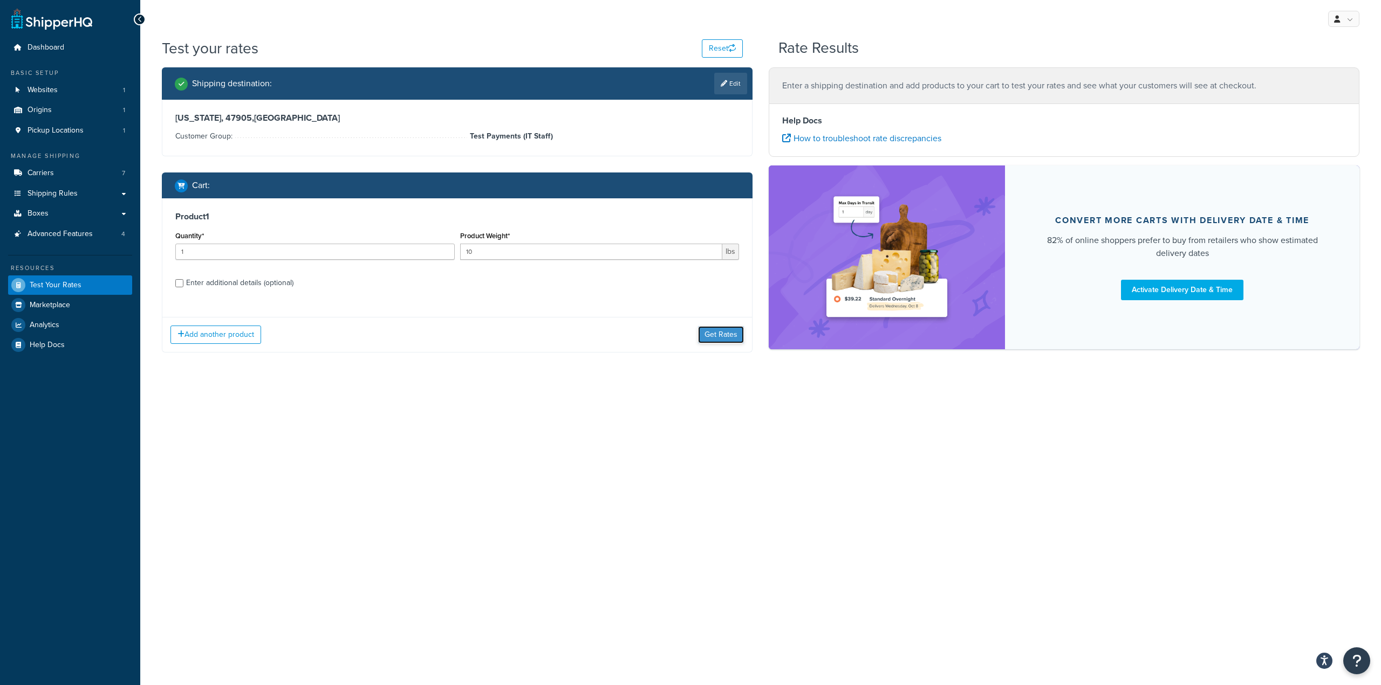
click at [719, 338] on button "Get Rates" at bounding box center [721, 334] width 46 height 17
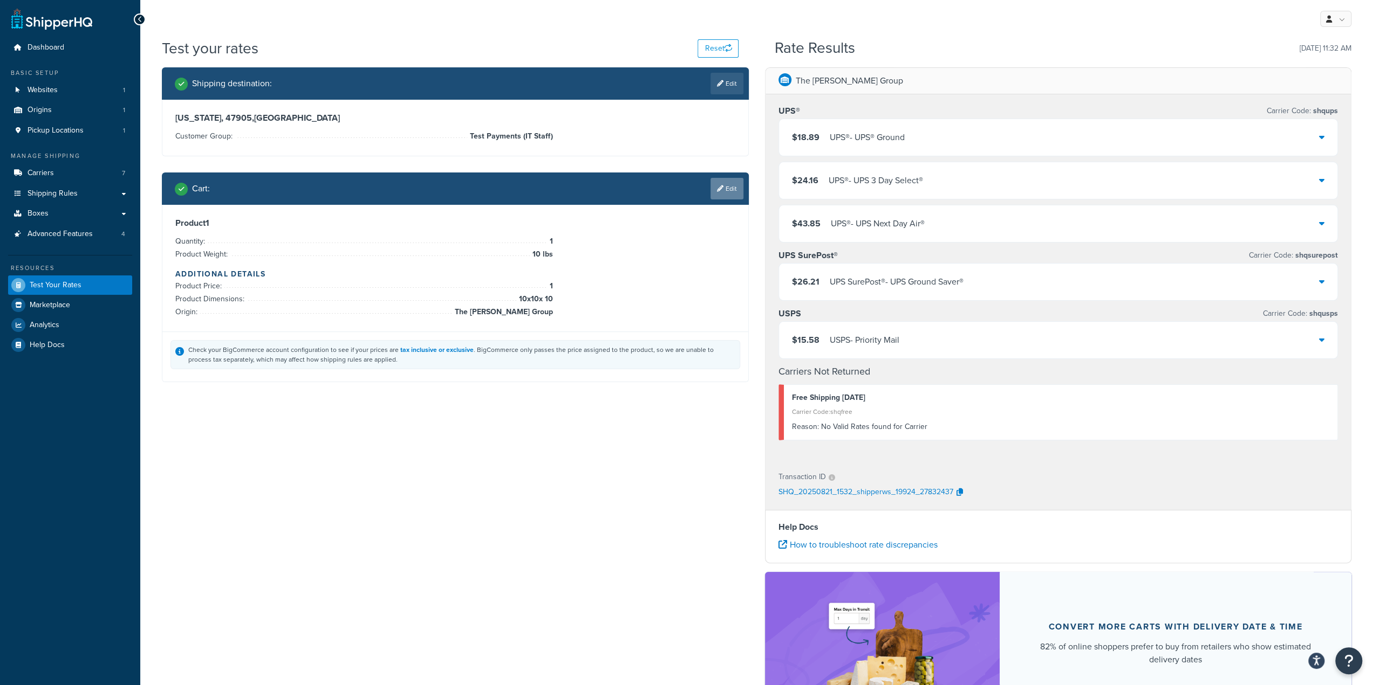
click at [717, 191] on icon at bounding box center [720, 189] width 6 height 6
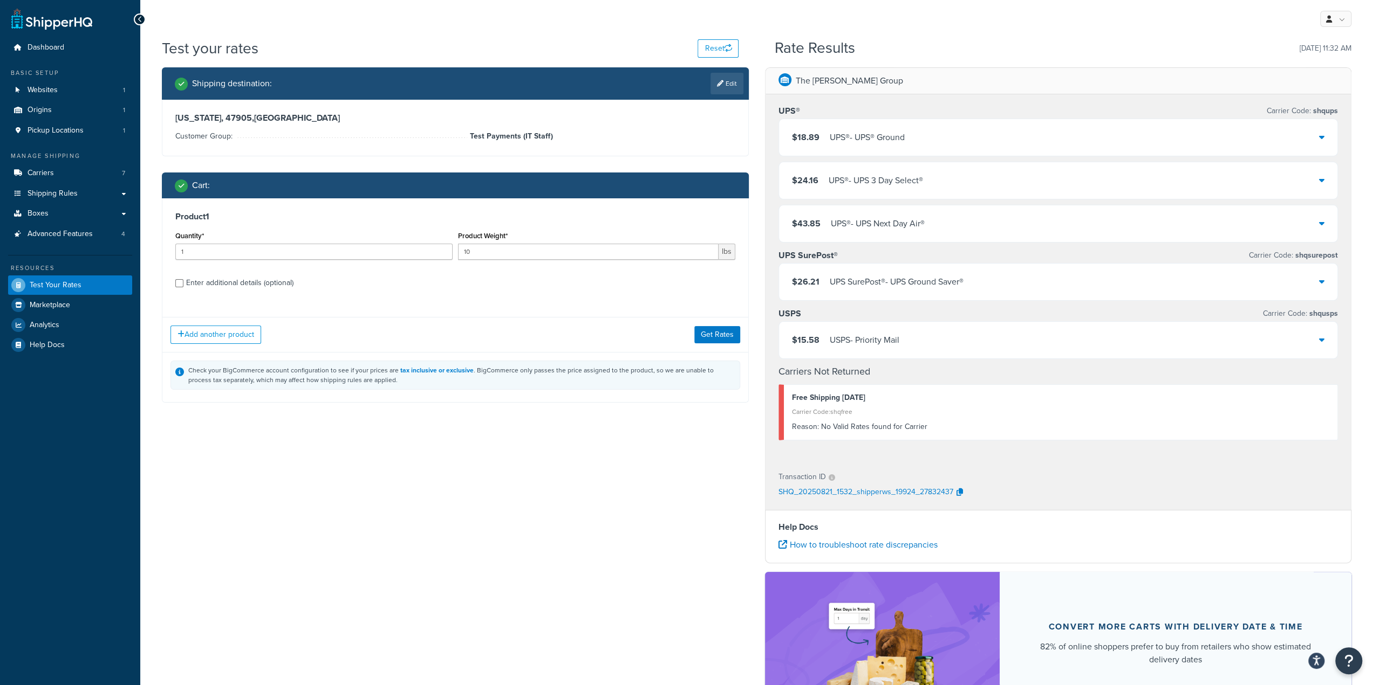
click at [294, 284] on label "Enter additional details (optional)" at bounding box center [460, 281] width 549 height 17
click at [183, 284] on input "Enter additional details (optional)" at bounding box center [179, 283] width 8 height 8
checkbox input "true"
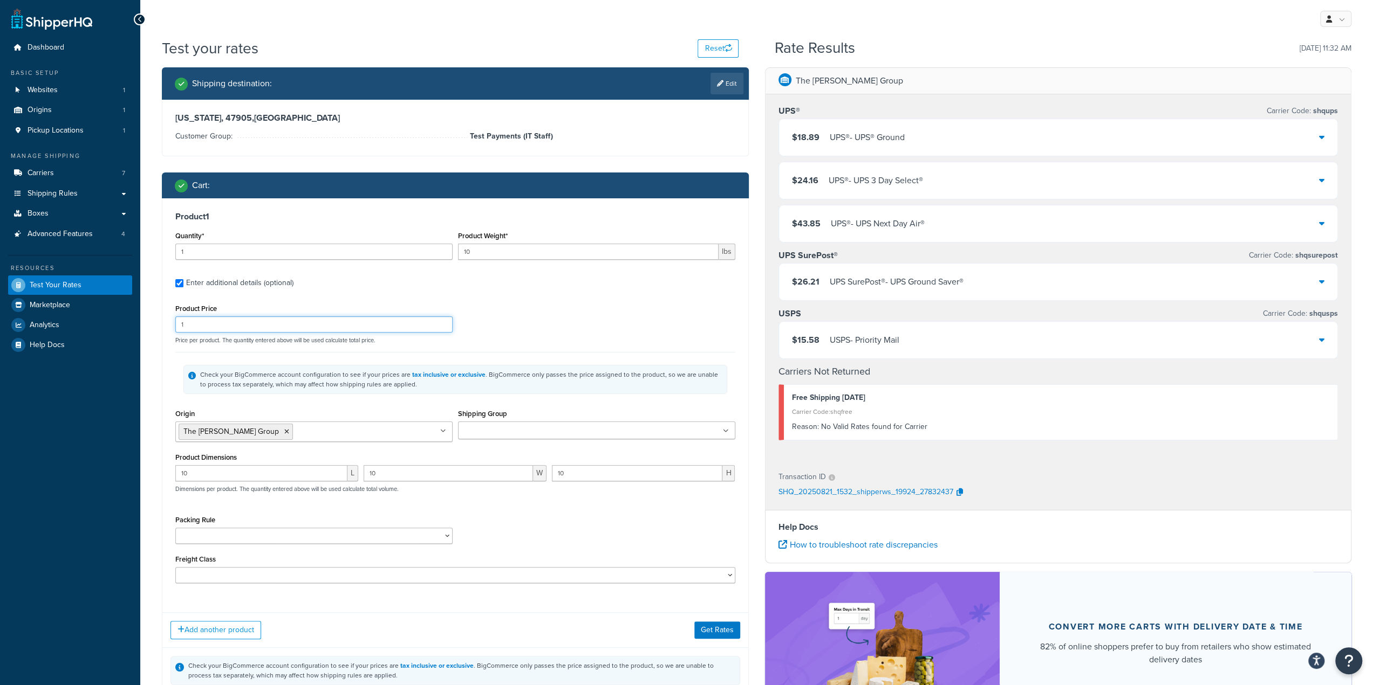
click at [259, 324] on input "1" at bounding box center [313, 325] width 277 height 16
type input "150"
click at [717, 634] on button "Get Rates" at bounding box center [717, 630] width 46 height 17
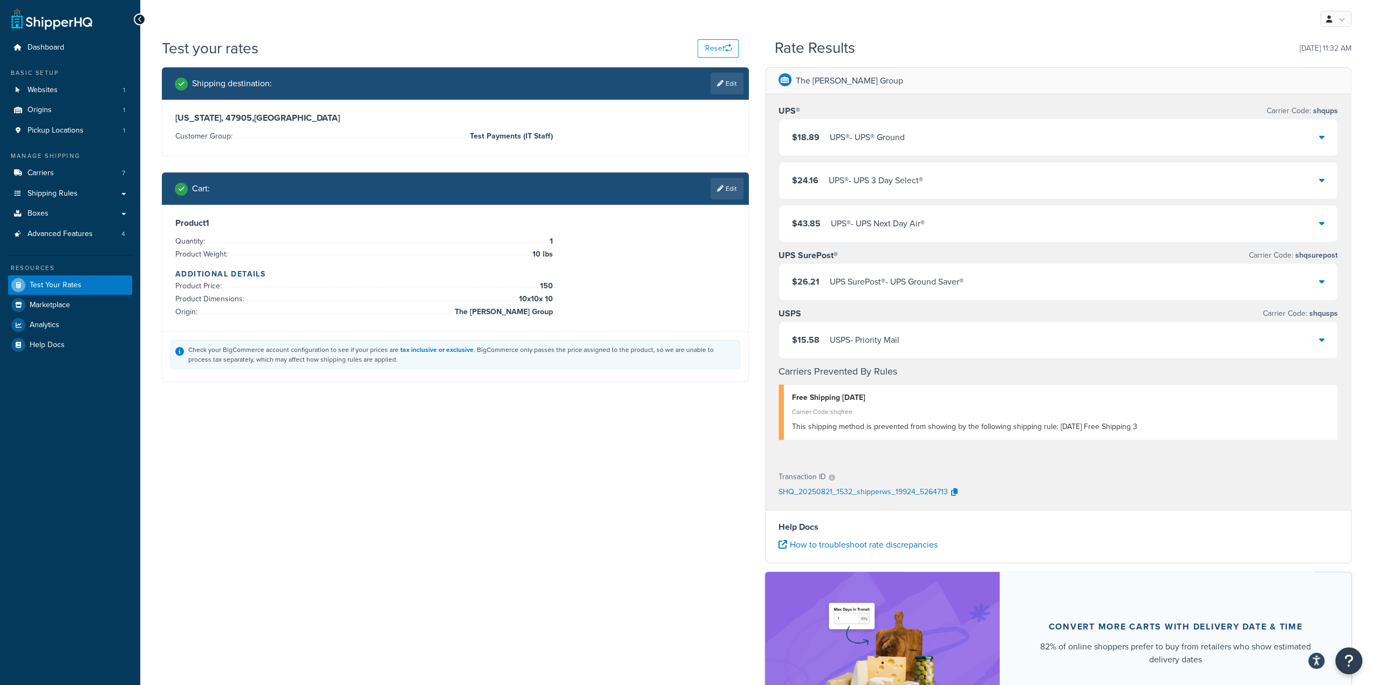
click at [588, 202] on div "Cart : Edit" at bounding box center [455, 189] width 587 height 32
click at [730, 188] on link "Edit" at bounding box center [726, 189] width 33 height 22
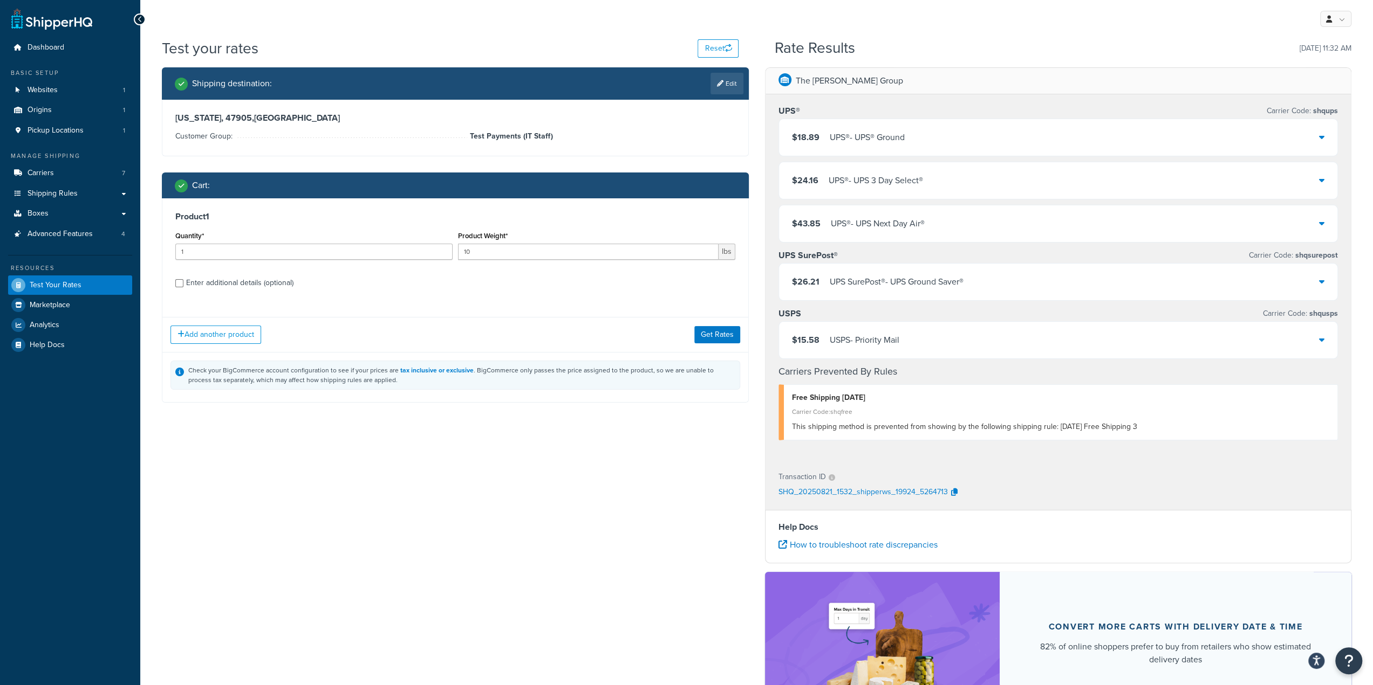
click at [228, 280] on div "Enter additional details (optional)" at bounding box center [239, 283] width 107 height 15
click at [183, 280] on input "Enter additional details (optional)" at bounding box center [179, 283] width 8 height 8
checkbox input "true"
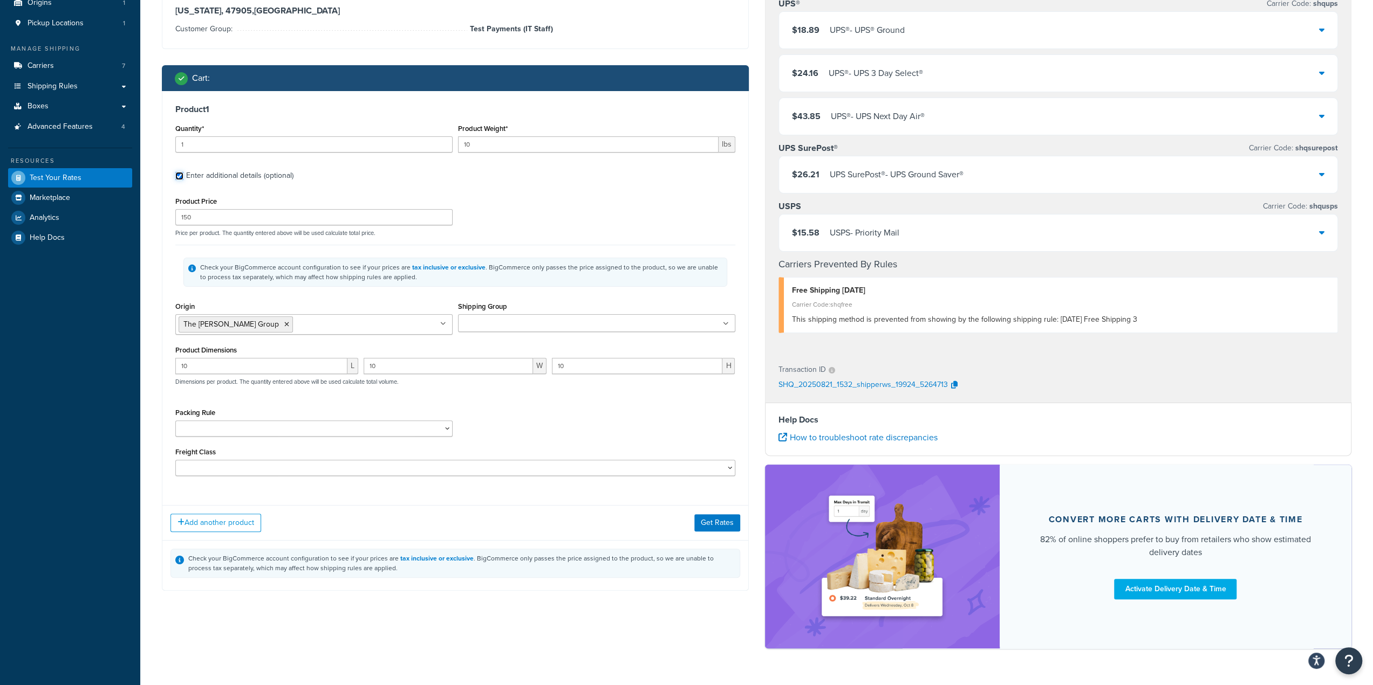
scroll to position [108, 0]
click at [557, 207] on div "Product Price 150 Price per product. The quantity entered above will be used ca…" at bounding box center [455, 215] width 565 height 43
click at [608, 327] on ul at bounding box center [596, 323] width 277 height 18
click at [725, 523] on button "Get Rates" at bounding box center [717, 522] width 46 height 17
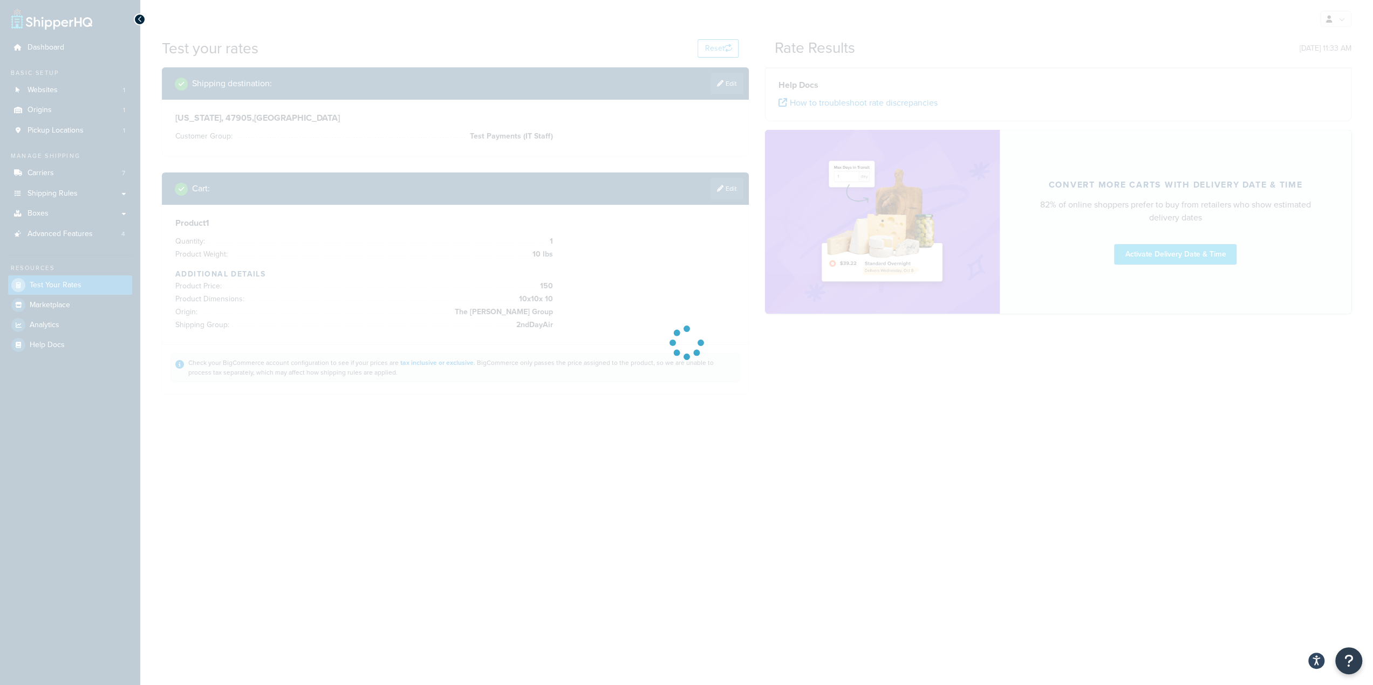
scroll to position [0, 0]
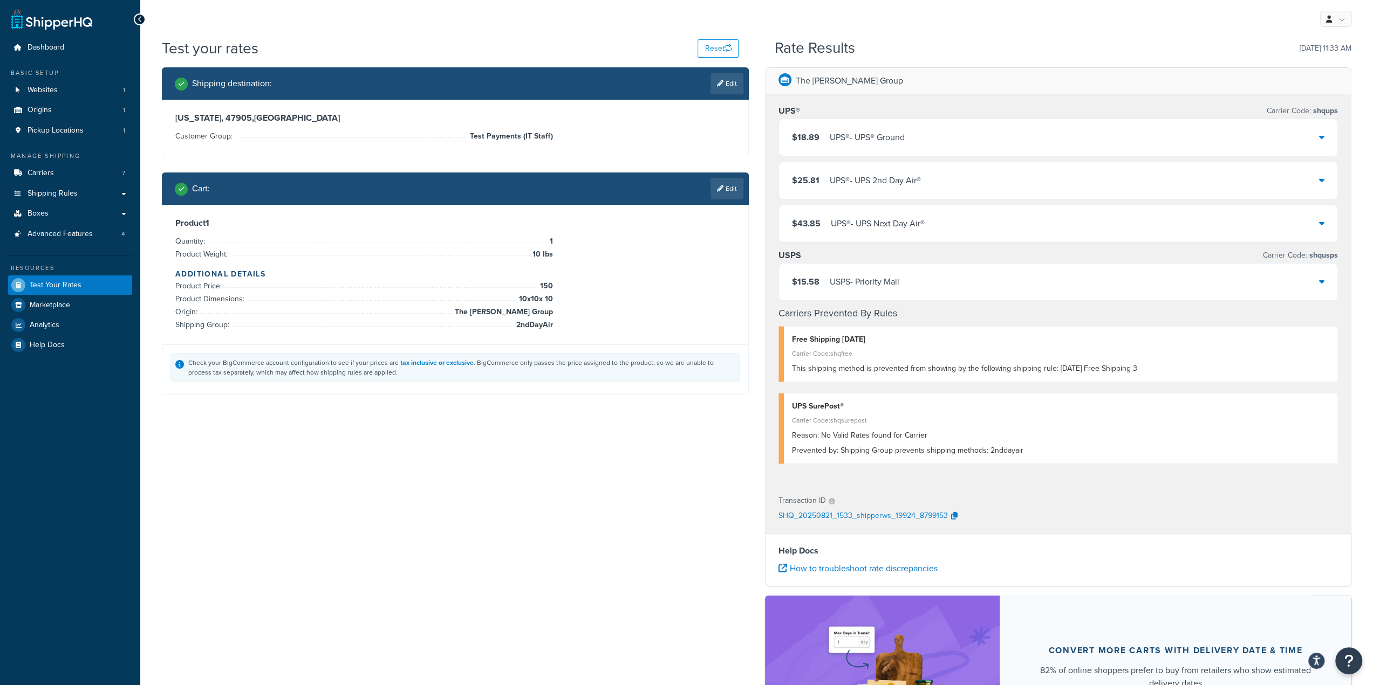
click at [708, 188] on div "Cart : Edit" at bounding box center [459, 189] width 568 height 22
click at [717, 188] on icon at bounding box center [720, 189] width 6 height 6
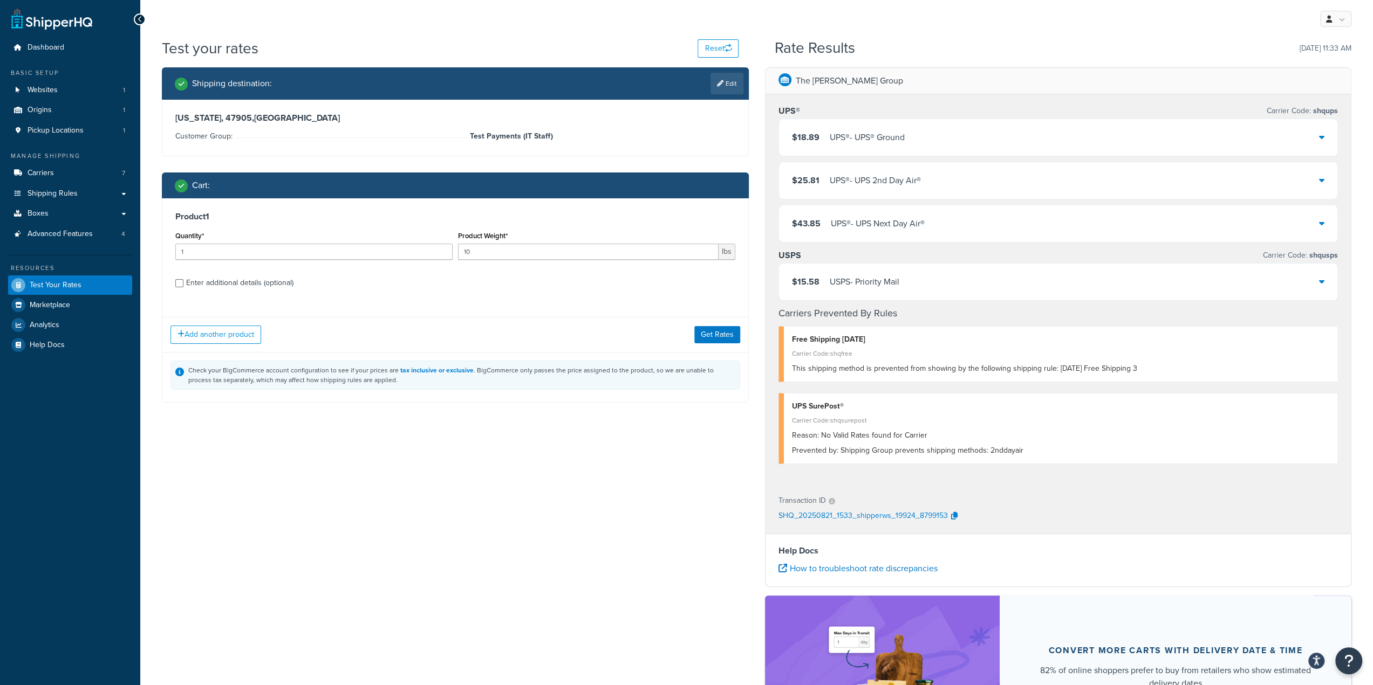
click at [225, 283] on div "Enter additional details (optional)" at bounding box center [239, 283] width 107 height 15
click at [183, 283] on input "Enter additional details (optional)" at bounding box center [179, 283] width 8 height 8
checkbox input "true"
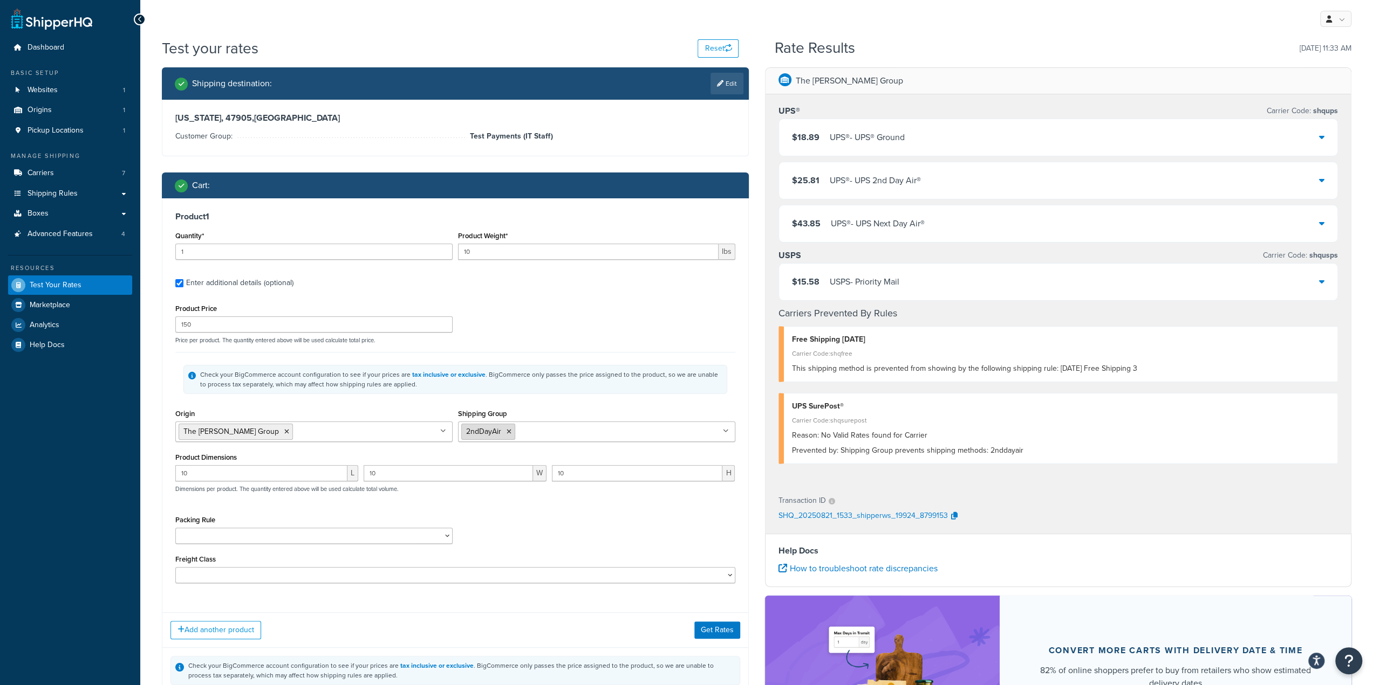
click at [507, 434] on li "2ndDayAir" at bounding box center [488, 432] width 54 height 16
click at [506, 430] on icon at bounding box center [508, 432] width 5 height 6
click at [571, 399] on div "Check your BigCommerce account configuration to see if your prices are tax incl…" at bounding box center [455, 379] width 560 height 54
click at [723, 625] on button "Get Rates" at bounding box center [717, 630] width 46 height 17
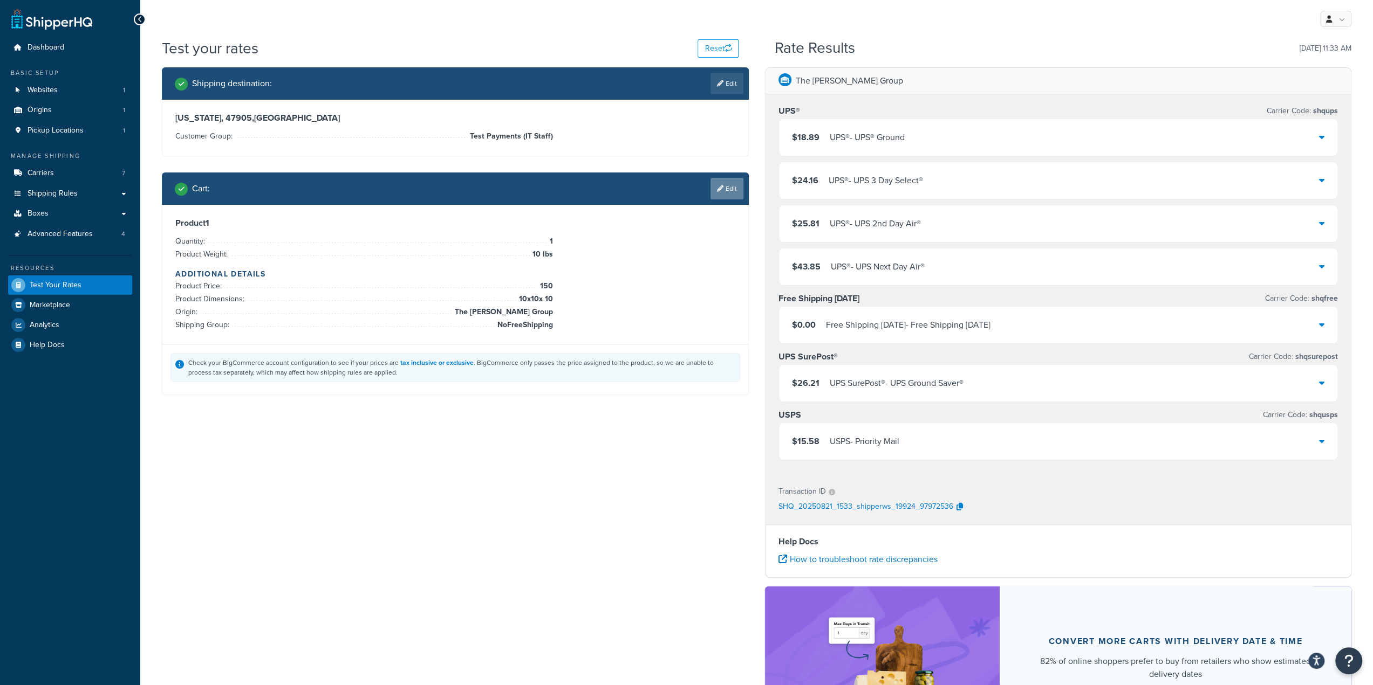
click at [720, 184] on link "Edit" at bounding box center [726, 189] width 33 height 22
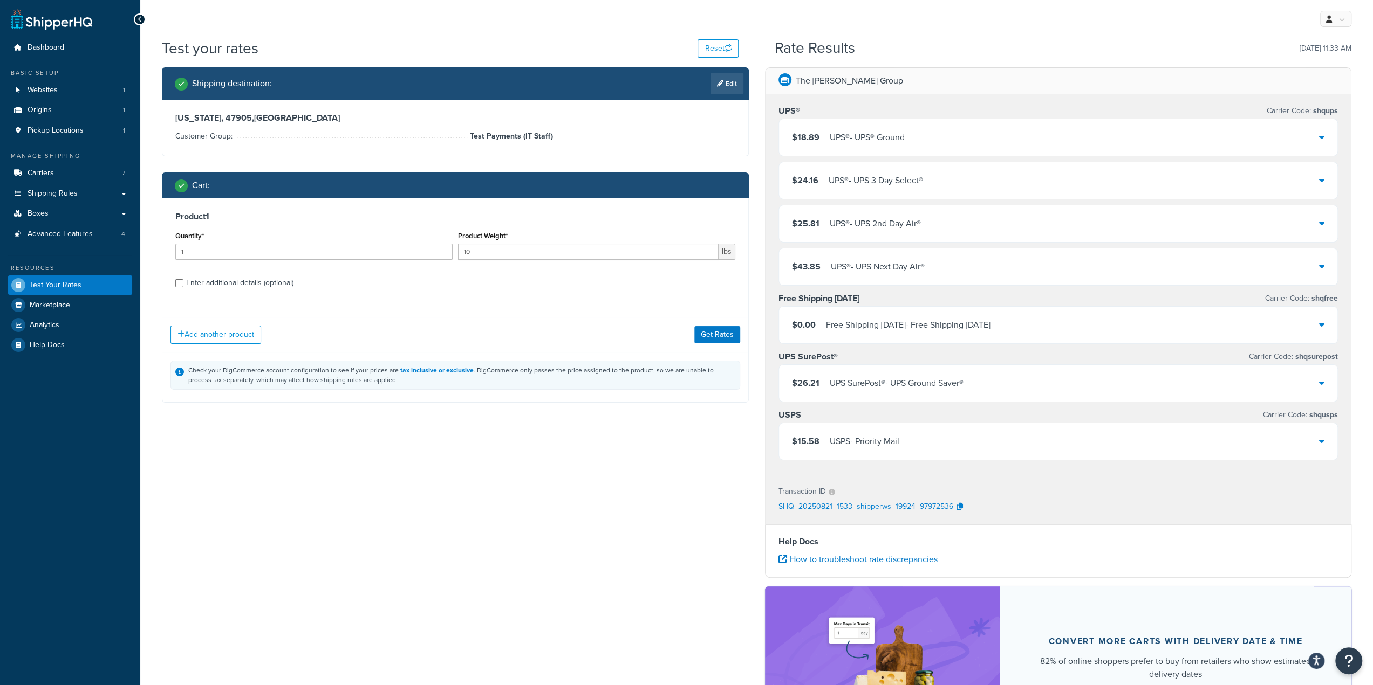
click at [273, 283] on div "Enter additional details (optional)" at bounding box center [239, 283] width 107 height 15
click at [183, 283] on input "Enter additional details (optional)" at bounding box center [179, 283] width 8 height 8
checkbox input "true"
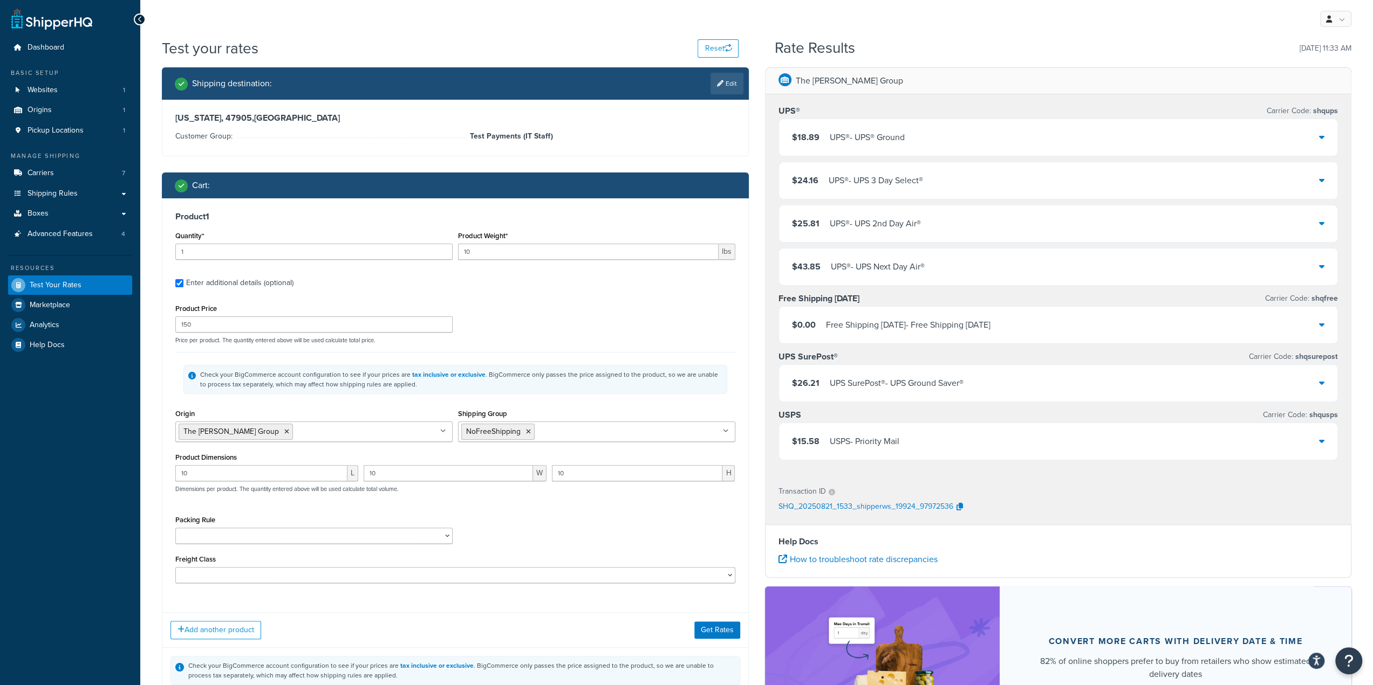
click at [1196, 318] on div "$0.00 Free Shipping Labor Day - Free Shipping Labor Day" at bounding box center [1058, 325] width 559 height 37
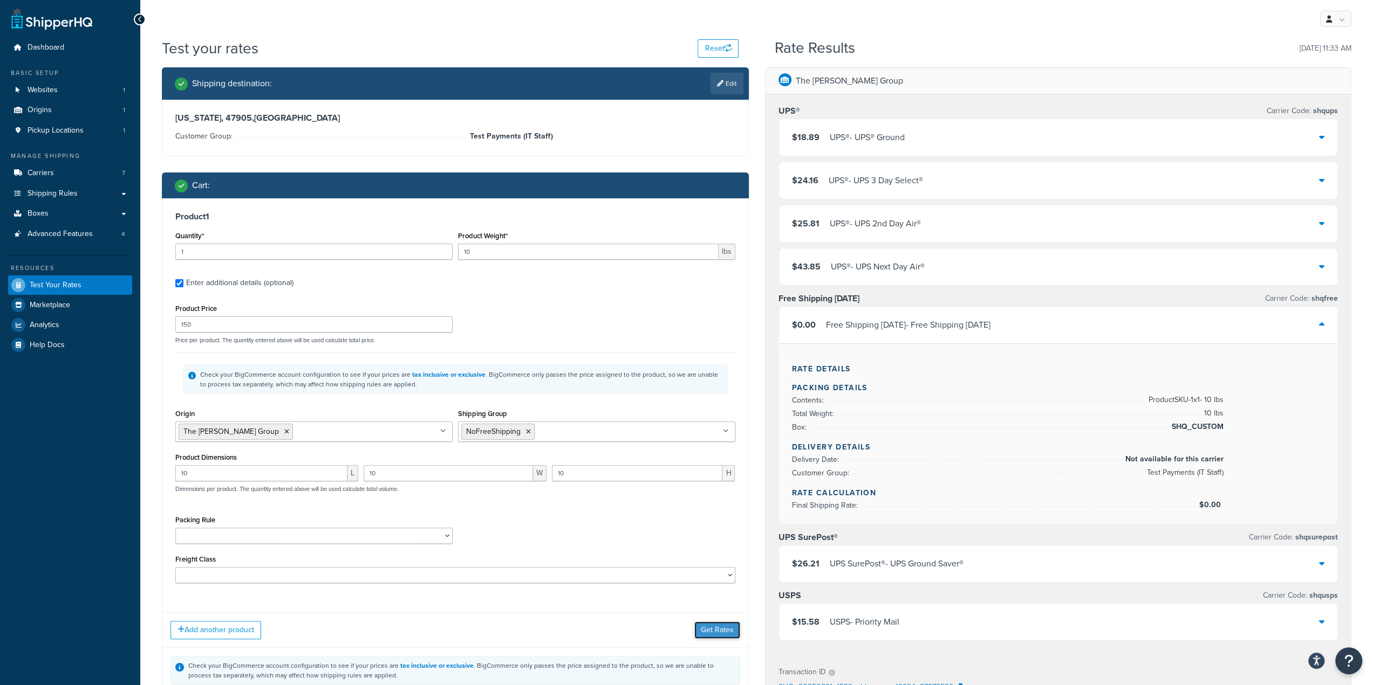
click at [701, 625] on button "Get Rates" at bounding box center [717, 630] width 46 height 17
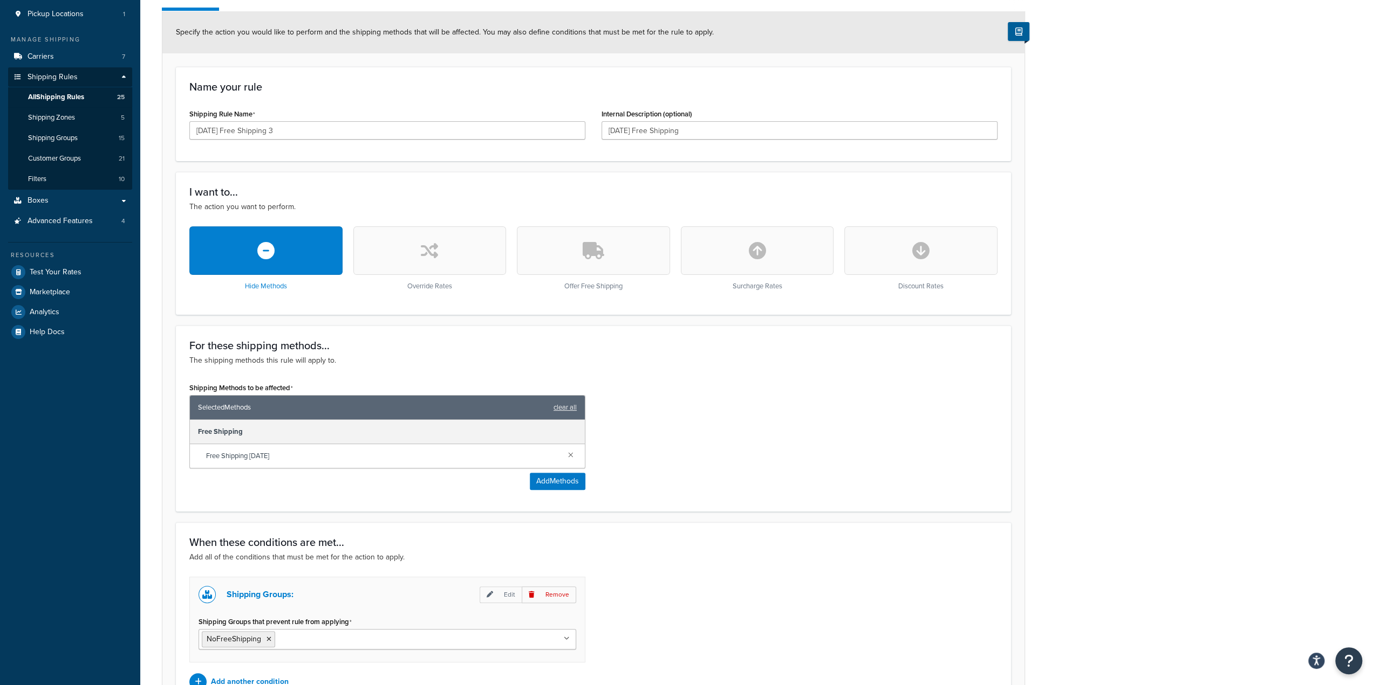
scroll to position [231, 0]
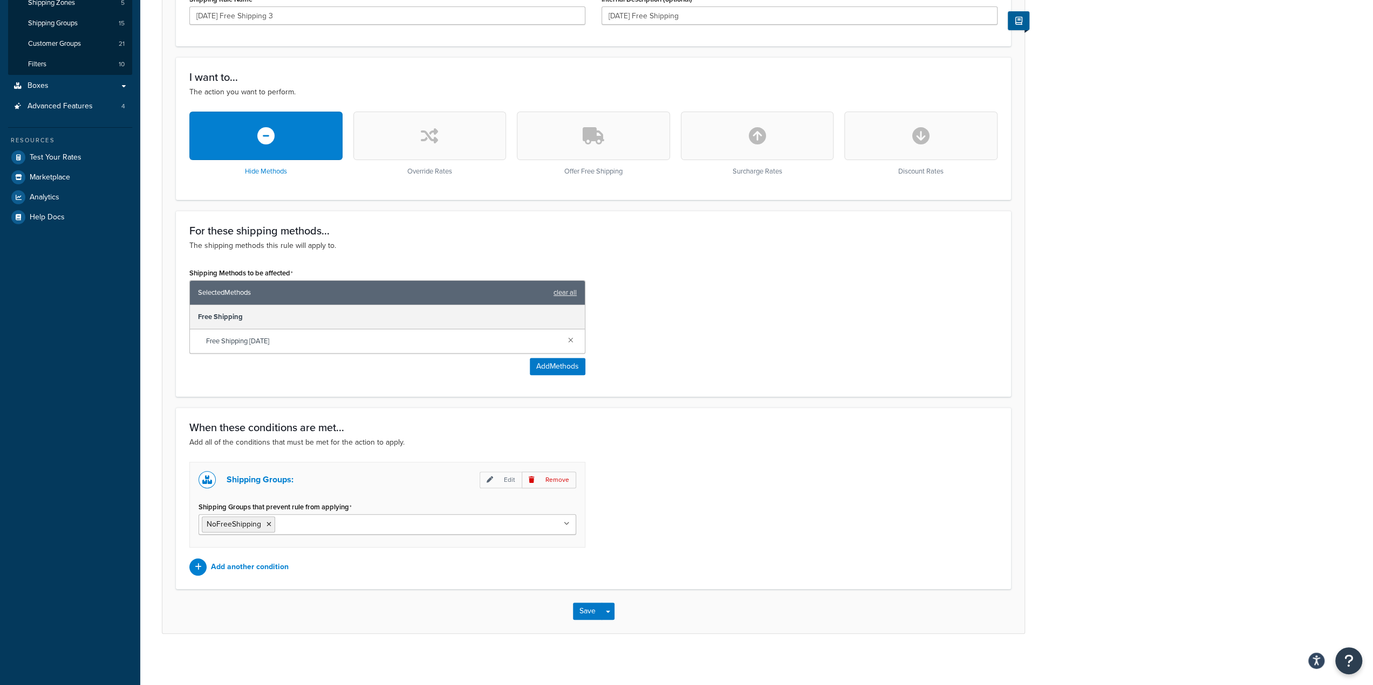
drag, startPoint x: 512, startPoint y: 479, endPoint x: 503, endPoint y: 442, distance: 38.9
click at [503, 442] on div "When these conditions are met... Add all of the conditions that must be met for…" at bounding box center [593, 499] width 835 height 182
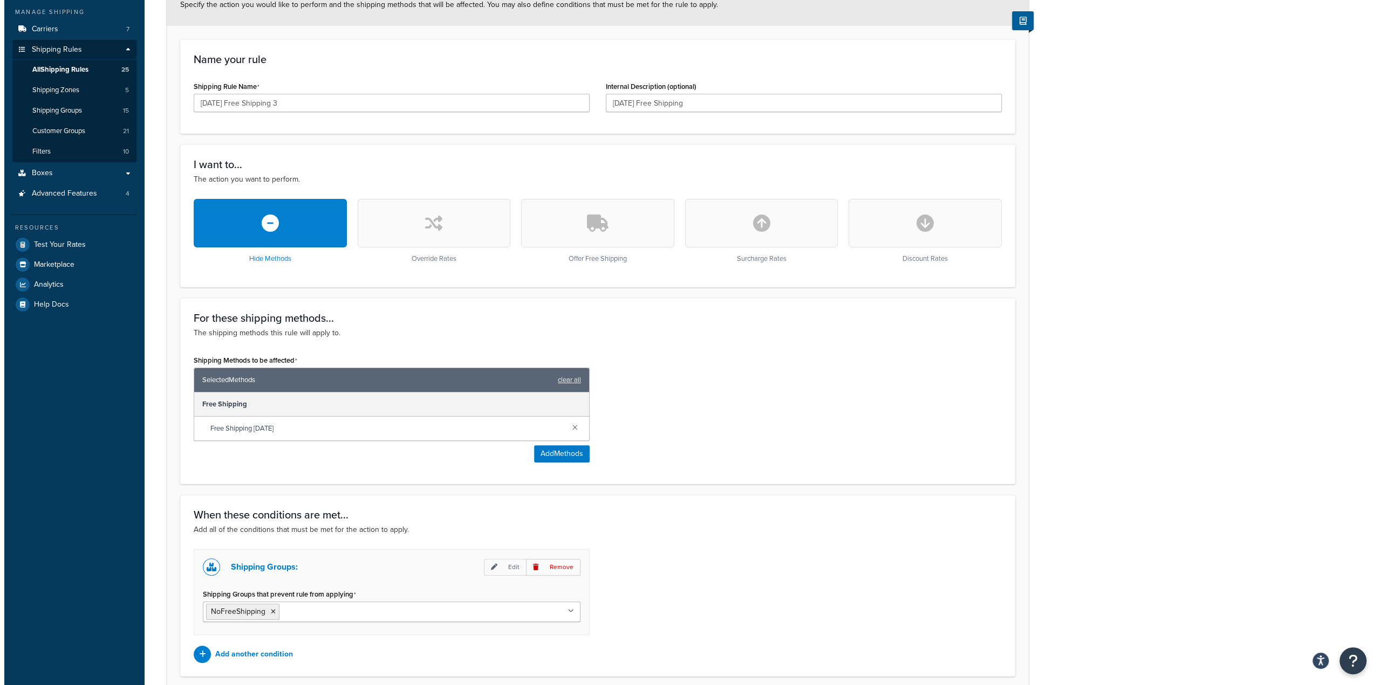
scroll to position [124, 0]
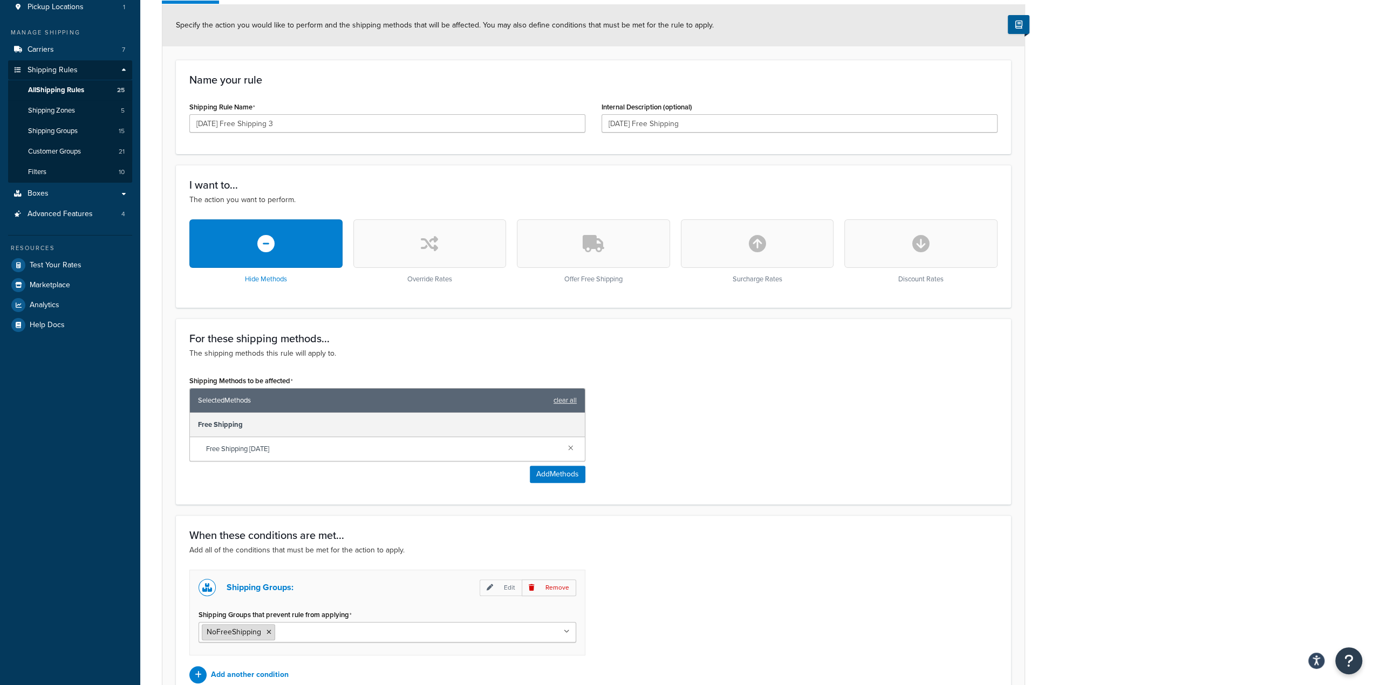
click at [266, 629] on icon at bounding box center [268, 632] width 5 height 6
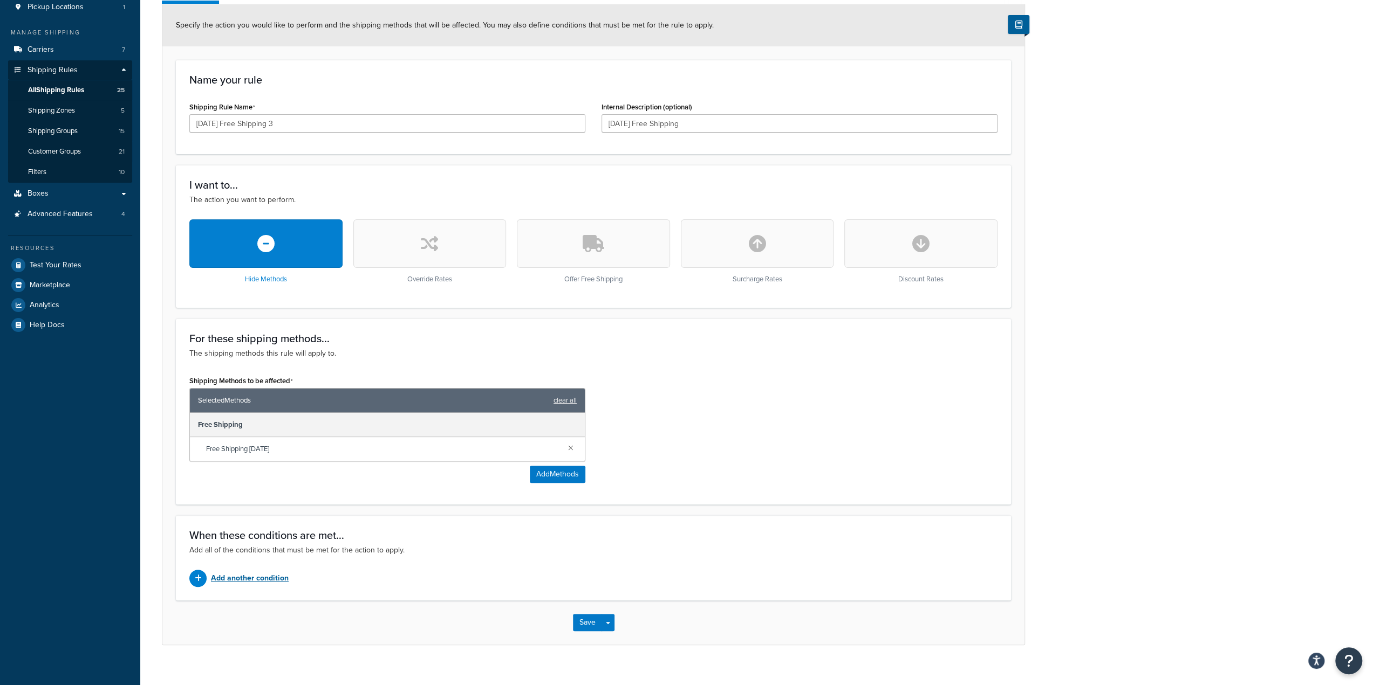
click at [268, 580] on p "Add another condition" at bounding box center [250, 578] width 78 height 15
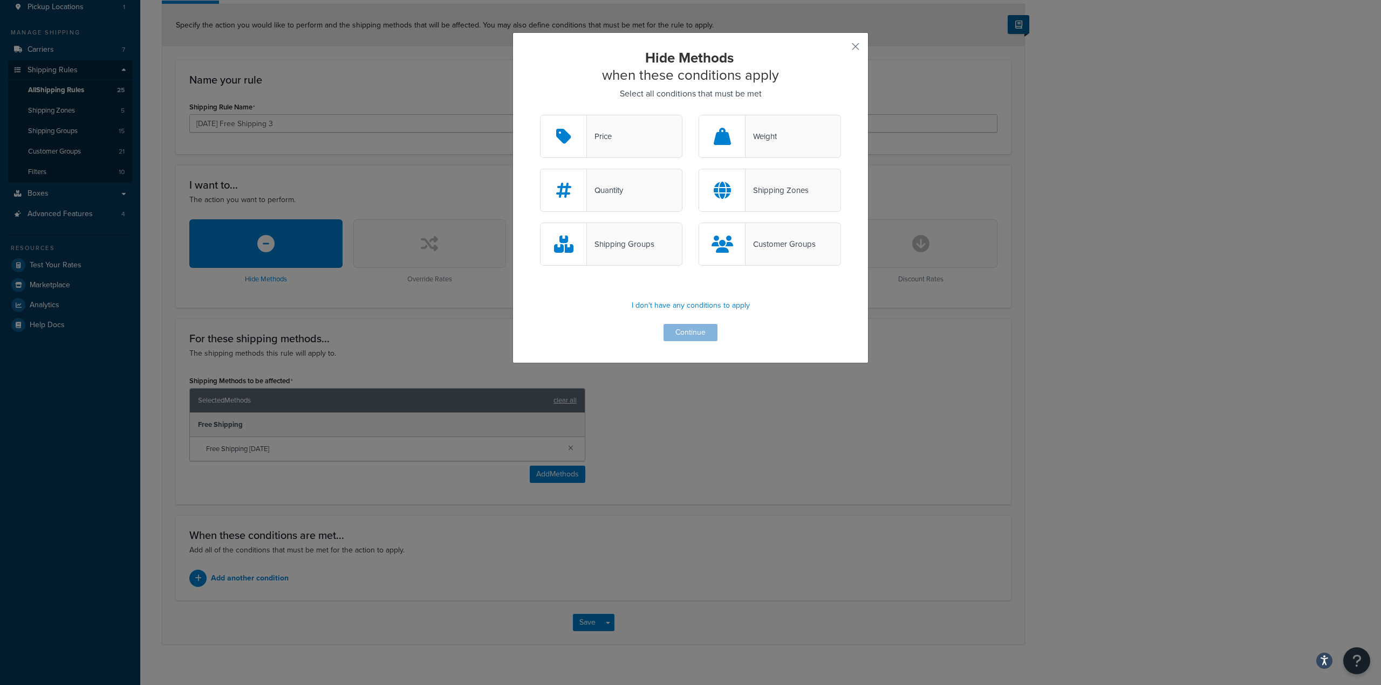
click at [616, 244] on div "Shipping Groups" at bounding box center [620, 244] width 67 height 15
click at [0, 0] on input "Shipping Groups" at bounding box center [0, 0] width 0 height 0
click at [681, 334] on button "Continue" at bounding box center [690, 332] width 54 height 17
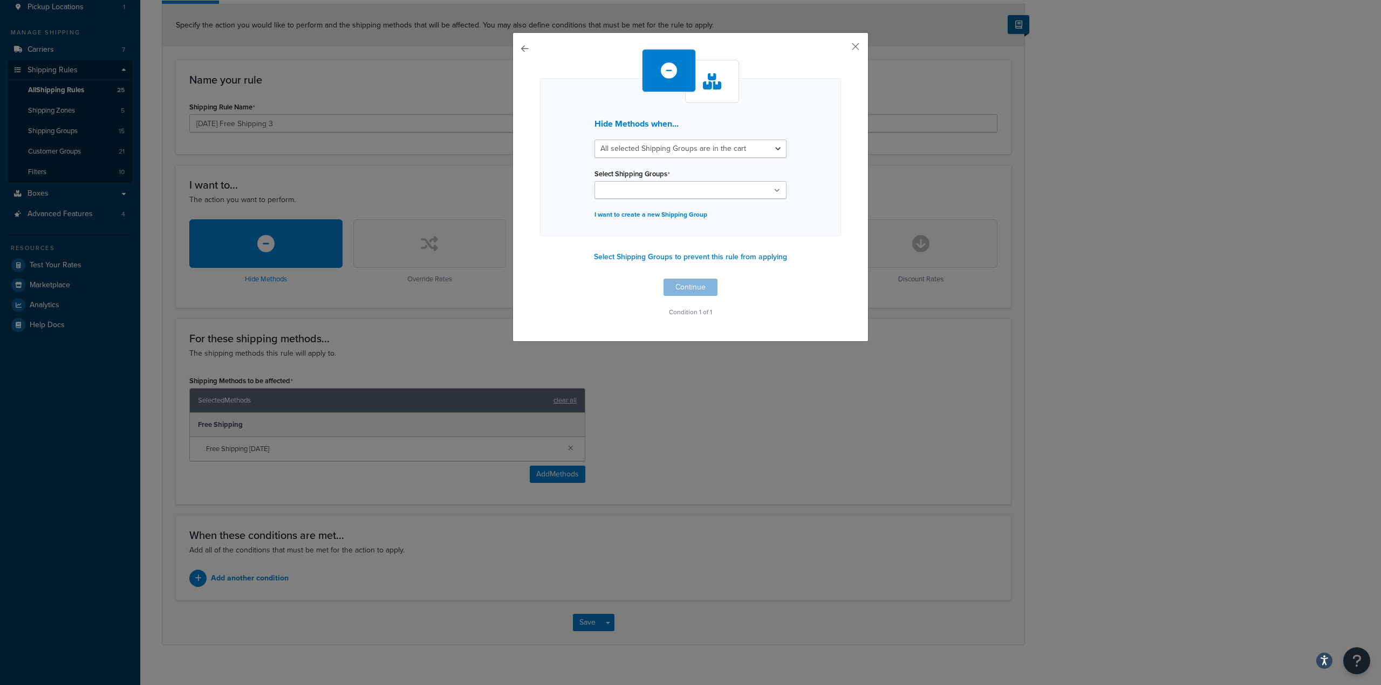
click at [654, 195] on input "Select Shipping Groups" at bounding box center [645, 191] width 95 height 12
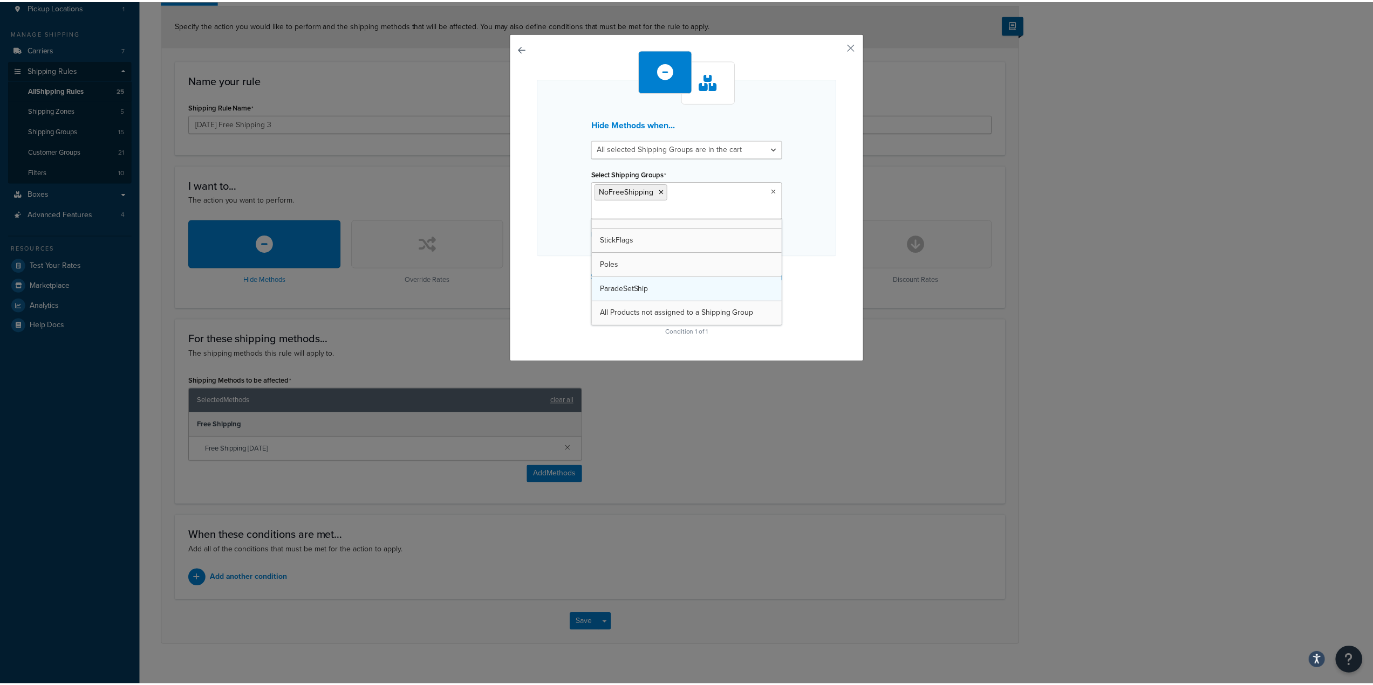
scroll to position [230, 0]
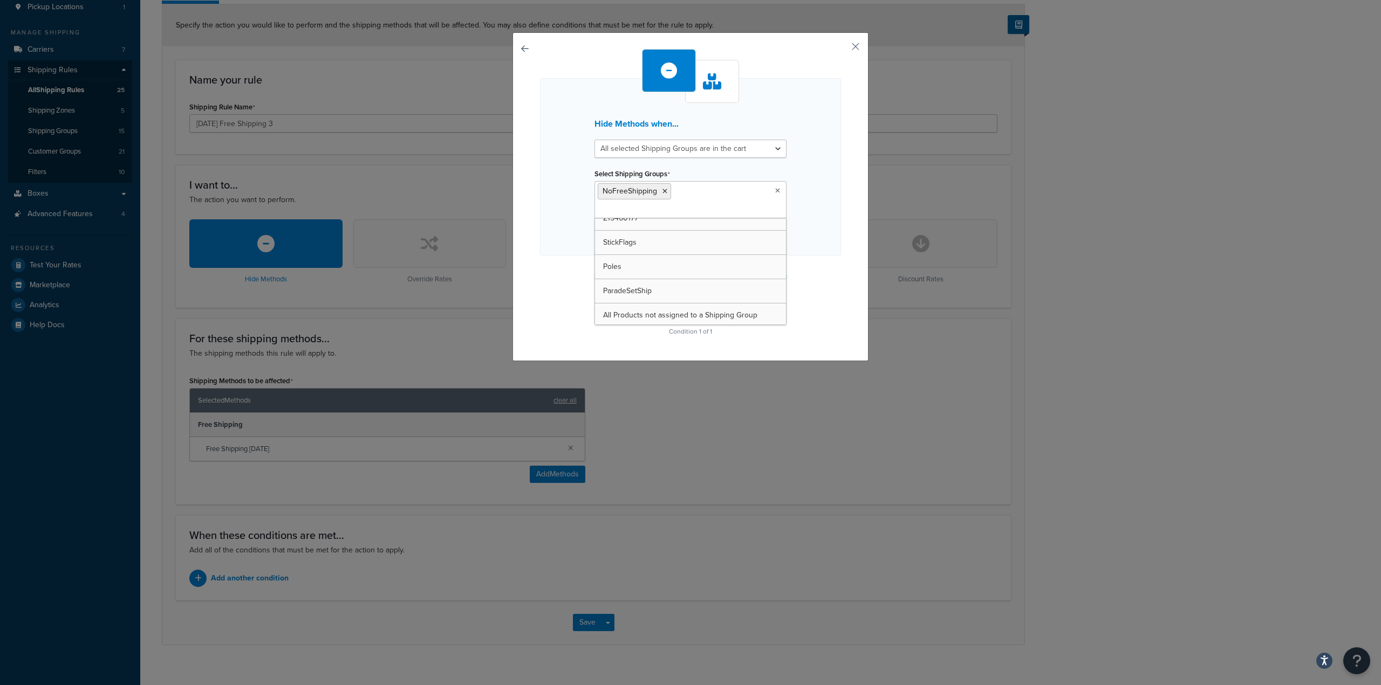
click at [568, 243] on div "Hide Methods when... All selected Shipping Groups are in the cart Any selected …" at bounding box center [690, 194] width 301 height 290
click at [691, 298] on button "Continue" at bounding box center [690, 306] width 54 height 17
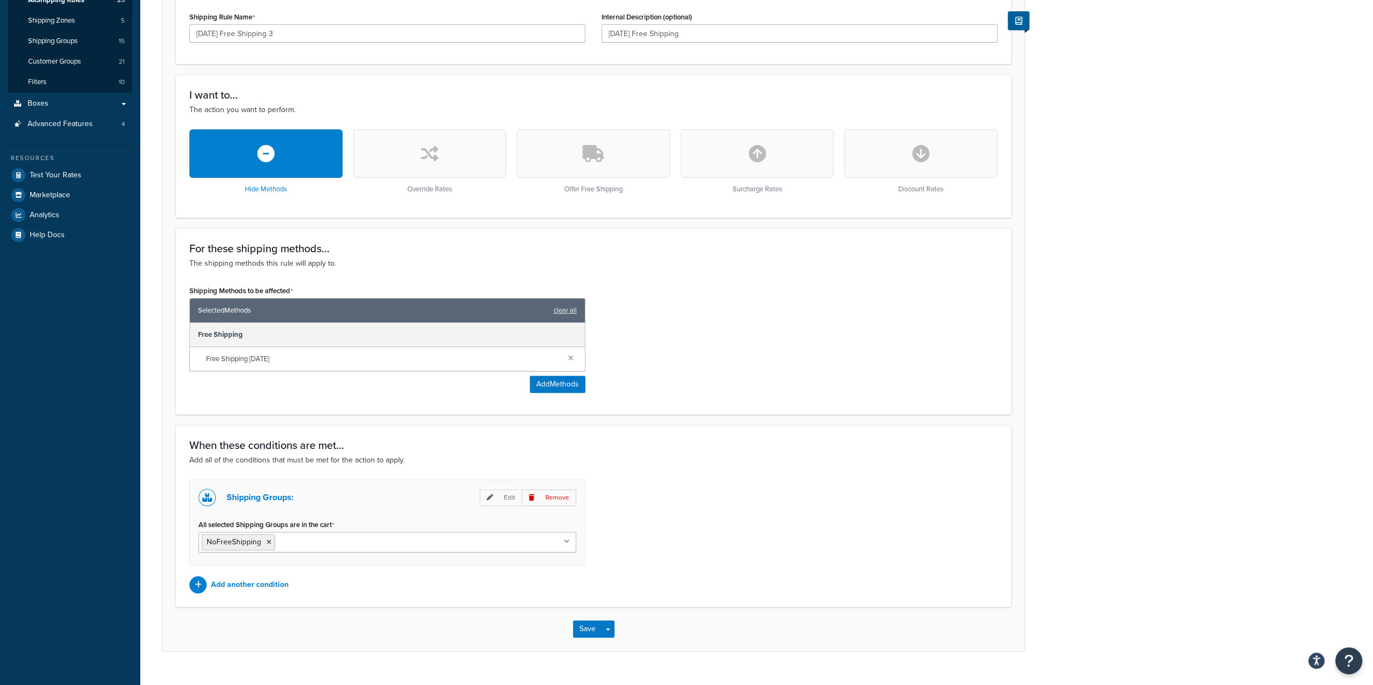
scroll to position [231, 0]
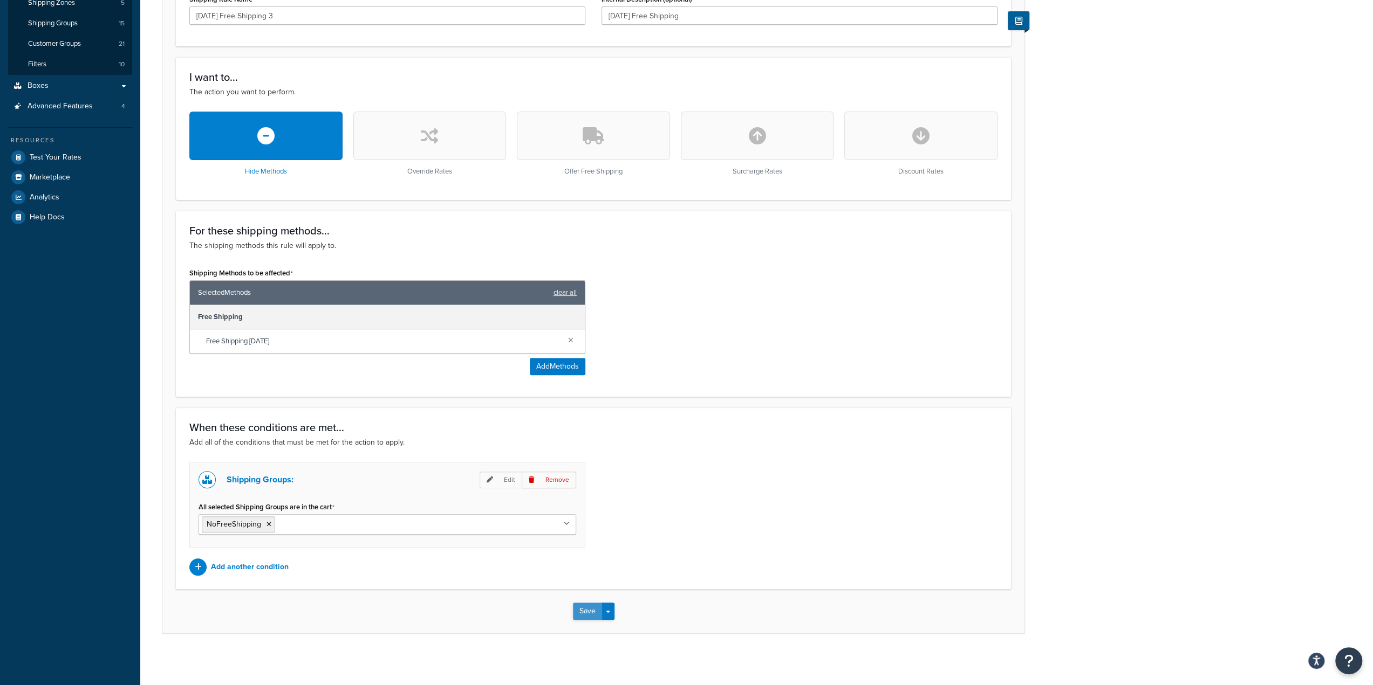
click at [589, 606] on button "Save" at bounding box center [587, 611] width 29 height 17
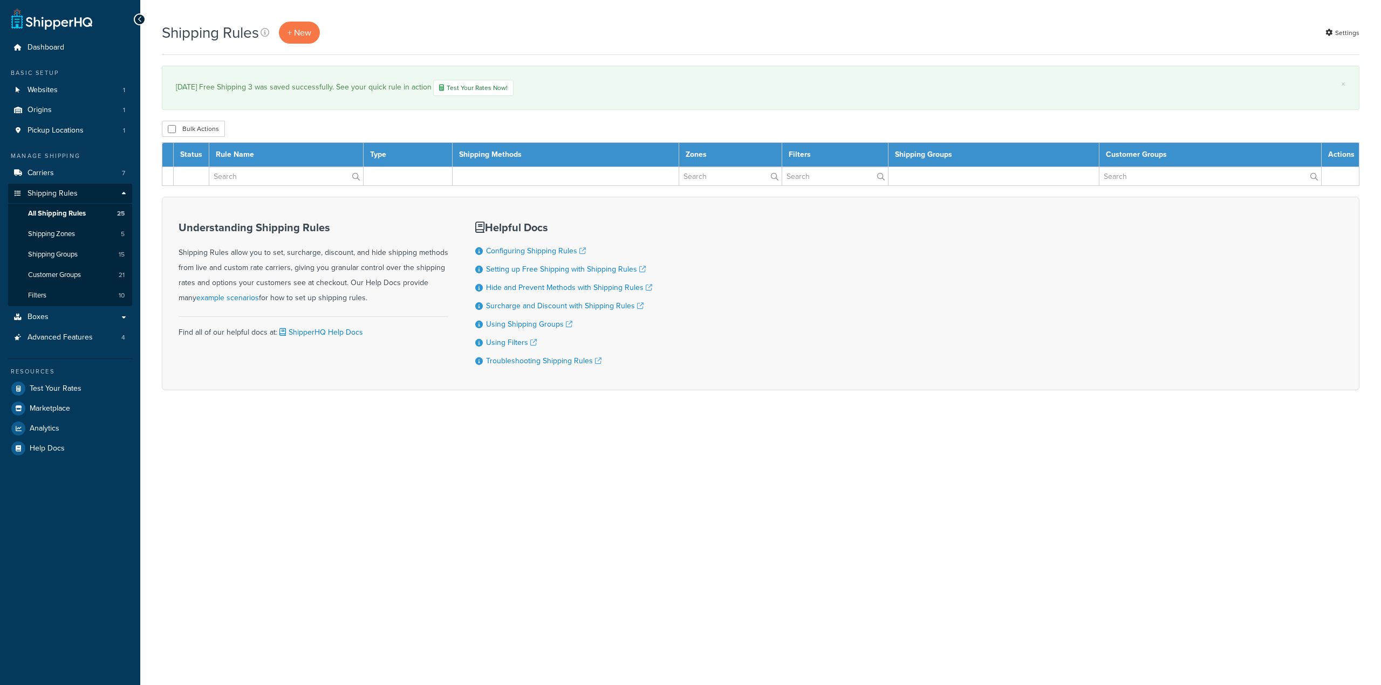
select select "1000"
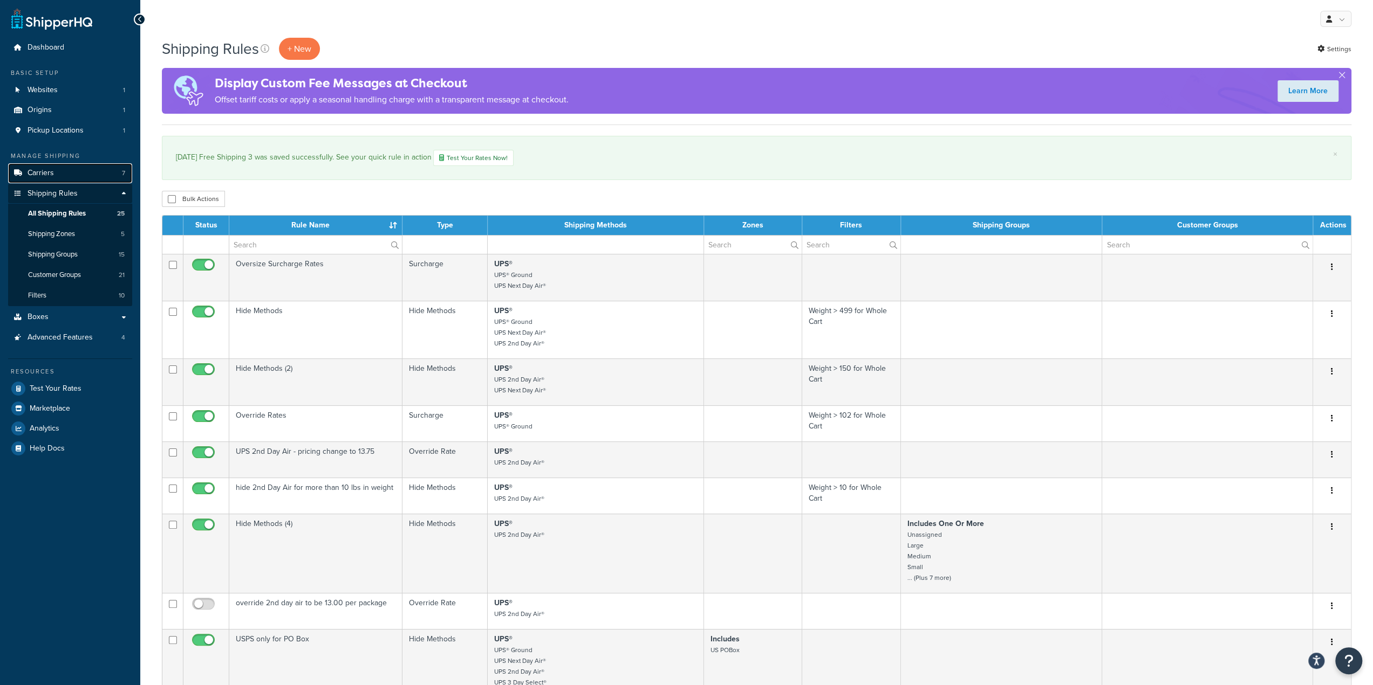
click at [107, 166] on link "Carriers 7" at bounding box center [70, 173] width 124 height 20
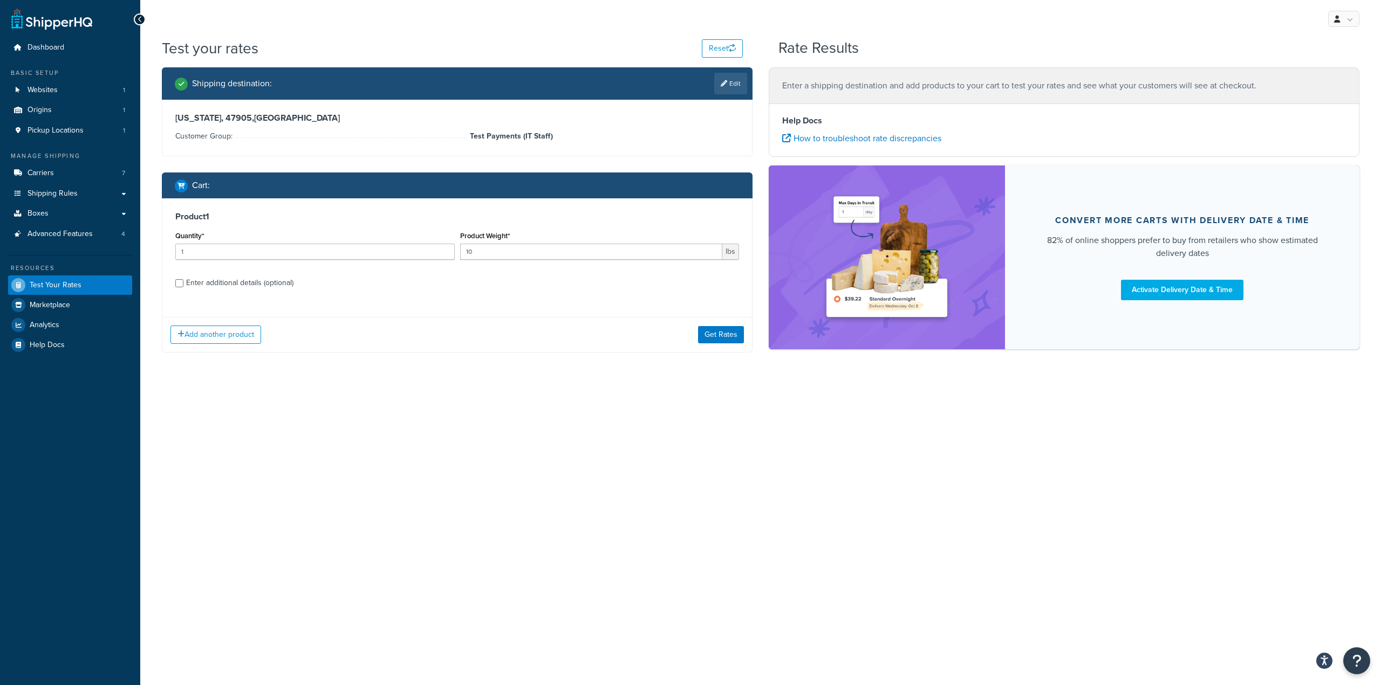
click at [269, 280] on div "Enter additional details (optional)" at bounding box center [239, 283] width 107 height 15
click at [183, 280] on input "Enter additional details (optional)" at bounding box center [179, 283] width 8 height 8
checkbox input "true"
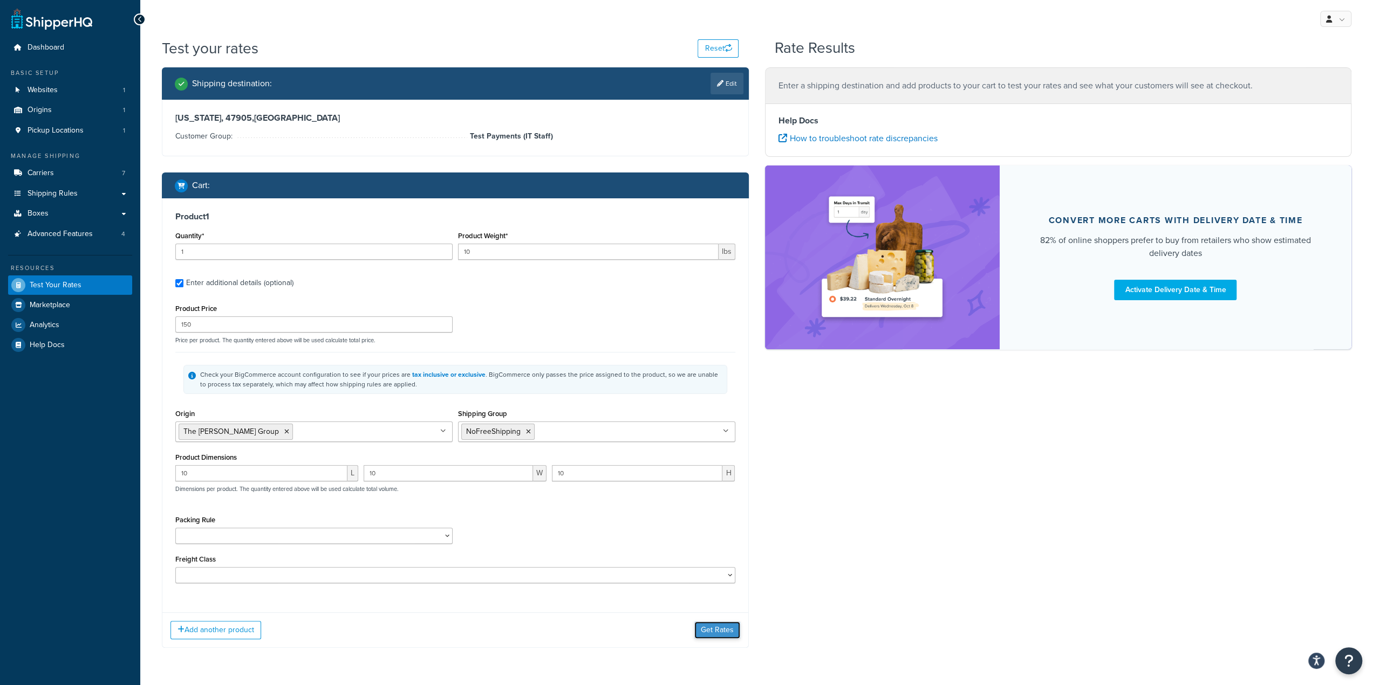
click at [721, 628] on button "Get Rates" at bounding box center [717, 630] width 46 height 17
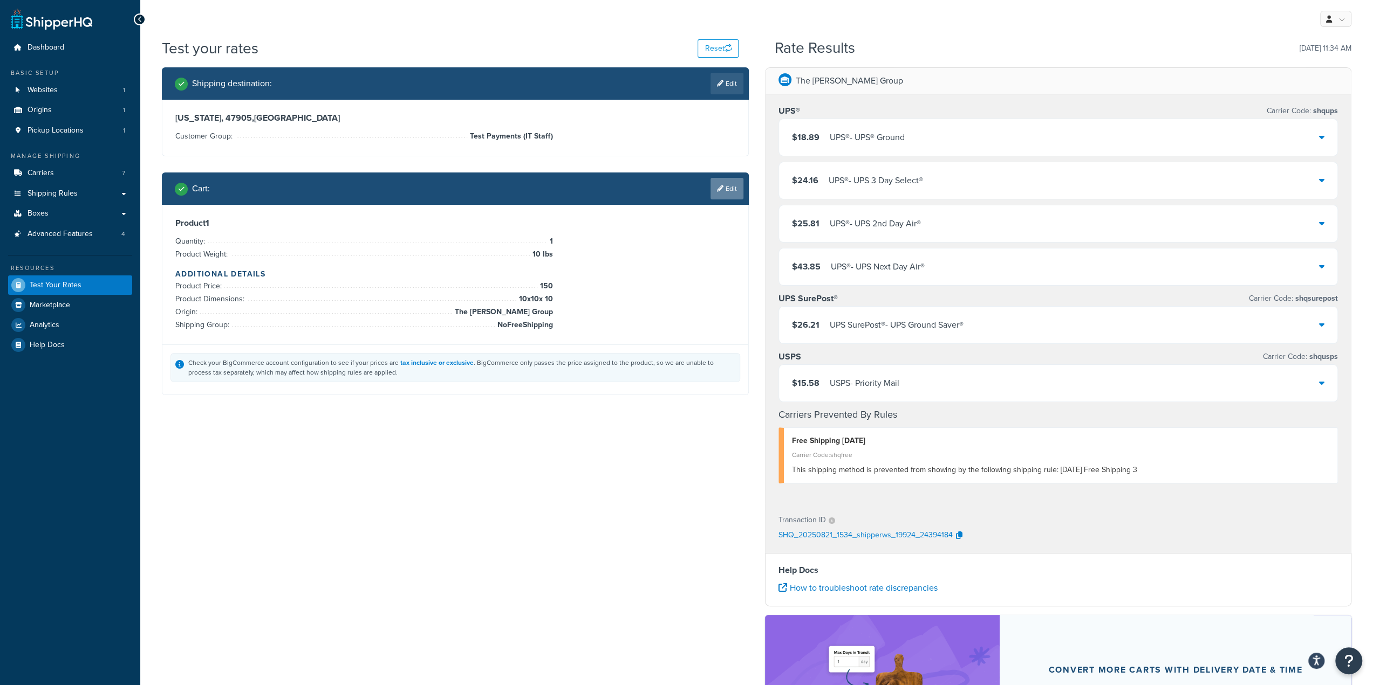
click at [732, 186] on link "Edit" at bounding box center [726, 189] width 33 height 22
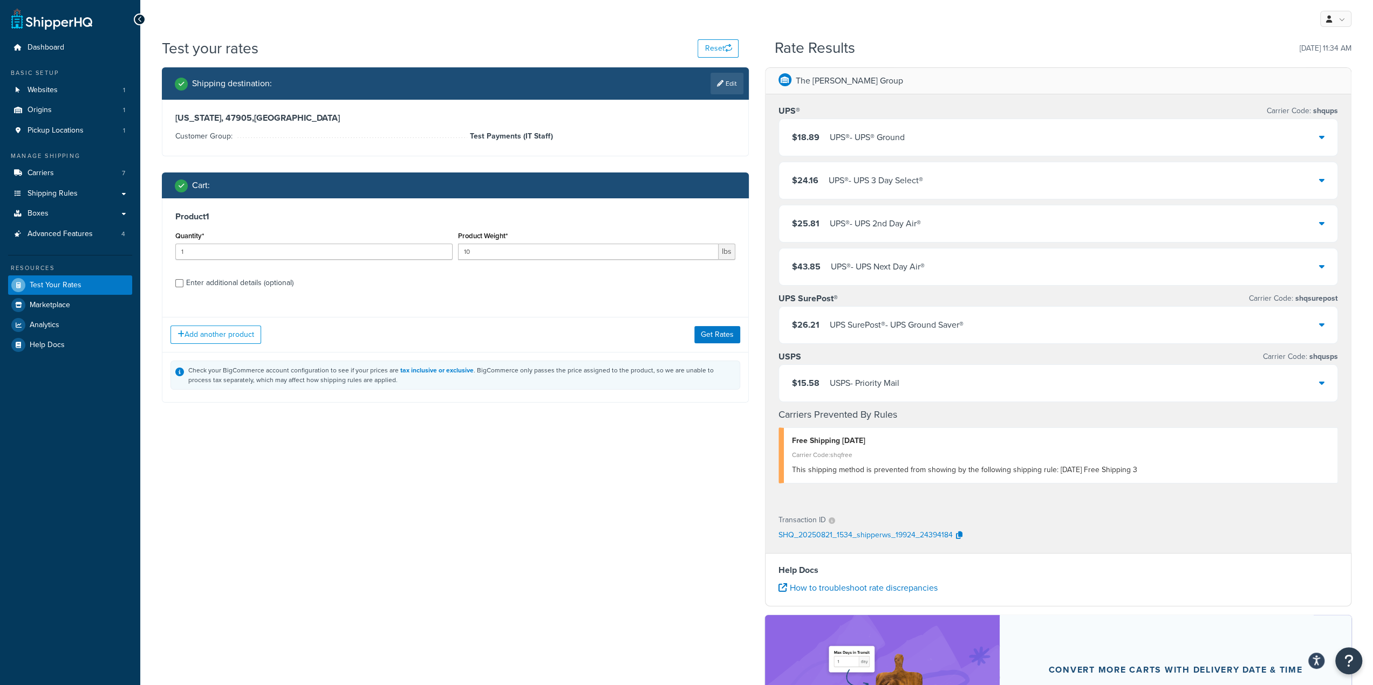
click at [256, 280] on div "Enter additional details (optional)" at bounding box center [239, 283] width 107 height 15
click at [183, 280] on input "Enter additional details (optional)" at bounding box center [179, 283] width 8 height 8
checkbox input "true"
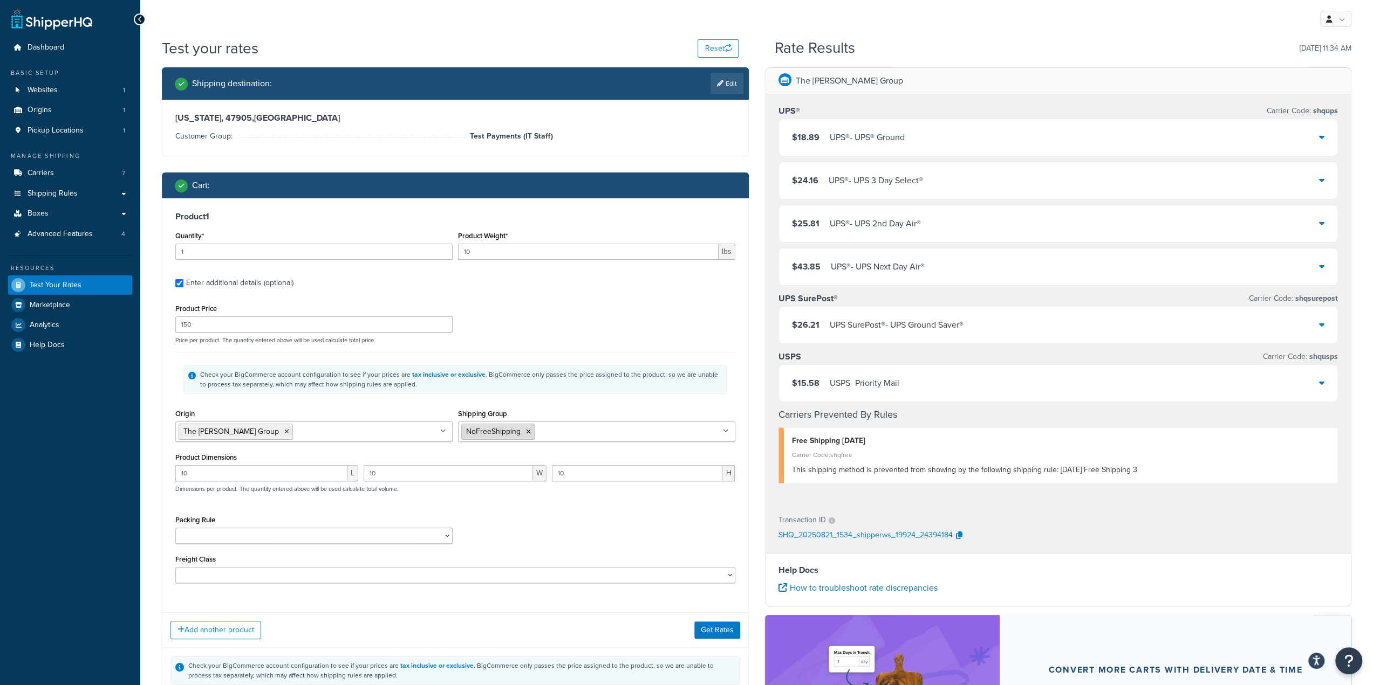
click at [527, 431] on icon at bounding box center [528, 432] width 5 height 6
click at [539, 409] on div "Shipping Group 2ndDayAir Large Medium NoFreeShipping Oversize ParadeSetShip Pol…" at bounding box center [596, 423] width 277 height 33
click at [712, 625] on button "Get Rates" at bounding box center [717, 630] width 46 height 17
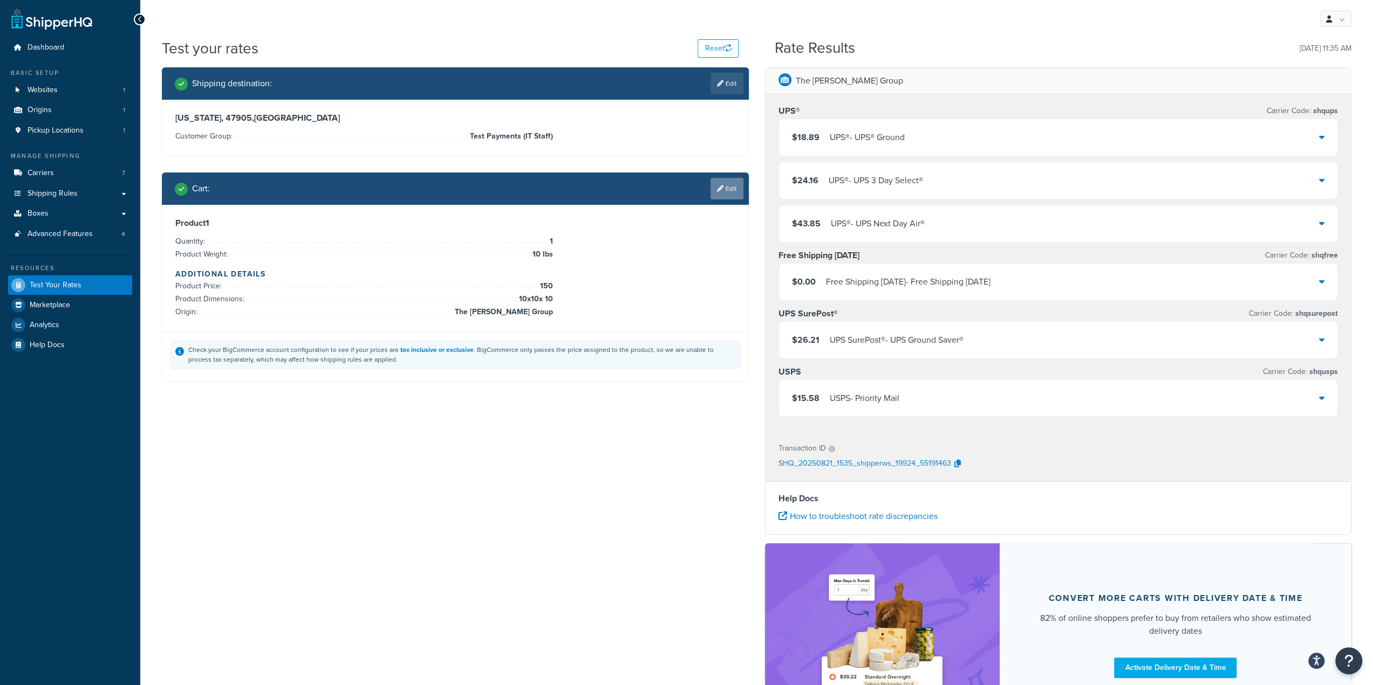
click at [730, 191] on link "Edit" at bounding box center [726, 189] width 33 height 22
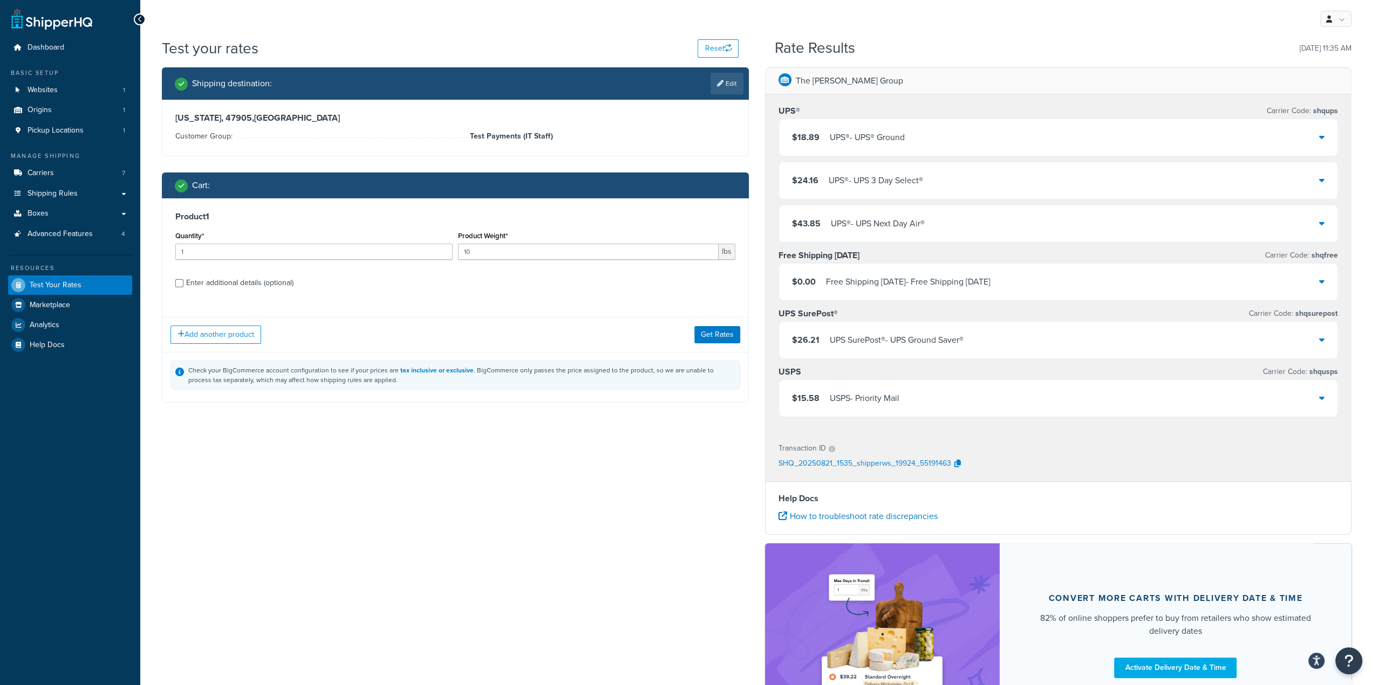
click at [285, 284] on div "Enter additional details (optional)" at bounding box center [239, 283] width 107 height 15
click at [183, 284] on input "Enter additional details (optional)" at bounding box center [179, 283] width 8 height 8
checkbox input "true"
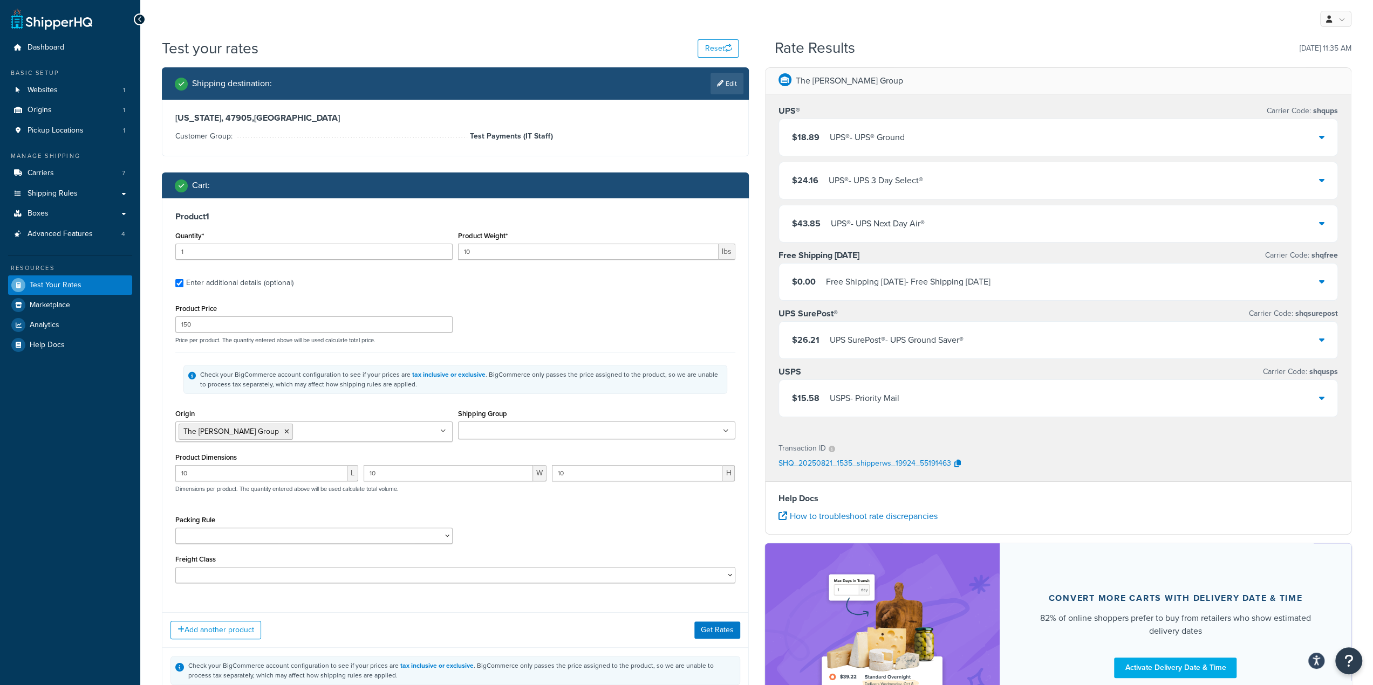
click at [589, 430] on ul at bounding box center [596, 431] width 277 height 18
click at [712, 632] on button "Get Rates" at bounding box center [717, 630] width 46 height 17
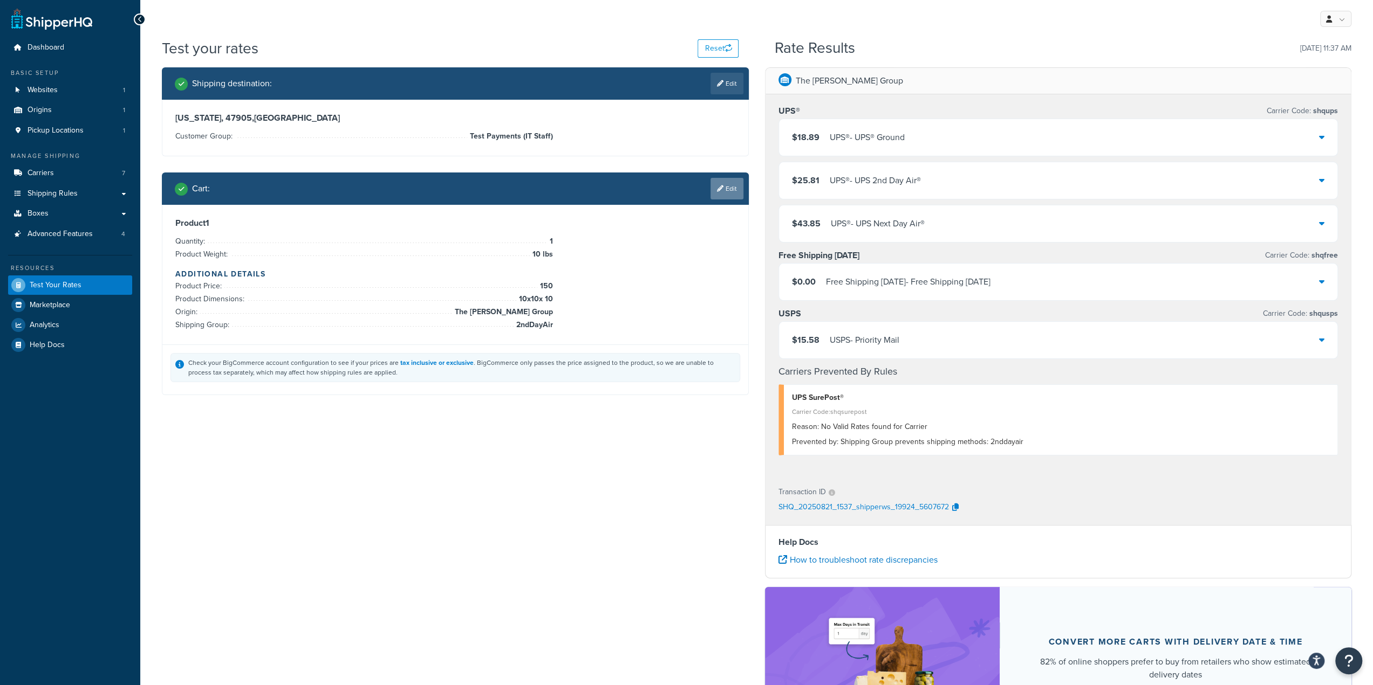
click at [713, 186] on link "Edit" at bounding box center [726, 189] width 33 height 22
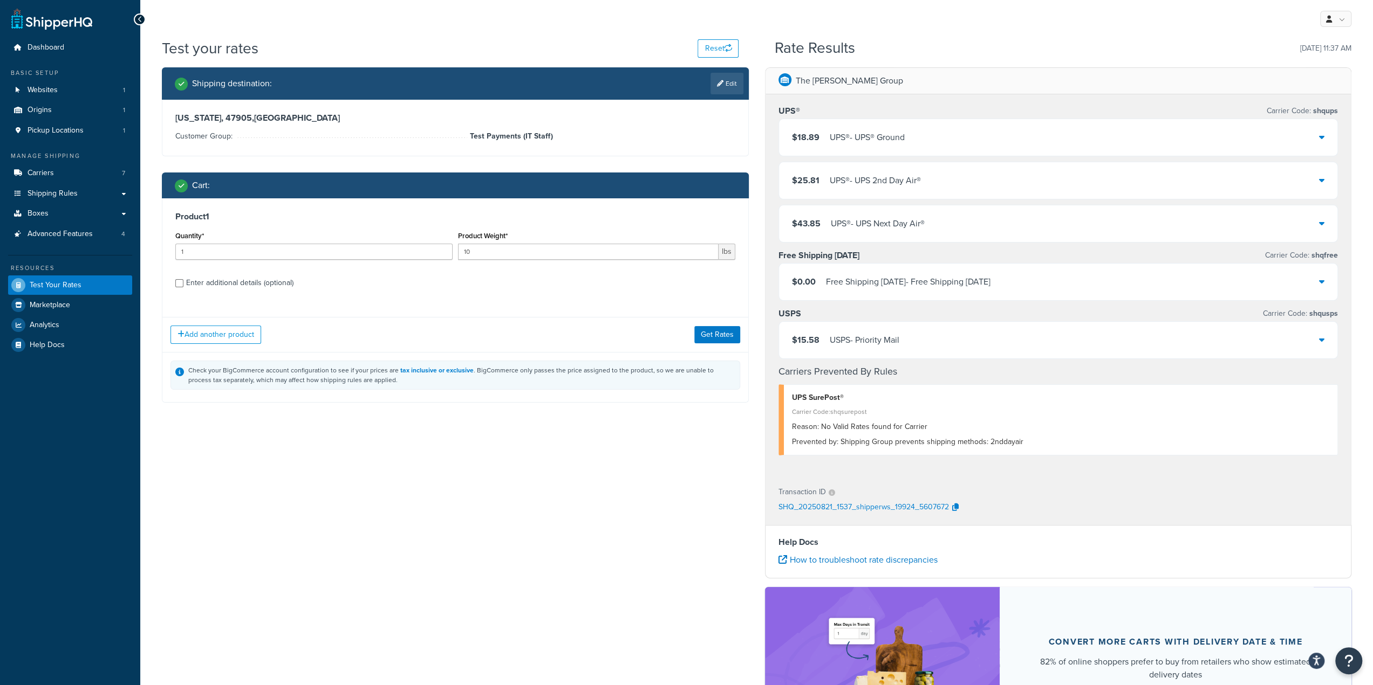
click at [264, 282] on div "Enter additional details (optional)" at bounding box center [239, 283] width 107 height 15
click at [183, 282] on input "Enter additional details (optional)" at bounding box center [179, 283] width 8 height 8
checkbox input "true"
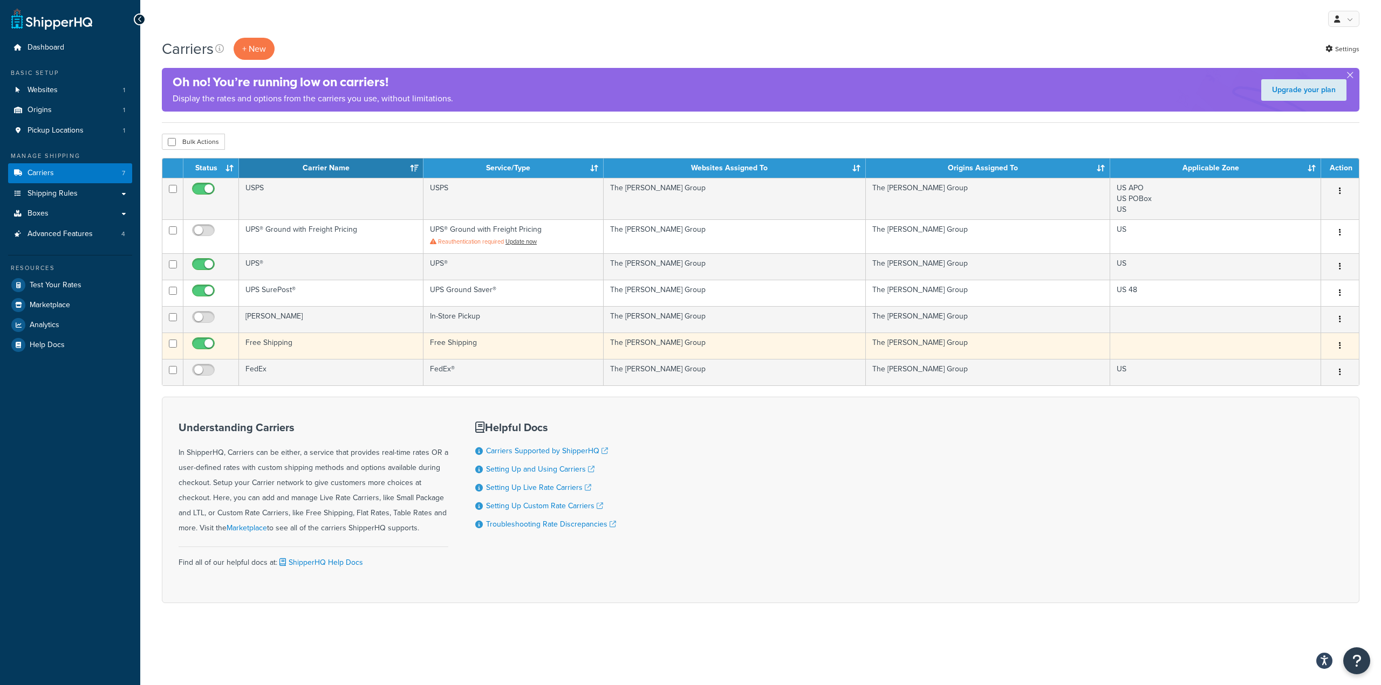
click at [312, 345] on td "Free Shipping" at bounding box center [331, 346] width 184 height 26
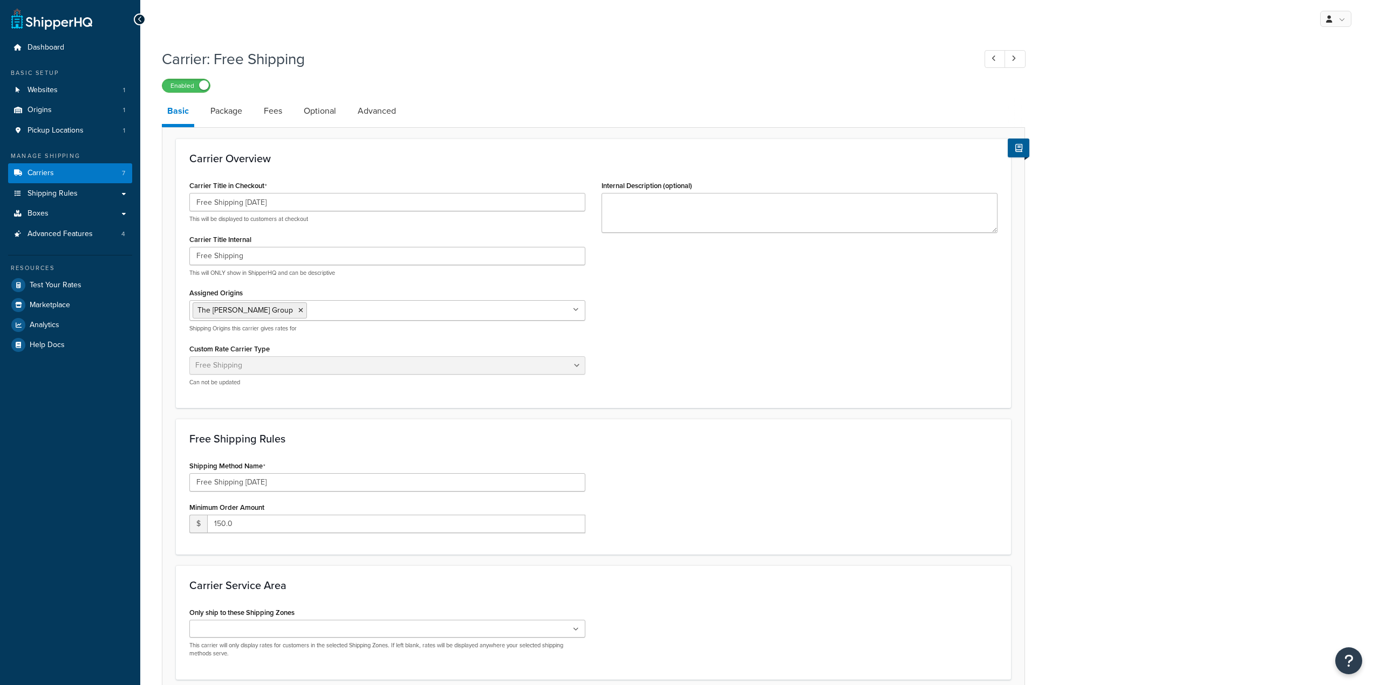
select select "free"
drag, startPoint x: 283, startPoint y: 202, endPoint x: 241, endPoint y: 202, distance: 42.1
click at [241, 202] on input "Free Shipping [DATE]" at bounding box center [387, 202] width 396 height 18
type input "Free Shipping"
drag, startPoint x: 245, startPoint y: 480, endPoint x: 164, endPoint y: 486, distance: 81.1
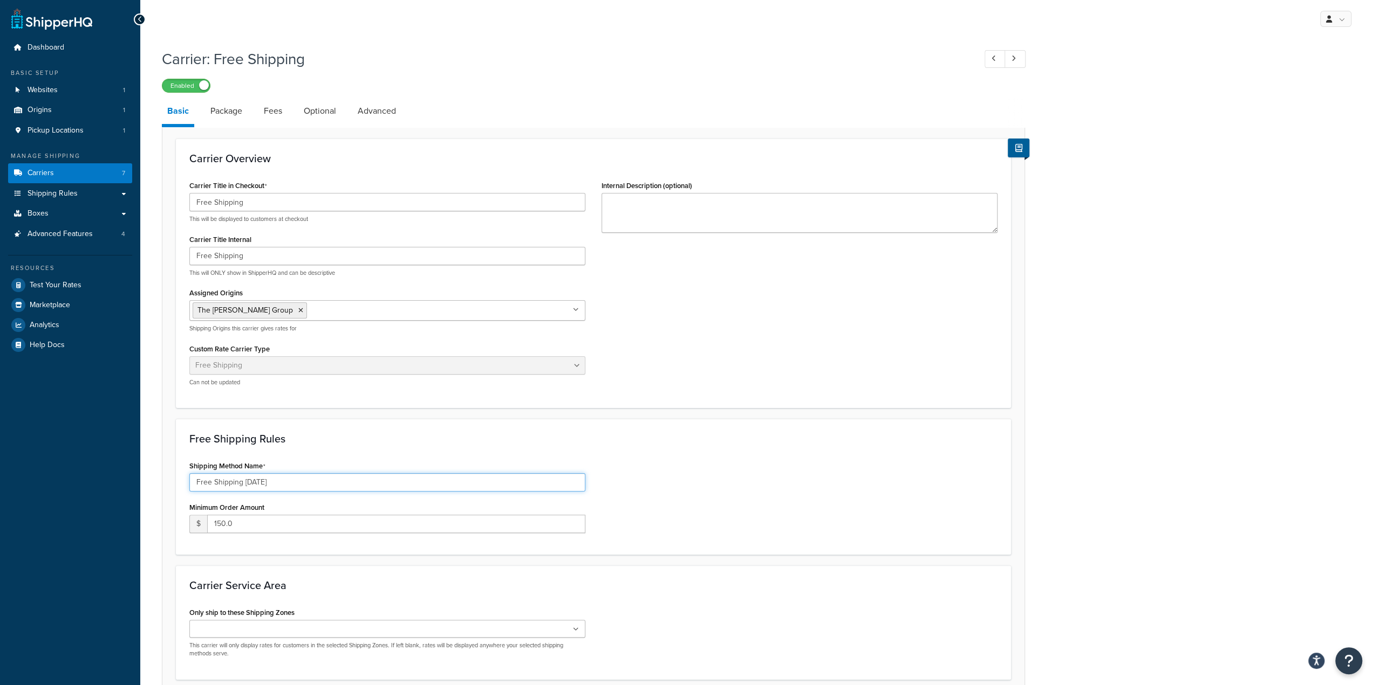
click at [164, 486] on form "Carrier Overview Carrier Title in Checkout Free Shipping This will be displayed…" at bounding box center [593, 431] width 862 height 585
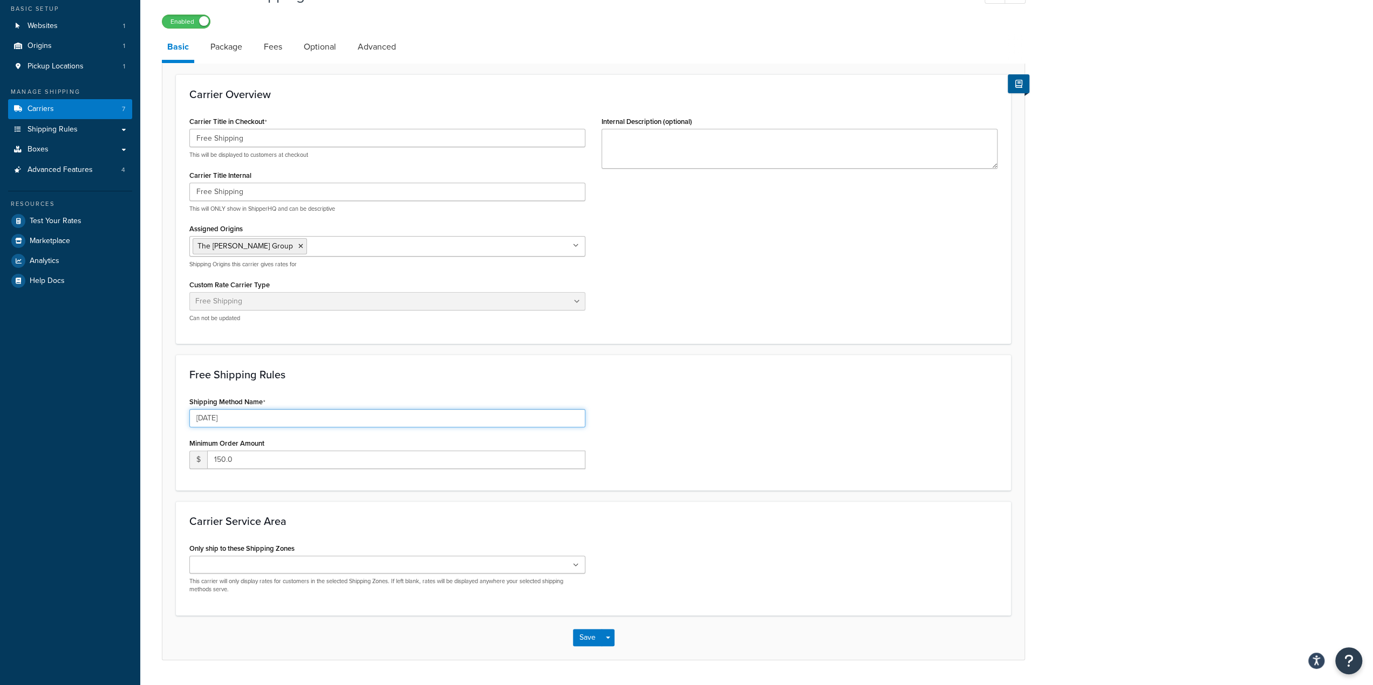
scroll to position [91, 0]
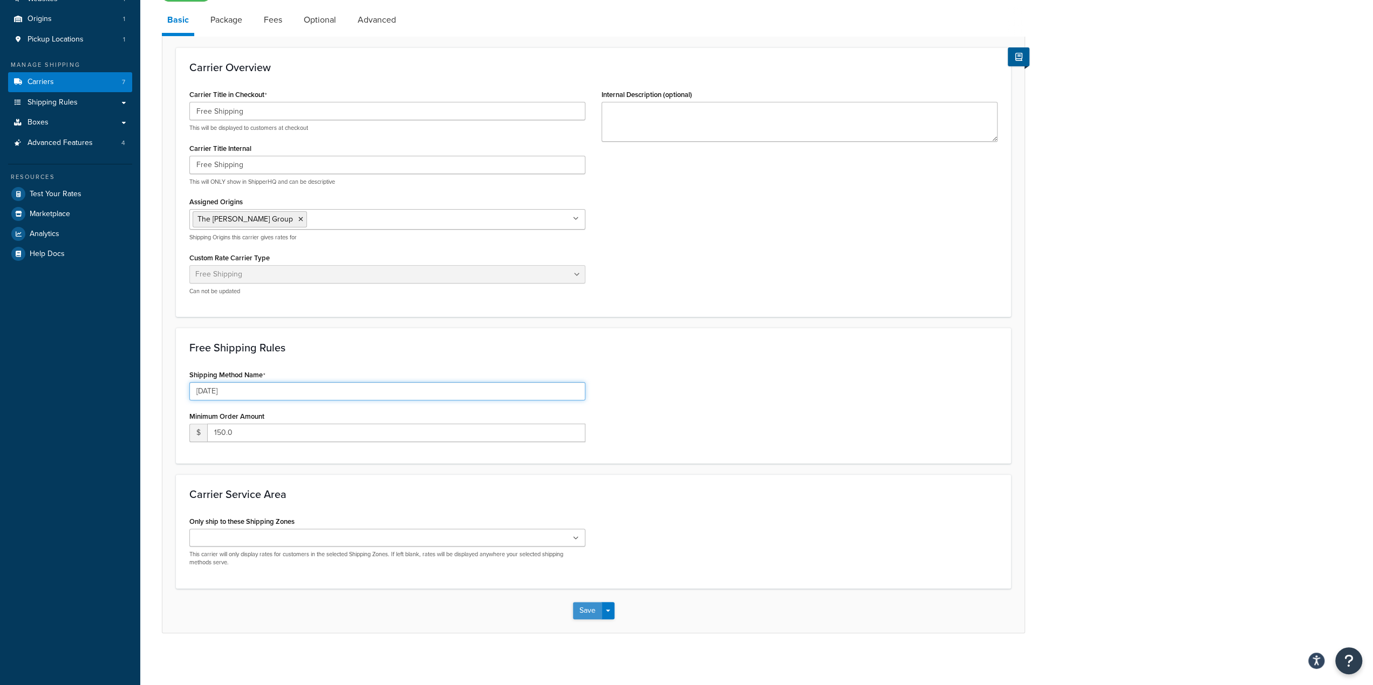
type input "[DATE]"
click at [590, 605] on button "Save" at bounding box center [587, 610] width 29 height 17
